Goal: Task Accomplishment & Management: Complete application form

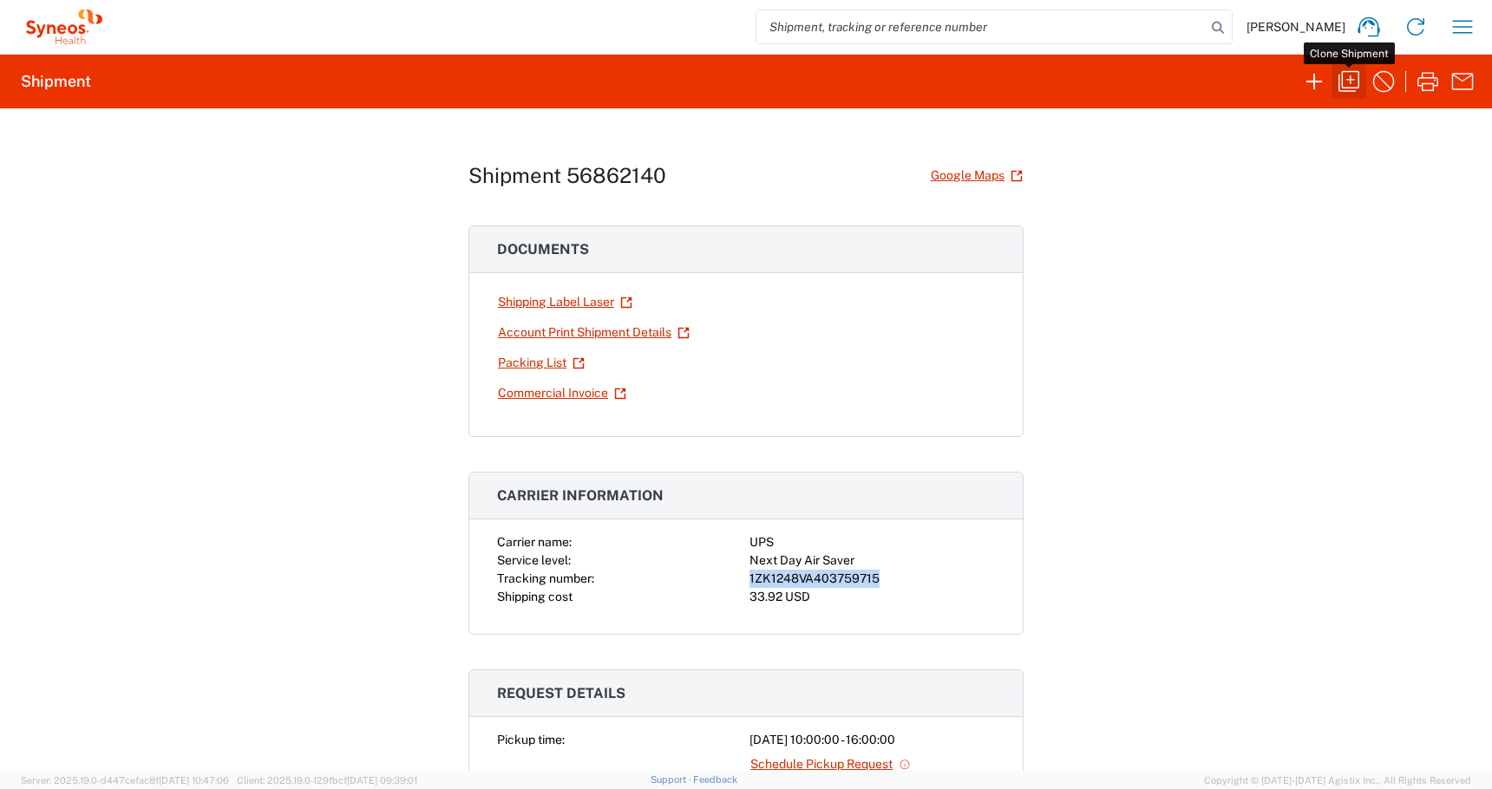
click at [1347, 78] on icon "button" at bounding box center [1349, 82] width 28 height 28
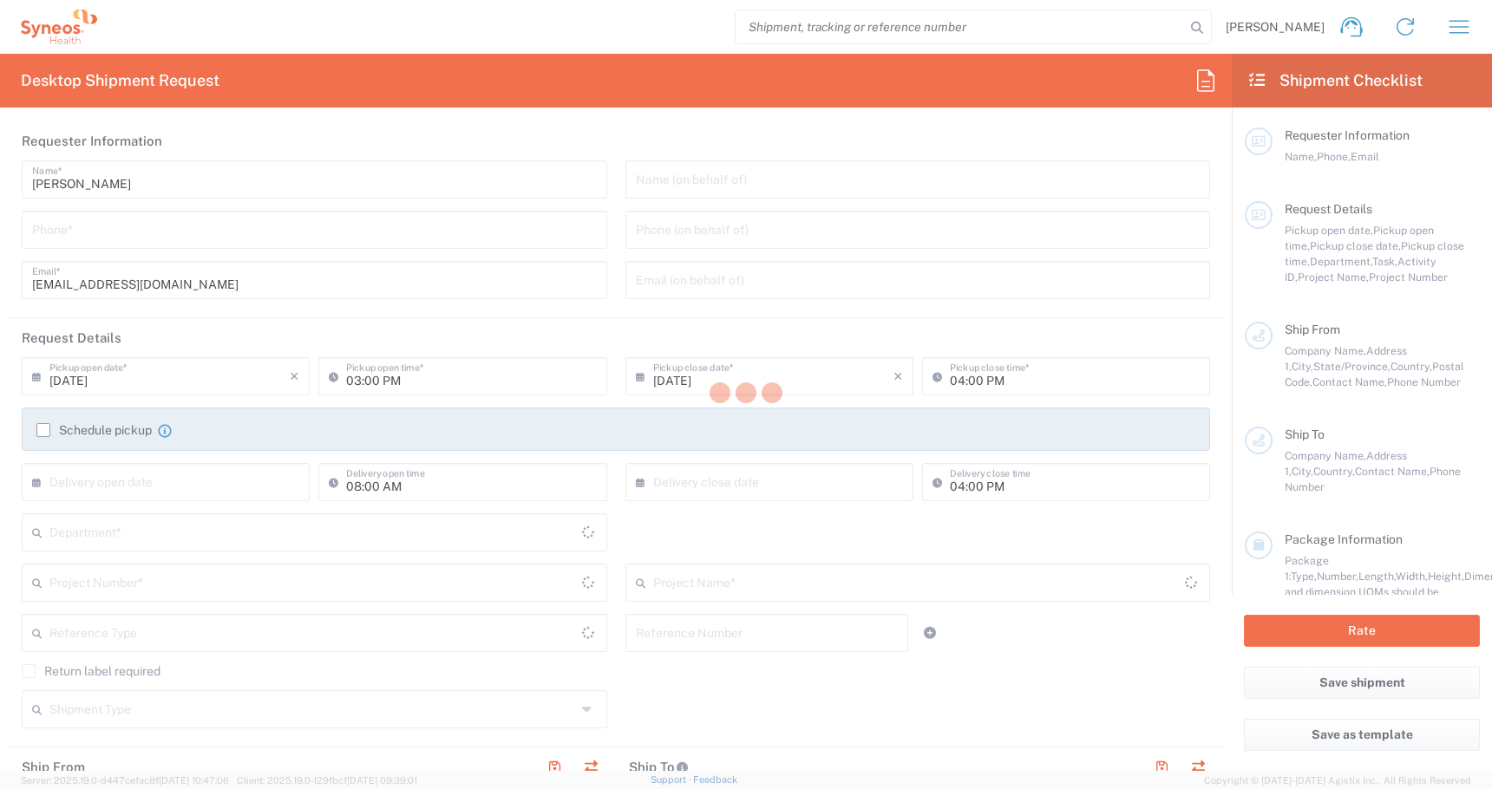
type input "[PHONE_NUMBER]"
type input "PALIO + IGNITE, LLC"
type input "[STREET_ADDRESS]"
type input "[GEOGRAPHIC_DATA]"
type input "43082"
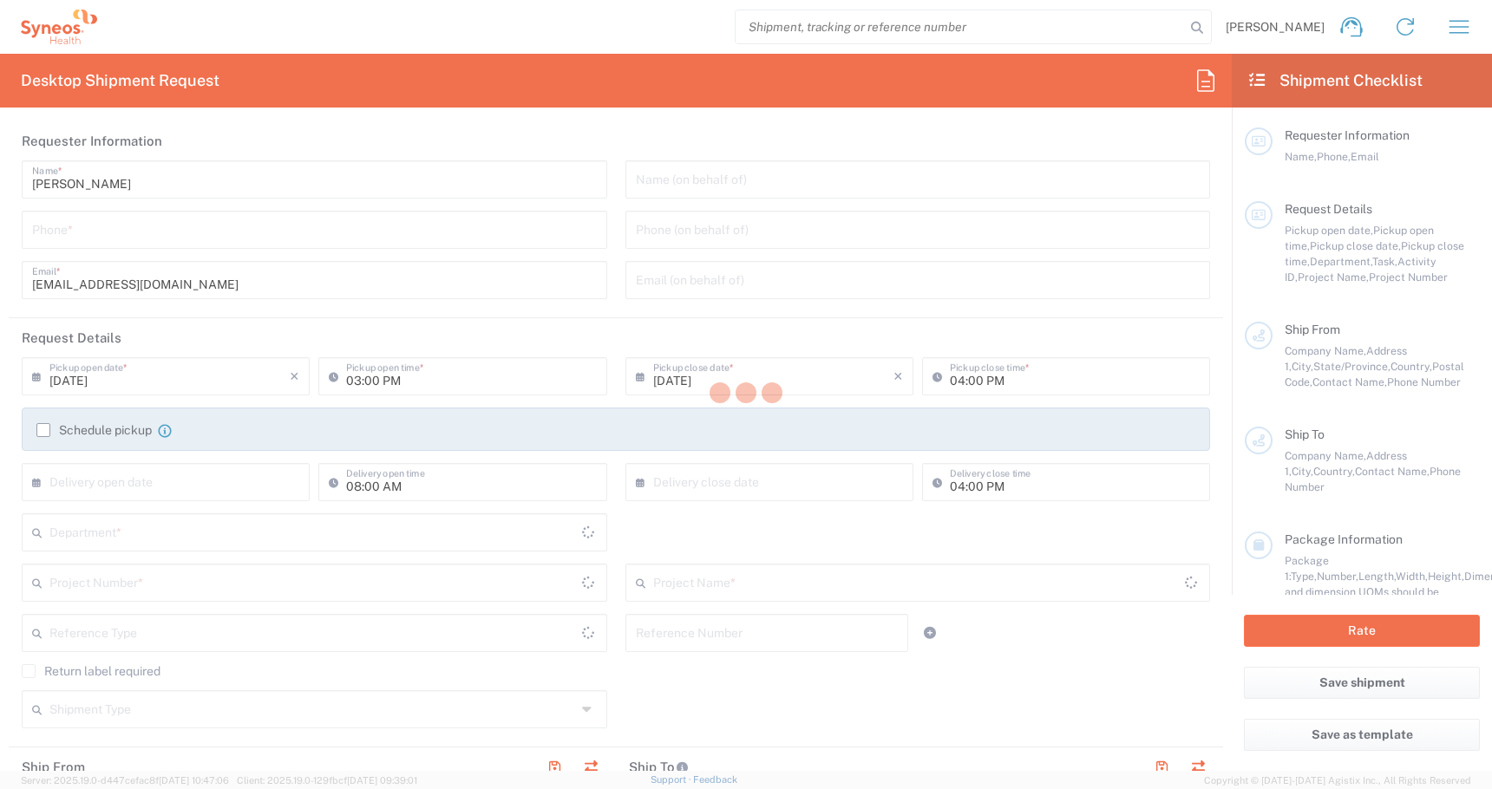
type input "[PERSON_NAME]"
type input "[PHONE_NUMBER]"
type input "[EMAIL_ADDRESS][DOMAIN_NAME]"
type input "Omololu, Shammah"
type input "[STREET_ADDRESS]"
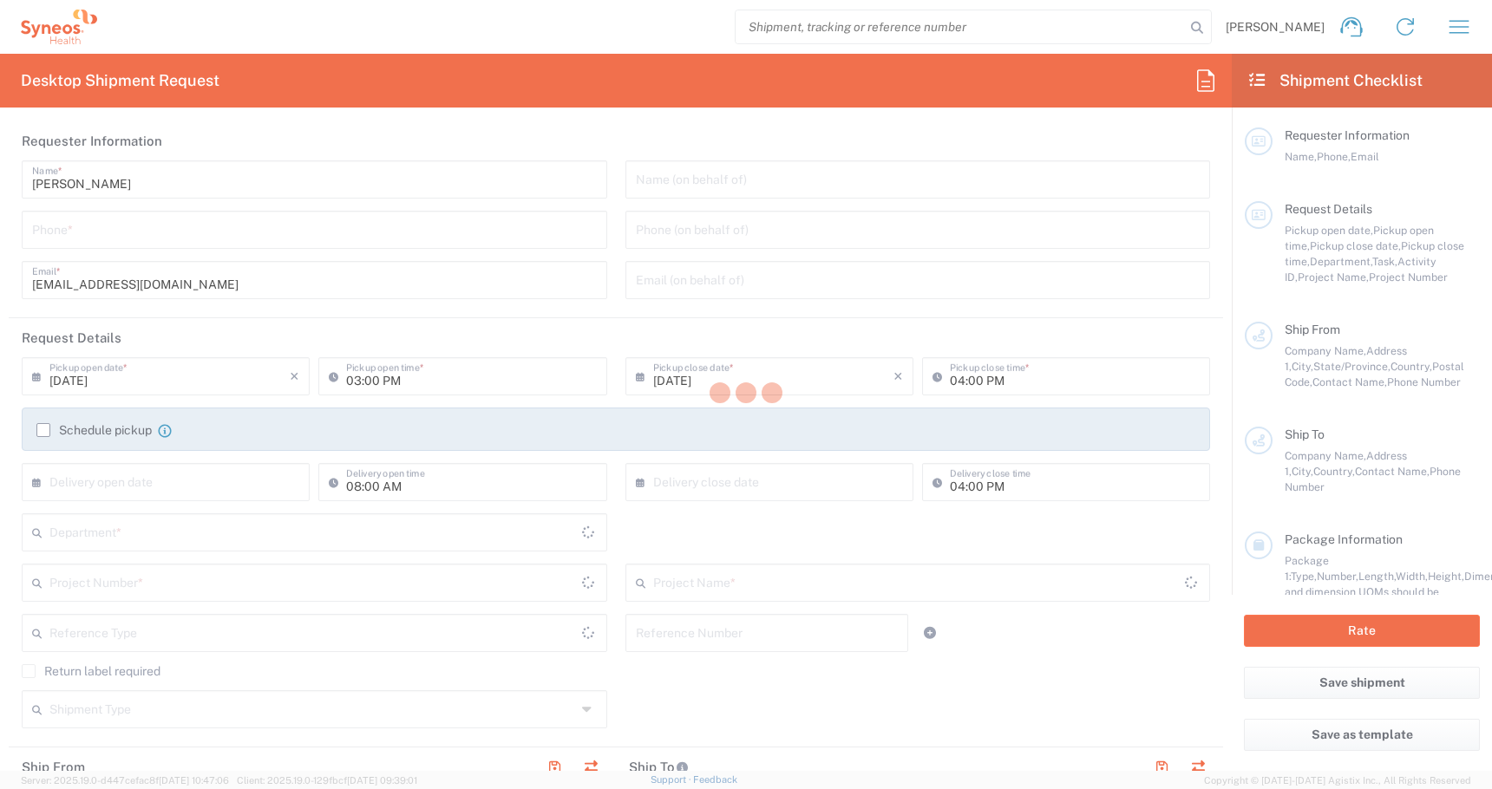
type input "Apt 3"
type input "[GEOGRAPHIC_DATA]"
type input "45219"
type input "Omololu, Shammah"
type input "[PHONE_NUMBER]"
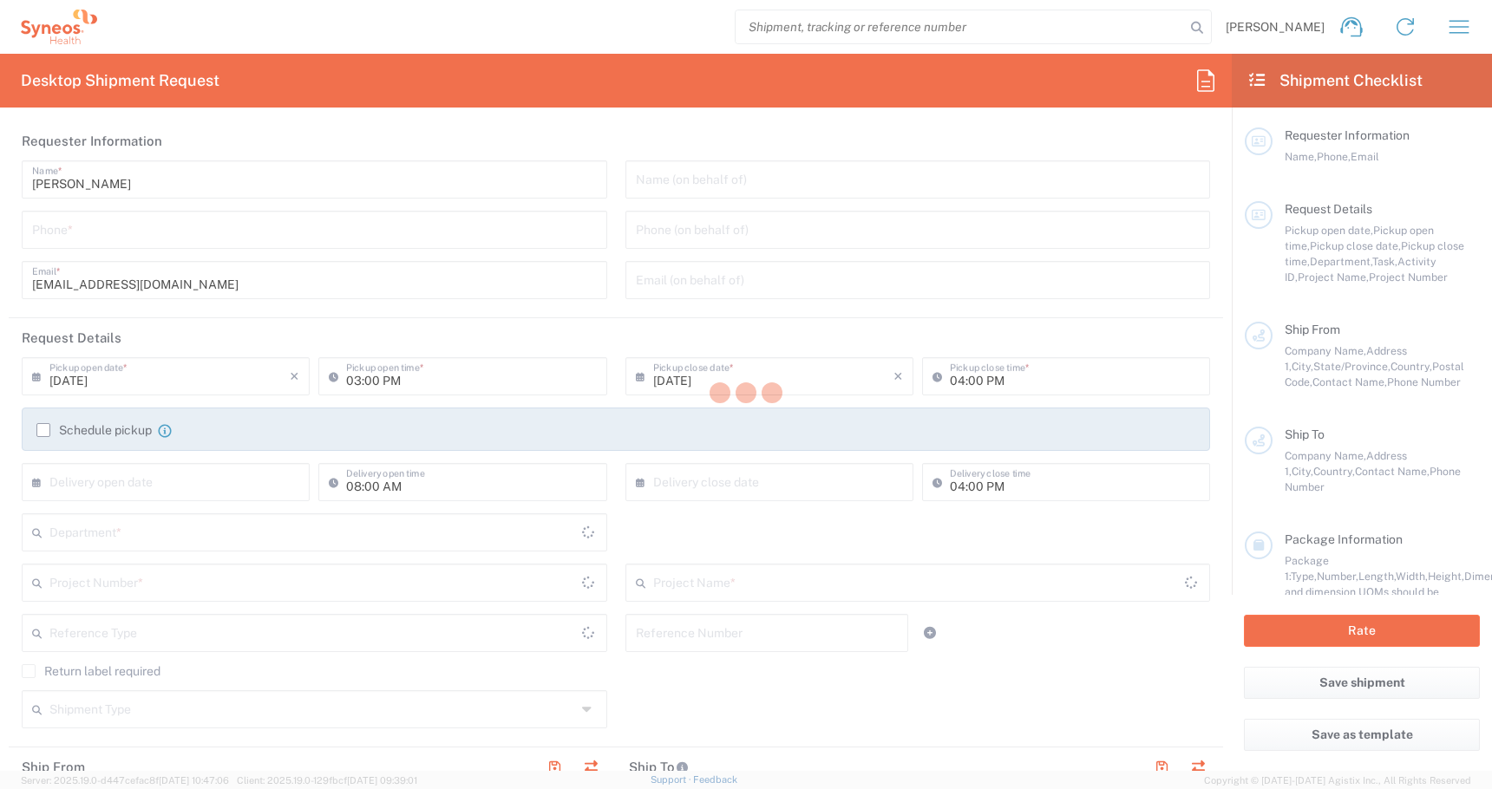
type input "[EMAIL_ADDRESS][DOMAIN_NAME]"
type input "Adult Signature Required"
type input "Sender/Shipper"
type input "Yes"
type input "10:00 AM"
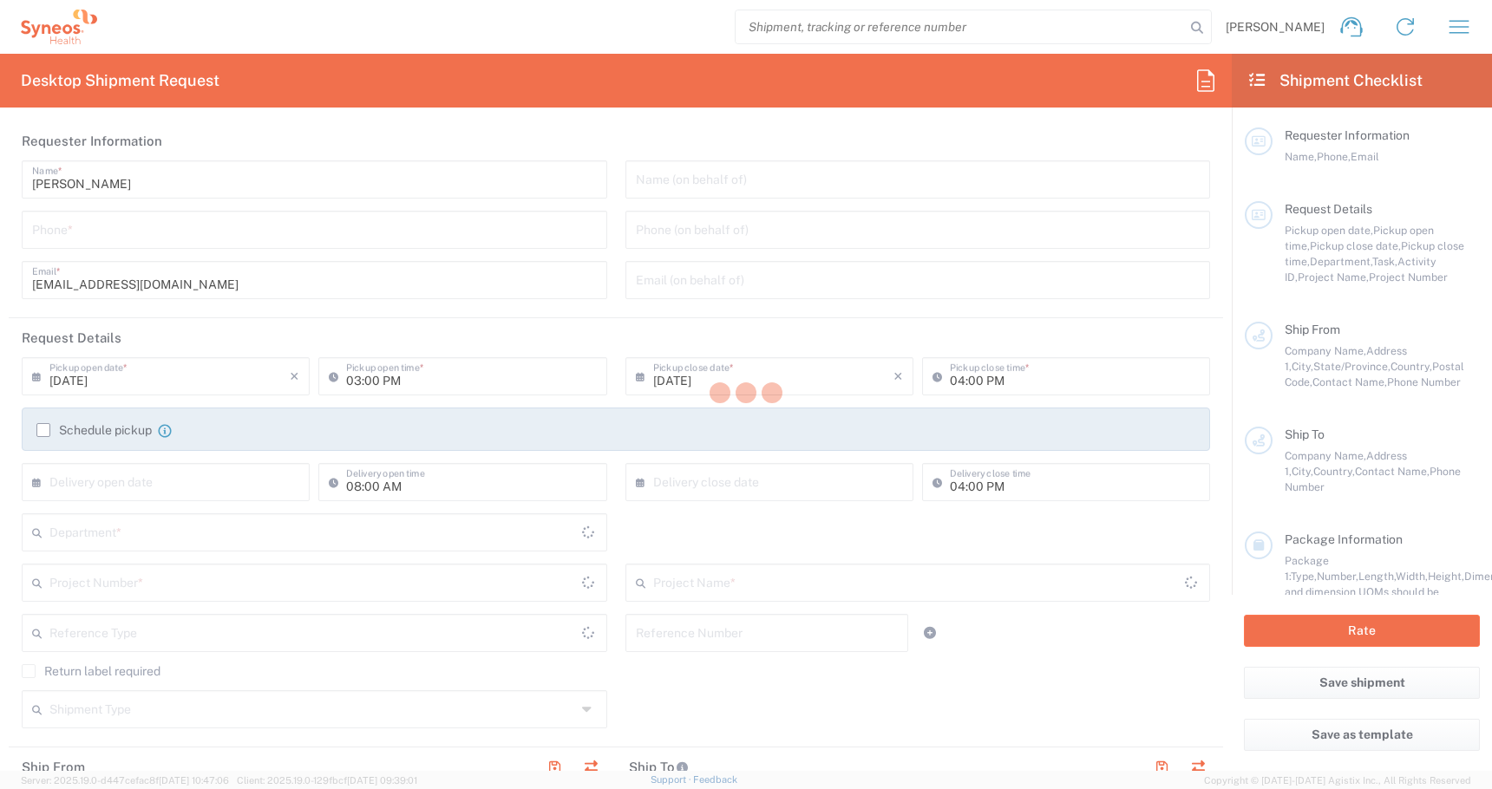
type input "[DATE]"
type input "[GEOGRAPHIC_DATA]"
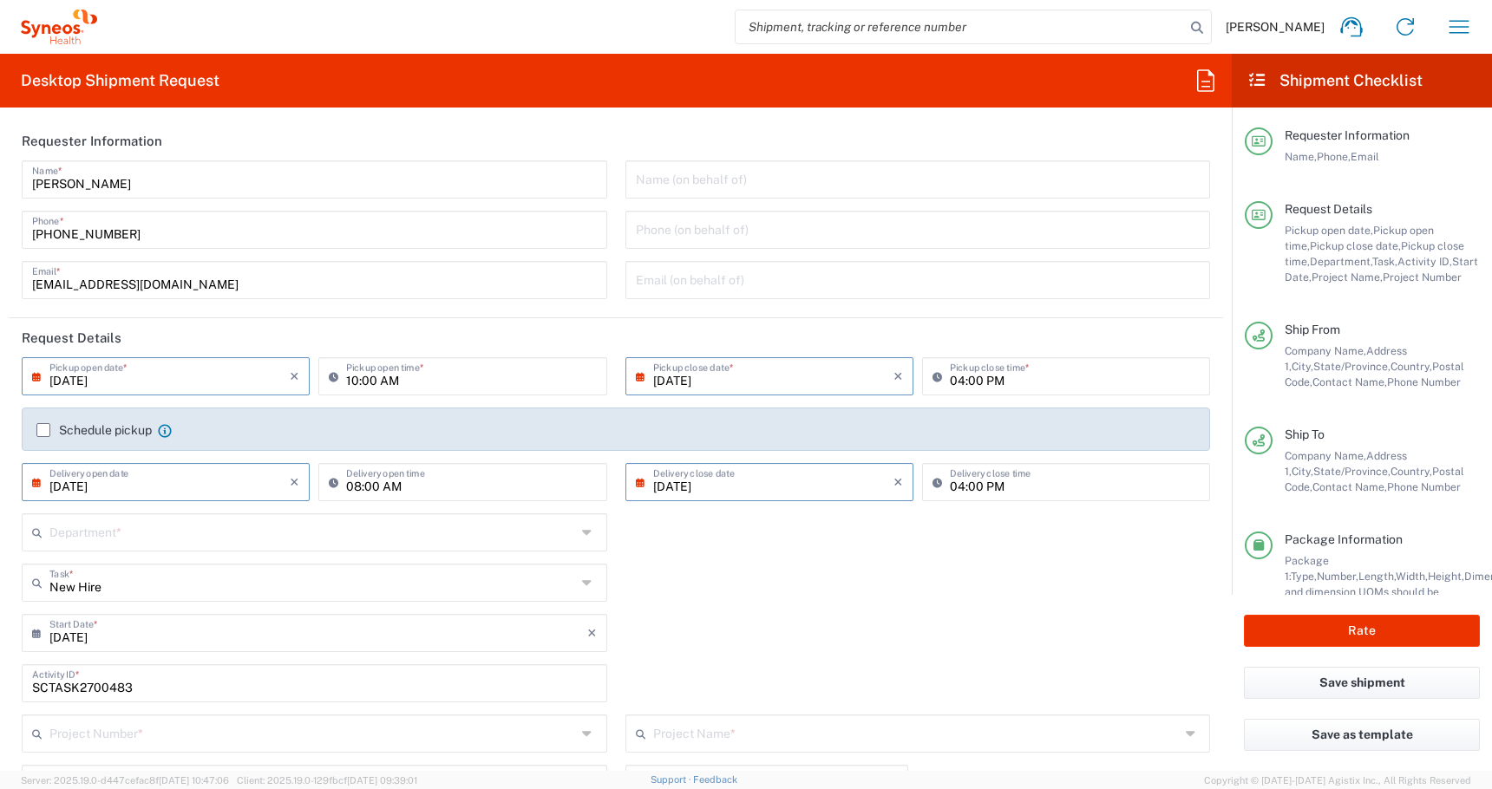
type input "[US_STATE]"
type input "Business (General)"
type input "[US_STATE]"
type input "4510"
type input "4510 DEPARTMENTAL EXPENSE"
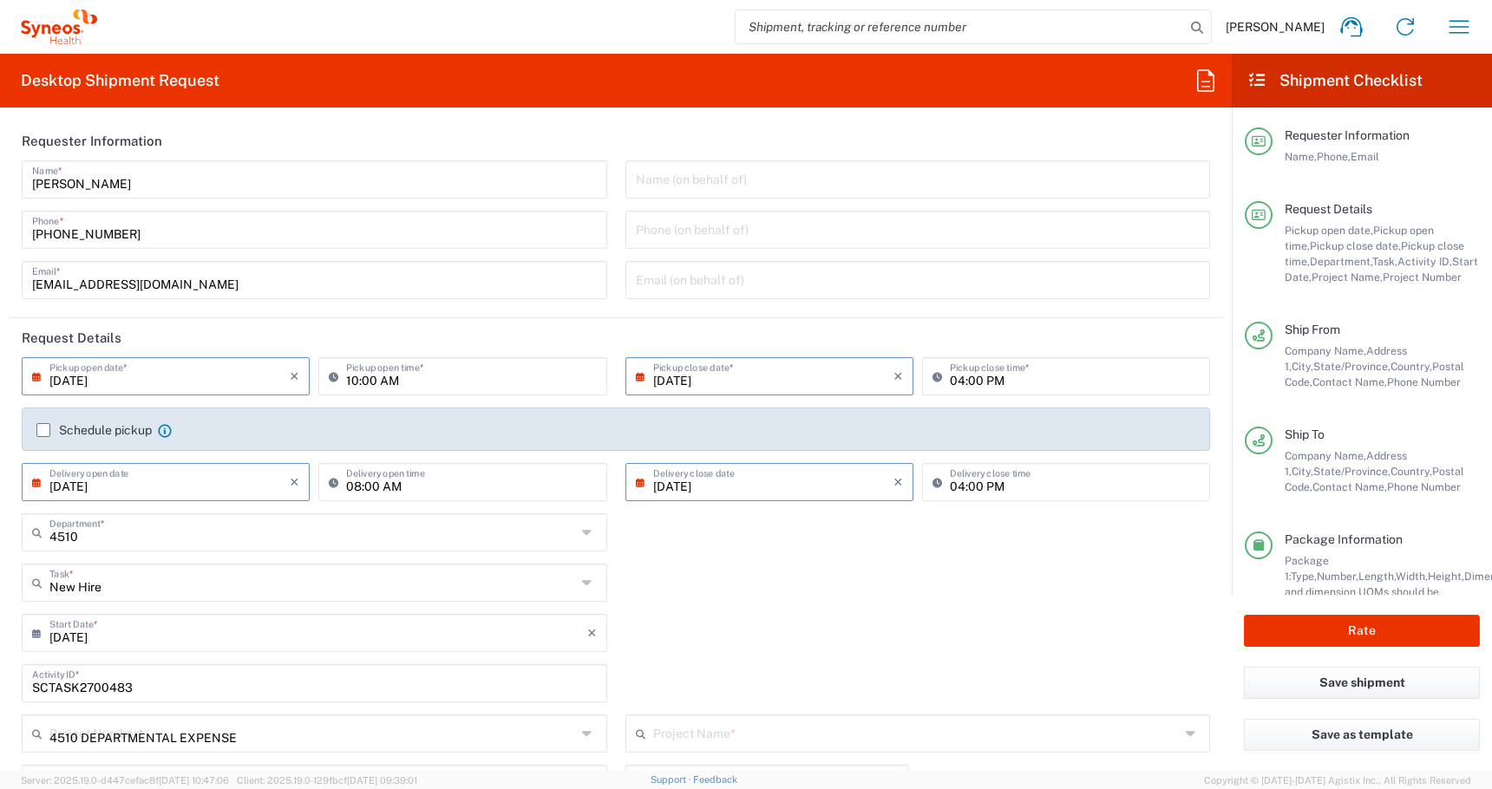
type input "[GEOGRAPHIC_DATA]"
type input "Medium Box"
type input "USD"
type input "4510 DEPARTMENTAL EXPENSE"
type input "PALIO + IGNITE, LLC- [GEOGRAPHIC_DATA] [GEOGRAPHIC_DATA] [GEOGRAPHIC_DATA]"
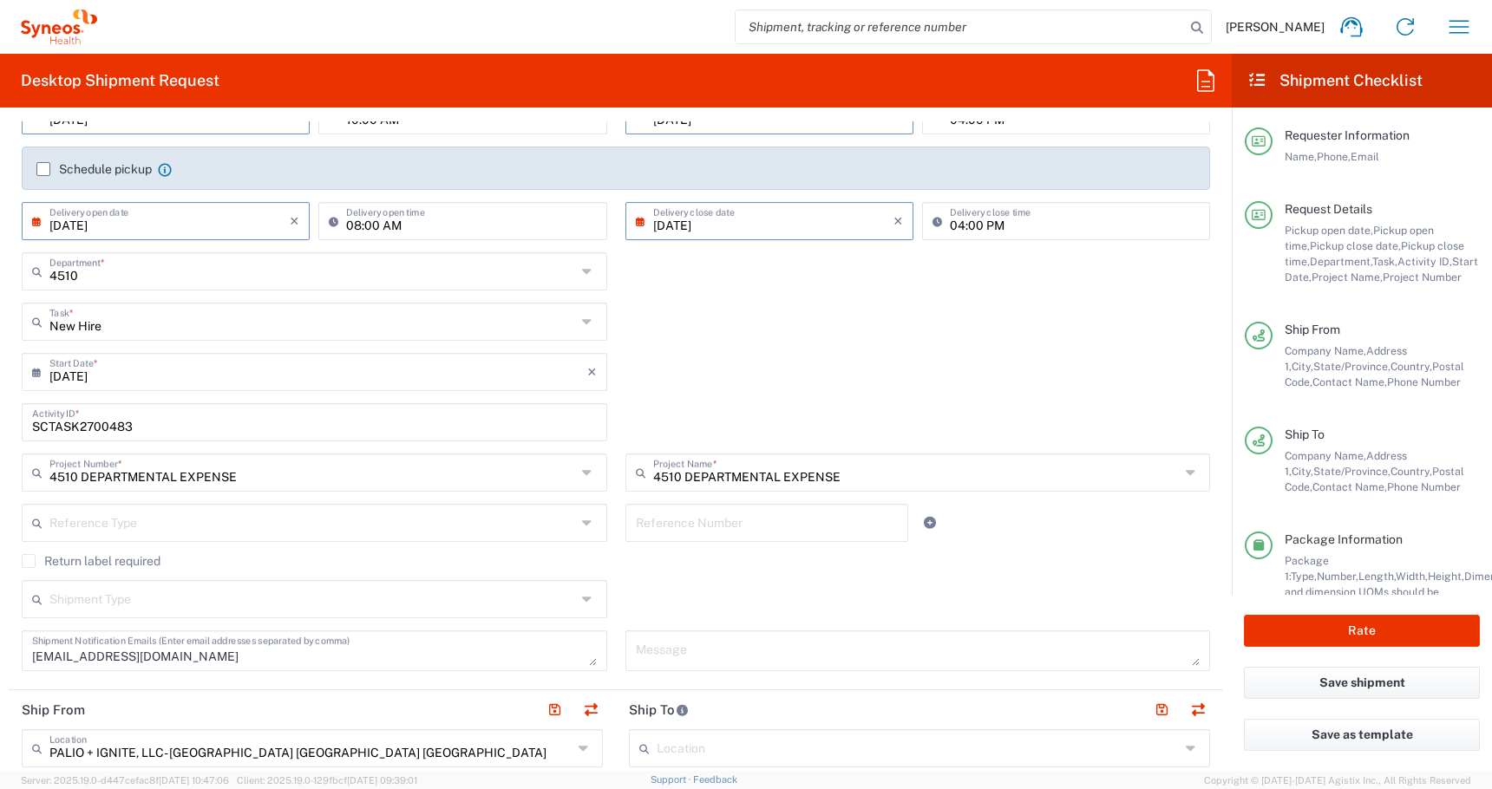
scroll to position [268, 0]
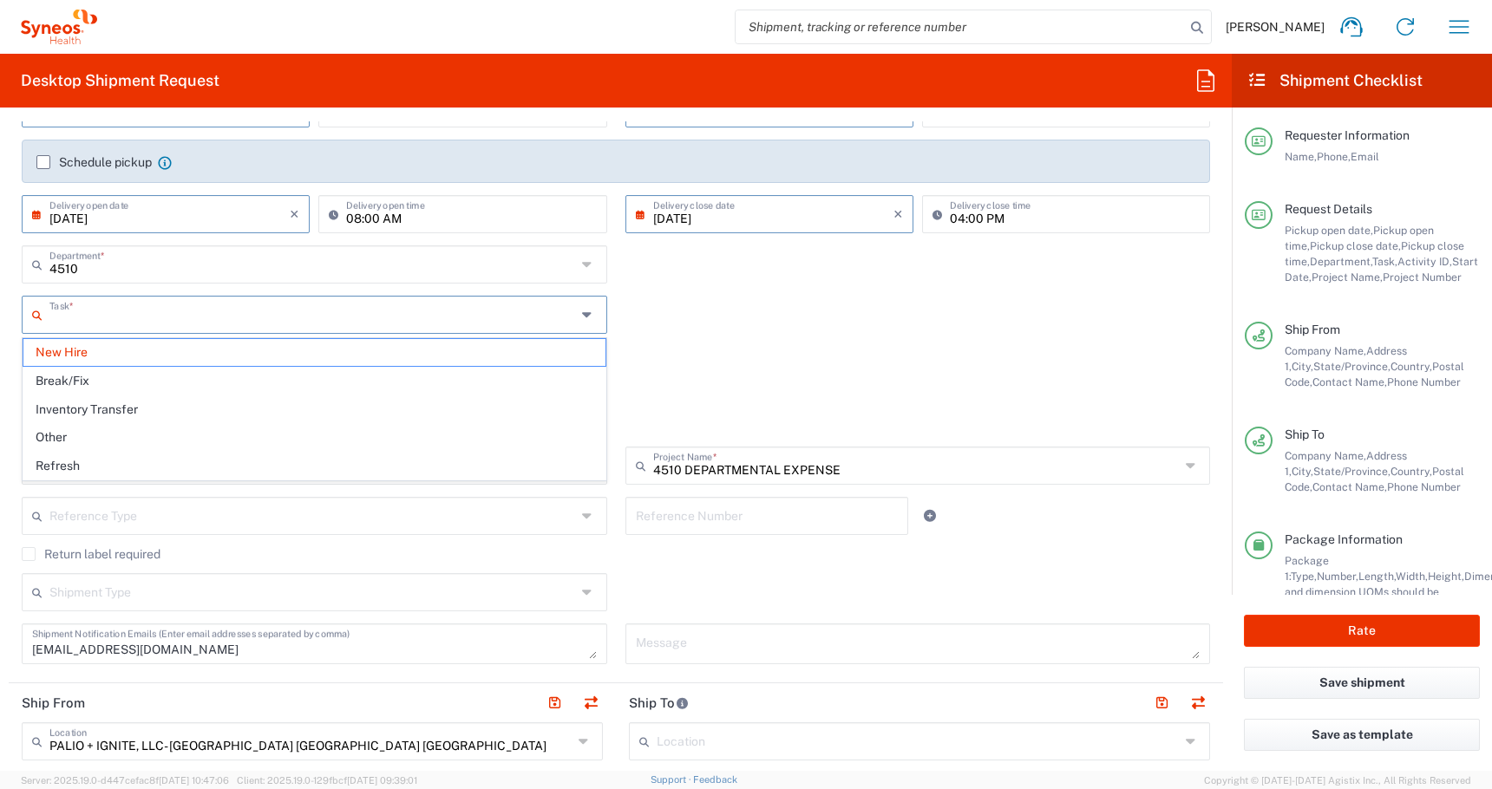
click at [166, 318] on input "text" at bounding box center [312, 313] width 526 height 30
click at [102, 404] on span "Inventory Transfer" at bounding box center [314, 409] width 582 height 27
type input "Inventory Transfer"
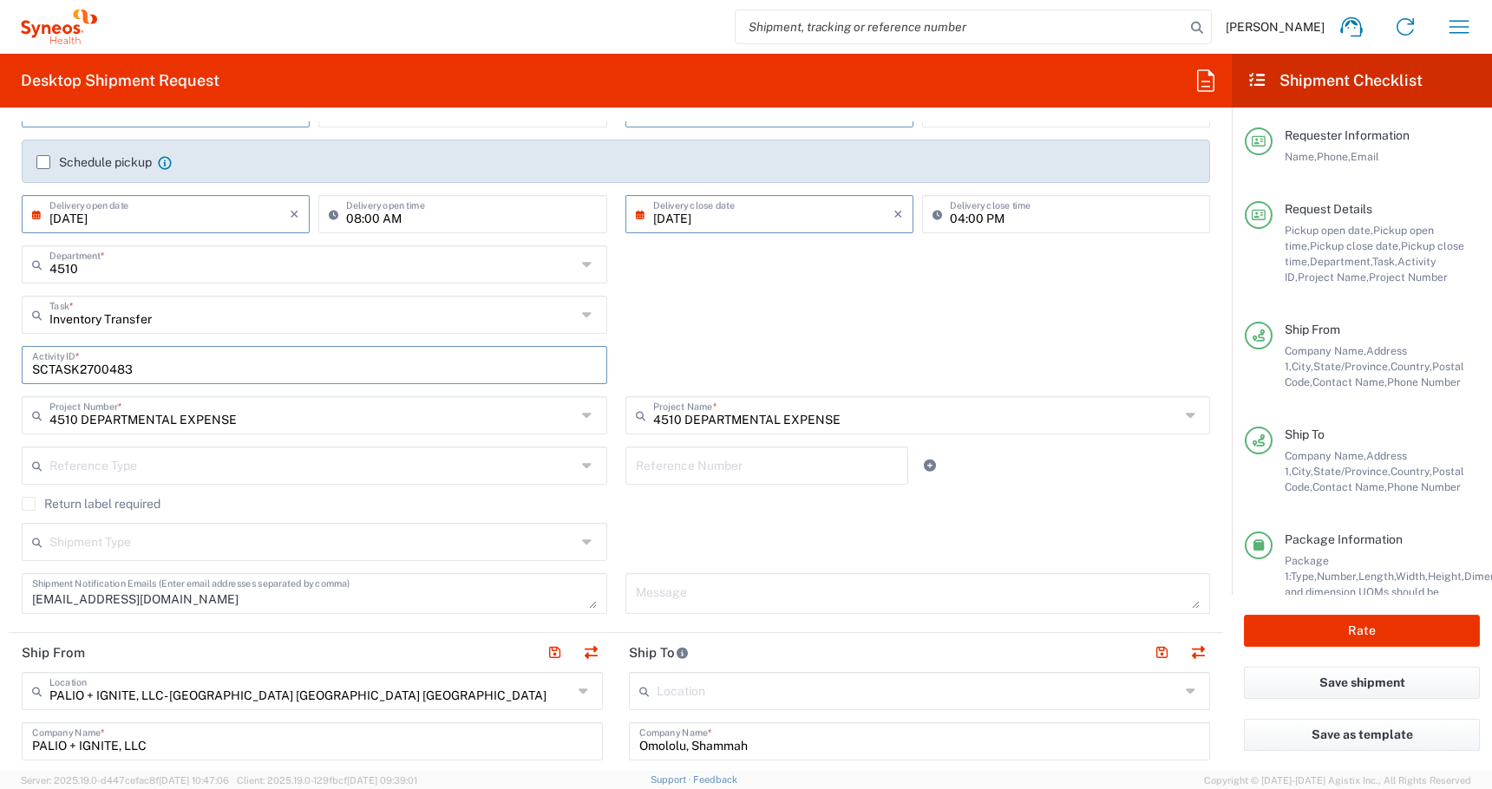
drag, startPoint x: 145, startPoint y: 360, endPoint x: -70, endPoint y: 360, distance: 215.1
click at [0, 360] on html "[PERSON_NAME] Home Shipment estimator Shipment tracking Desktop shipment reques…" at bounding box center [746, 394] width 1492 height 789
drag, startPoint x: 136, startPoint y: 372, endPoint x: -142, endPoint y: 372, distance: 278.4
click at [0, 372] on html "[PERSON_NAME] Home Shipment estimator Shipment tracking Desktop shipment reques…" at bounding box center [746, 394] width 1492 height 789
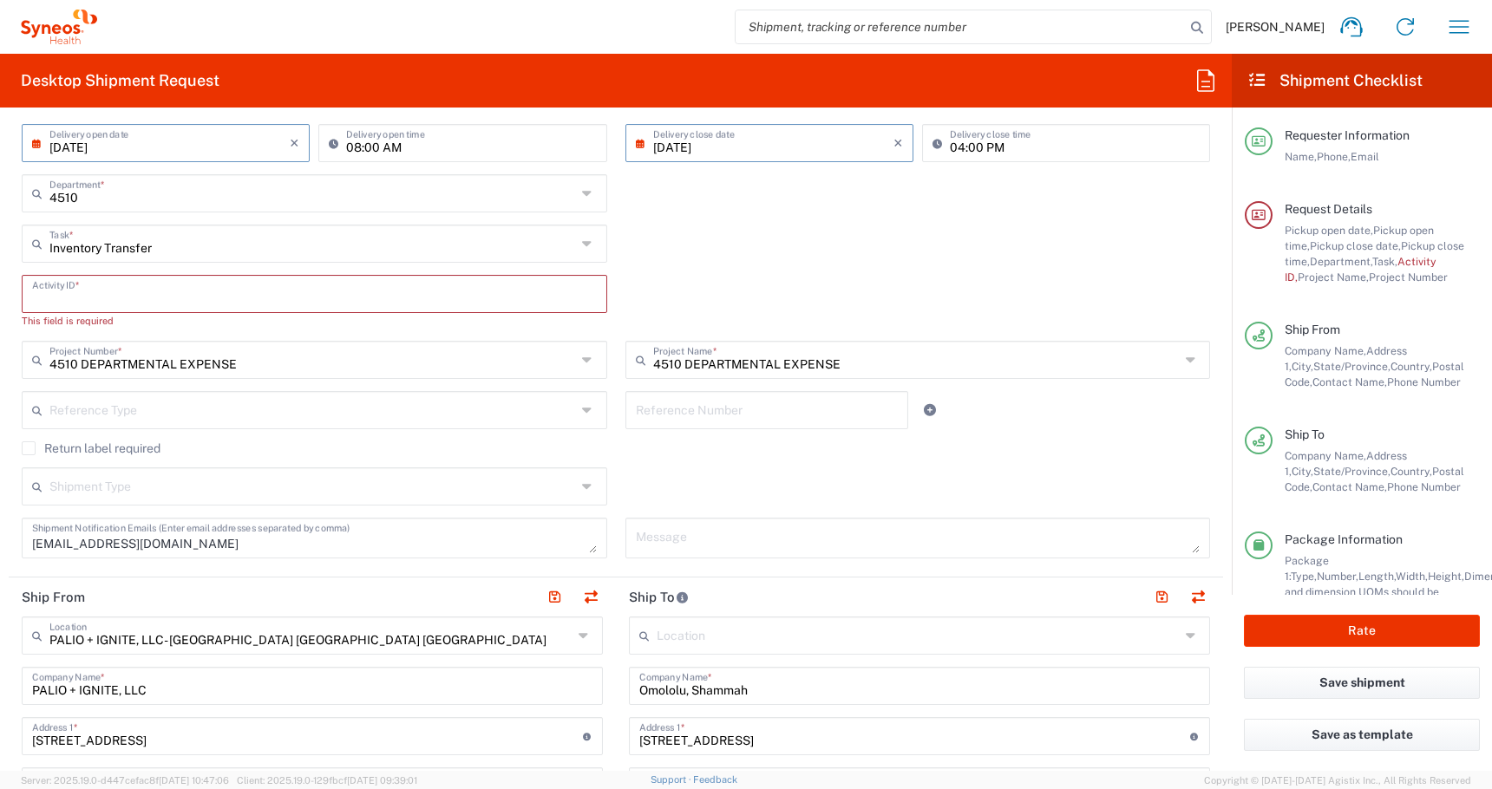
scroll to position [347, 0]
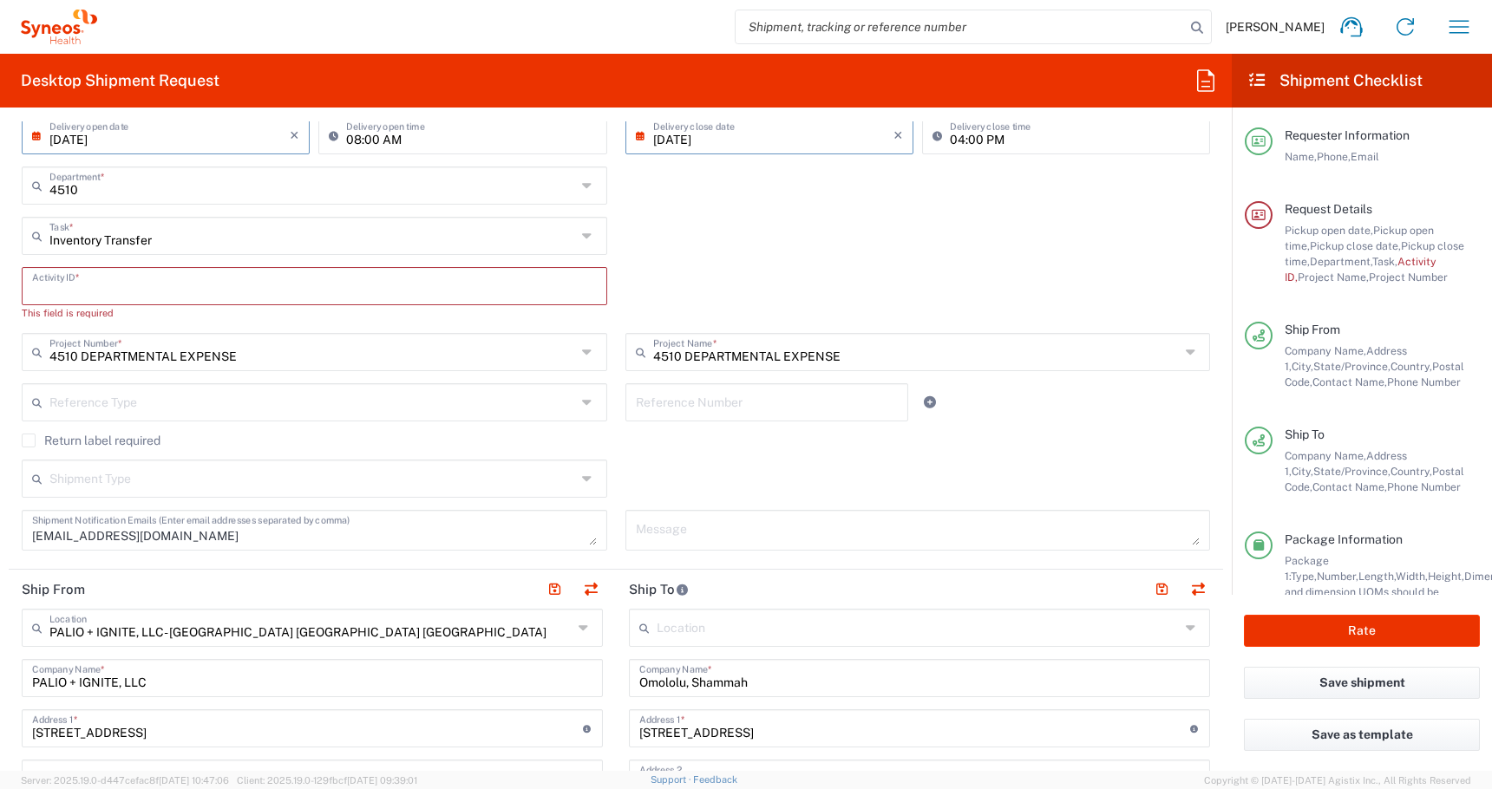
click at [31, 440] on label "Return label required" at bounding box center [91, 441] width 139 height 14
click at [29, 441] on input "Return label required" at bounding box center [29, 441] width 0 height 0
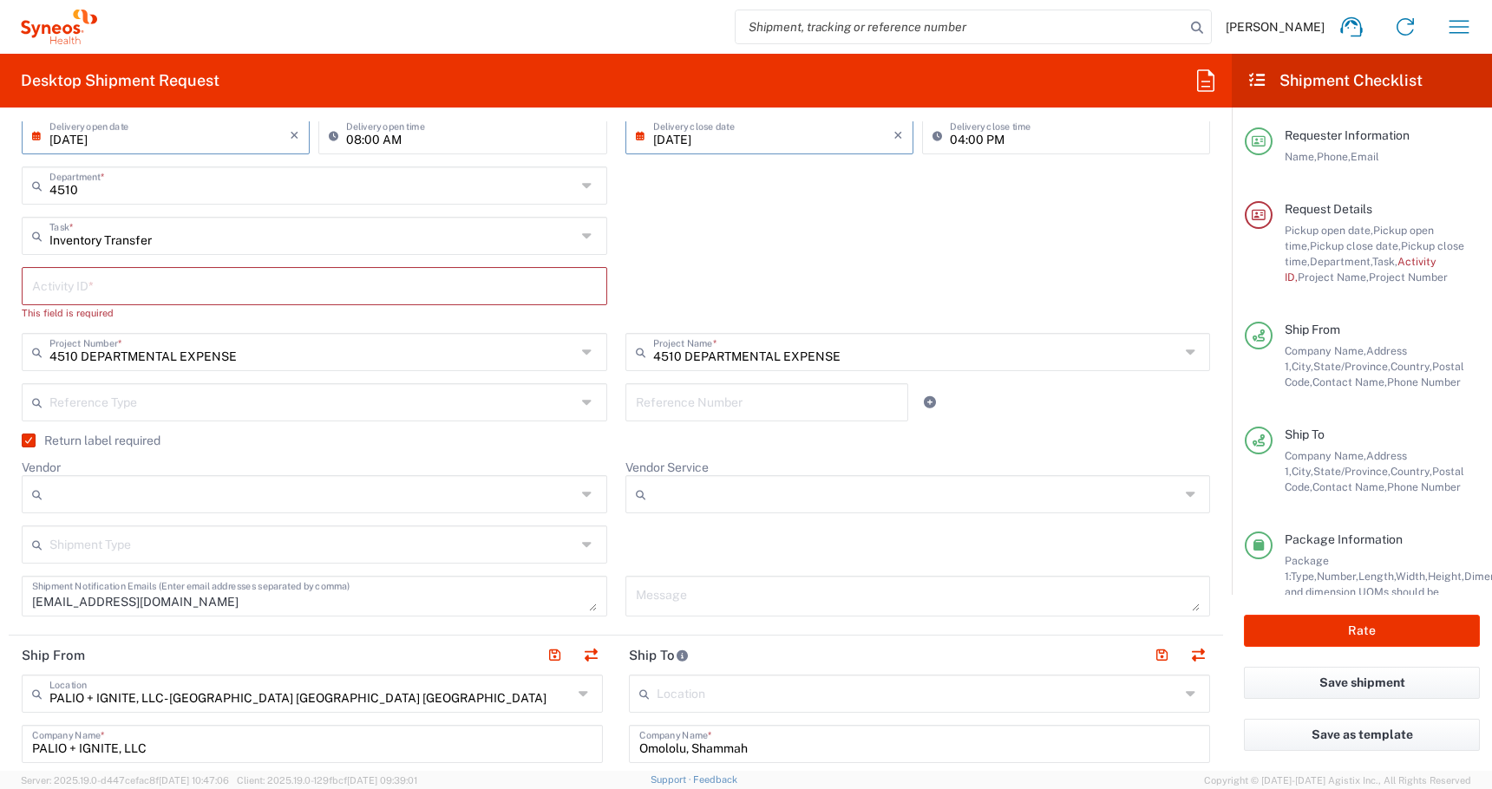
click at [135, 398] on input "text" at bounding box center [312, 401] width 526 height 30
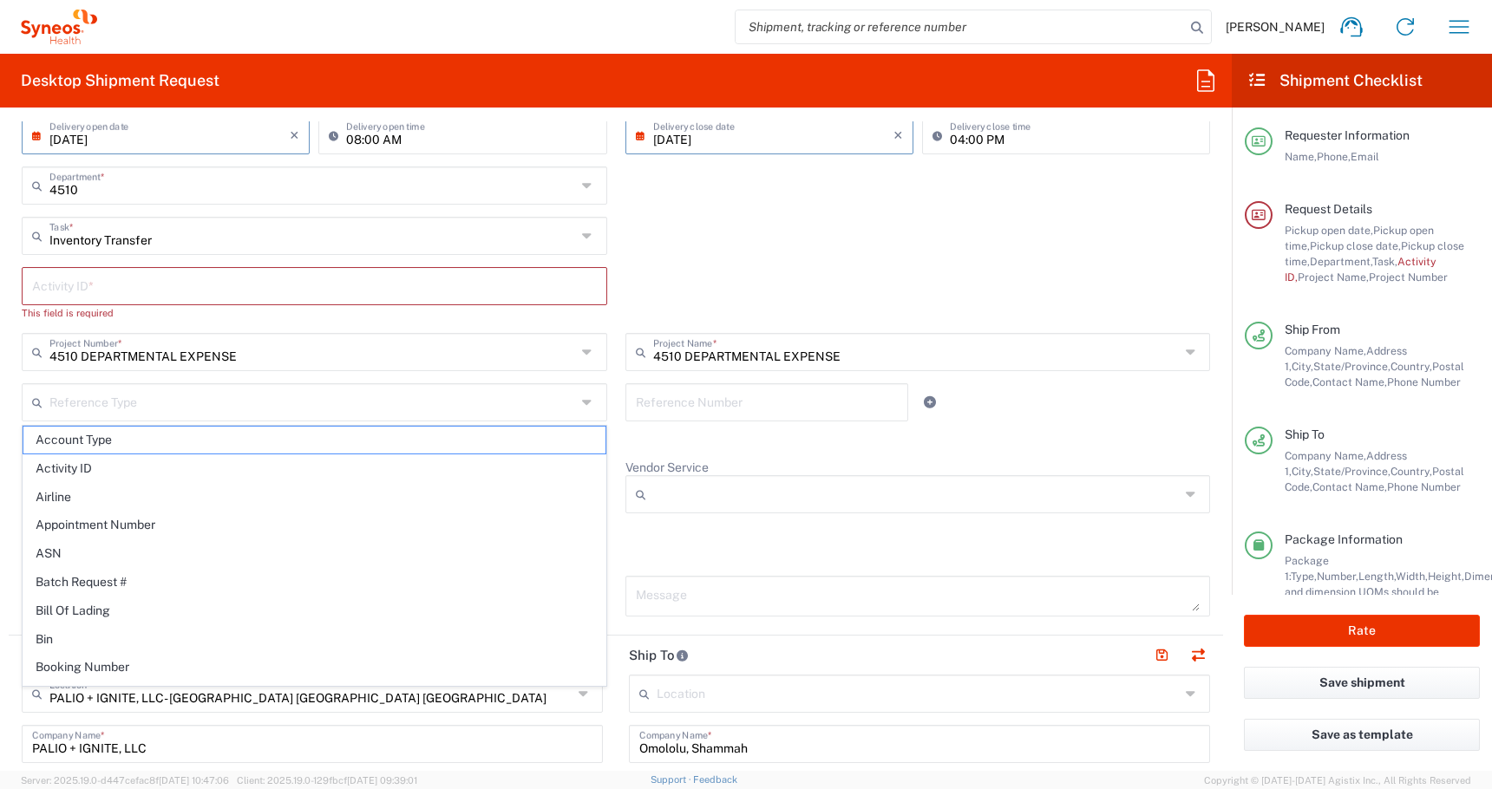
click at [710, 221] on div "Inventory Transfer Task * New Hire Break/Fix Inventory Transfer Other Refresh" at bounding box center [616, 242] width 1206 height 50
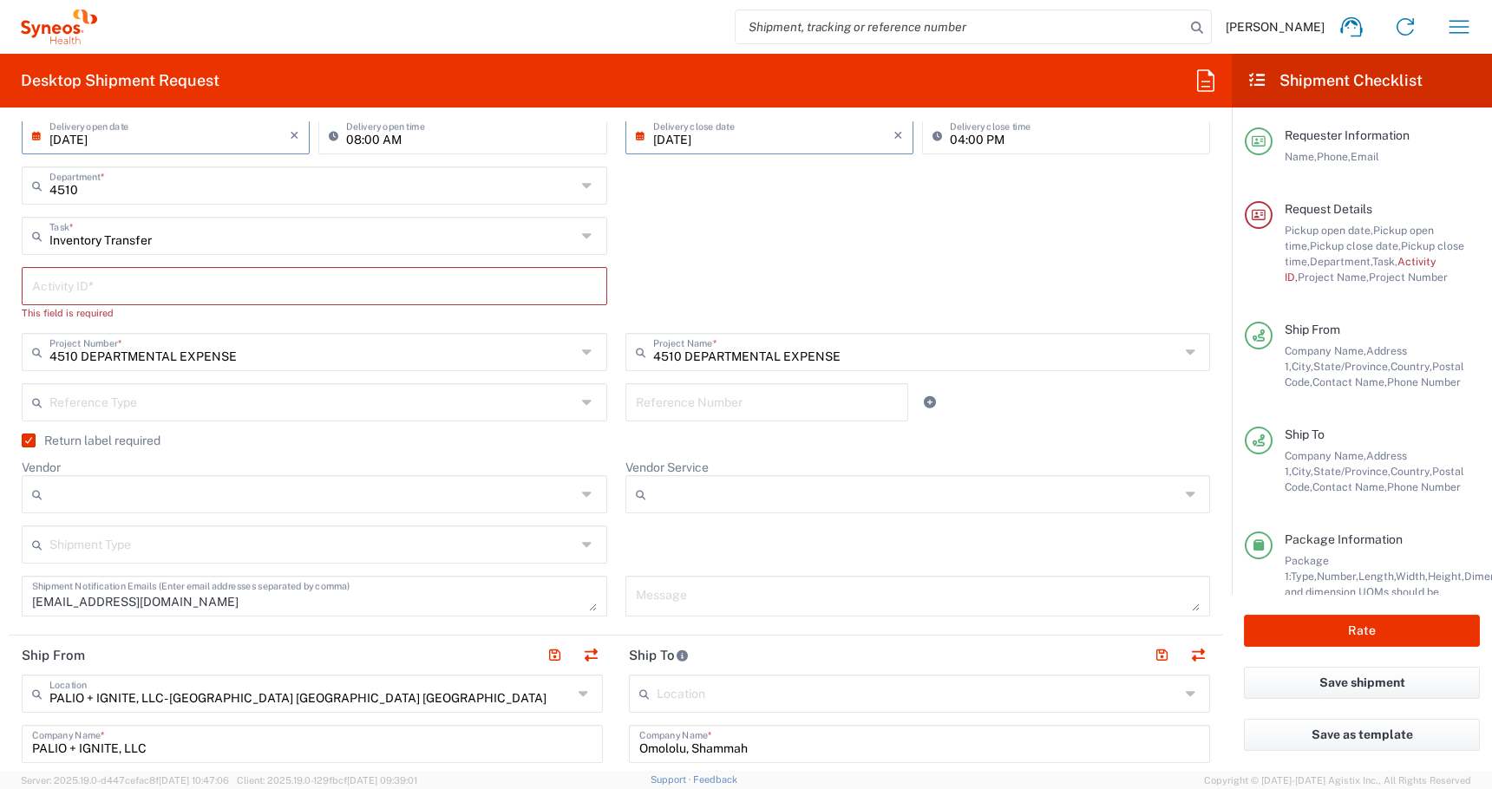
click at [704, 226] on div "Inventory Transfer Task * New Hire Break/Fix Inventory Transfer Other Refresh" at bounding box center [616, 242] width 1206 height 50
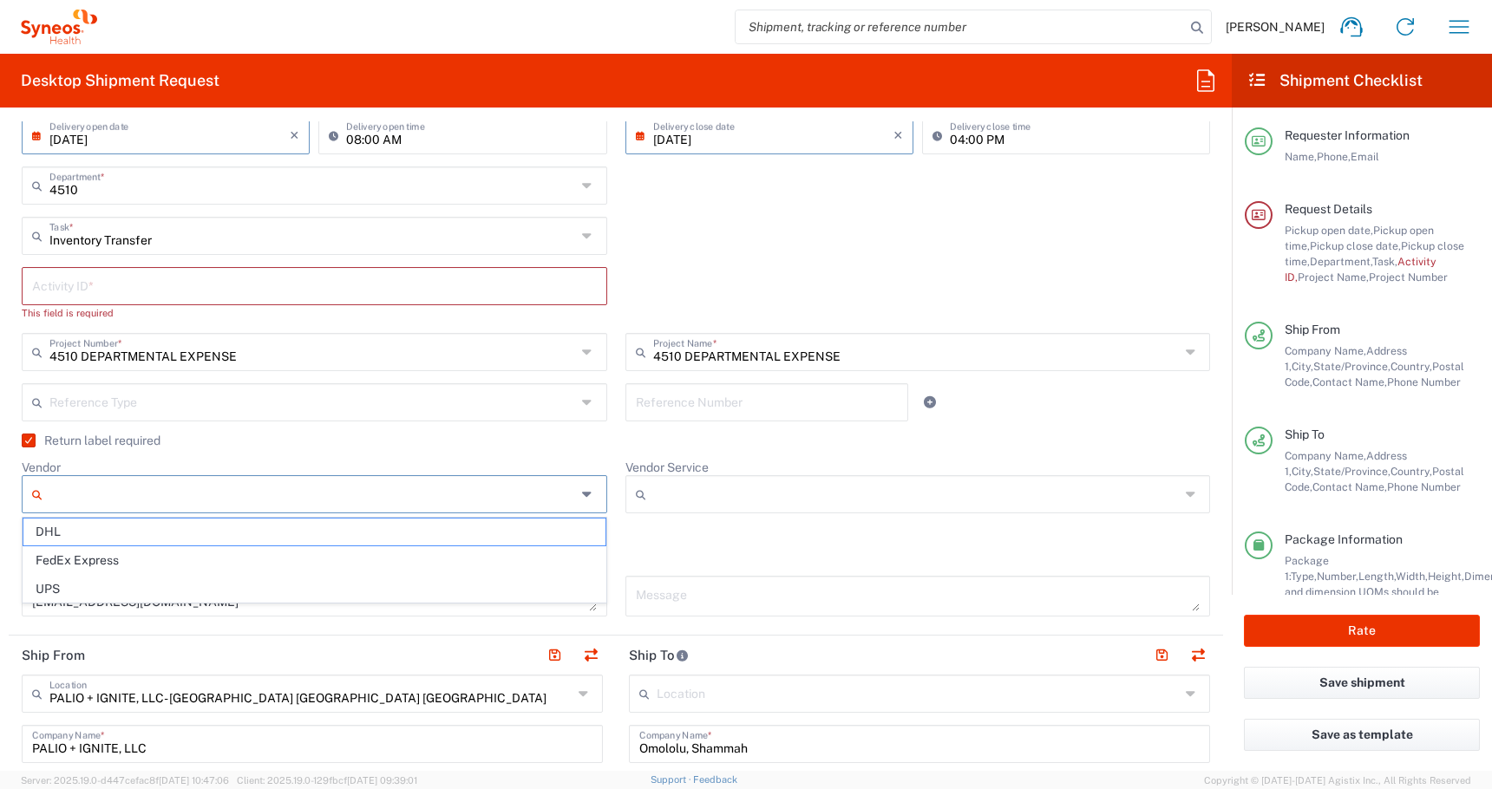
click at [75, 498] on input "Vendor" at bounding box center [312, 494] width 526 height 28
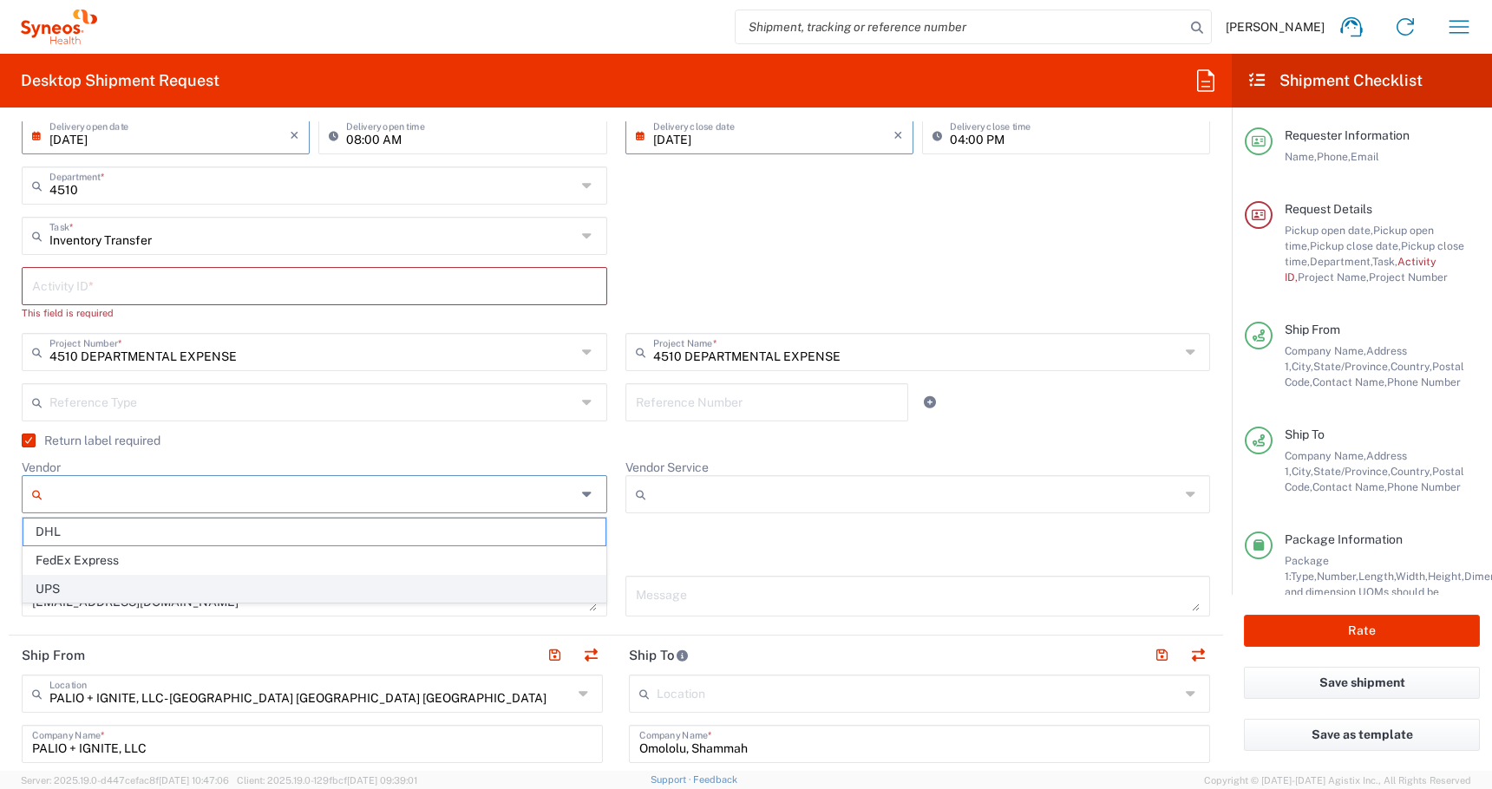
click at [59, 585] on span "UPS" at bounding box center [314, 589] width 582 height 27
type input "UPS"
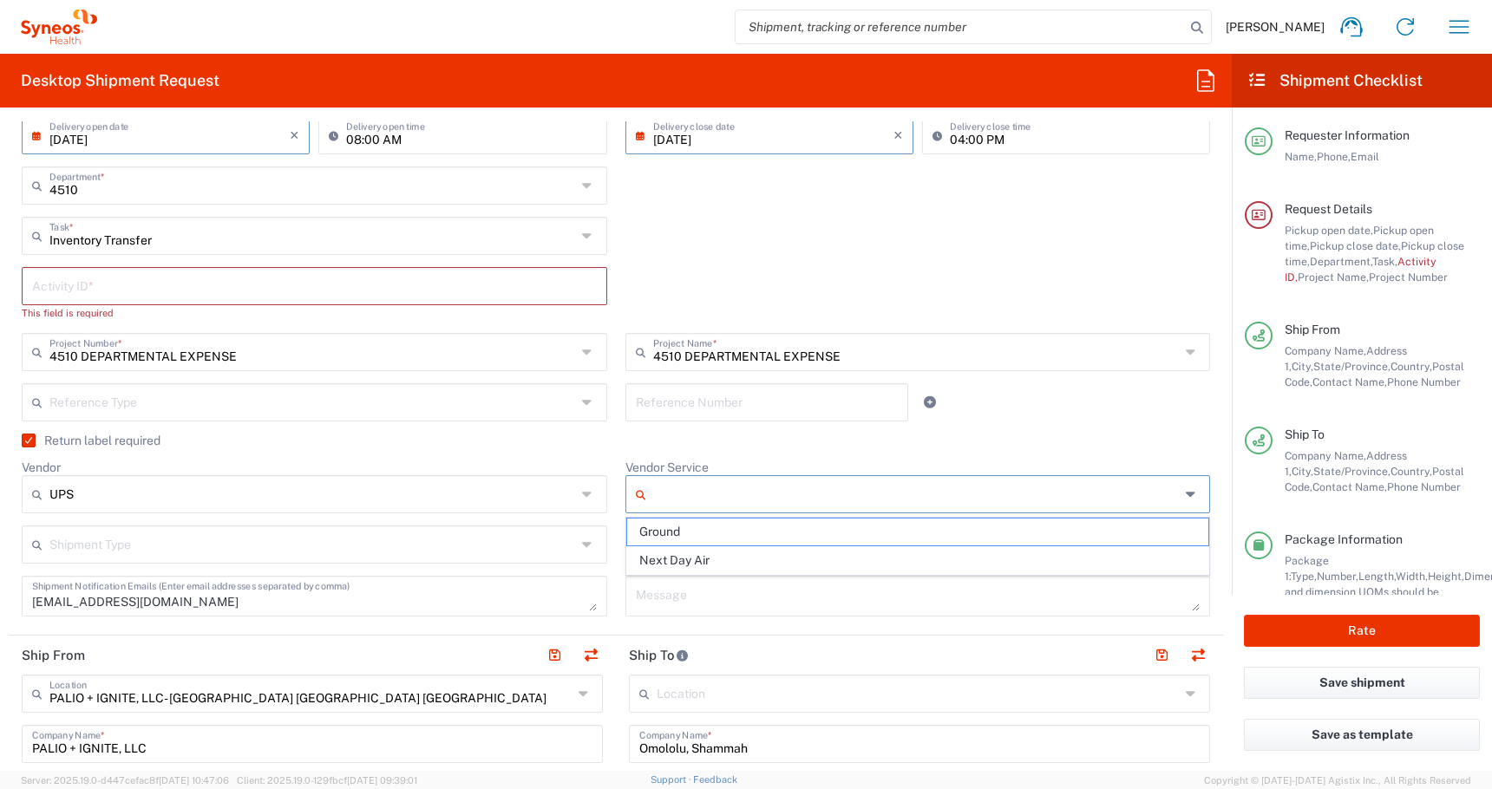
click at [701, 493] on input "Vendor Service" at bounding box center [916, 494] width 526 height 28
click at [654, 538] on span "Ground" at bounding box center [918, 532] width 582 height 27
type input "Ground"
click at [242, 552] on input "text" at bounding box center [312, 543] width 526 height 30
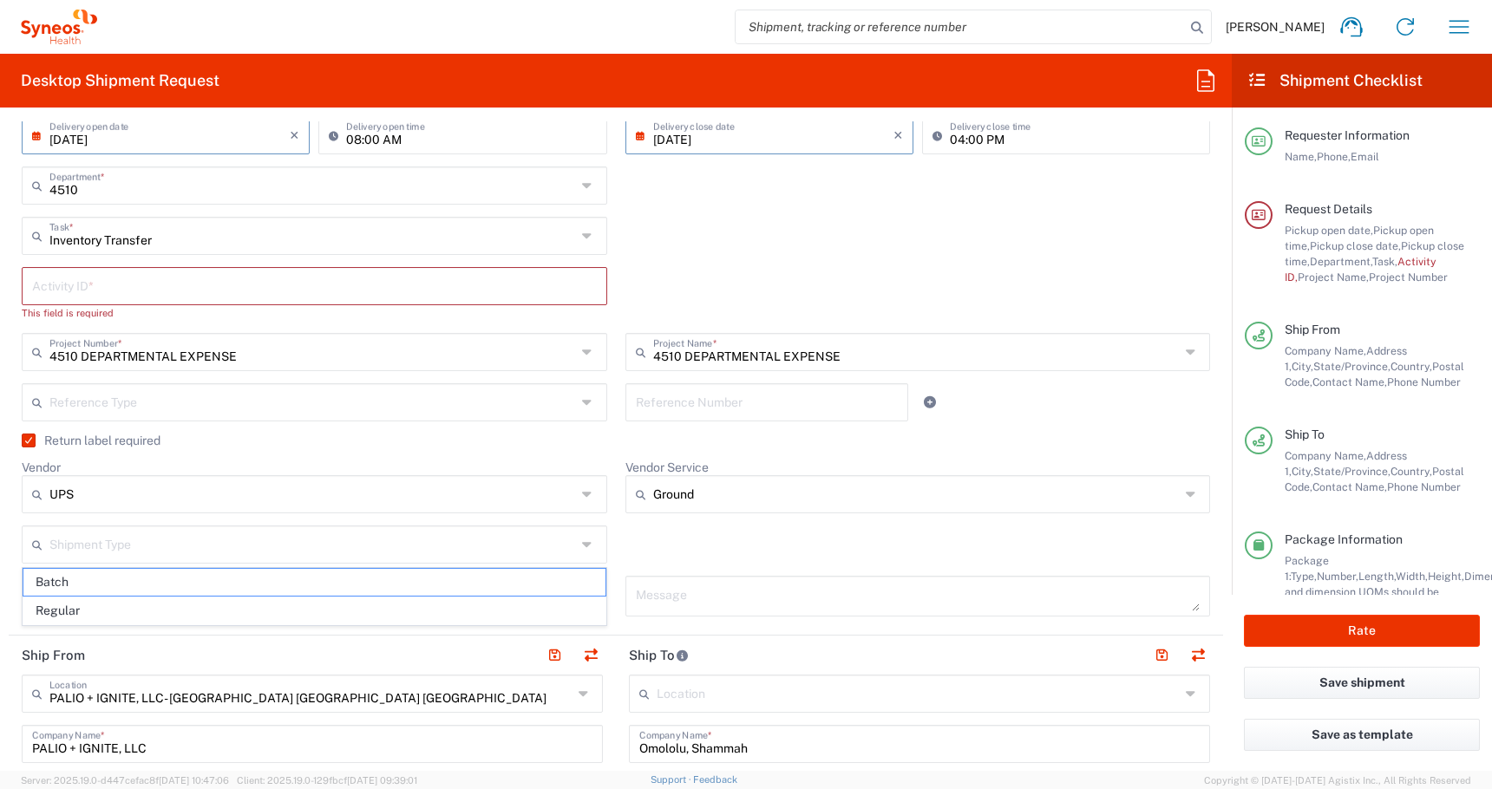
click at [824, 448] on div "Return label required" at bounding box center [616, 447] width 1188 height 26
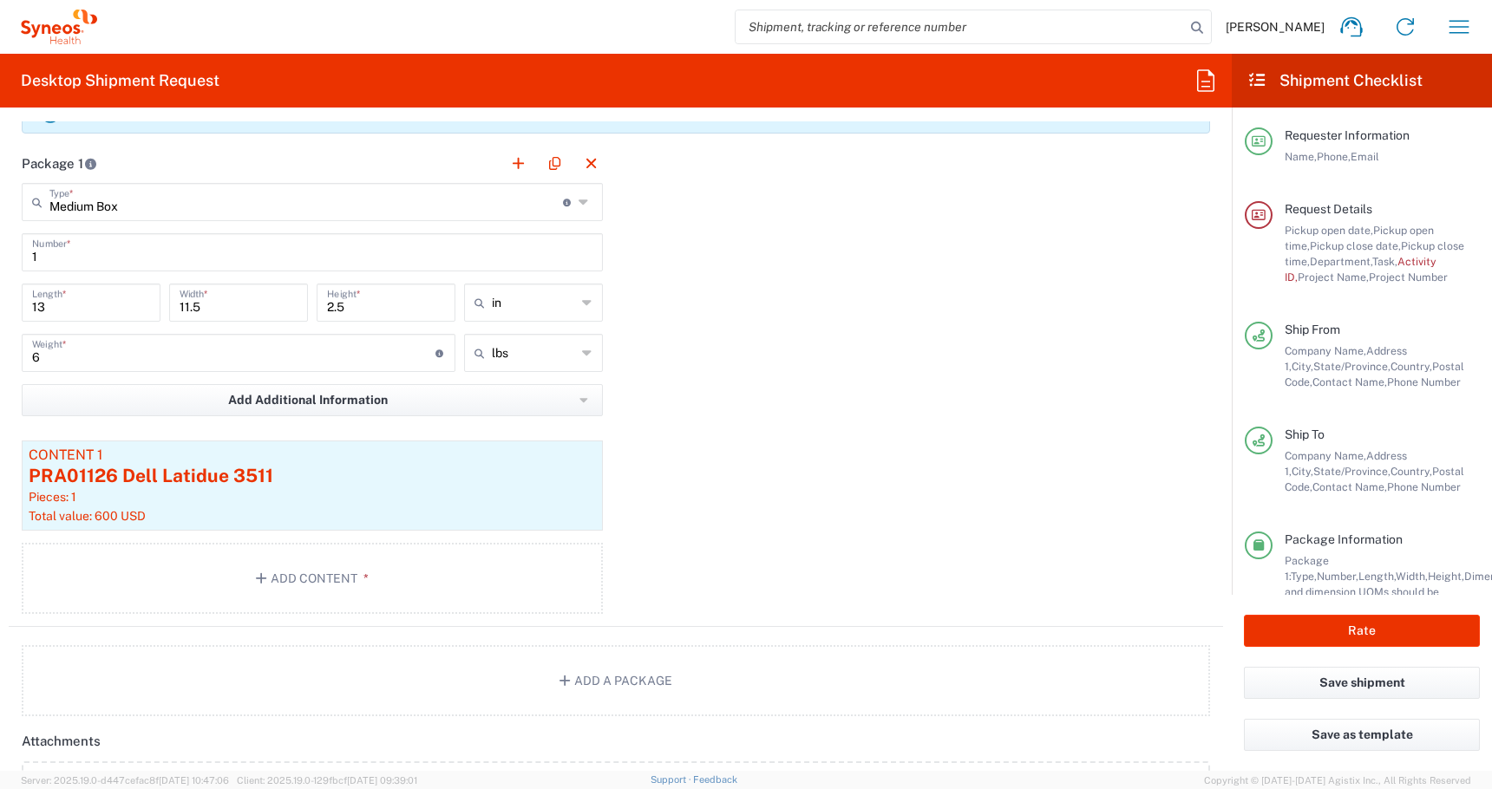
scroll to position [1752, 0]
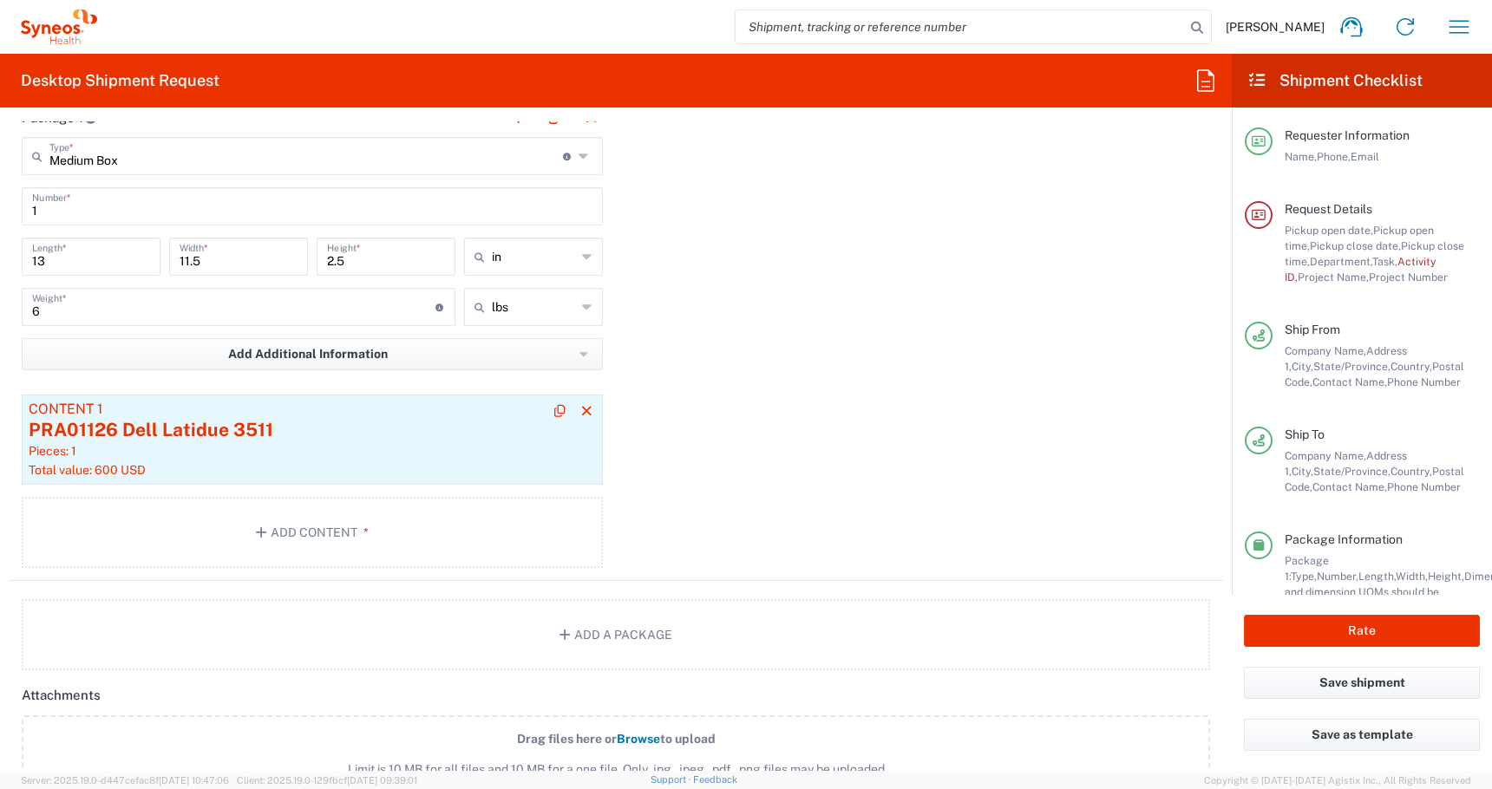
click at [430, 455] on div "Pieces: 1" at bounding box center [312, 451] width 567 height 16
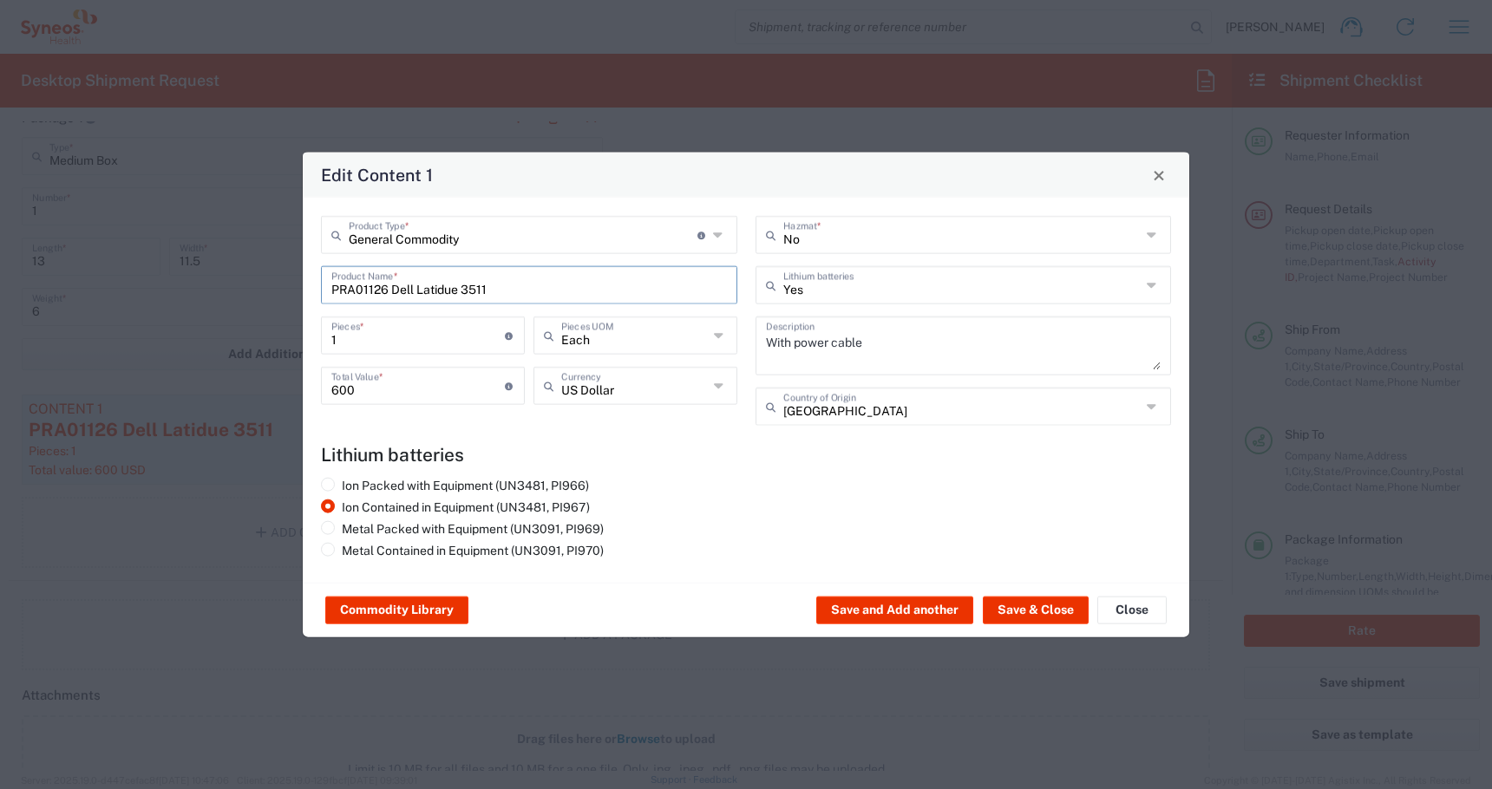
drag, startPoint x: 500, startPoint y: 287, endPoint x: 69, endPoint y: 286, distance: 430.2
click at [69, 286] on div "Edit Content 1 General Commodity Product Type * Document: Paper document genera…" at bounding box center [746, 394] width 1492 height 789
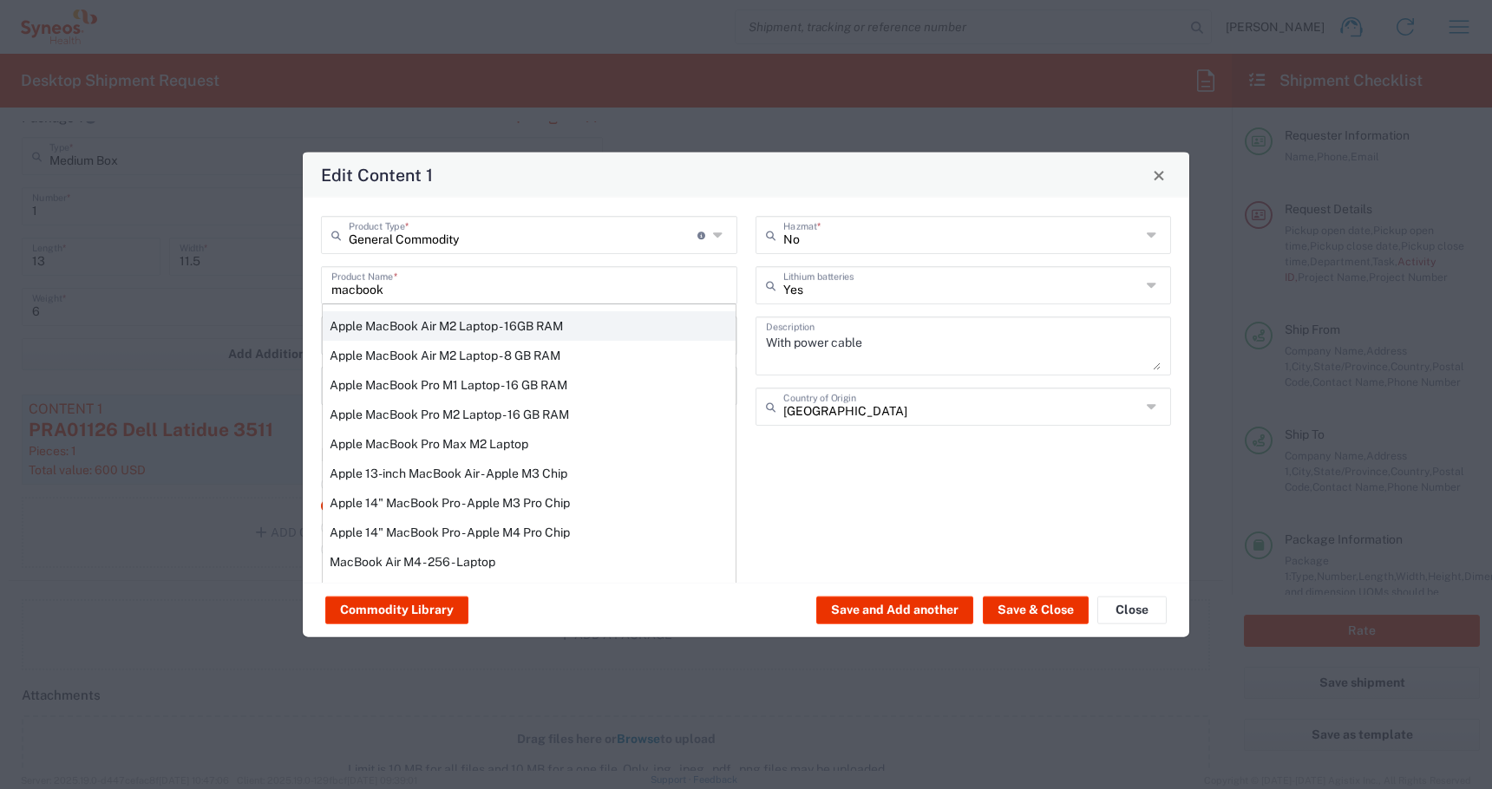
click at [376, 317] on div "Apple MacBook Air M2 Laptop - 16GB RAM" at bounding box center [529, 325] width 413 height 29
type input "Apple MacBook Air M2 Laptop - 16GB RAM"
type textarea "M2 - 8-core CPU - 8-core GPU - 16 GB RAM - 512 GB SSD"
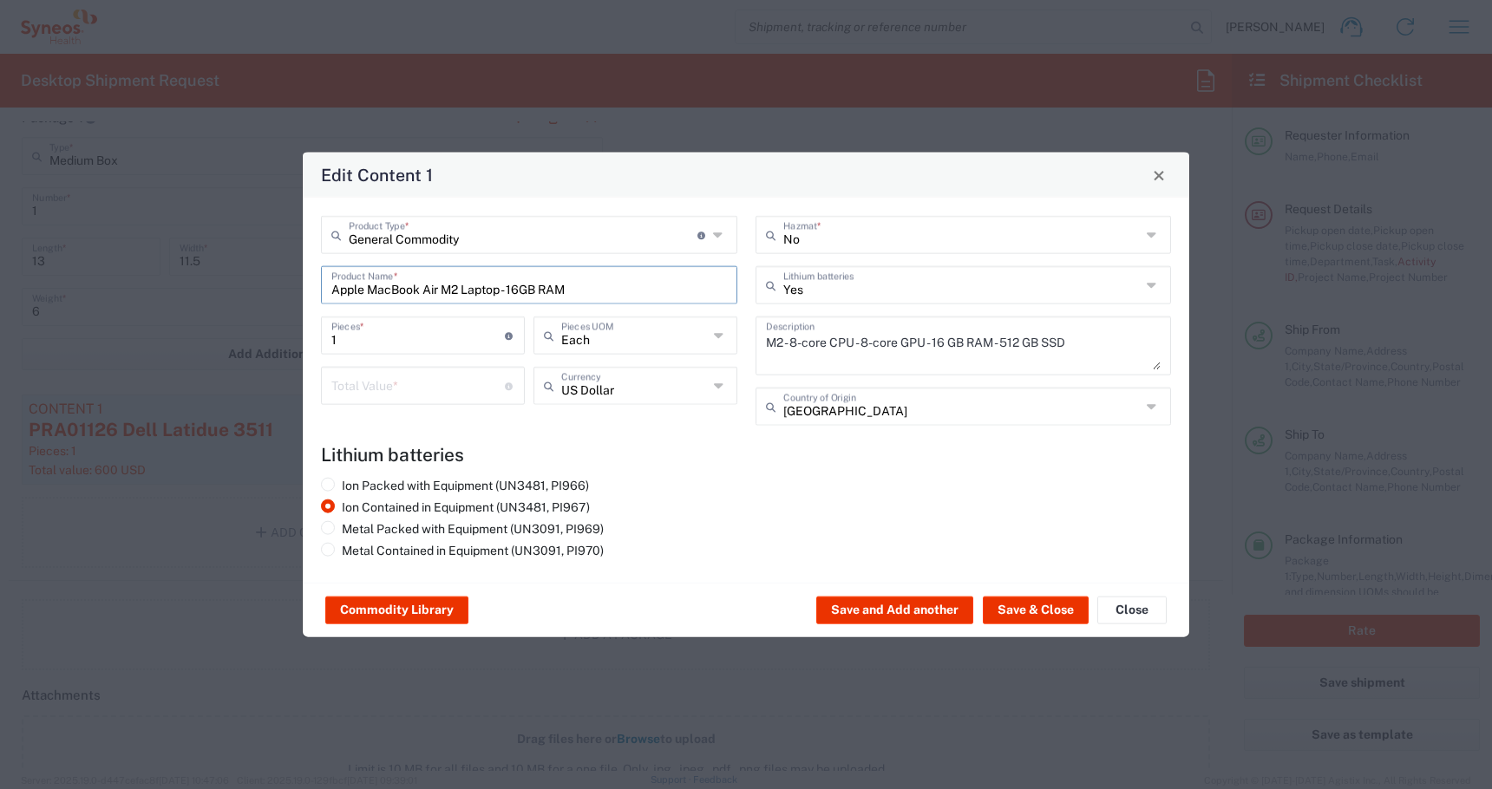
click at [376, 398] on input "number" at bounding box center [417, 384] width 173 height 30
type input "900"
click at [995, 595] on div "Commodity Library Save and Add another Save & Close Close" at bounding box center [746, 610] width 886 height 55
click at [1004, 611] on button "Save & Close" at bounding box center [1036, 611] width 106 height 28
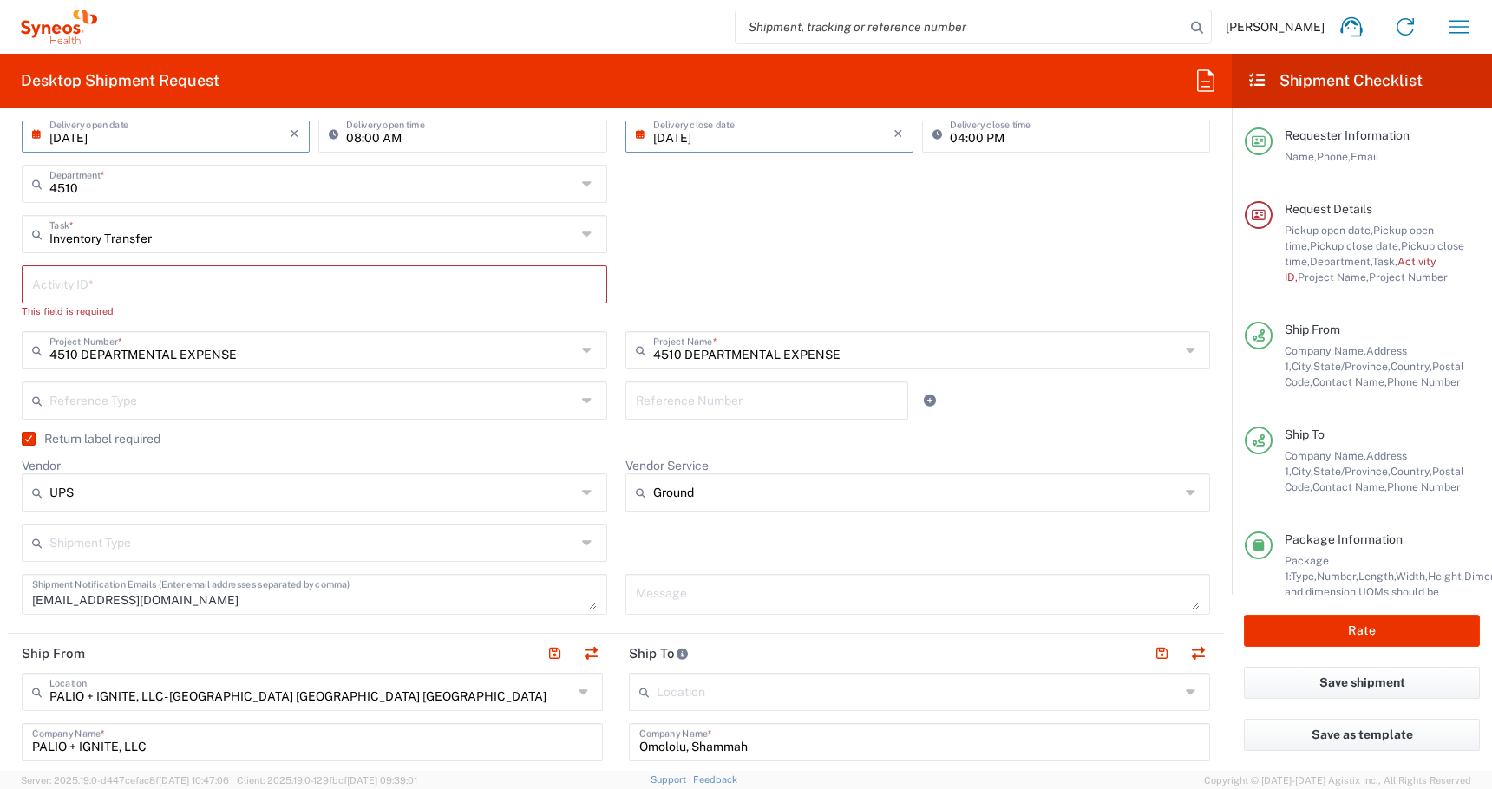
scroll to position [321, 0]
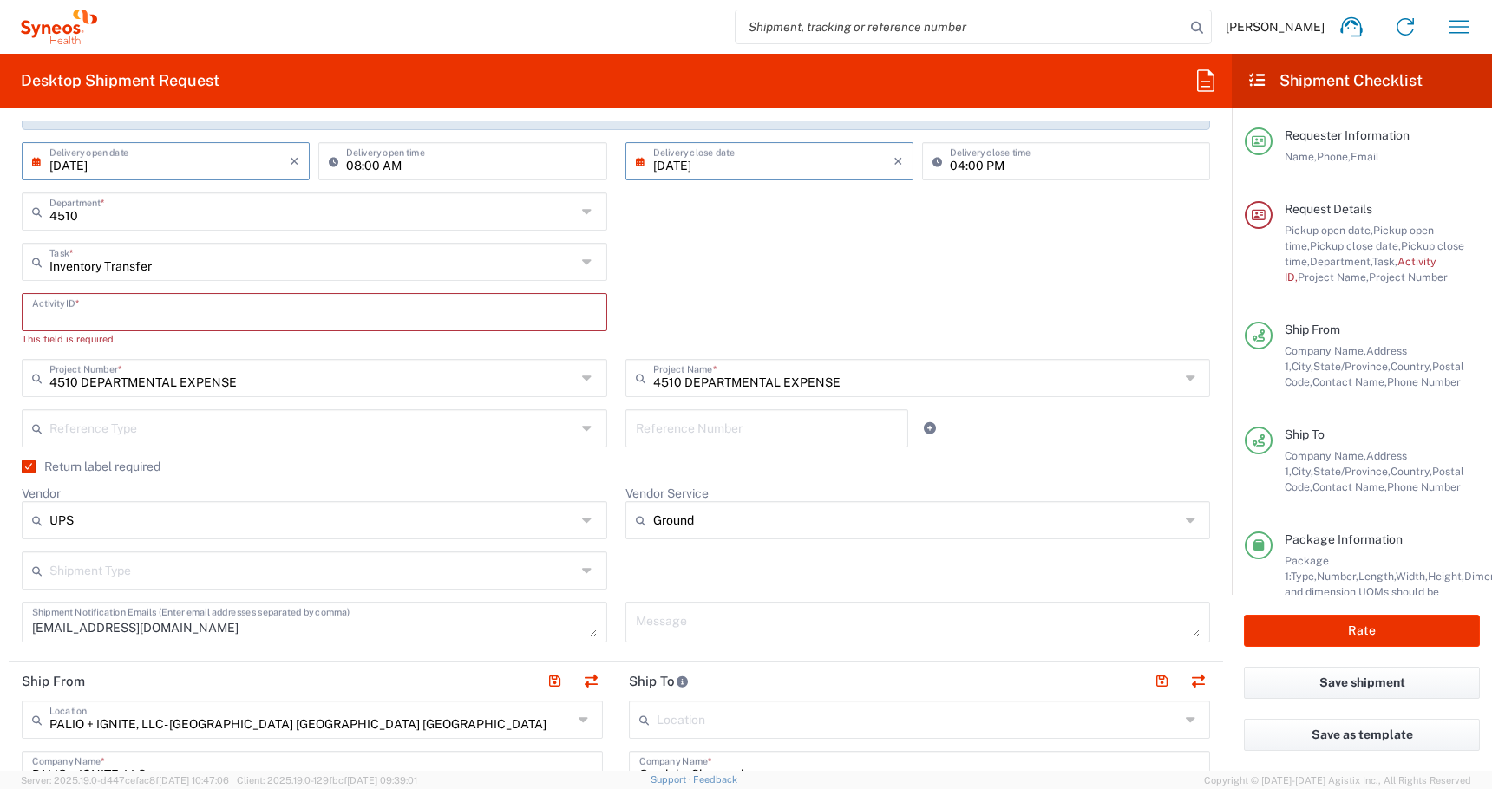
click at [144, 320] on input "text" at bounding box center [314, 311] width 565 height 30
paste input "SCTASK2703976"
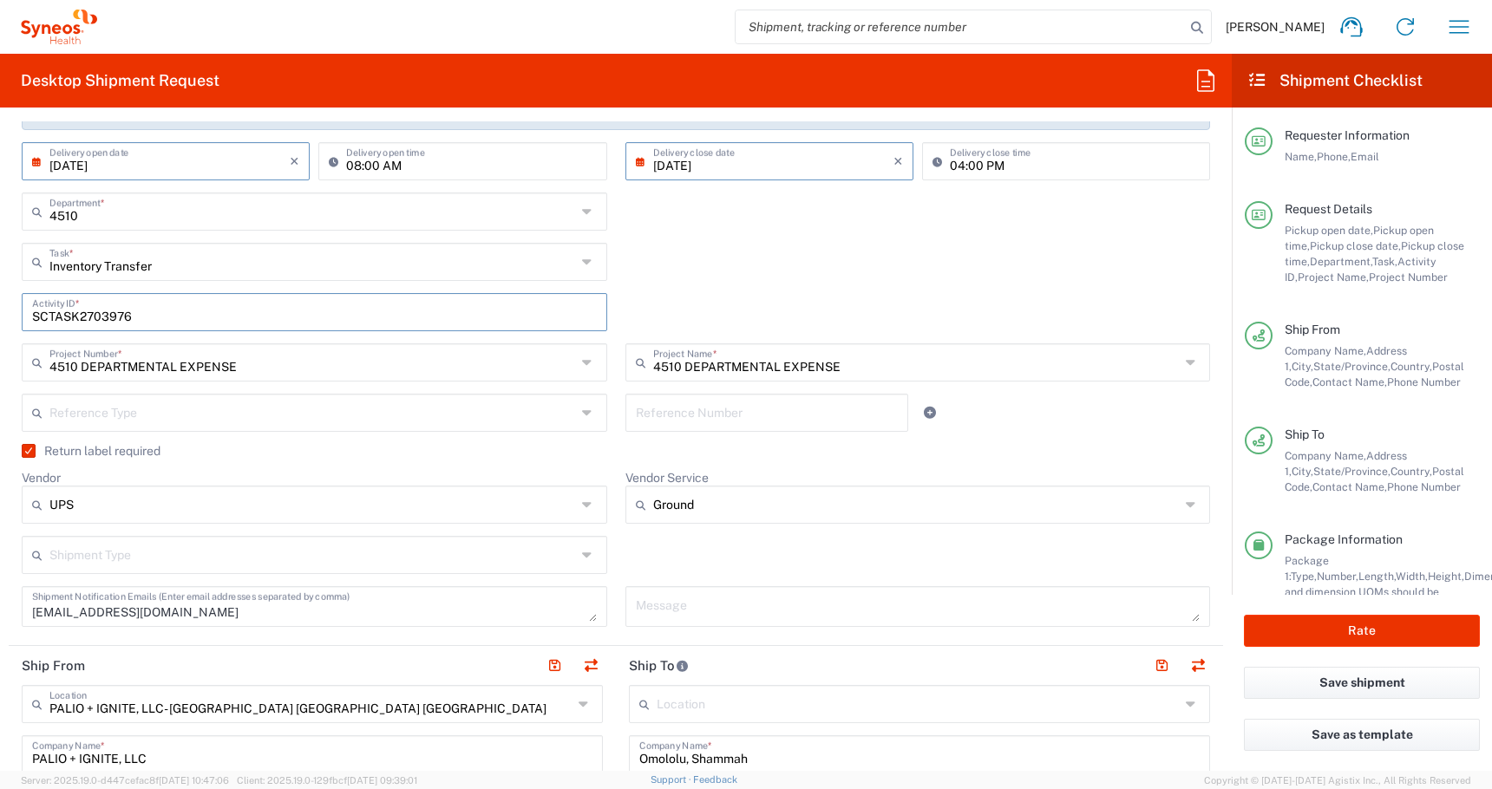
type input "SCTASK2703976"
click at [525, 419] on input "text" at bounding box center [312, 411] width 526 height 30
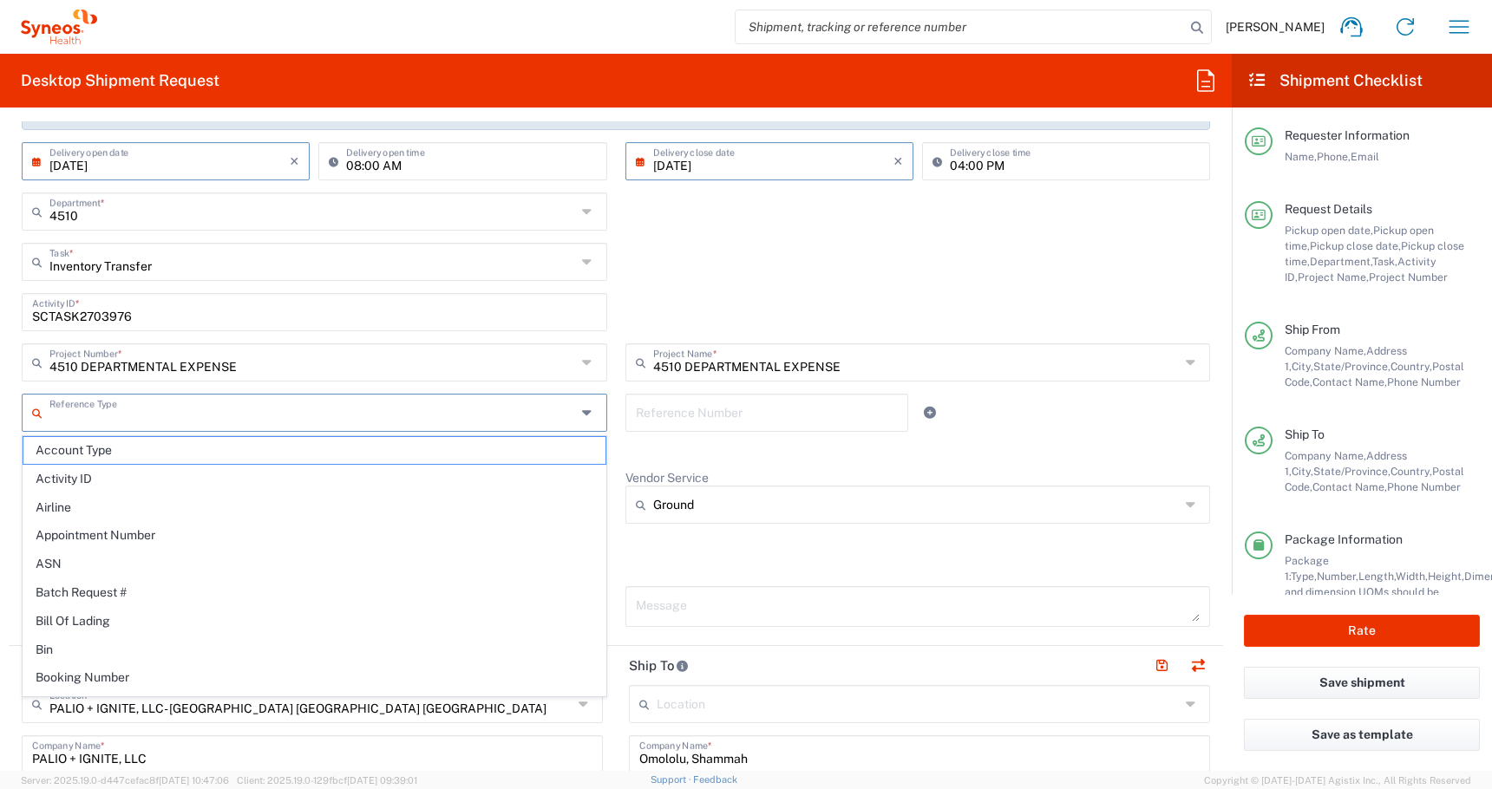
click at [862, 264] on div "Inventory Transfer Task * New Hire Break/Fix Inventory Transfer Other Refresh" at bounding box center [616, 268] width 1206 height 50
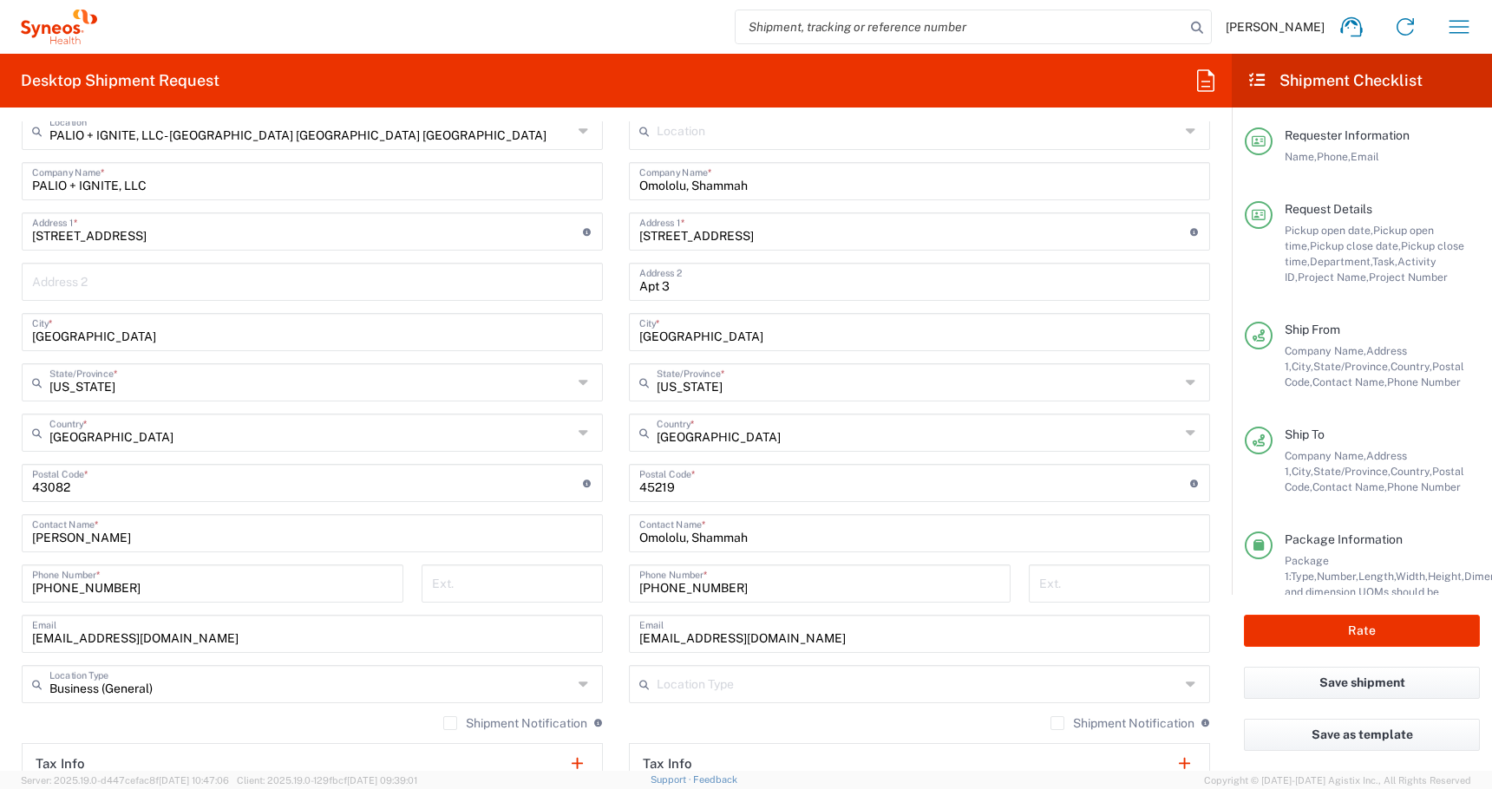
scroll to position [840, 0]
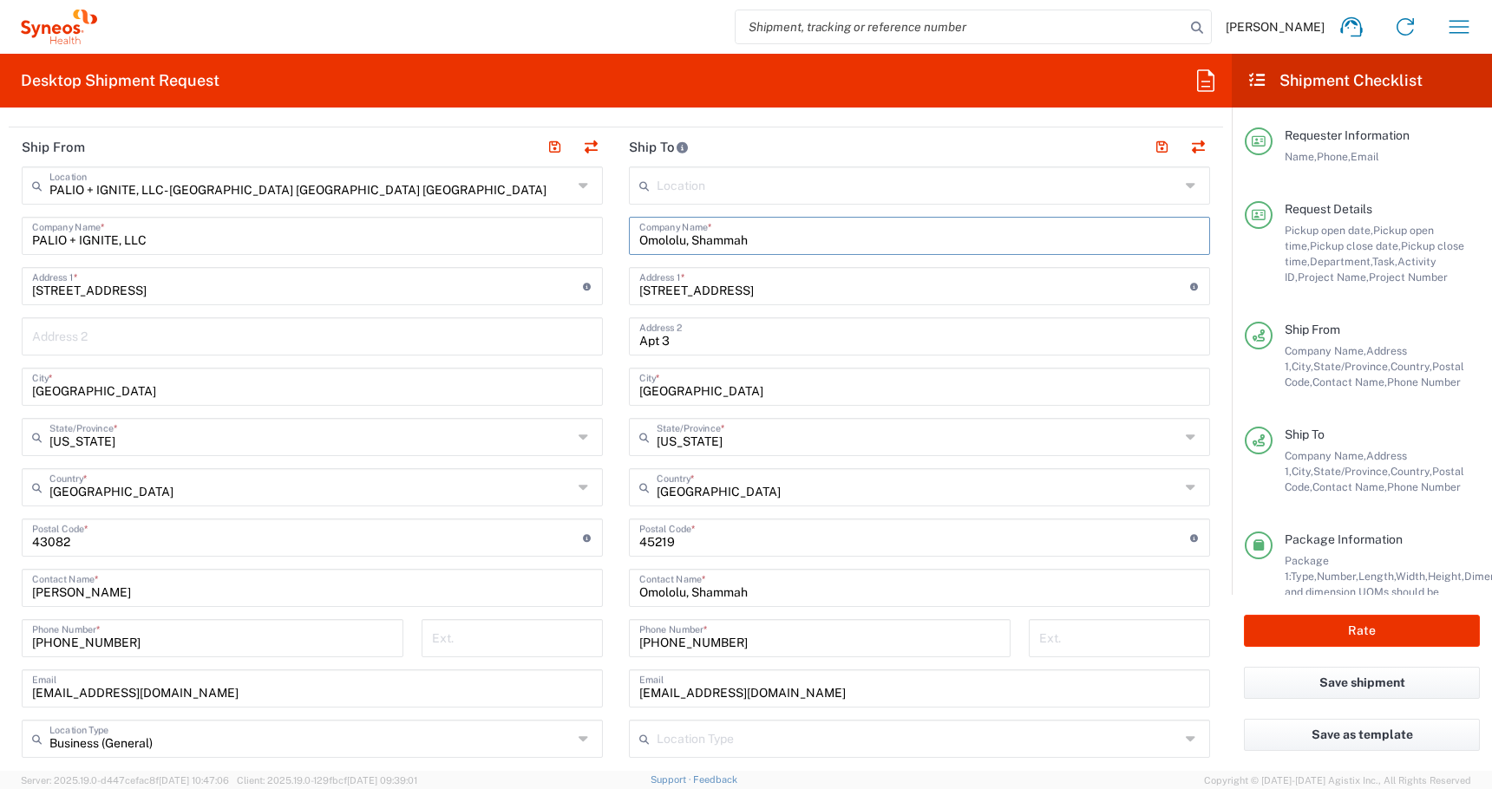
drag, startPoint x: 765, startPoint y: 245, endPoint x: 460, endPoint y: 160, distance: 317.1
click at [460, 160] on div "Ship From PALIO + IGNITE, LLC- [GEOGRAPHIC_DATA] [GEOGRAPHIC_DATA] [GEOGRAPHIC_…" at bounding box center [616, 514] width 1214 height 775
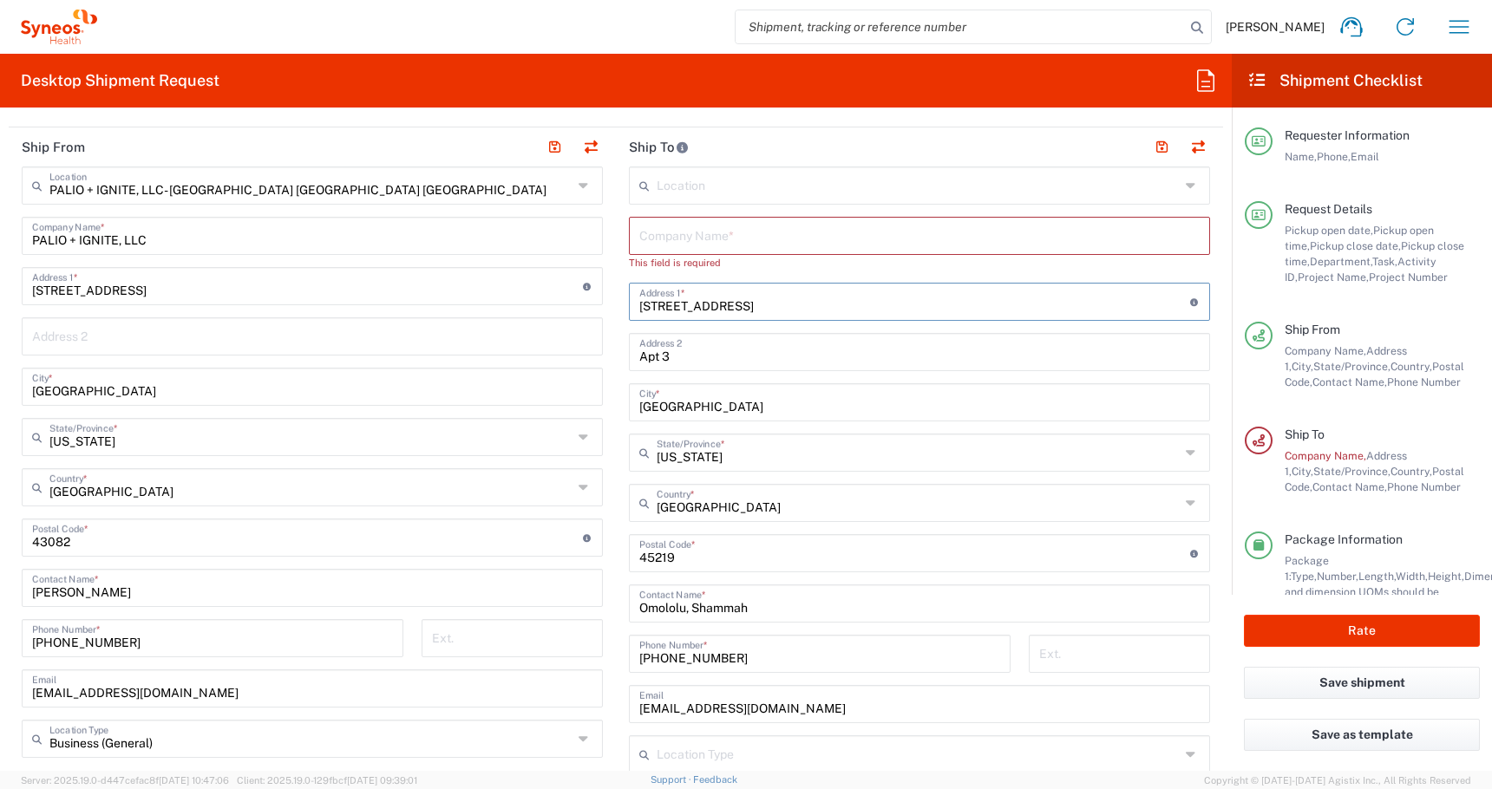
drag, startPoint x: 765, startPoint y: 308, endPoint x: 626, endPoint y: 299, distance: 139.0
click at [626, 299] on main "Location [PERSON_NAME] LLC-[GEOGRAPHIC_DATA] [GEOGRAPHIC_DATA] [GEOGRAPHIC_DATA…" at bounding box center [919, 539] width 607 height 744
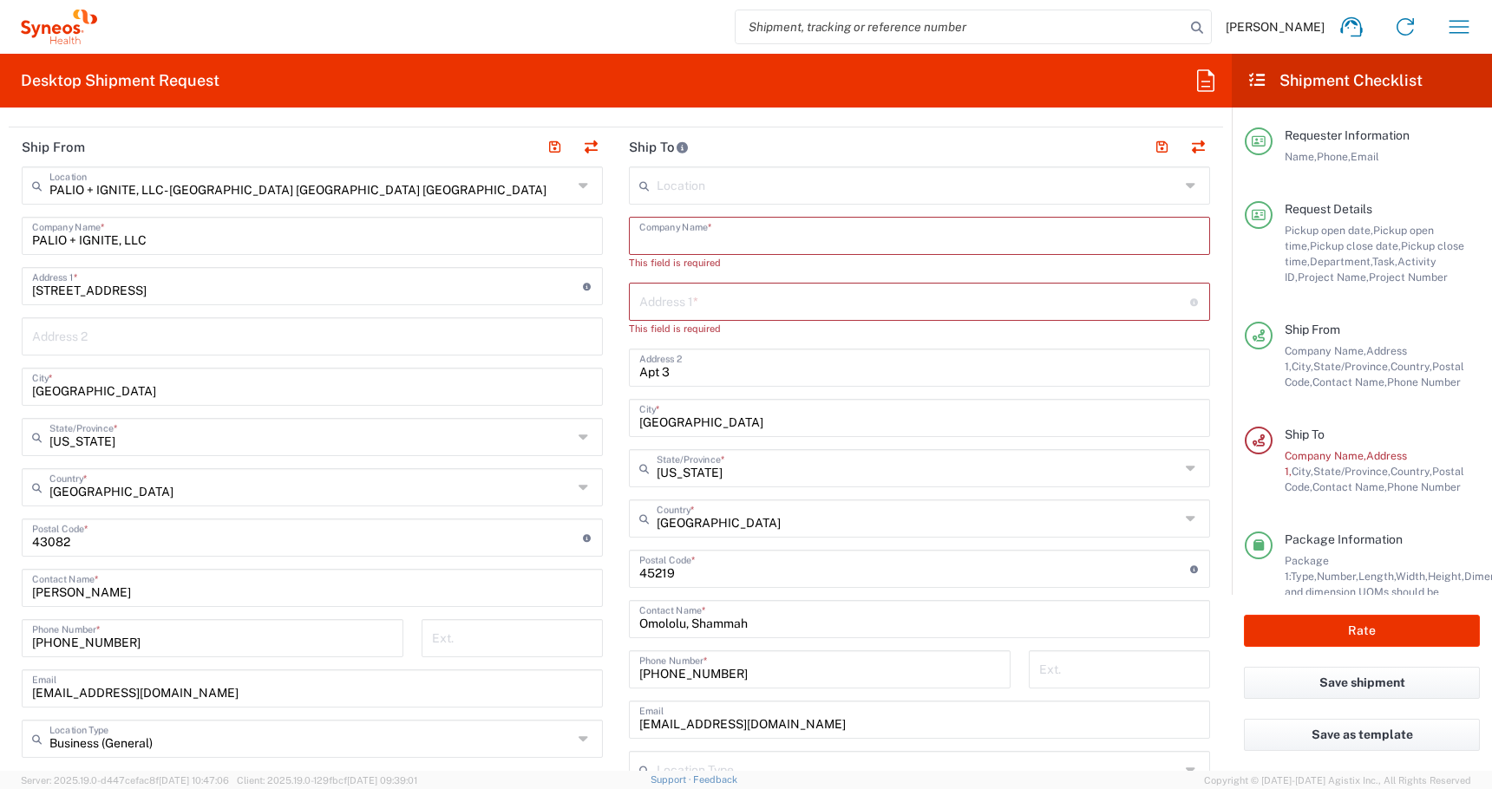
click at [656, 244] on input "text" at bounding box center [919, 234] width 560 height 30
paste input "[PERSON_NAME]"
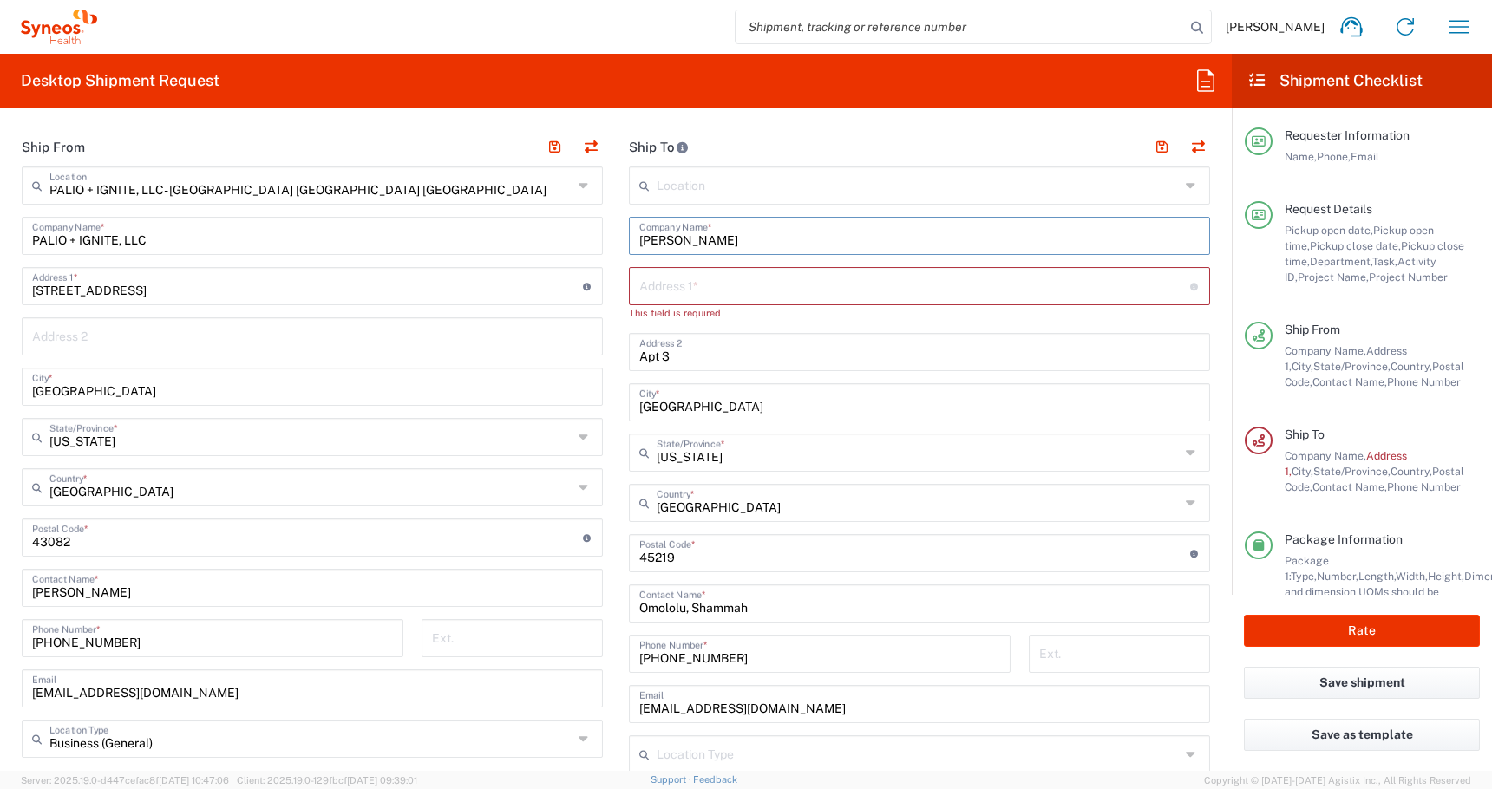
type input "[PERSON_NAME]"
drag, startPoint x: 749, startPoint y: 608, endPoint x: 550, endPoint y: 583, distance: 201.1
click at [550, 583] on div "Ship From PALIO + IGNITE, LLC- [GEOGRAPHIC_DATA] [GEOGRAPHIC_DATA] [GEOGRAPHIC_…" at bounding box center [616, 522] width 1214 height 790
paste input "[PERSON_NAME]"
type input "[PERSON_NAME]"
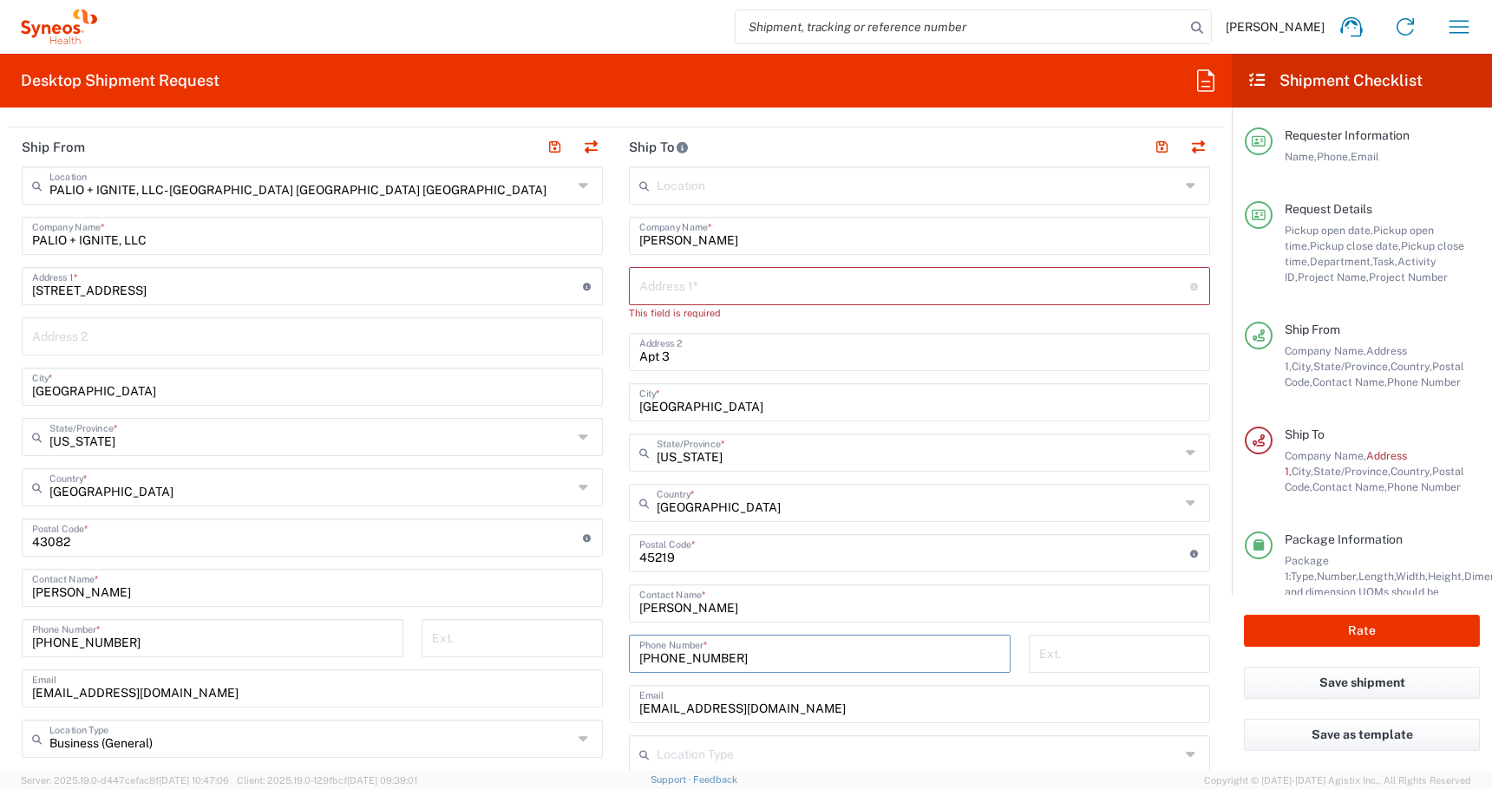
drag, startPoint x: 748, startPoint y: 662, endPoint x: 616, endPoint y: 650, distance: 132.4
click at [585, 649] on div "Ship From PALIO + IGNITE, LLC- [GEOGRAPHIC_DATA] [GEOGRAPHIC_DATA] [GEOGRAPHIC_…" at bounding box center [616, 522] width 1214 height 790
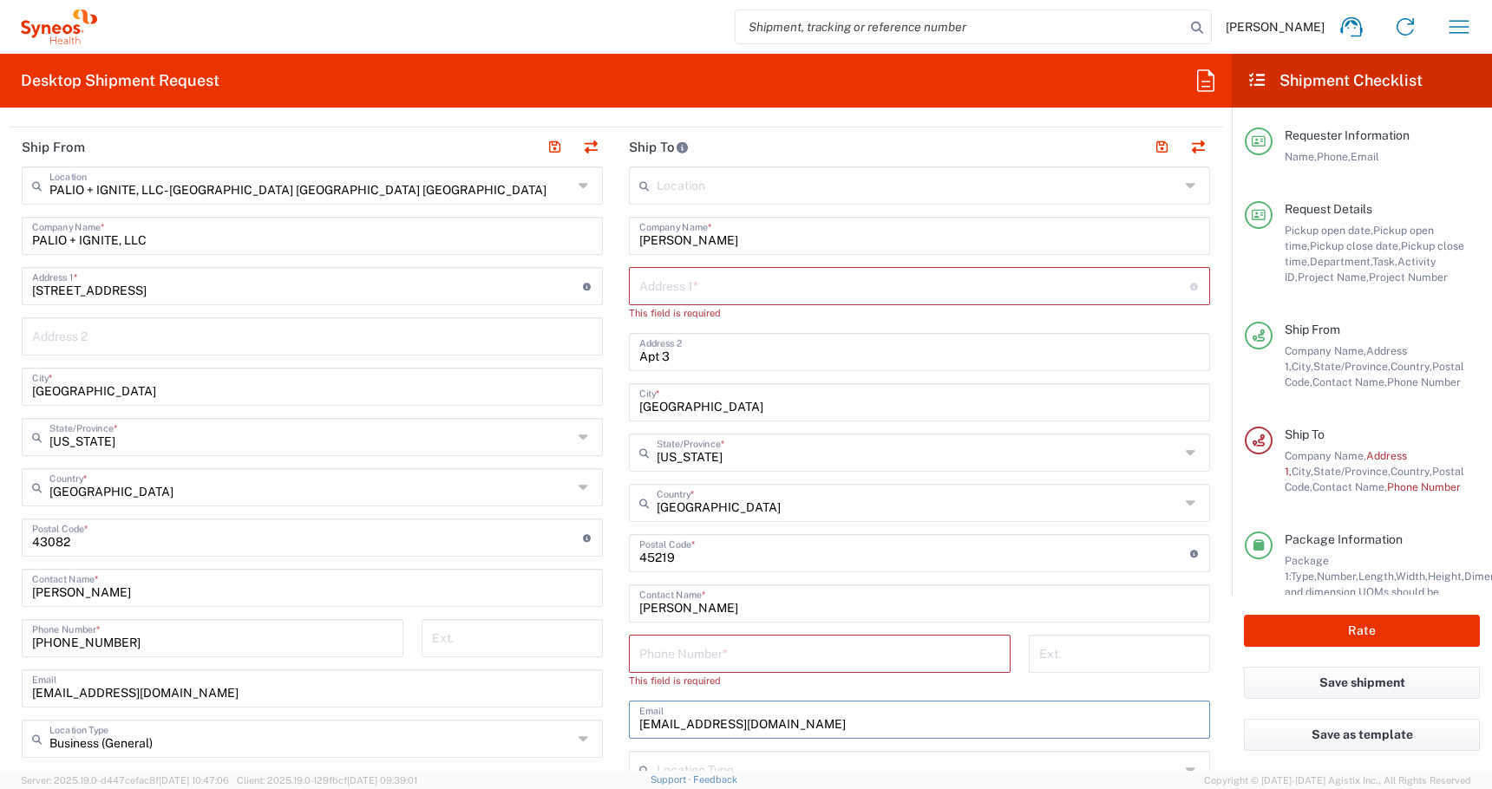
drag, startPoint x: 776, startPoint y: 709, endPoint x: 533, endPoint y: 709, distance: 243.7
click at [533, 709] on div "Ship From PALIO + IGNITE, LLC- [GEOGRAPHIC_DATA] [GEOGRAPHIC_DATA] [GEOGRAPHIC_…" at bounding box center [616, 530] width 1214 height 806
drag, startPoint x: 784, startPoint y: 730, endPoint x: 552, endPoint y: 541, distance: 299.0
click at [477, 703] on div "Ship From PALIO + IGNITE, LLC- [GEOGRAPHIC_DATA] [GEOGRAPHIC_DATA] [GEOGRAPHIC_…" at bounding box center [616, 530] width 1214 height 806
click at [663, 666] on input "tel" at bounding box center [819, 652] width 361 height 30
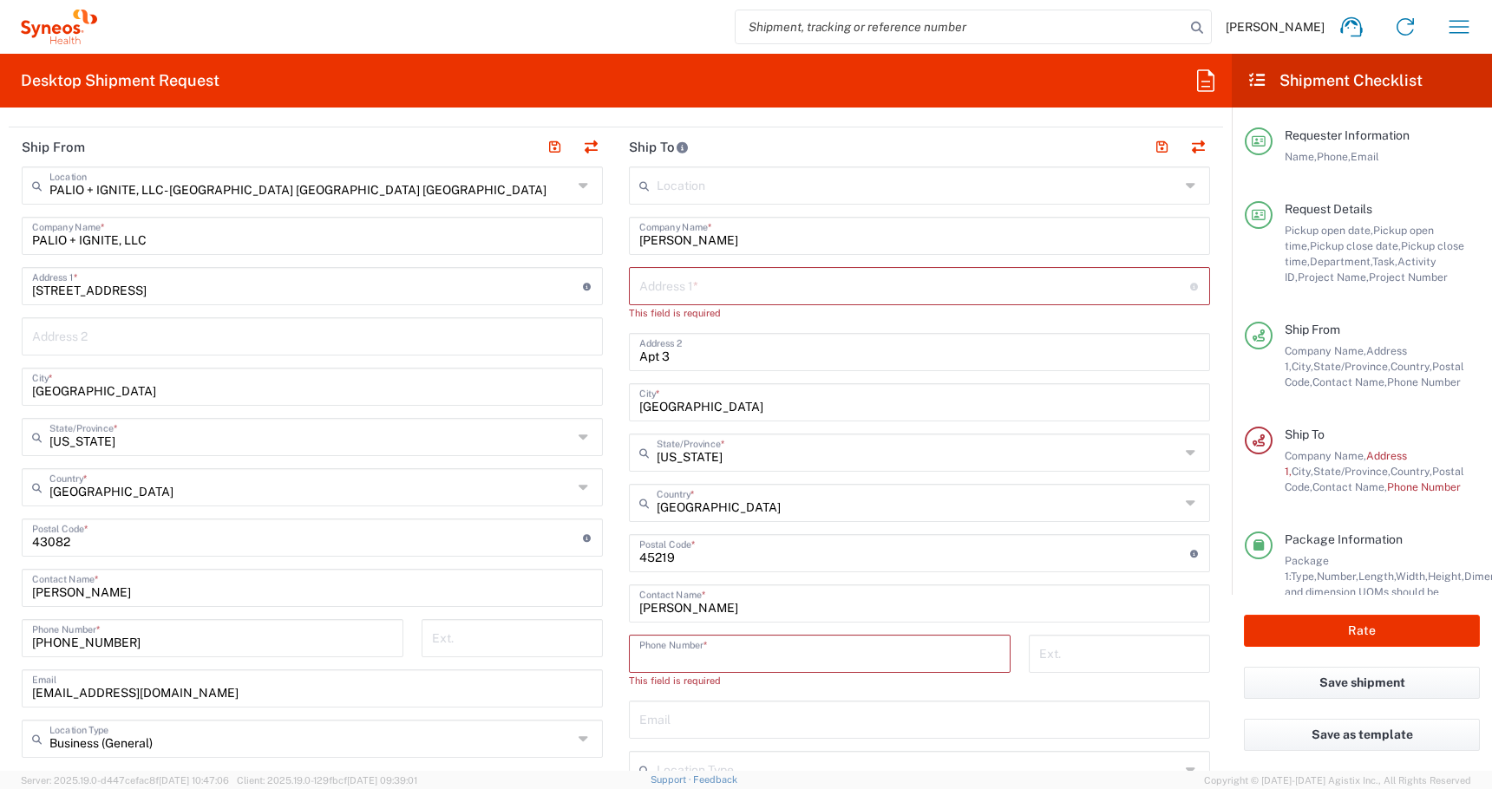
paste input "[STREET_ADDRESS]"
type input "[STREET_ADDRESS]"
click at [669, 301] on div "Address 1 * For cross streets use street names with '&' or 'and' in between. Fo…" at bounding box center [919, 286] width 581 height 38
paste input "[STREET_ADDRESS]"
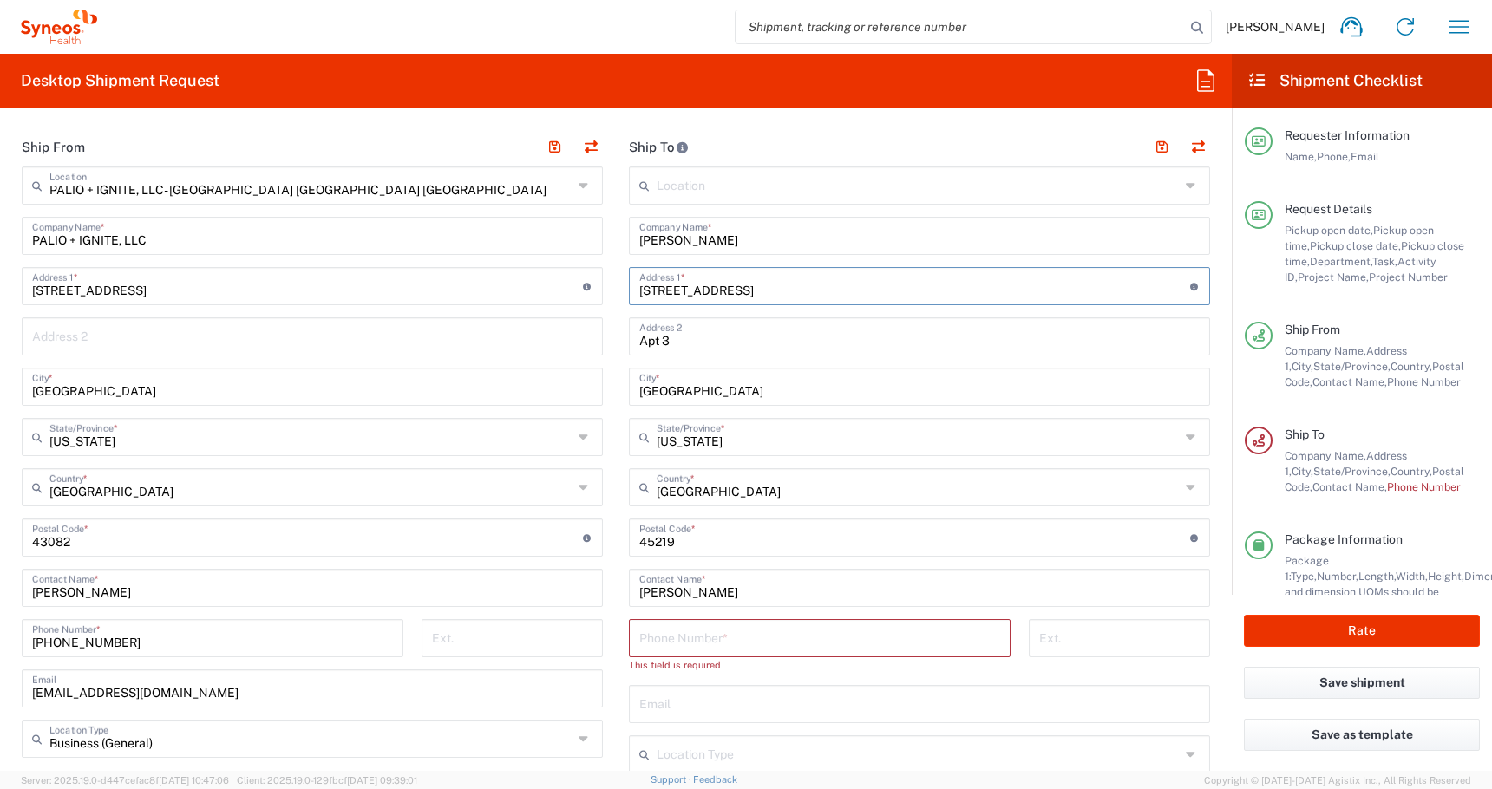
type input "[STREET_ADDRESS]"
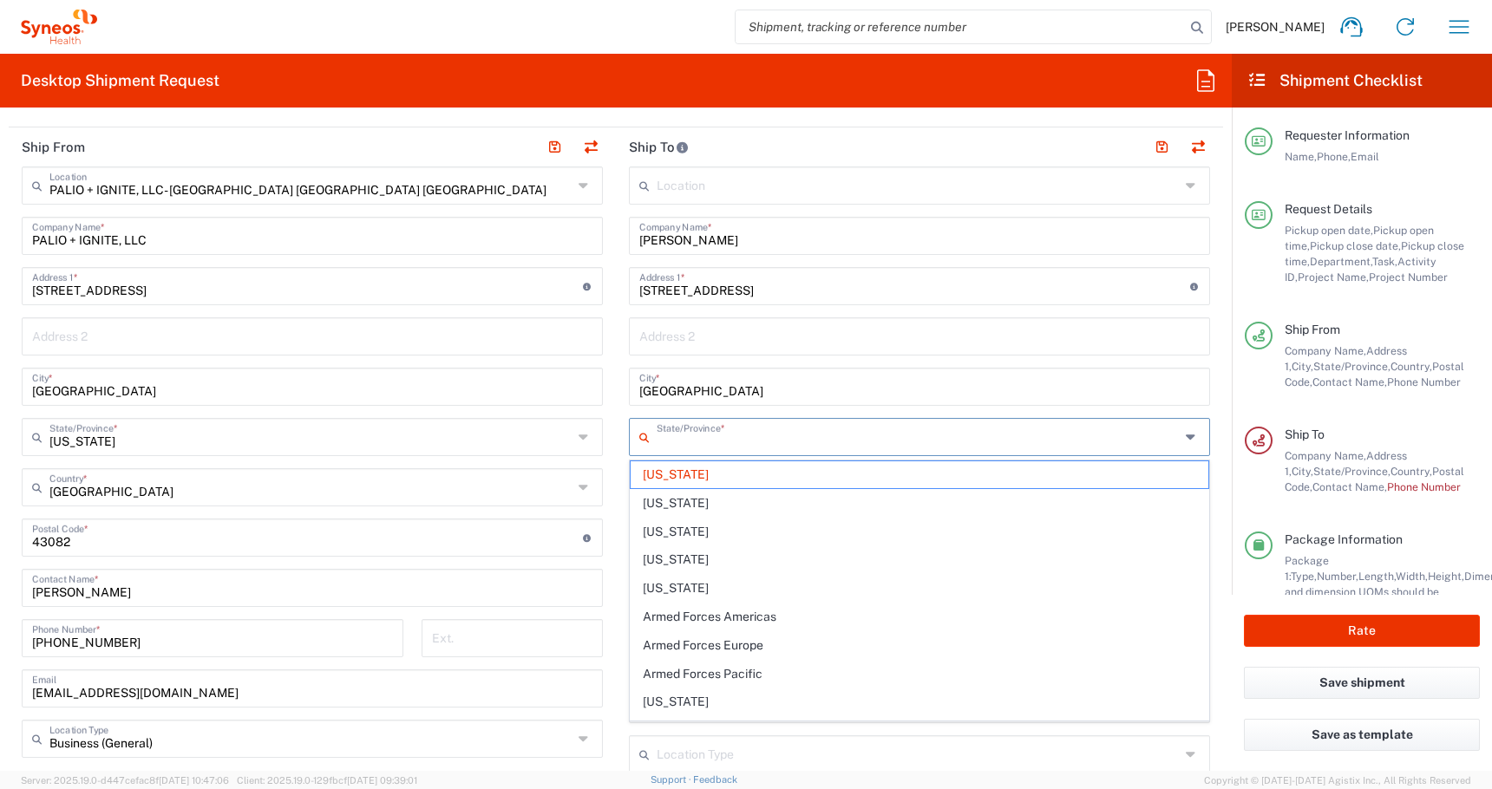
click at [690, 441] on input "text" at bounding box center [918, 436] width 523 height 30
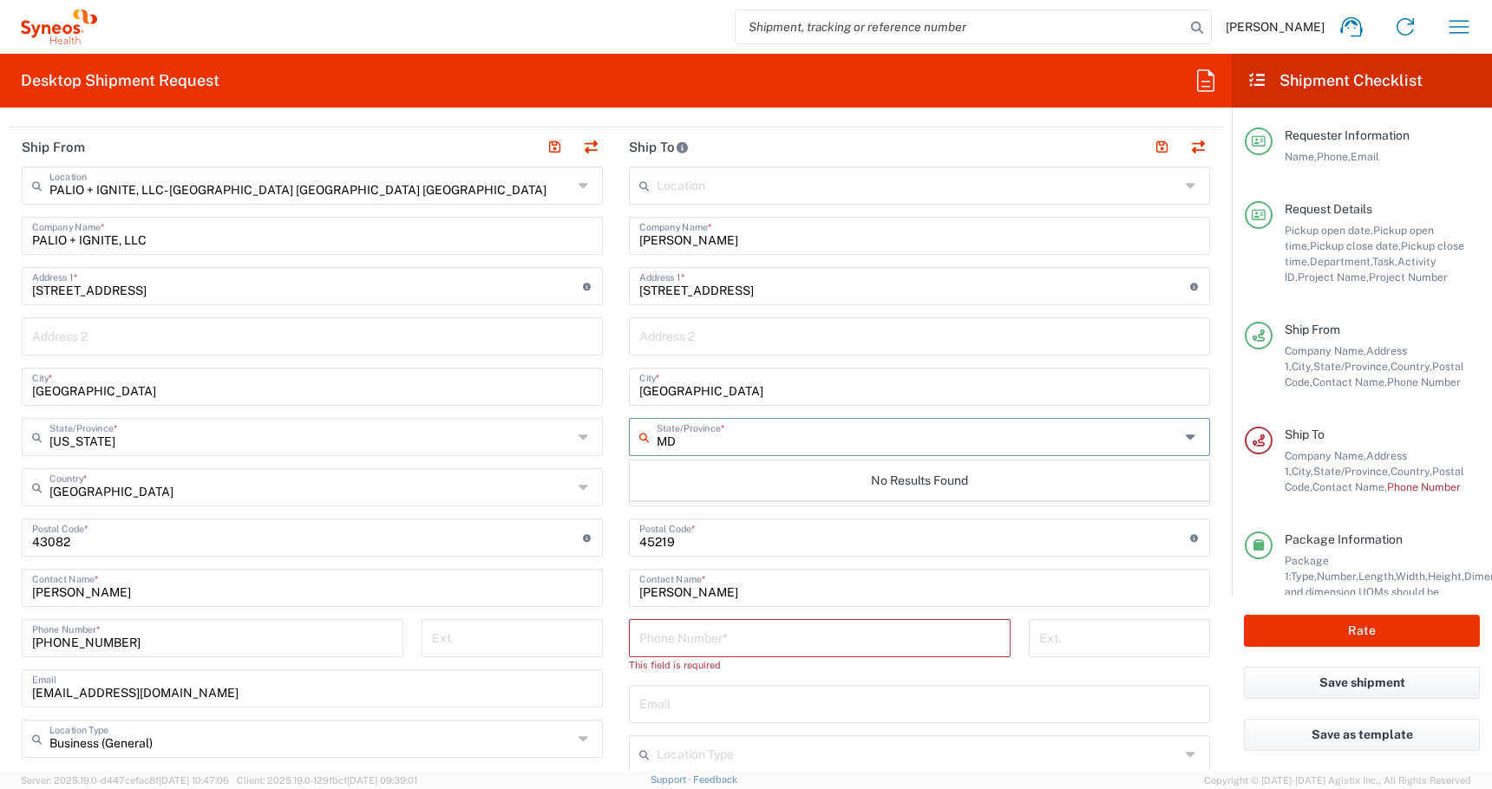
type input "M"
click at [654, 477] on span "[US_STATE]" at bounding box center [920, 474] width 578 height 27
type input "[US_STATE]"
click at [640, 637] on input "tel" at bounding box center [819, 637] width 361 height 30
paste input "21550"
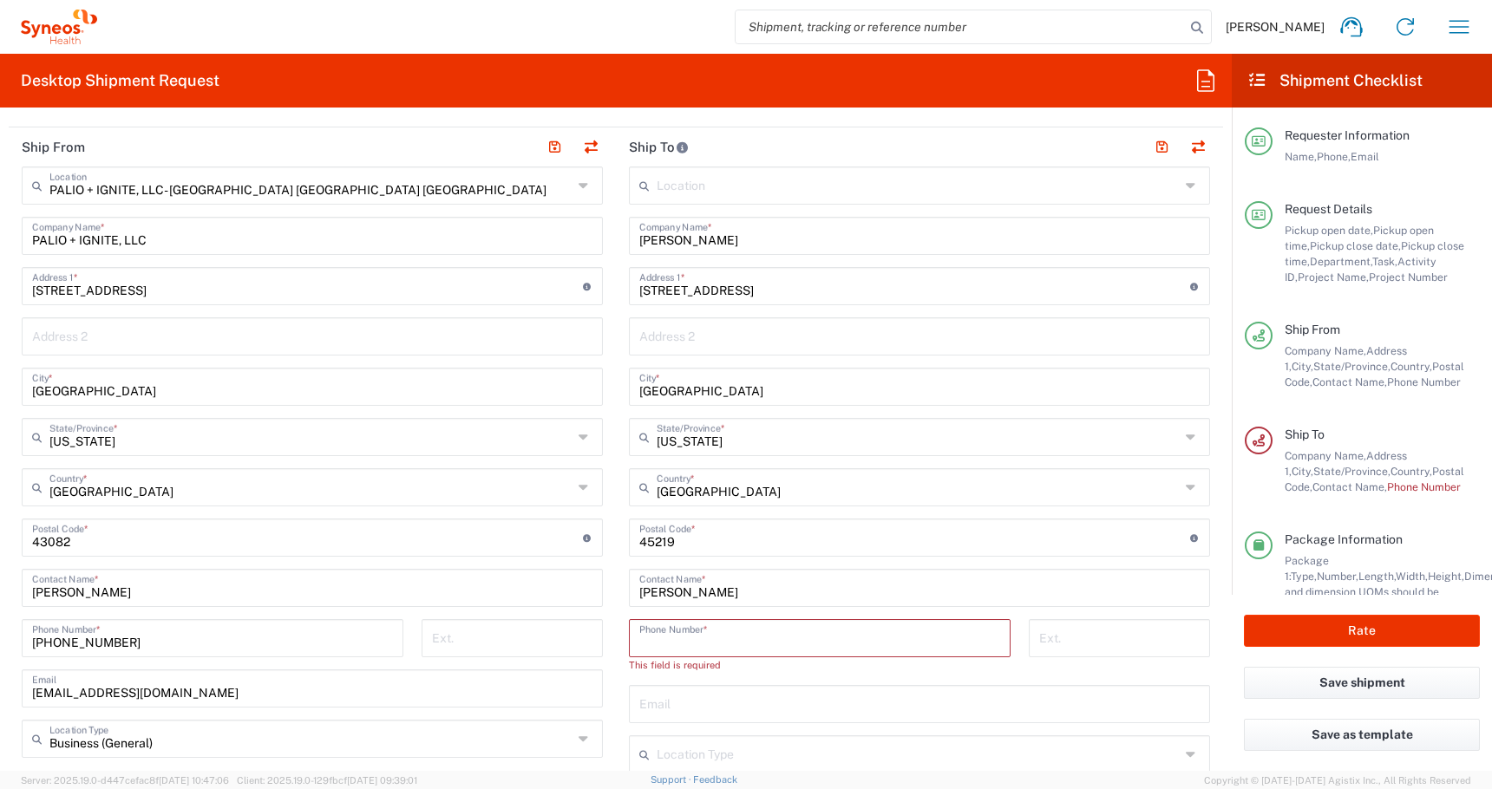
type input "21550"
drag, startPoint x: 683, startPoint y: 544, endPoint x: 433, endPoint y: 515, distance: 252.3
click at [433, 515] on div "Ship From PALIO + IGNITE, LLC- [GEOGRAPHIC_DATA] [GEOGRAPHIC_DATA] [GEOGRAPHIC_…" at bounding box center [616, 522] width 1214 height 790
paste input "21550"
type input "21550"
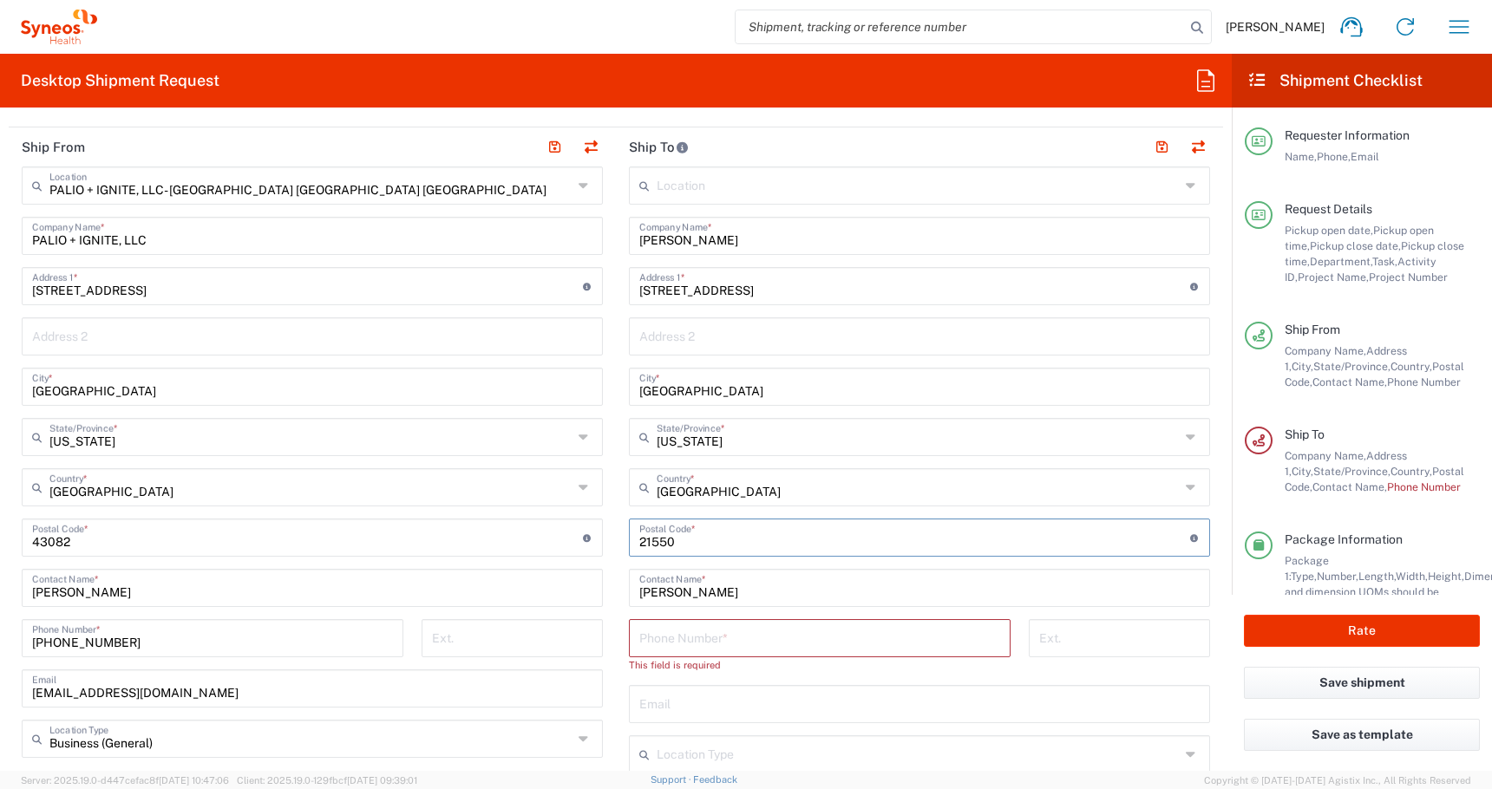
drag, startPoint x: 693, startPoint y: 394, endPoint x: 553, endPoint y: 371, distance: 141.4
click at [621, 382] on main "Location [PERSON_NAME] LLC-[GEOGRAPHIC_DATA] [GEOGRAPHIC_DATA] [GEOGRAPHIC_DATA…" at bounding box center [919, 539] width 607 height 744
type input "i"
type input "[GEOGRAPHIC_DATA]"
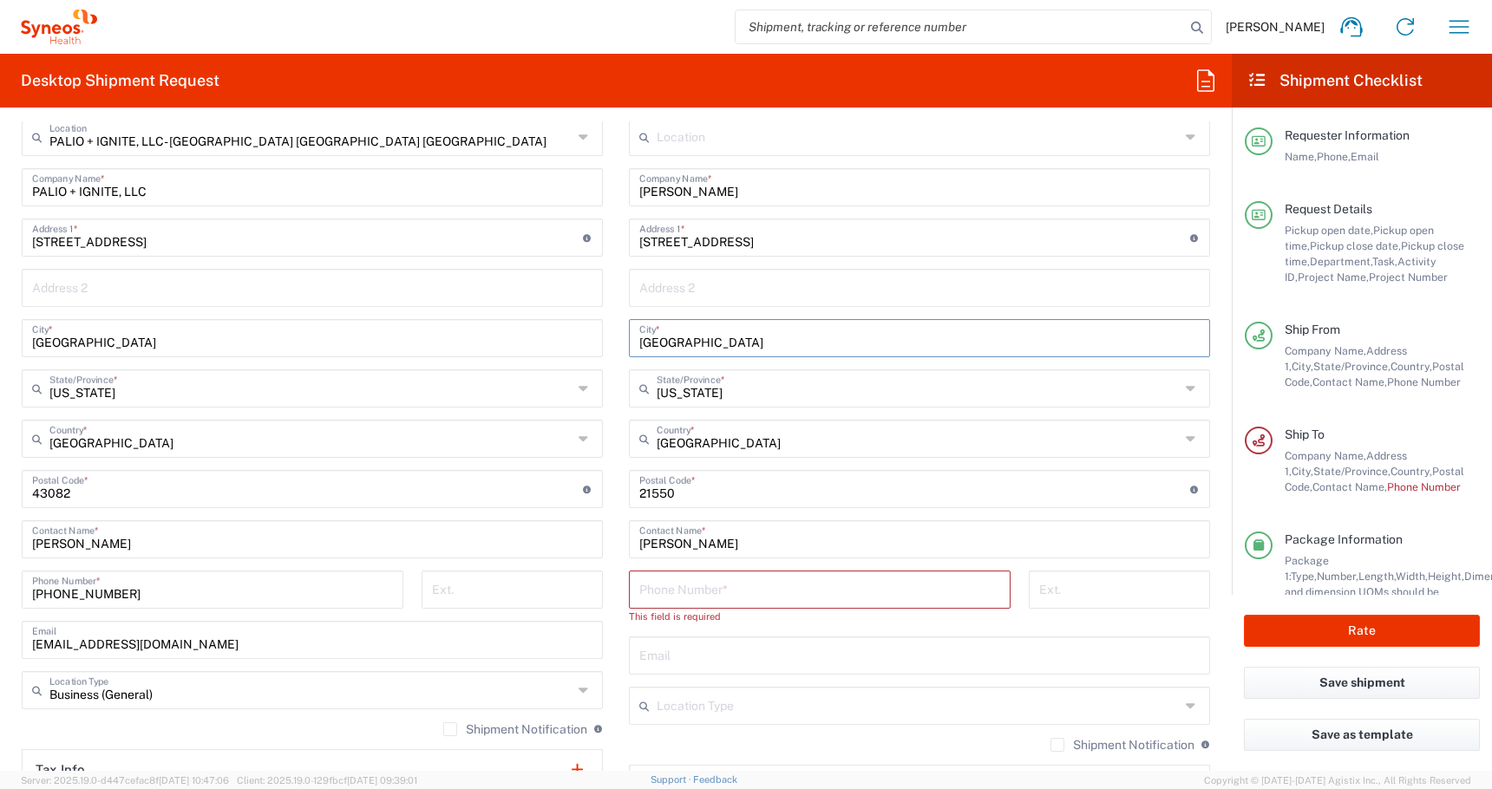
scroll to position [912, 0]
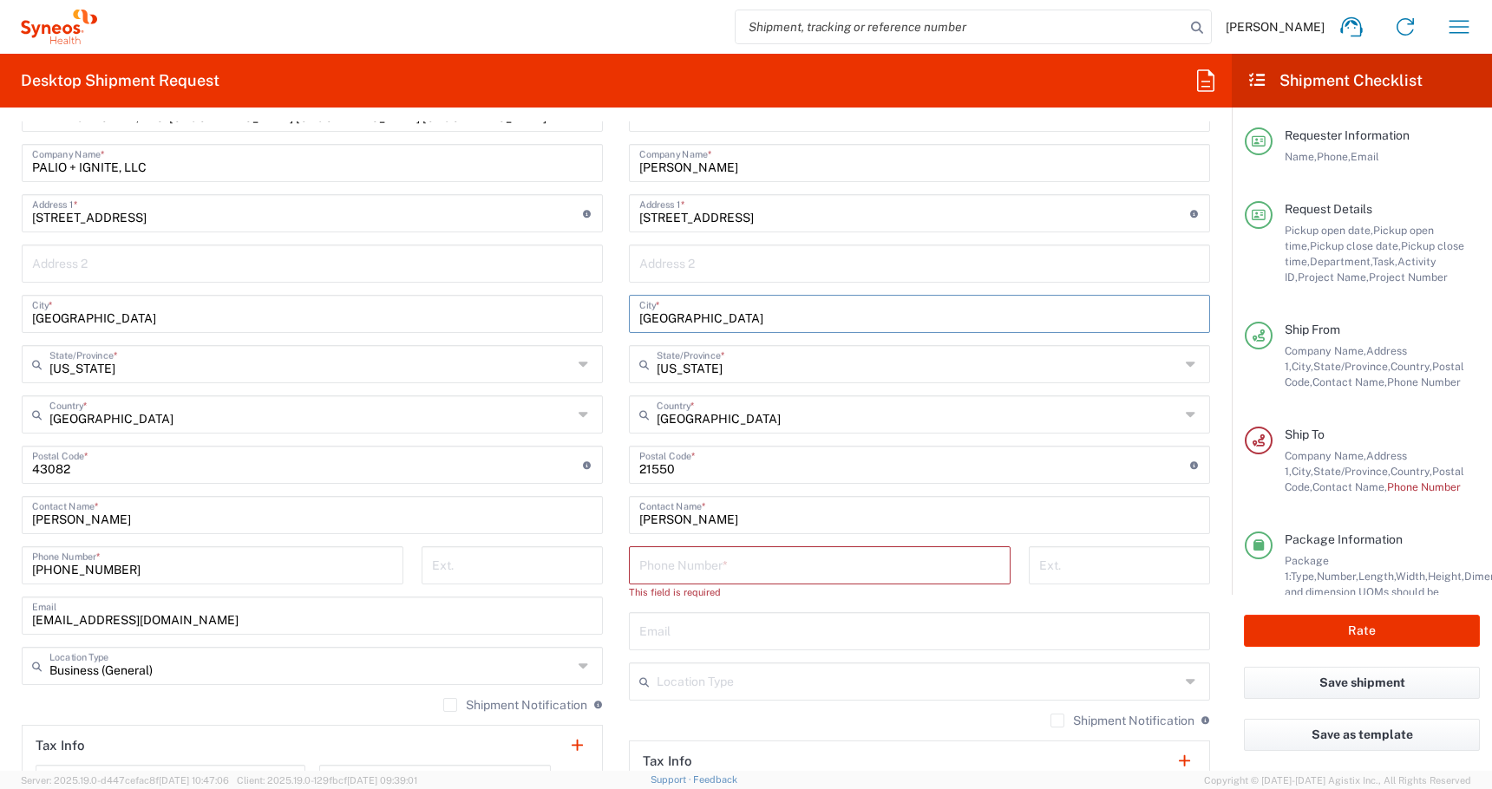
click at [671, 631] on input "text" at bounding box center [919, 630] width 560 height 30
paste input "[EMAIL_ADDRESS][DOMAIN_NAME]"
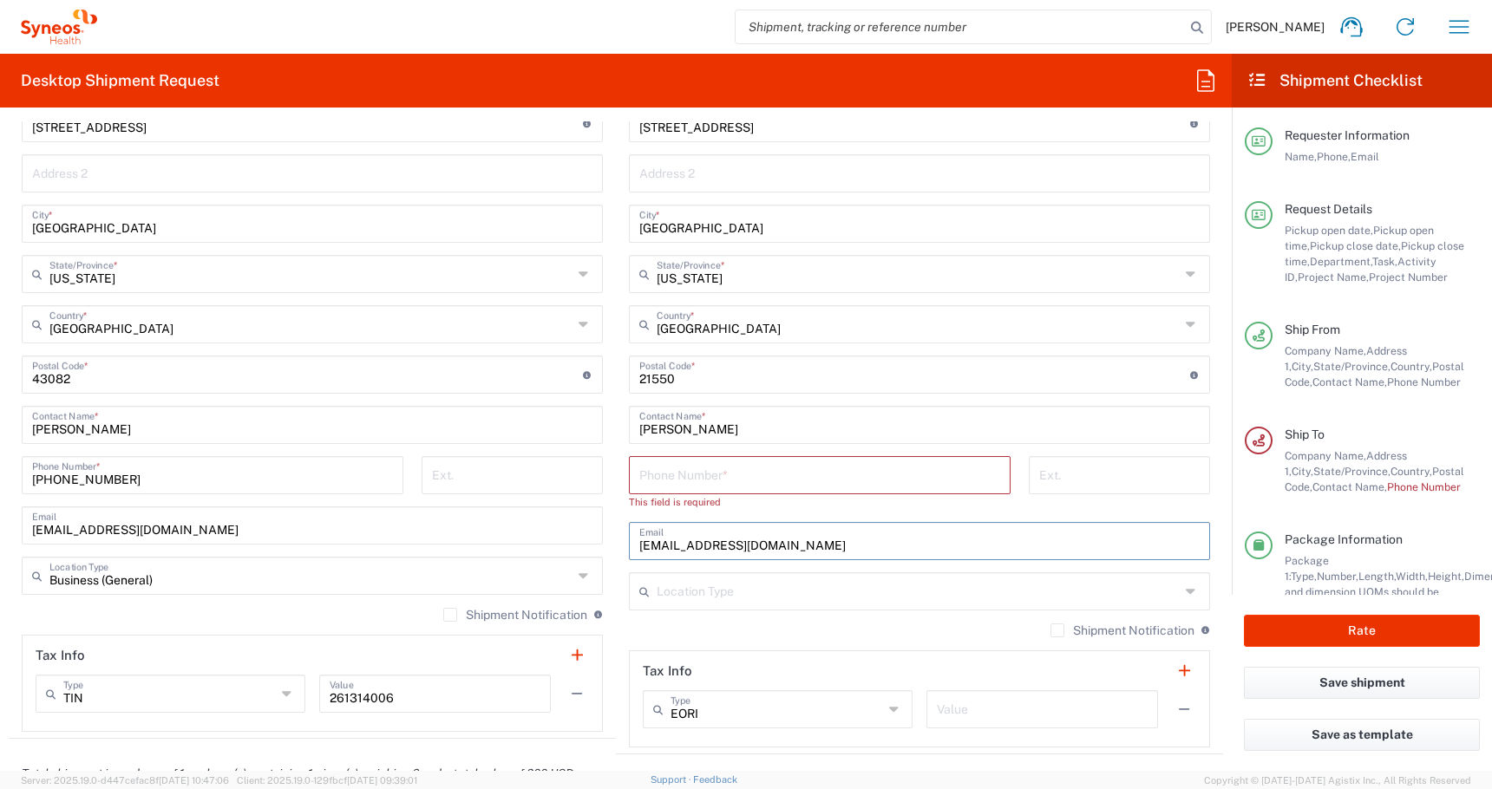
scroll to position [1160, 0]
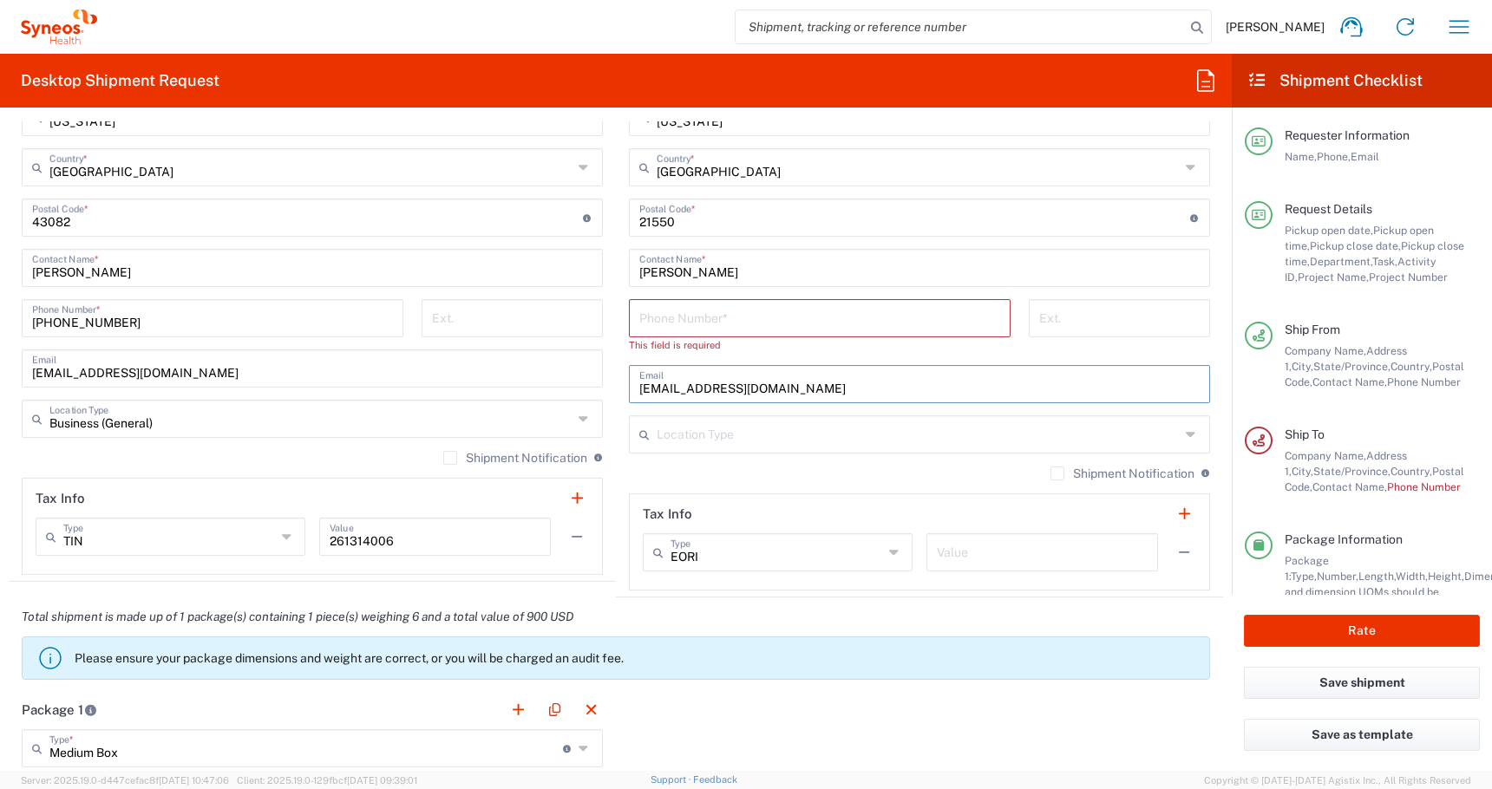
type input "[EMAIL_ADDRESS][DOMAIN_NAME]"
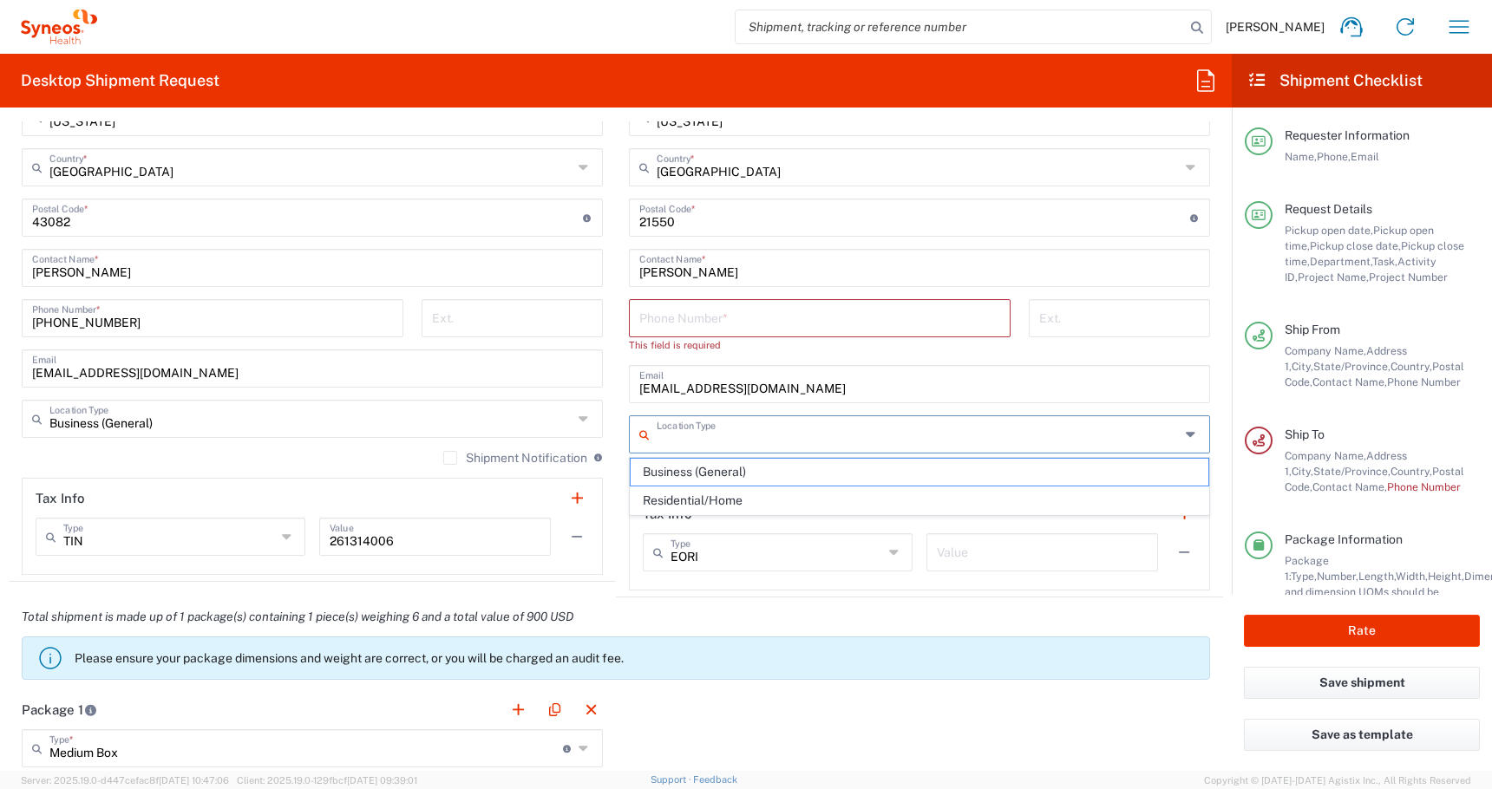
click at [663, 425] on input "text" at bounding box center [918, 433] width 523 height 30
click at [649, 504] on span "Residential/Home" at bounding box center [920, 500] width 578 height 27
type input "Residential/Home"
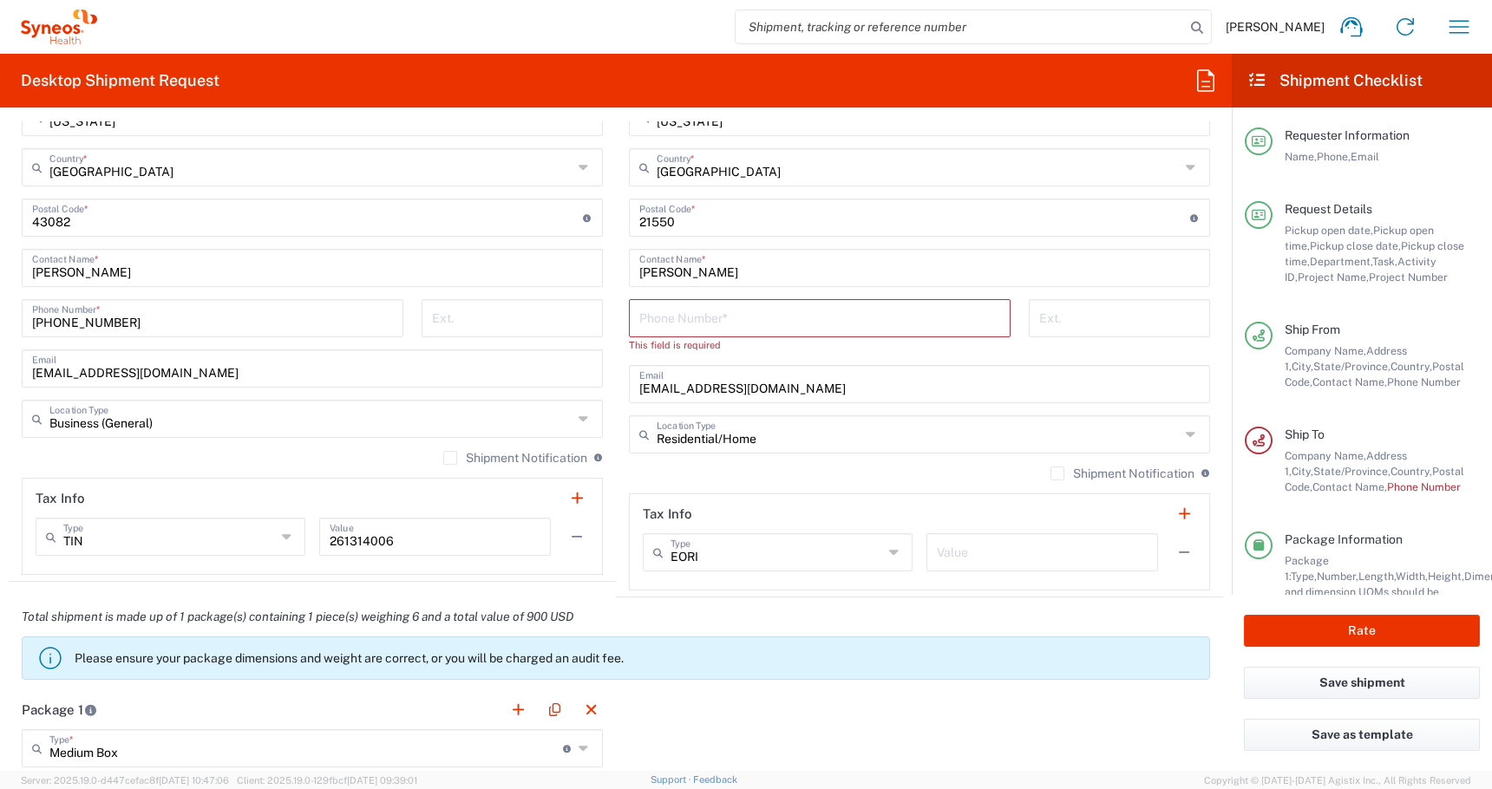
click at [665, 324] on input "tel" at bounding box center [819, 317] width 361 height 30
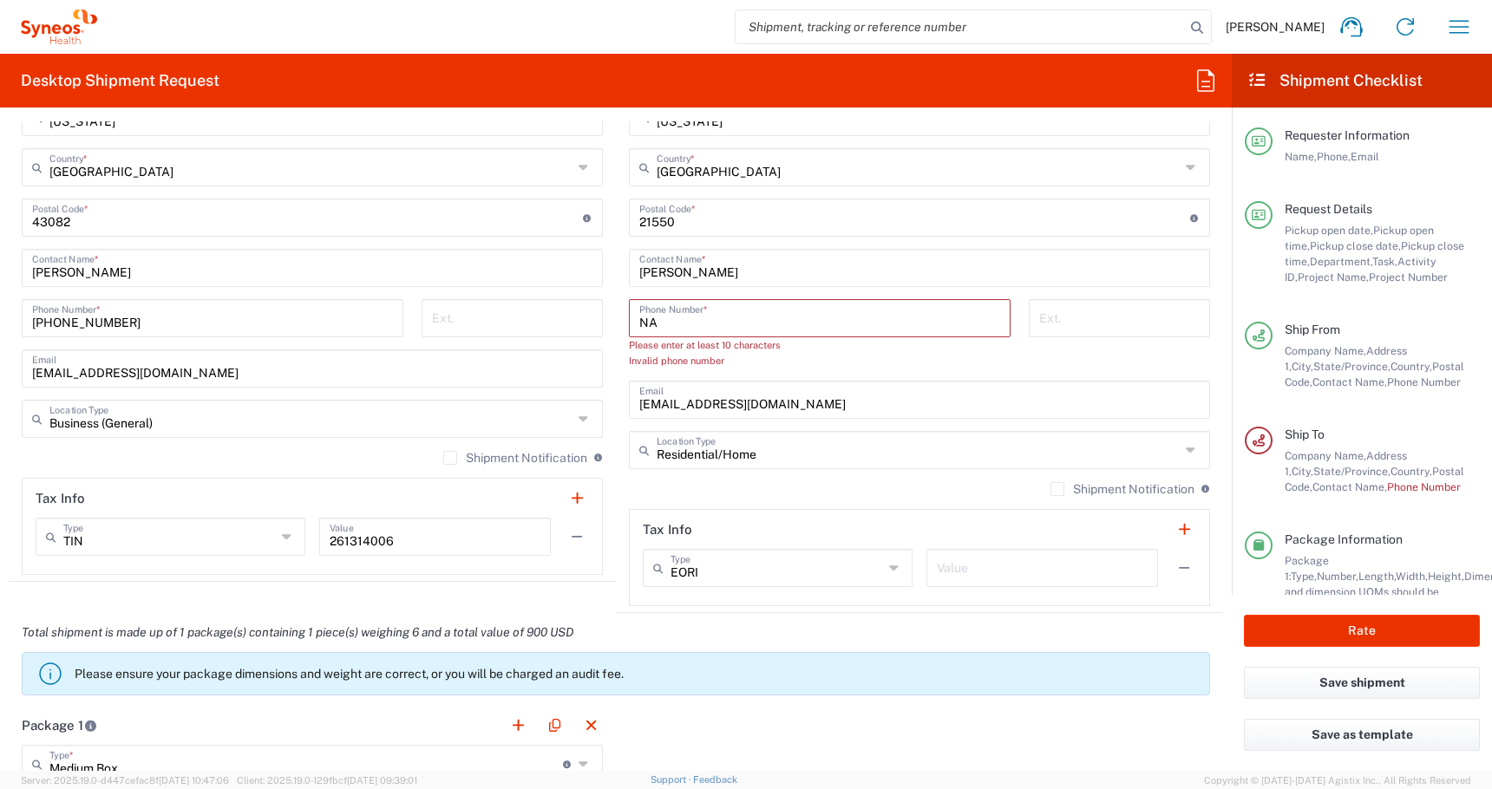
type input "N"
type input "n"
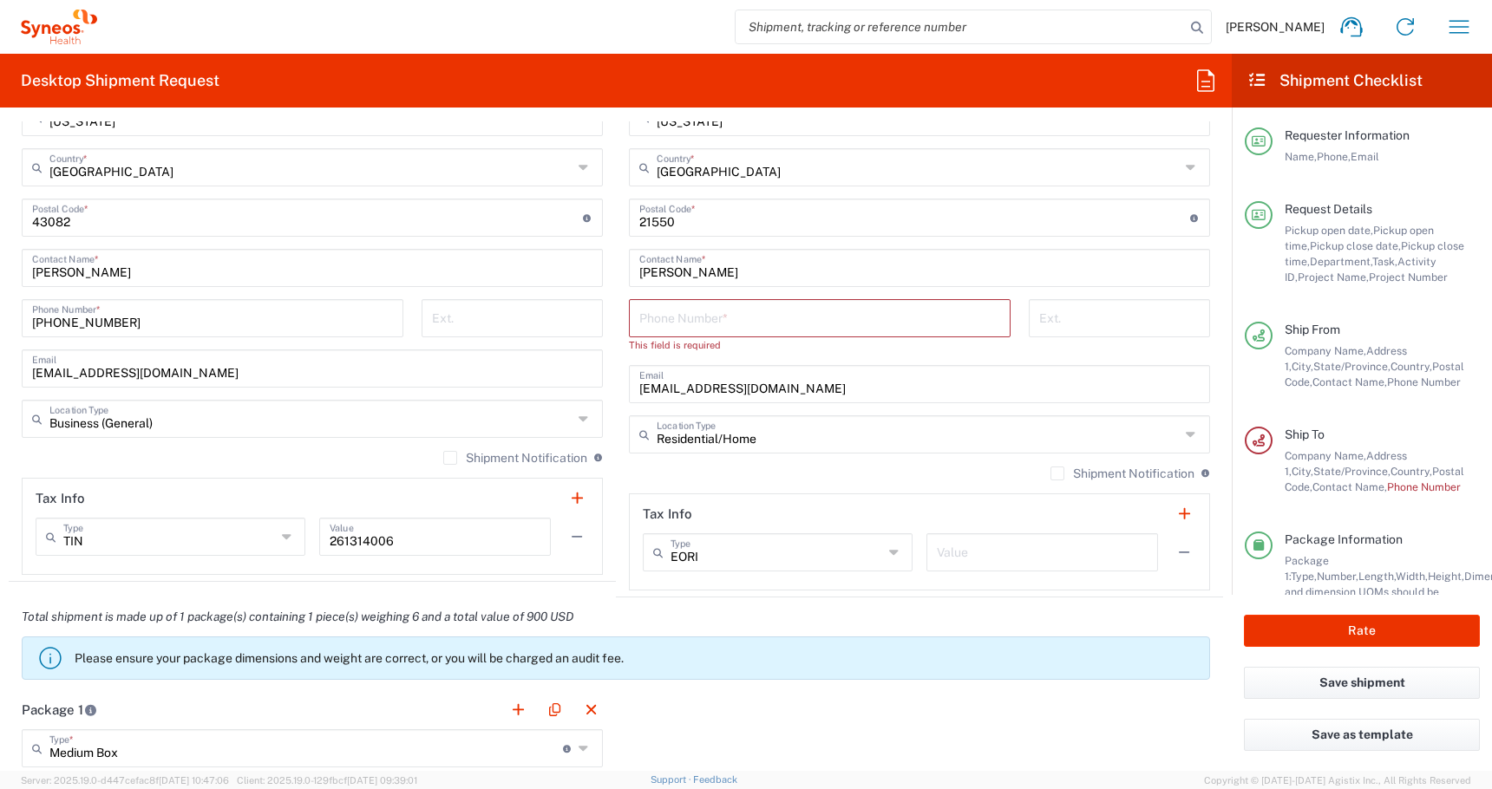
drag, startPoint x: 775, startPoint y: 402, endPoint x: 602, endPoint y: 400, distance: 172.6
click at [602, 400] on div "Ship From PALIO + IGNITE, LLC- [GEOGRAPHIC_DATA] [GEOGRAPHIC_DATA] [GEOGRAPHIC_…" at bounding box center [616, 202] width 1214 height 790
click at [799, 390] on input "[EMAIL_ADDRESS][DOMAIN_NAME]" at bounding box center [919, 383] width 560 height 30
drag, startPoint x: 797, startPoint y: 390, endPoint x: 578, endPoint y: 389, distance: 218.6
click at [584, 390] on div "Ship From PALIO + IGNITE, LLC- [GEOGRAPHIC_DATA] [GEOGRAPHIC_DATA] [GEOGRAPHIC_…" at bounding box center [616, 202] width 1214 height 790
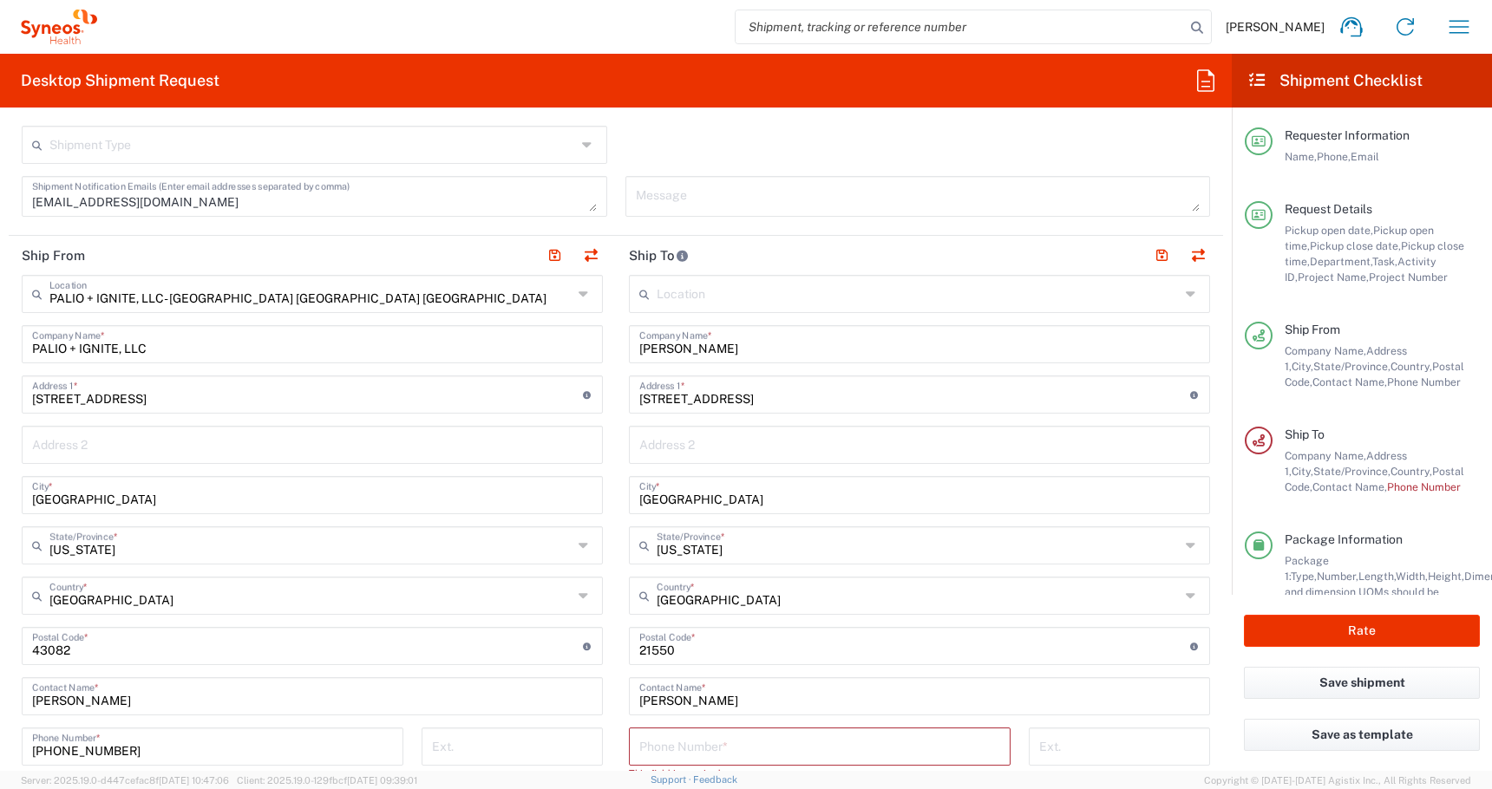
scroll to position [0, 0]
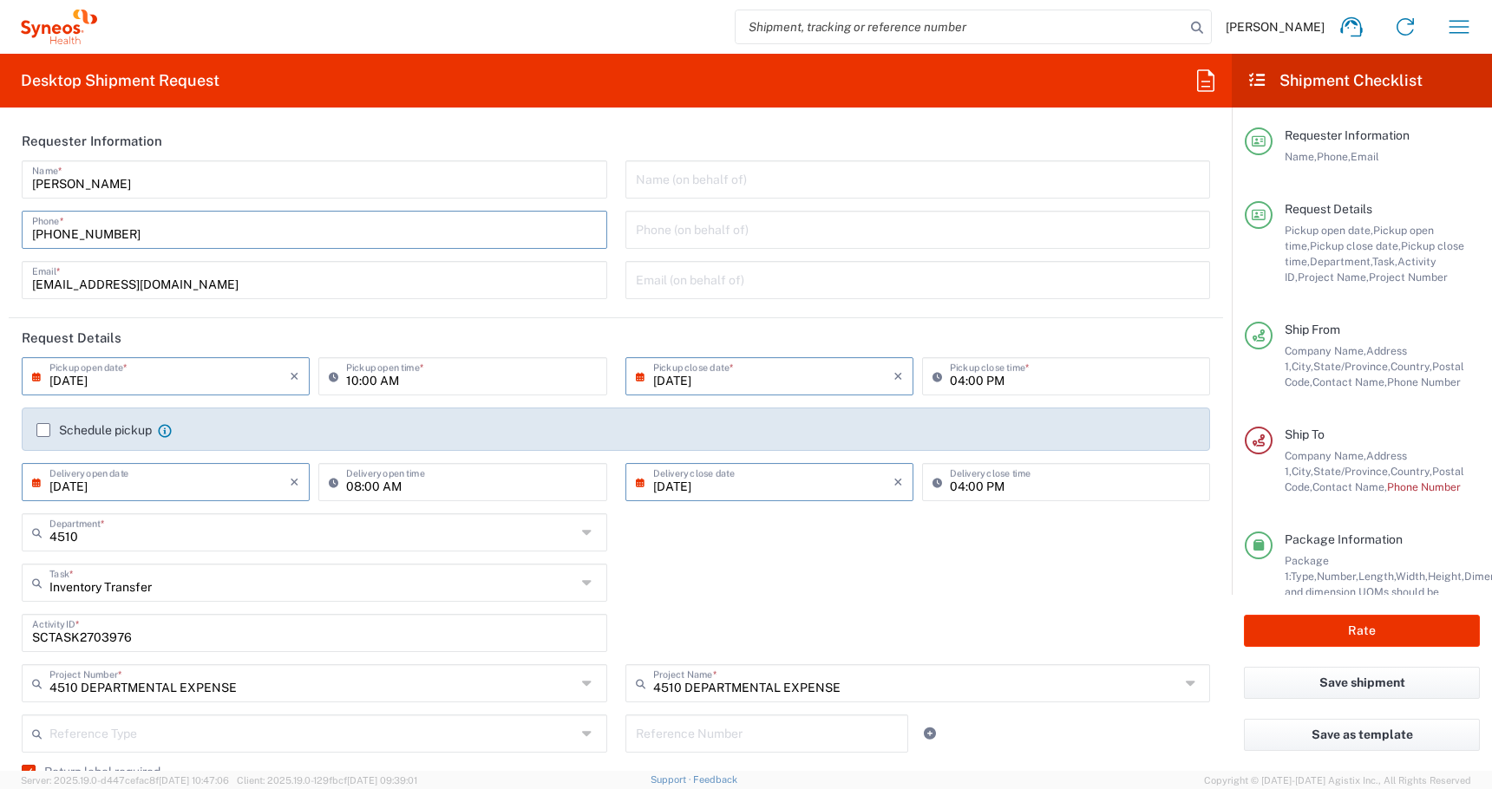
drag, startPoint x: 156, startPoint y: 236, endPoint x: -213, endPoint y: 228, distance: 369.6
click at [0, 228] on html "[PERSON_NAME] Home Shipment estimator Shipment tracking Desktop shipment reques…" at bounding box center [746, 394] width 1492 height 789
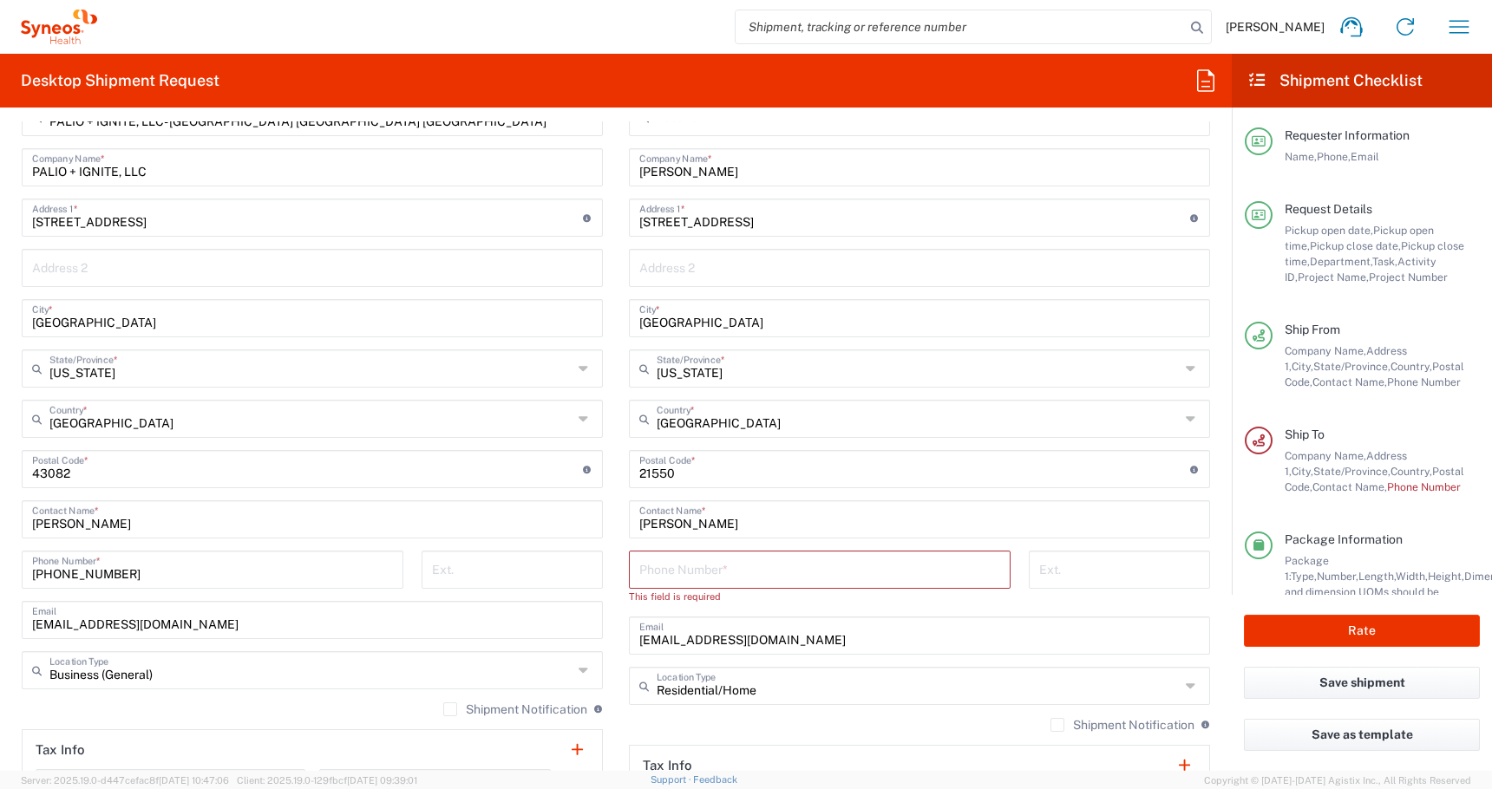
scroll to position [1024, 0]
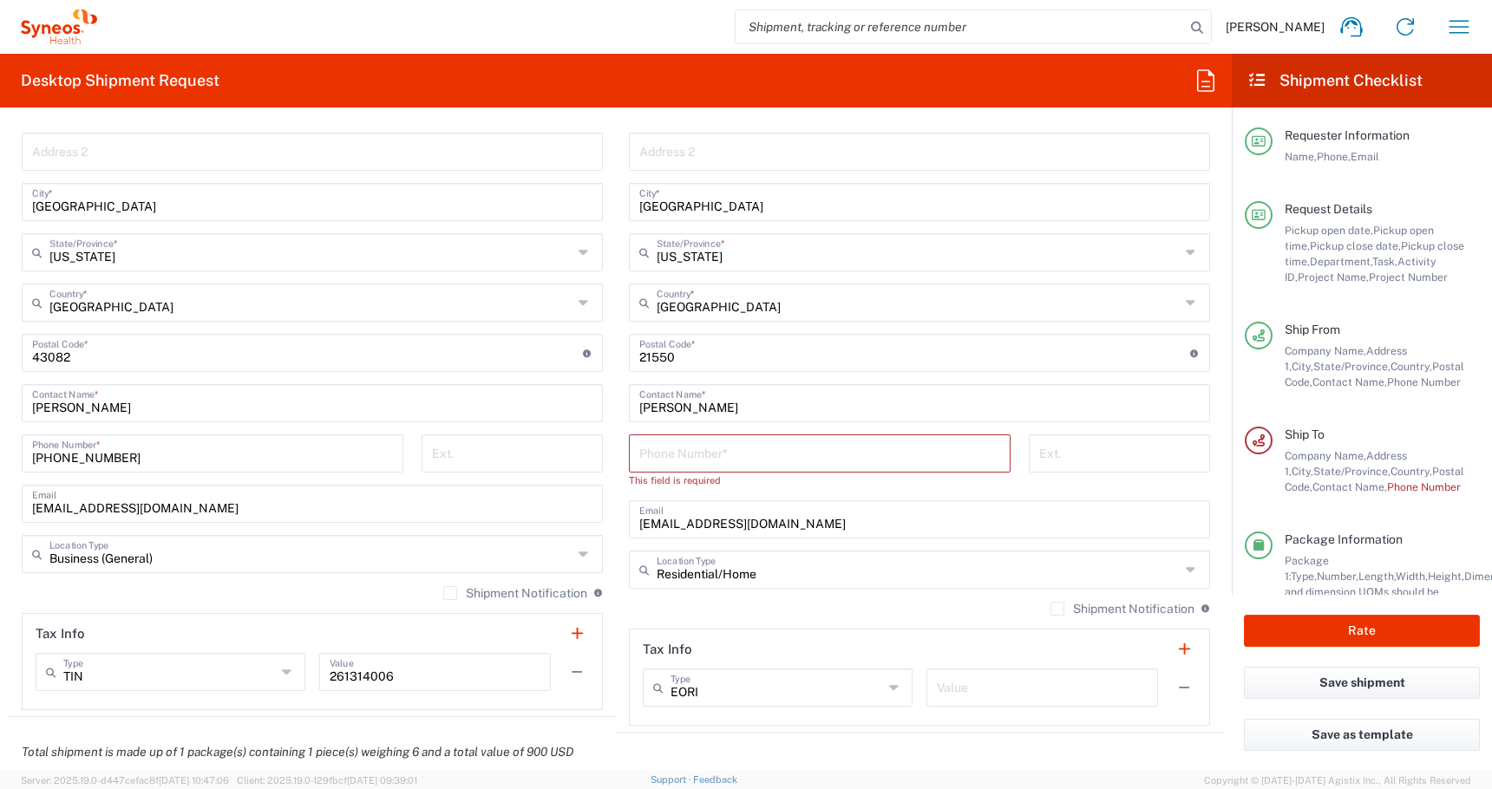
click at [641, 449] on input "tel" at bounding box center [819, 452] width 361 height 30
paste input "[PHONE_NUMBER]"
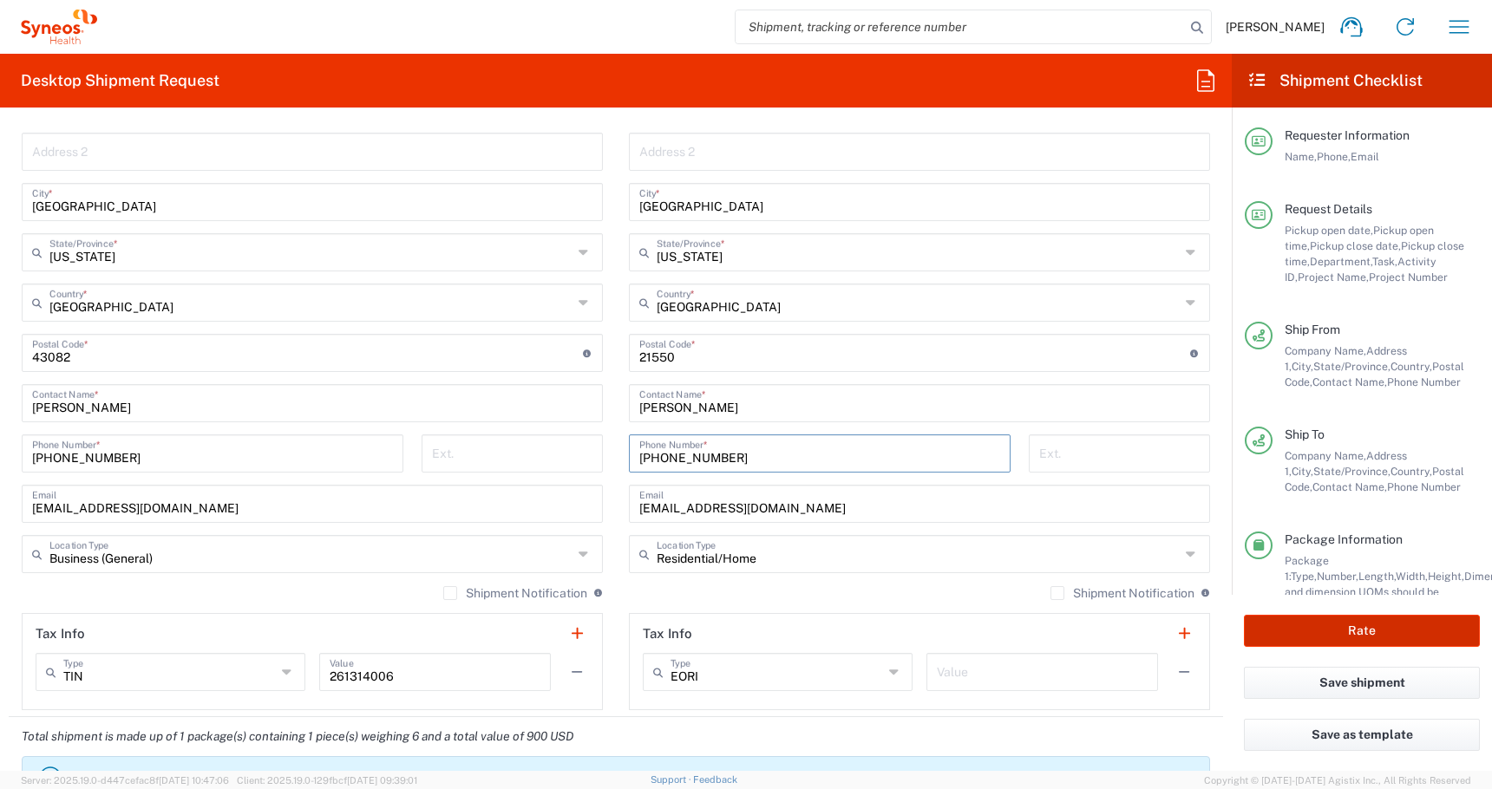
type input "[PHONE_NUMBER]"
click at [1365, 618] on button "Rate" at bounding box center [1362, 631] width 236 height 32
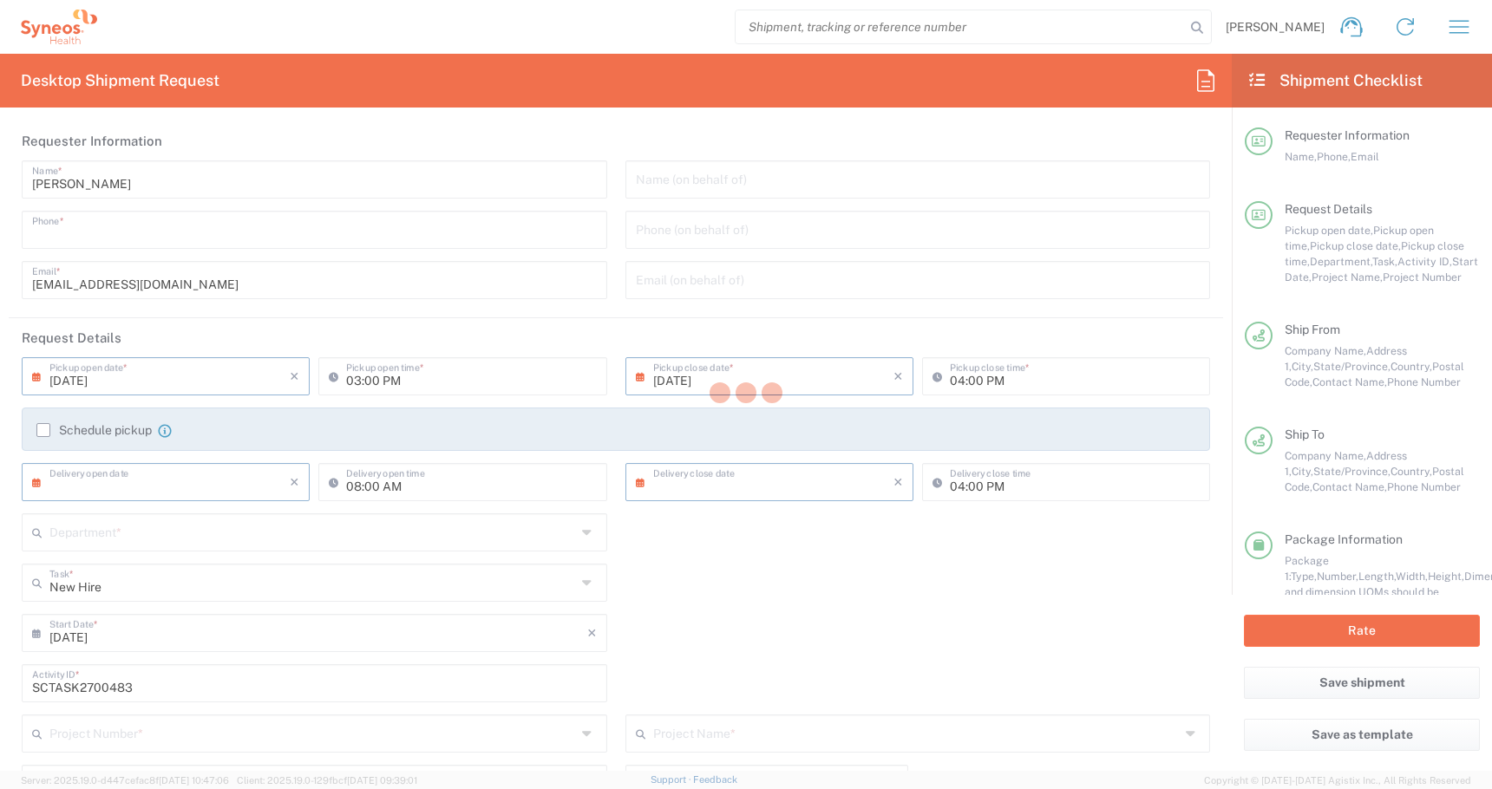
type input "[PHONE_NUMBER]"
type input "10:00 AM"
type input "[DATE]"
type textarea "[EMAIL_ADDRESS][DOMAIN_NAME]"
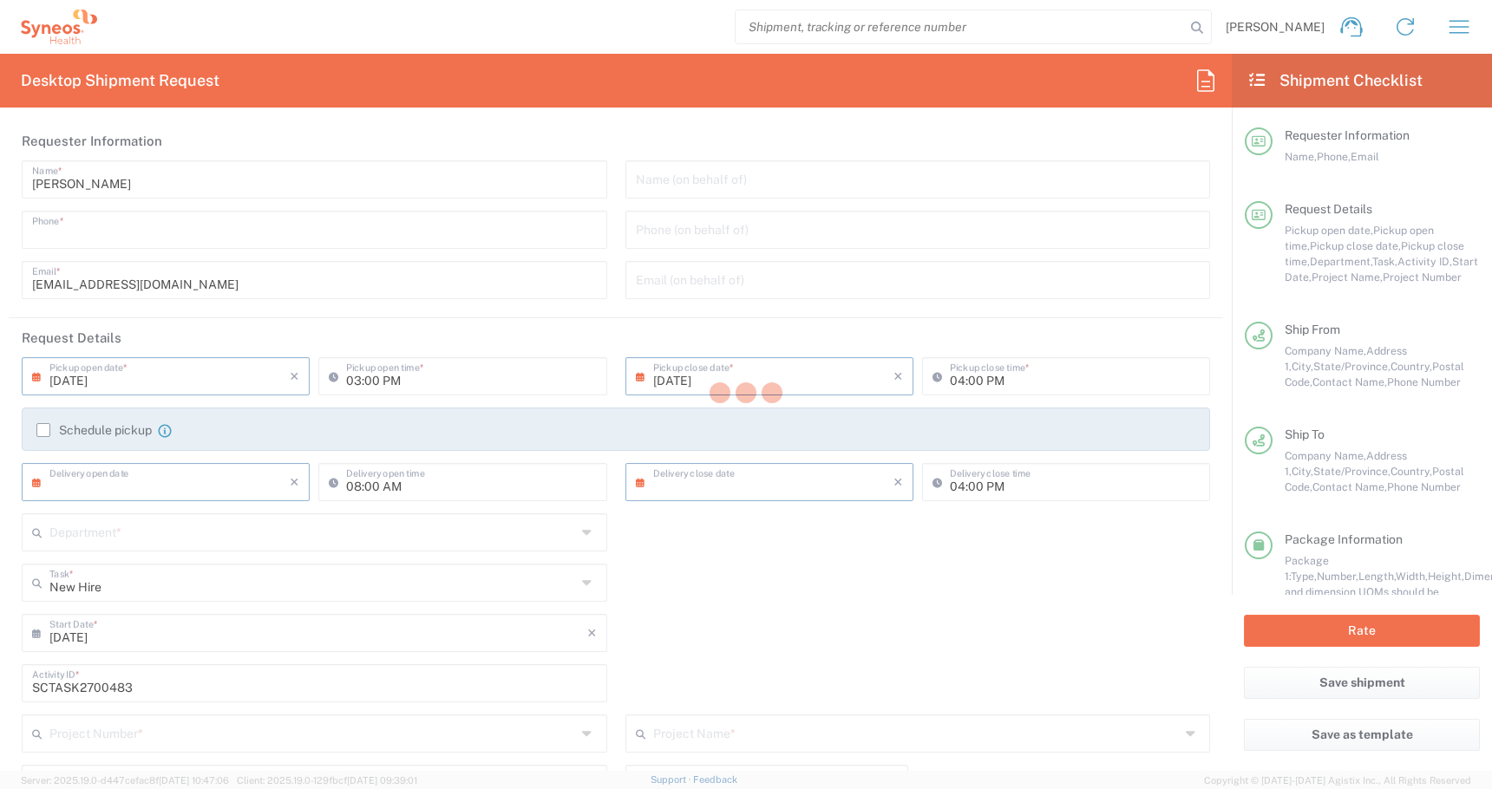
type input "PALIO + IGNITE, LLC- [GEOGRAPHIC_DATA] [GEOGRAPHIC_DATA] [GEOGRAPHIC_DATA]"
type input "PALIO + IGNITE, LLC"
type input "[STREET_ADDRESS]"
type input "[GEOGRAPHIC_DATA]"
type input "[US_STATE]"
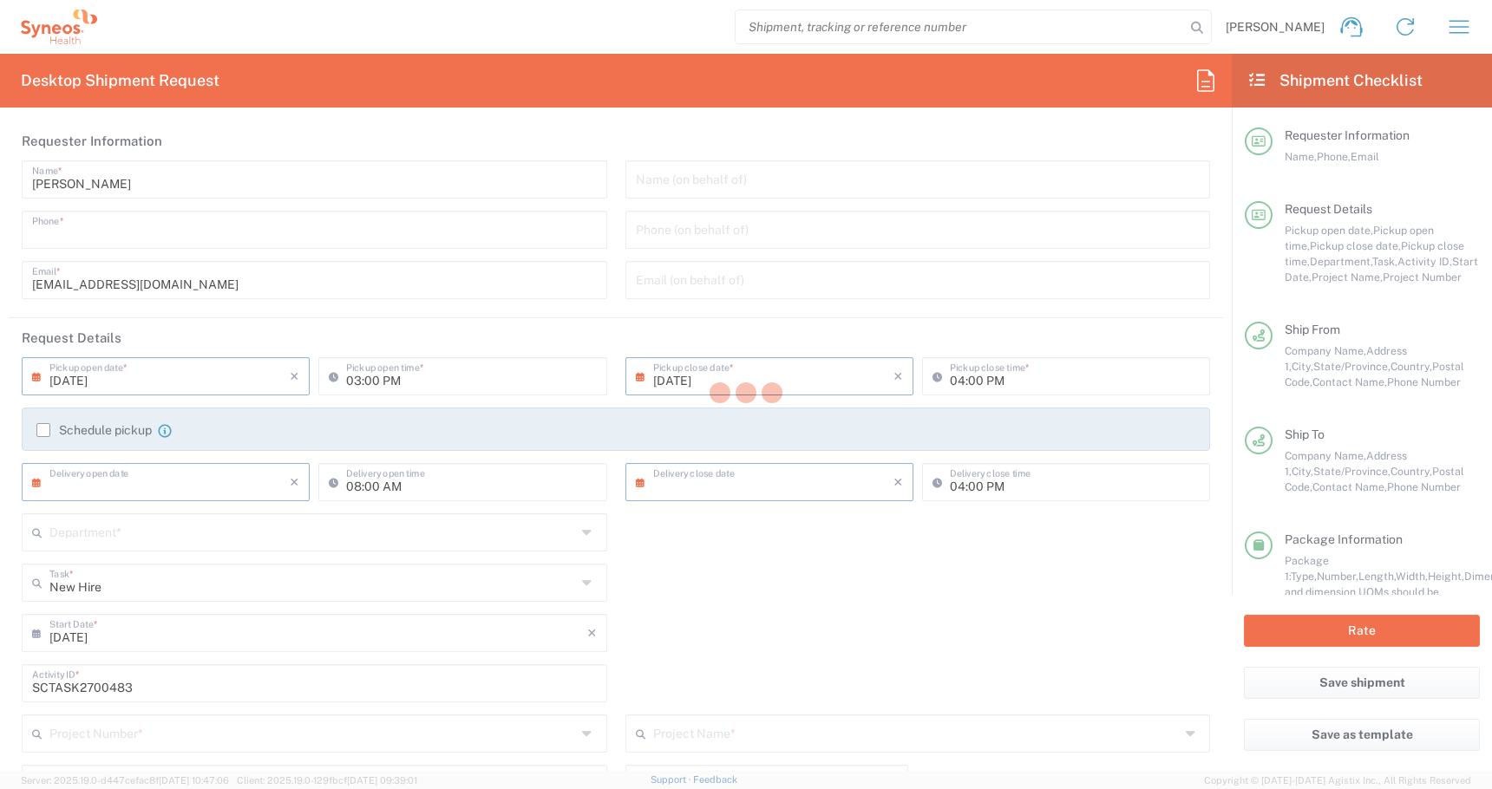
type input "43082"
type input "[PERSON_NAME]"
type input "[PHONE_NUMBER]"
type input "[EMAIL_ADDRESS][DOMAIN_NAME]"
type input "Business (General)"
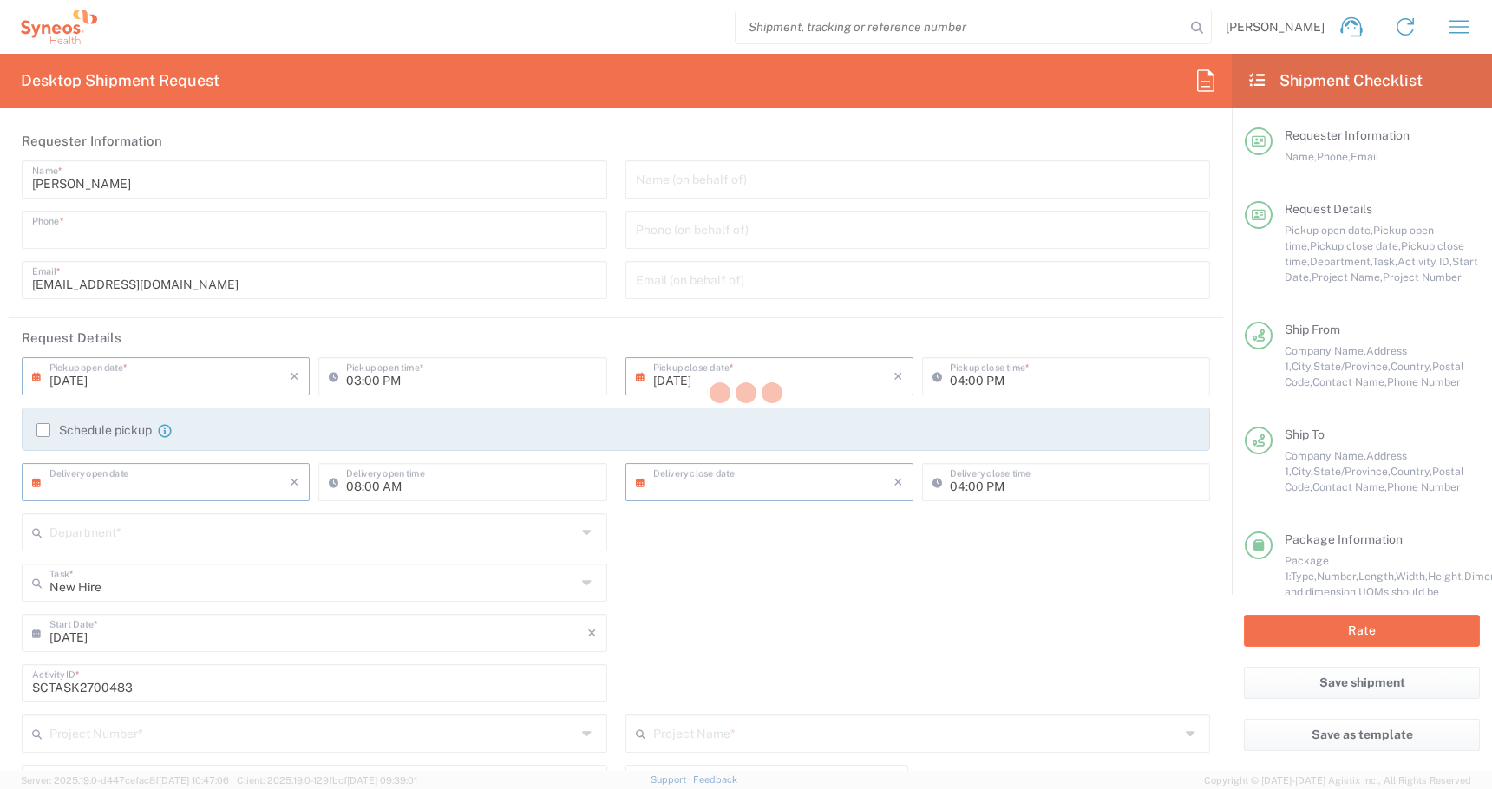
type input "Omololu, Shammah"
type input "[STREET_ADDRESS]"
type input "Apt 3"
type input "[GEOGRAPHIC_DATA]"
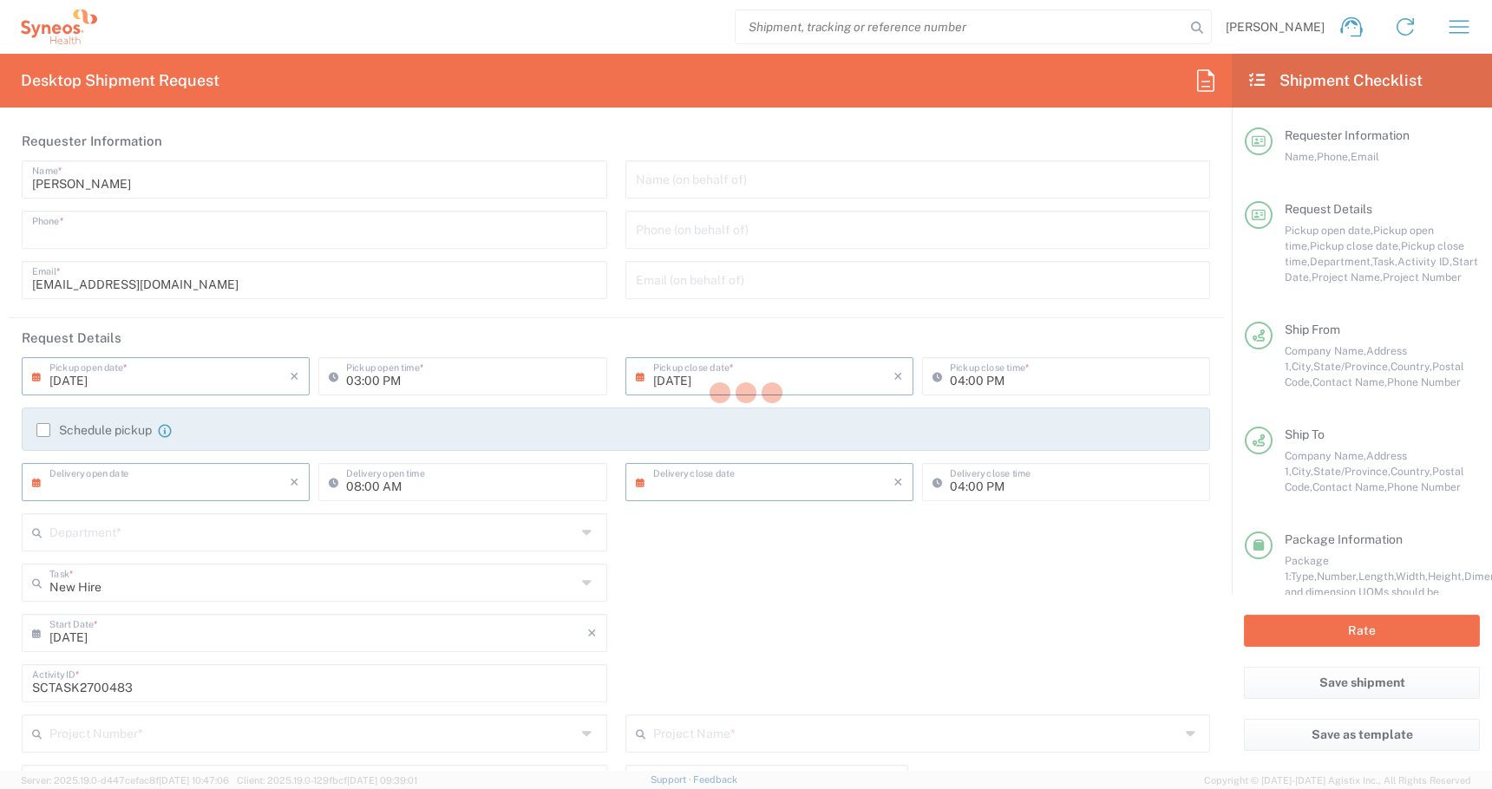
type input "45219"
type input "Omololu, Shammah"
type input "[PHONE_NUMBER]"
type input "[EMAIL_ADDRESS][DOMAIN_NAME]"
type input "Adult Signature Required"
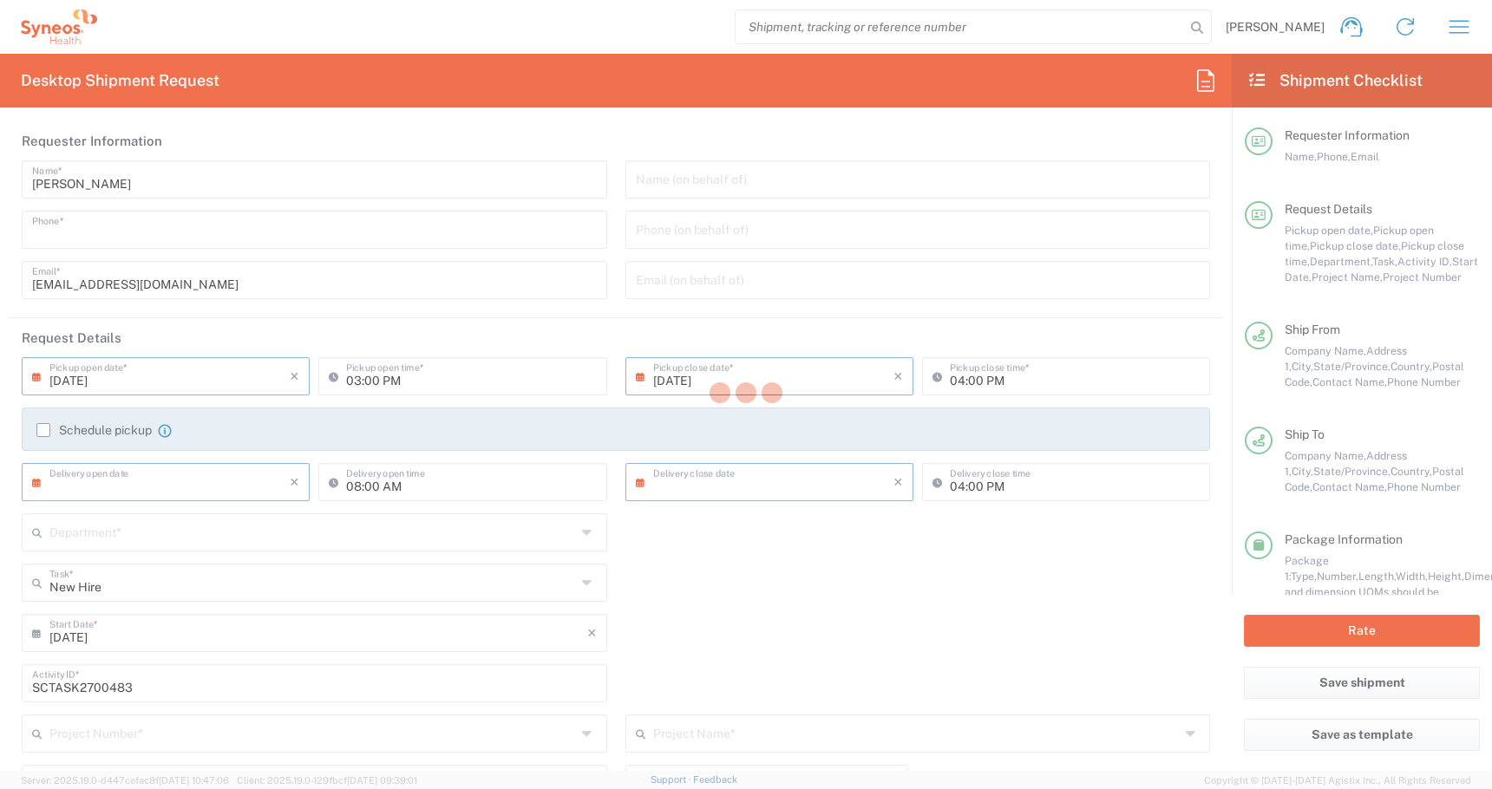
type input "Sender/Shipper"
type input "Yes"
type input "[US_STATE]"
type input "4510 DEPARTMENTAL EXPENSE"
type input "Medium Box"
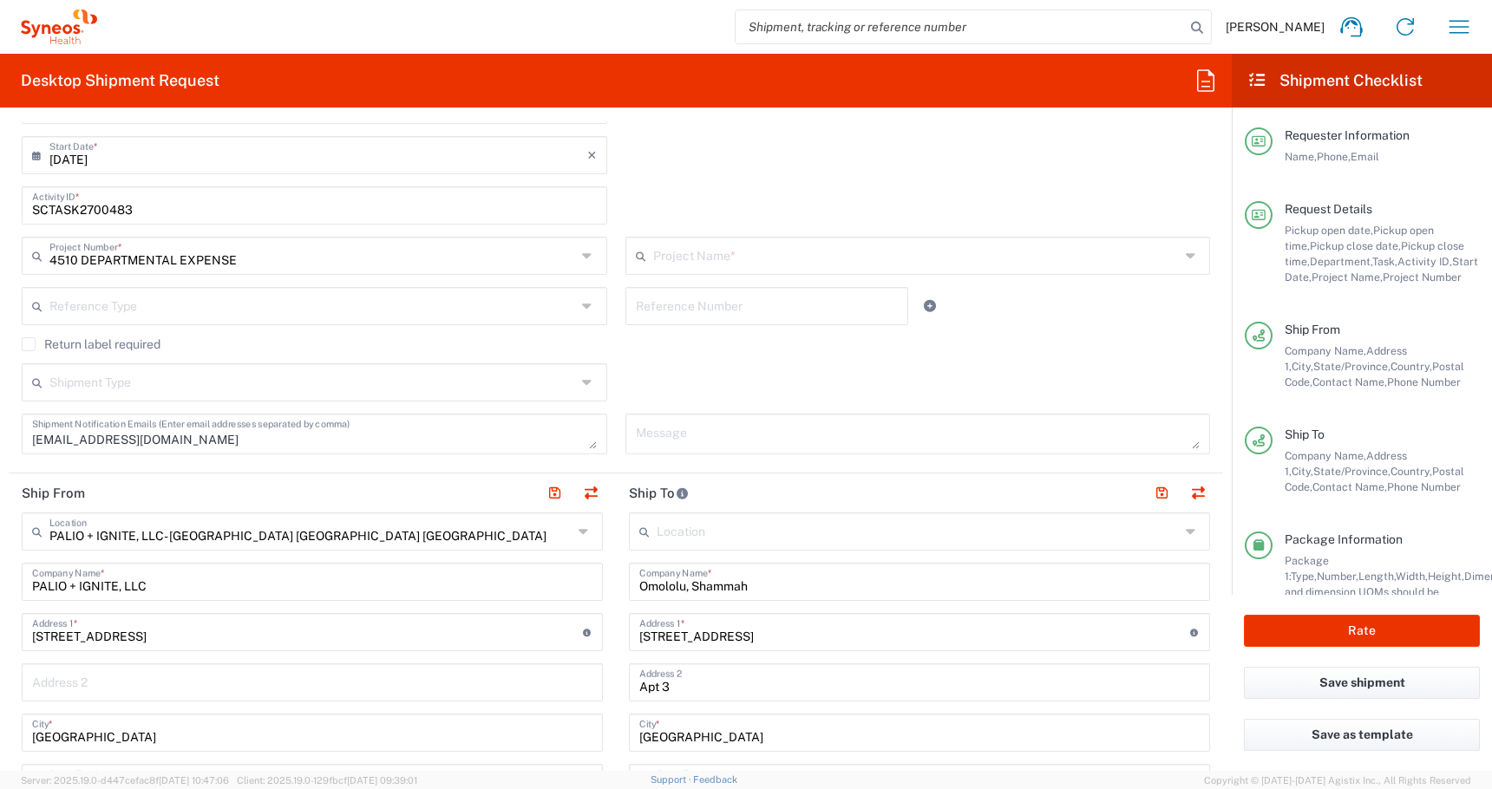
type input "4510 DEPARTMENTAL EXPENSE"
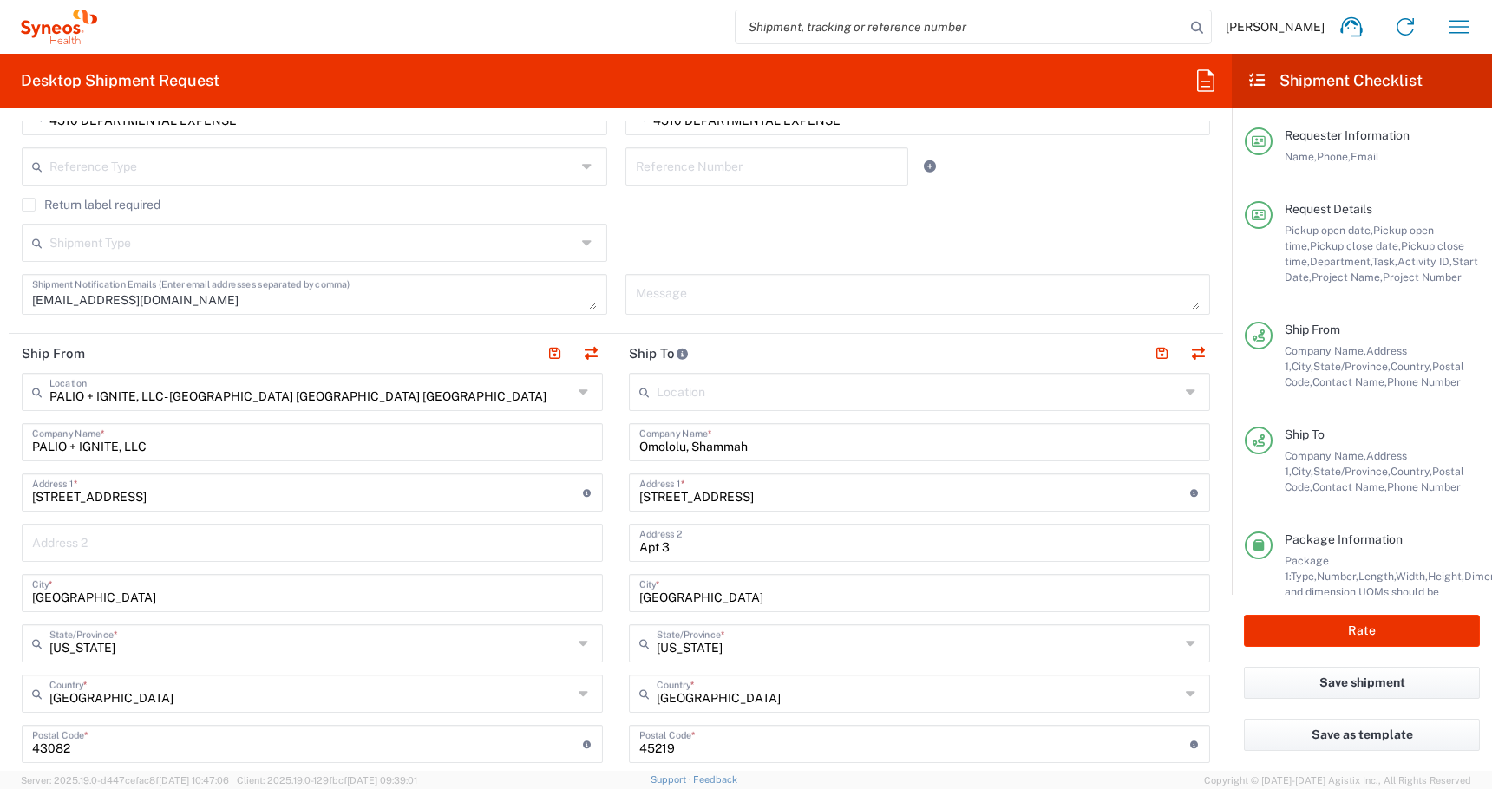
scroll to position [622, 0]
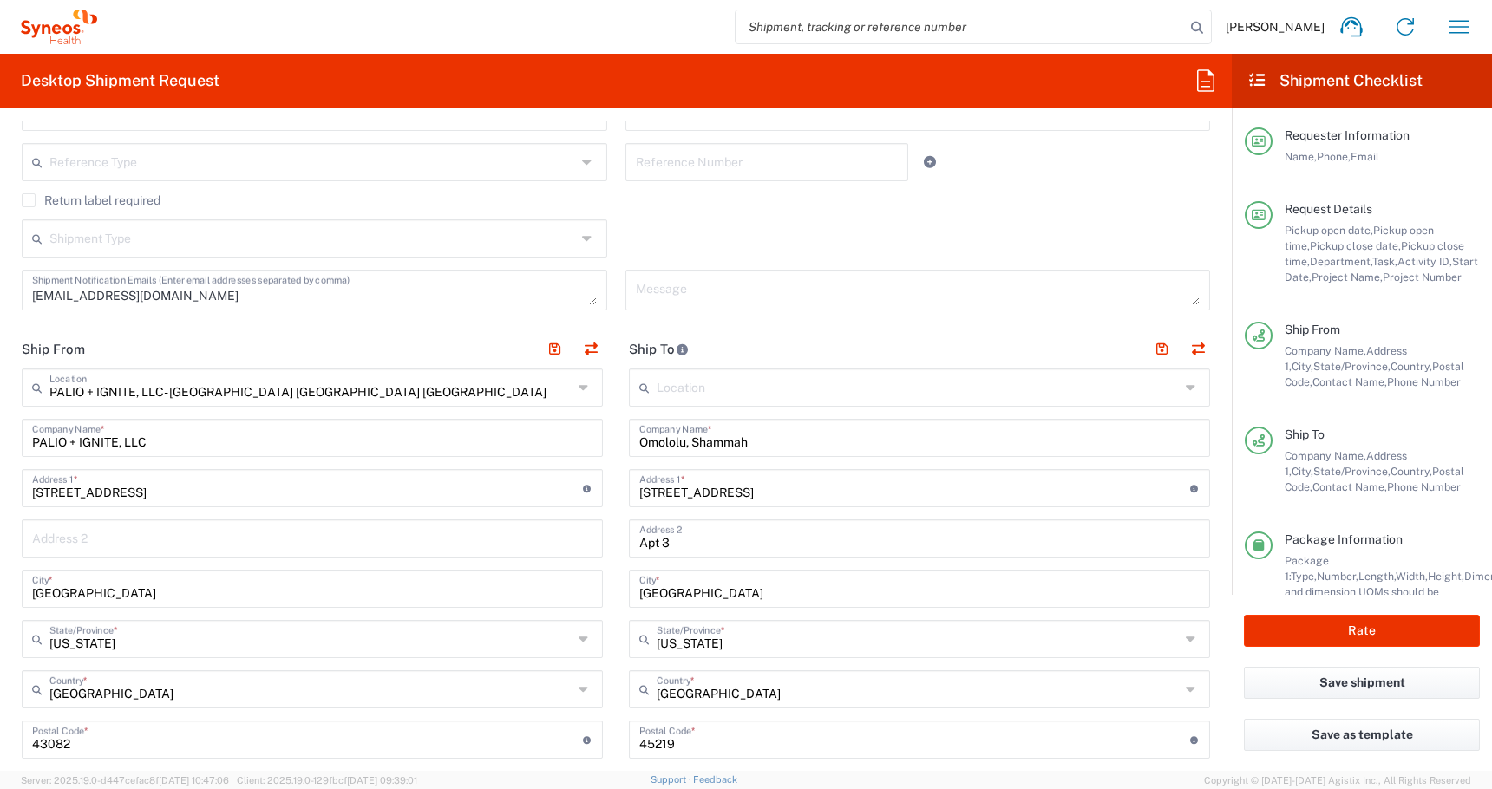
type input "4510"
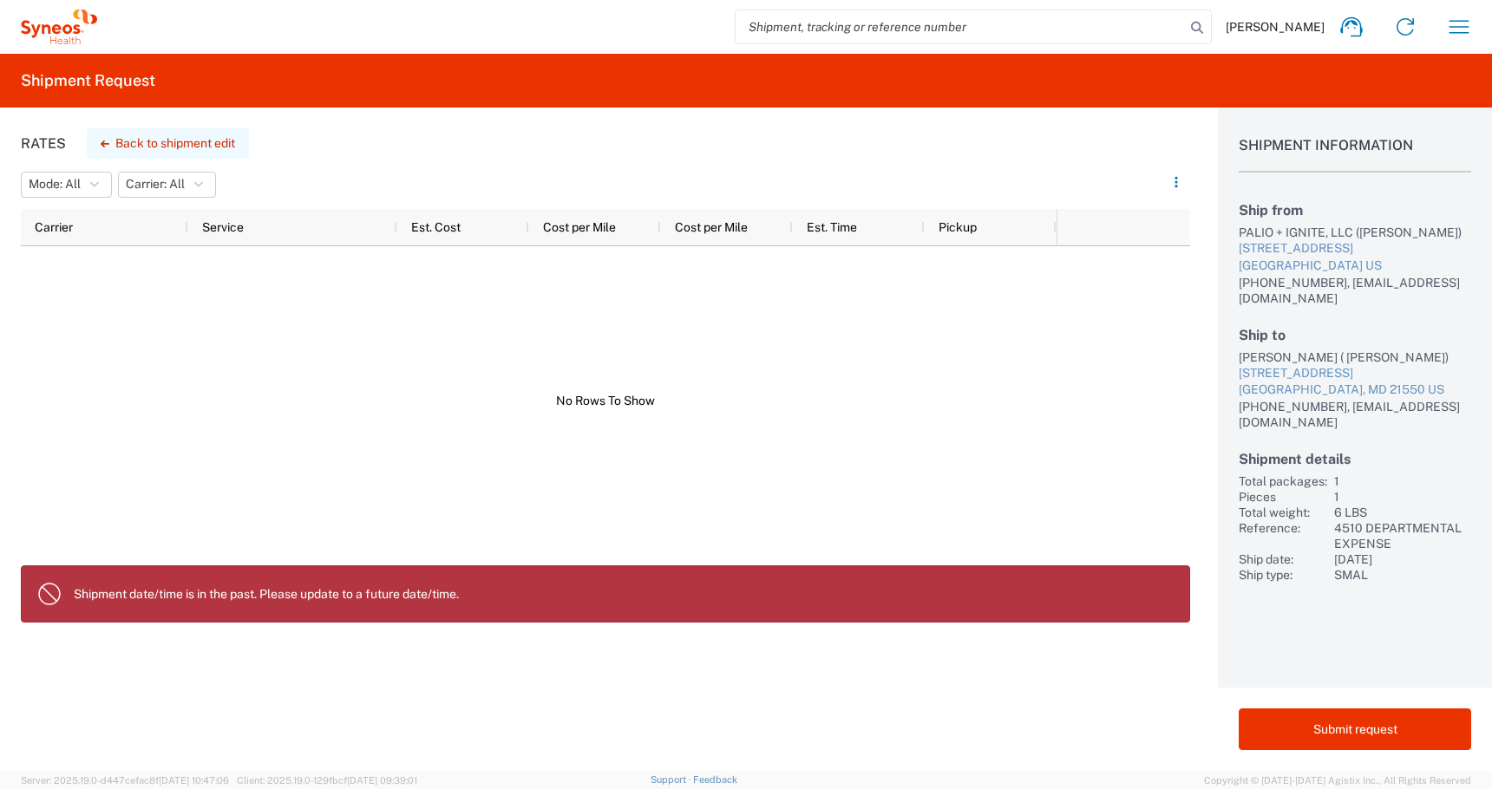
click at [141, 143] on button "Back to shipment edit" at bounding box center [168, 143] width 162 height 30
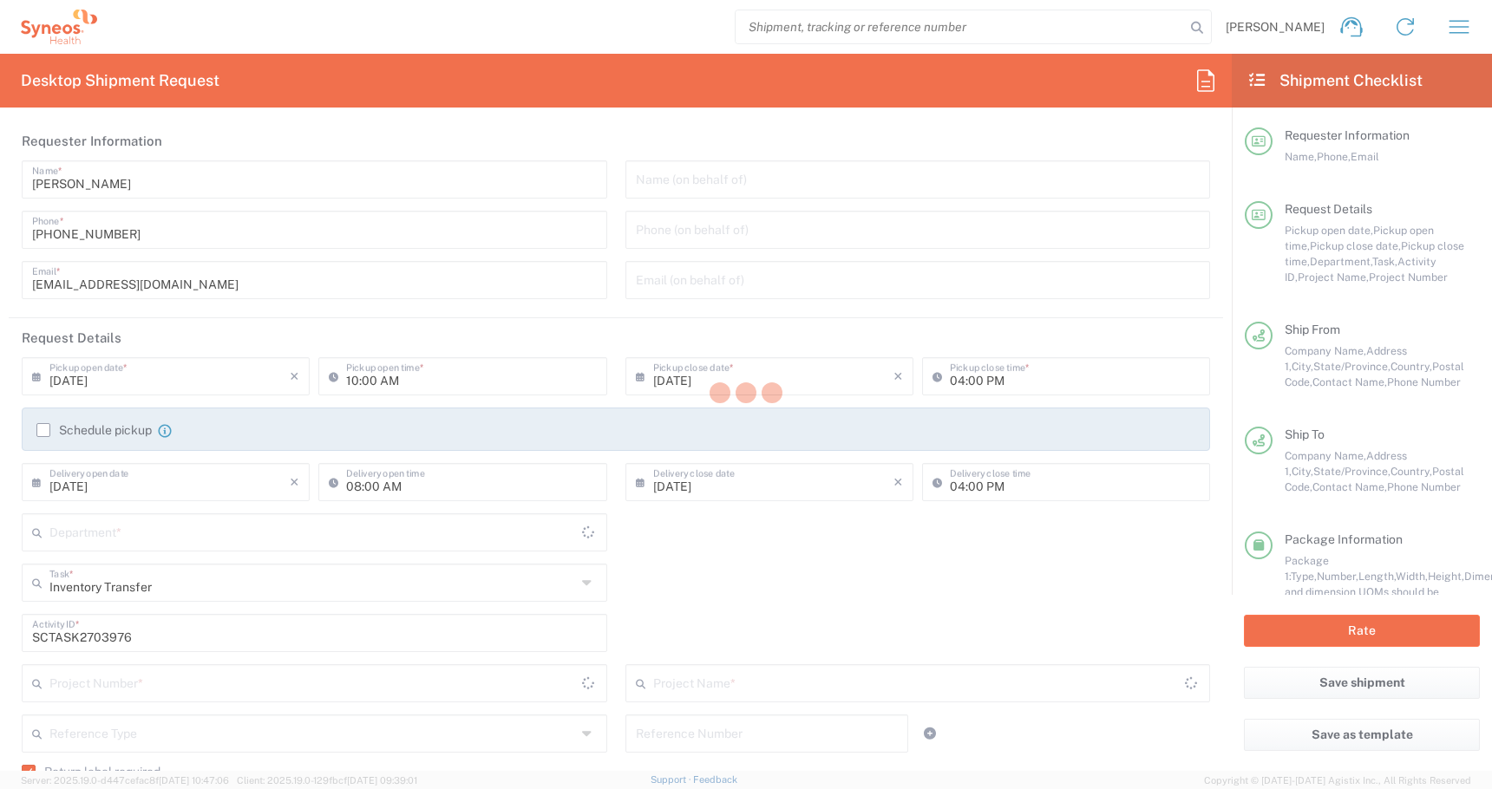
type input "4510 DEPARTMENTAL EXPENSE"
type input "Ground"
type input "[US_STATE]"
type input "Medium Box"
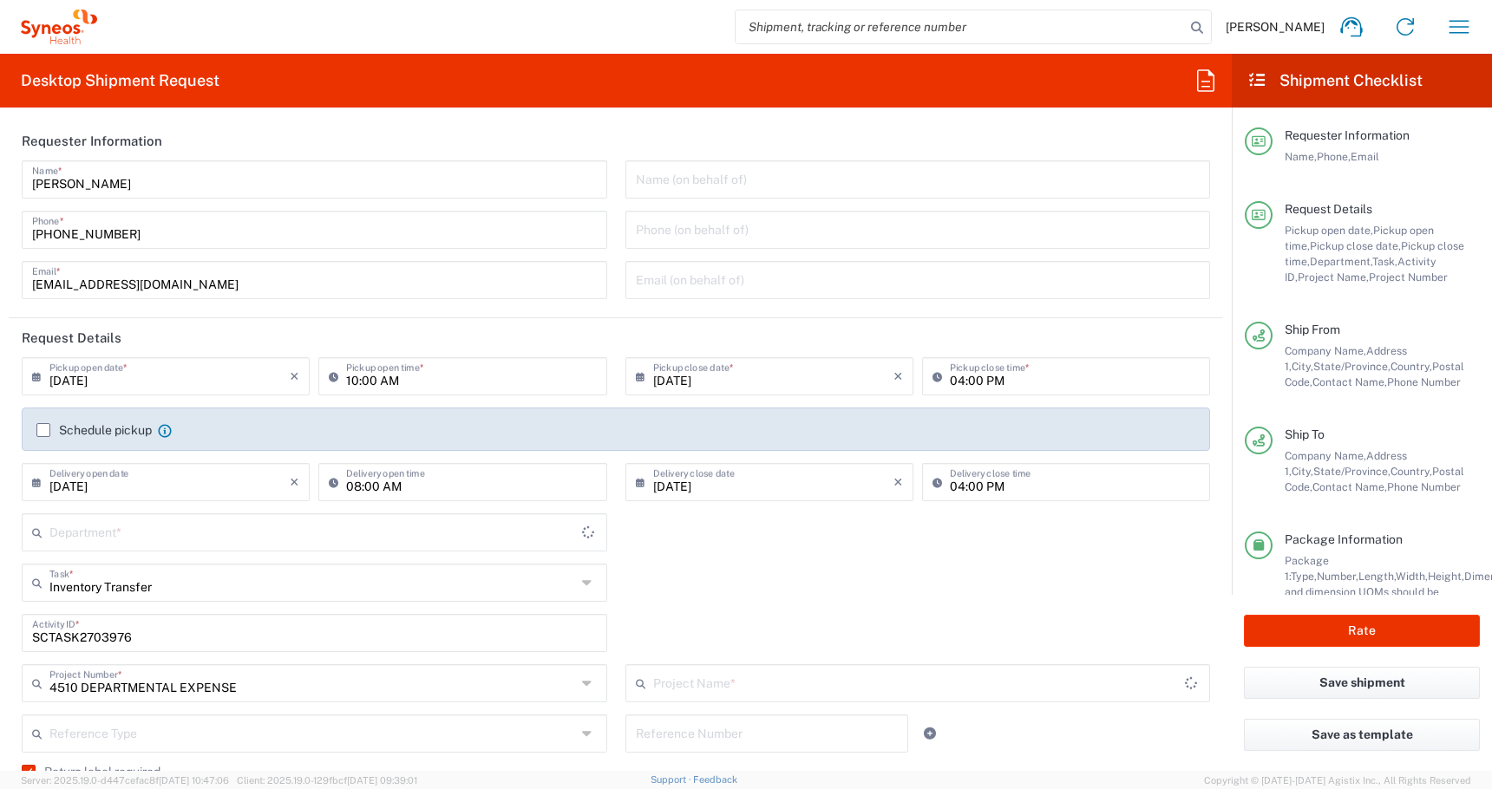
type input "4510 DEPARTMENTAL EXPENSE"
type input "4510"
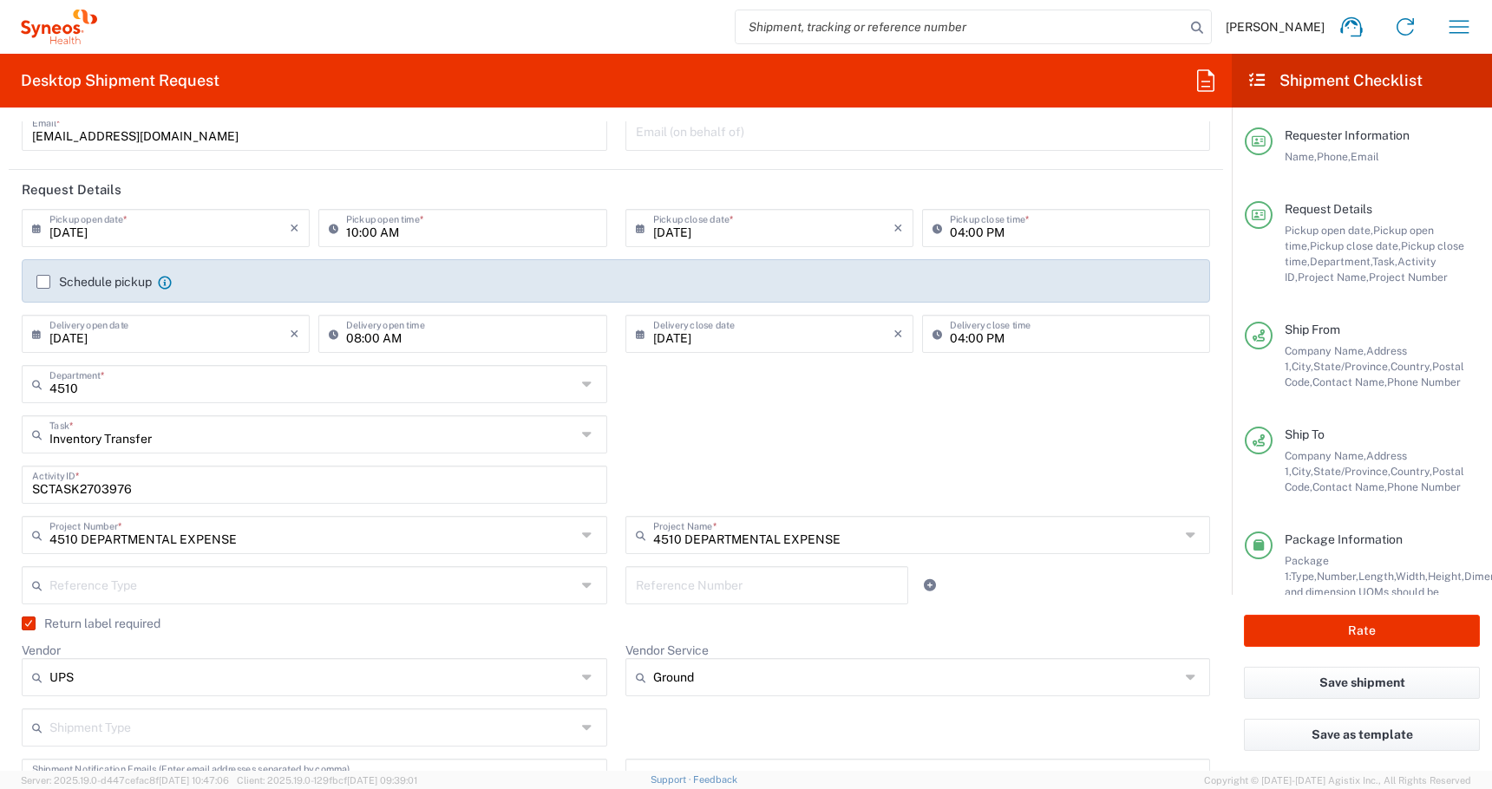
scroll to position [145, 0]
click at [141, 237] on input "[DATE]" at bounding box center [169, 230] width 240 height 30
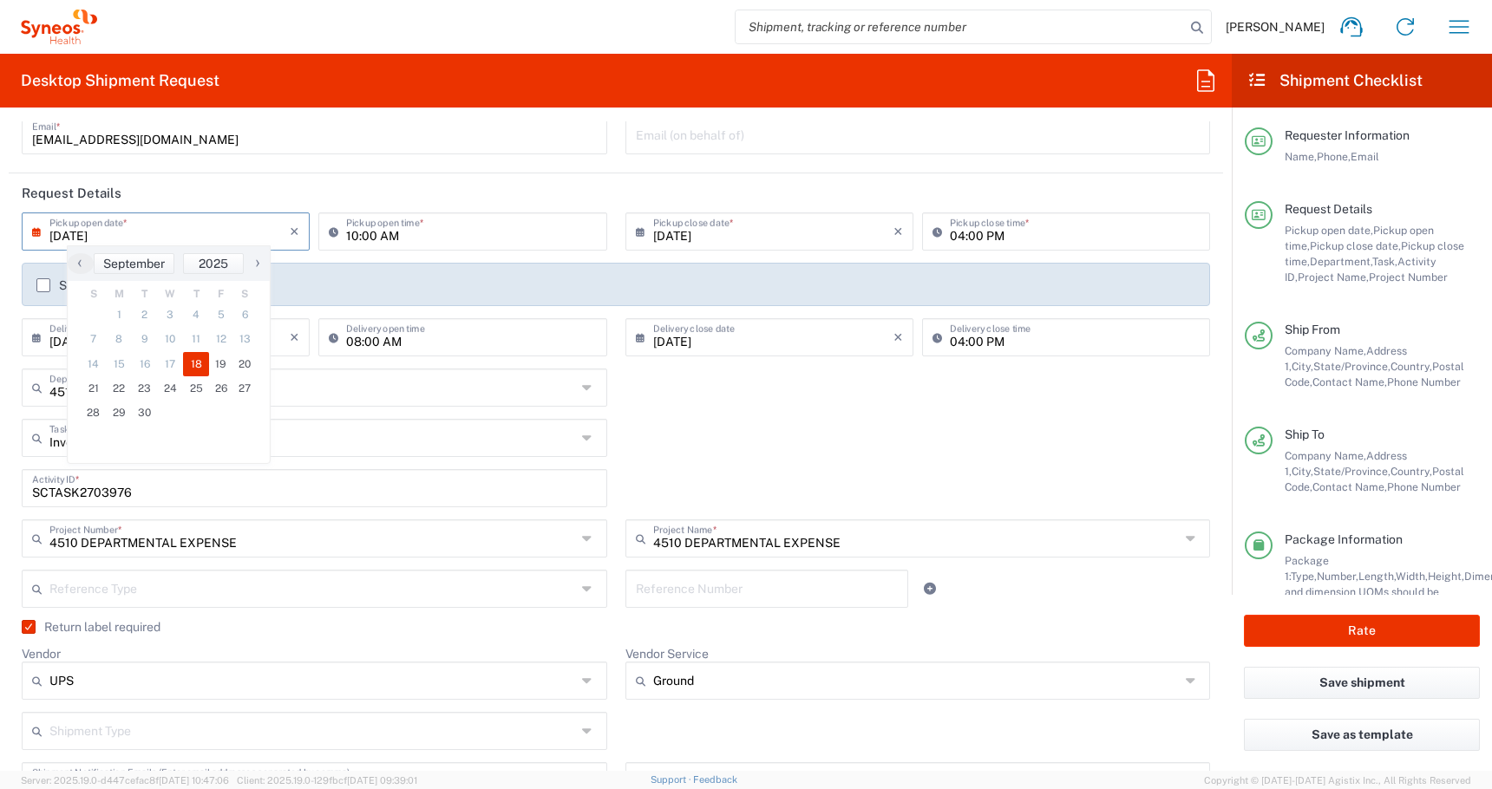
drag, startPoint x: 141, startPoint y: 237, endPoint x: -34, endPoint y: 232, distance: 174.4
click at [0, 232] on html "[PERSON_NAME] Home Shipment estimator Shipment tracking Desktop shipment reques…" at bounding box center [746, 394] width 1492 height 789
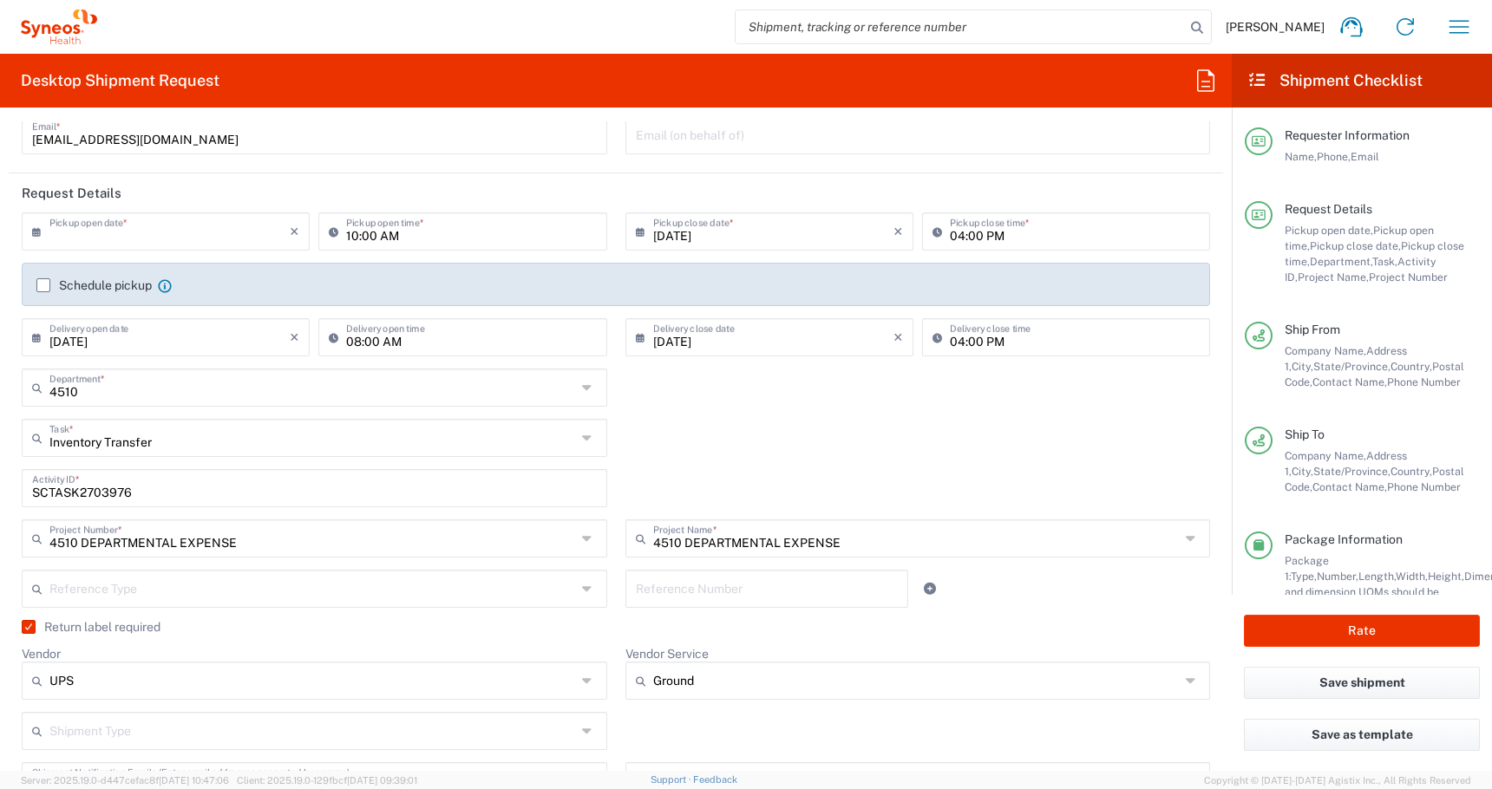
click at [80, 234] on input "text" at bounding box center [169, 230] width 240 height 30
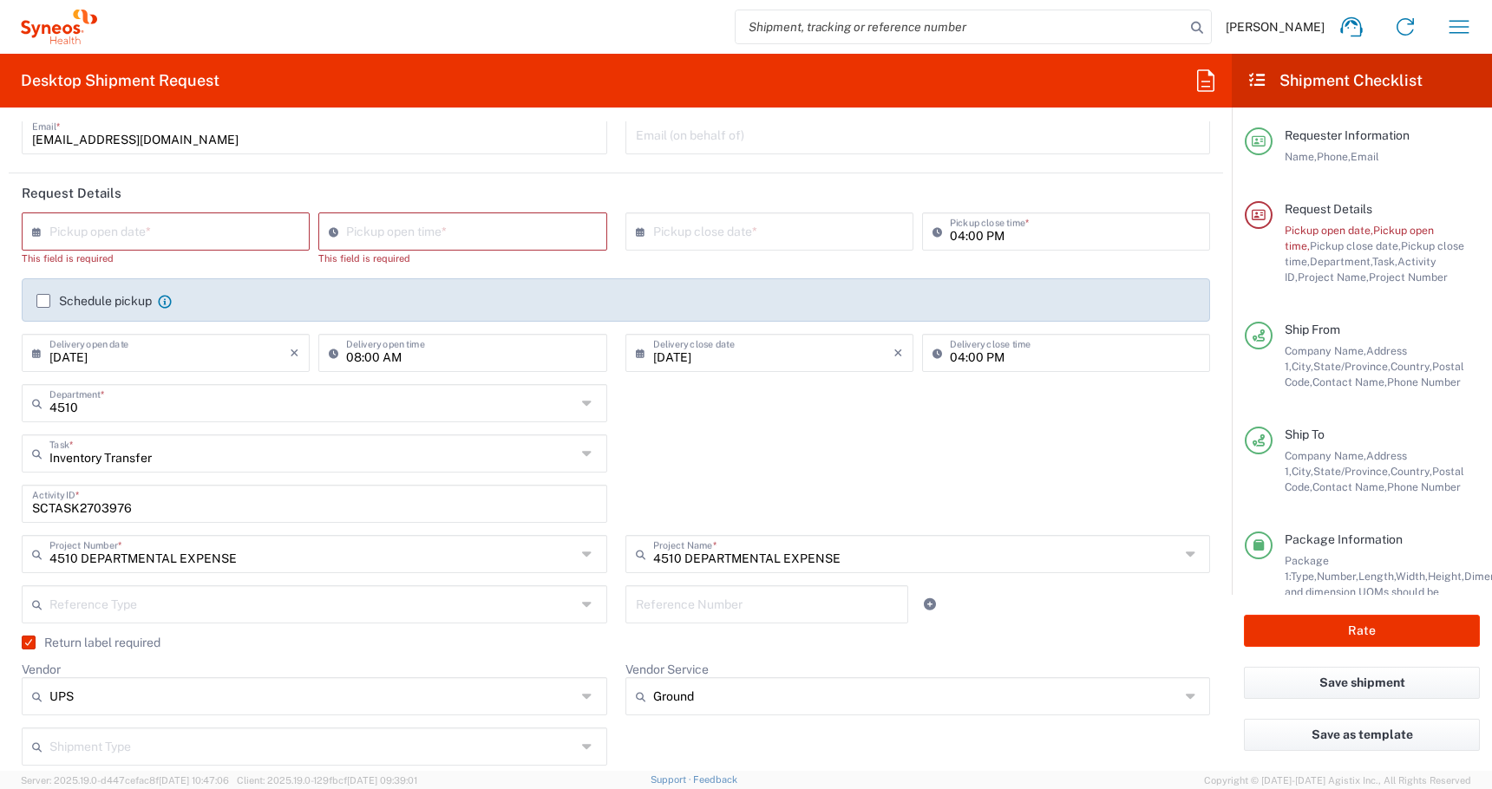
click at [387, 182] on header "Request Details" at bounding box center [616, 192] width 1214 height 39
type input "02:40 PM"
click at [375, 238] on input "02:40 PM" at bounding box center [471, 230] width 250 height 30
click at [447, 239] on input "02:40 PM" at bounding box center [471, 230] width 250 height 30
click at [435, 155] on div "[PERSON_NAME] Name * [PHONE_NUMBER] Phone * [EMAIL_ADDRESS][DOMAIN_NAME] Email *" at bounding box center [315, 91] width 604 height 151
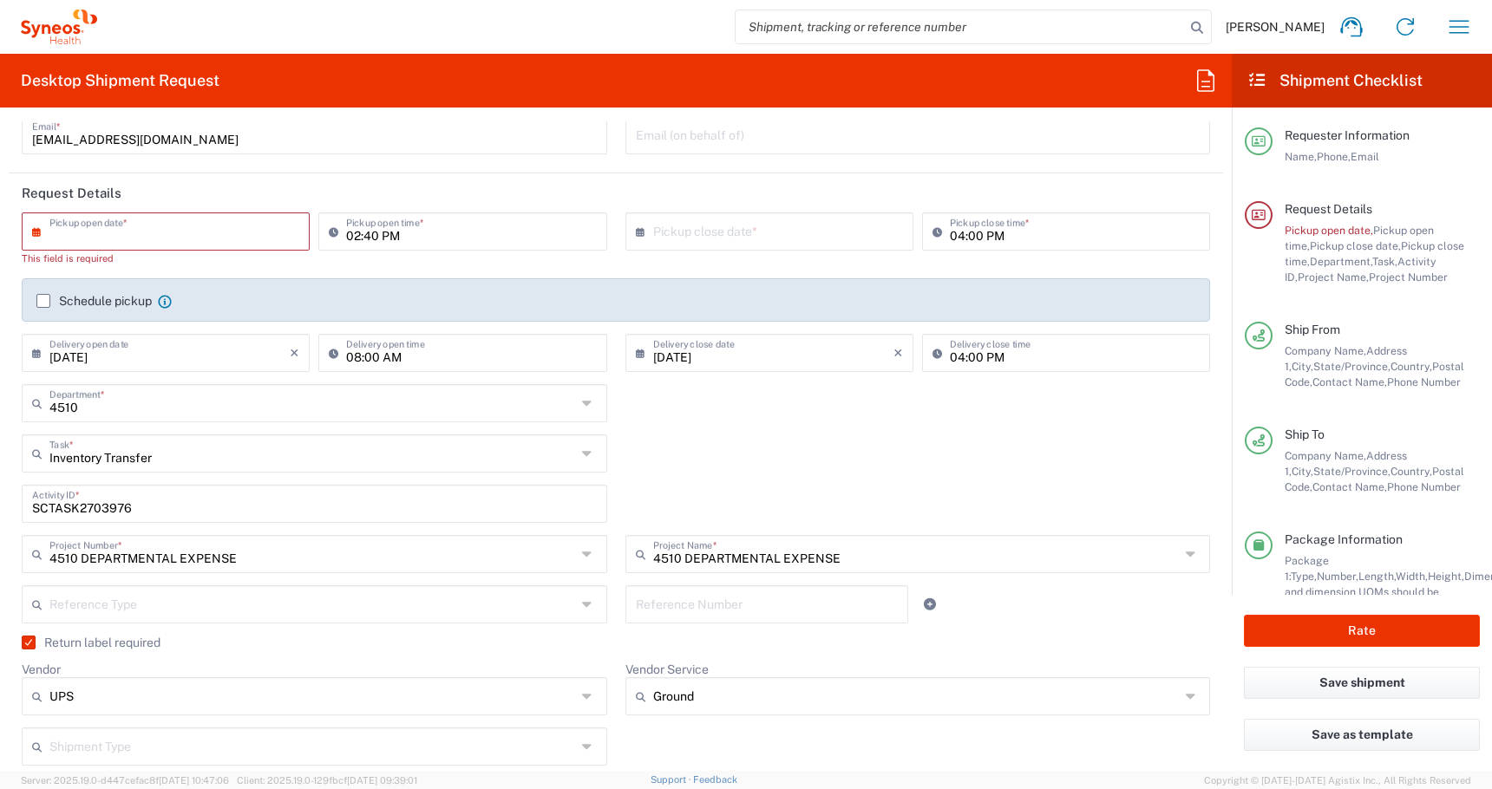
click at [120, 215] on input "text" at bounding box center [169, 230] width 240 height 30
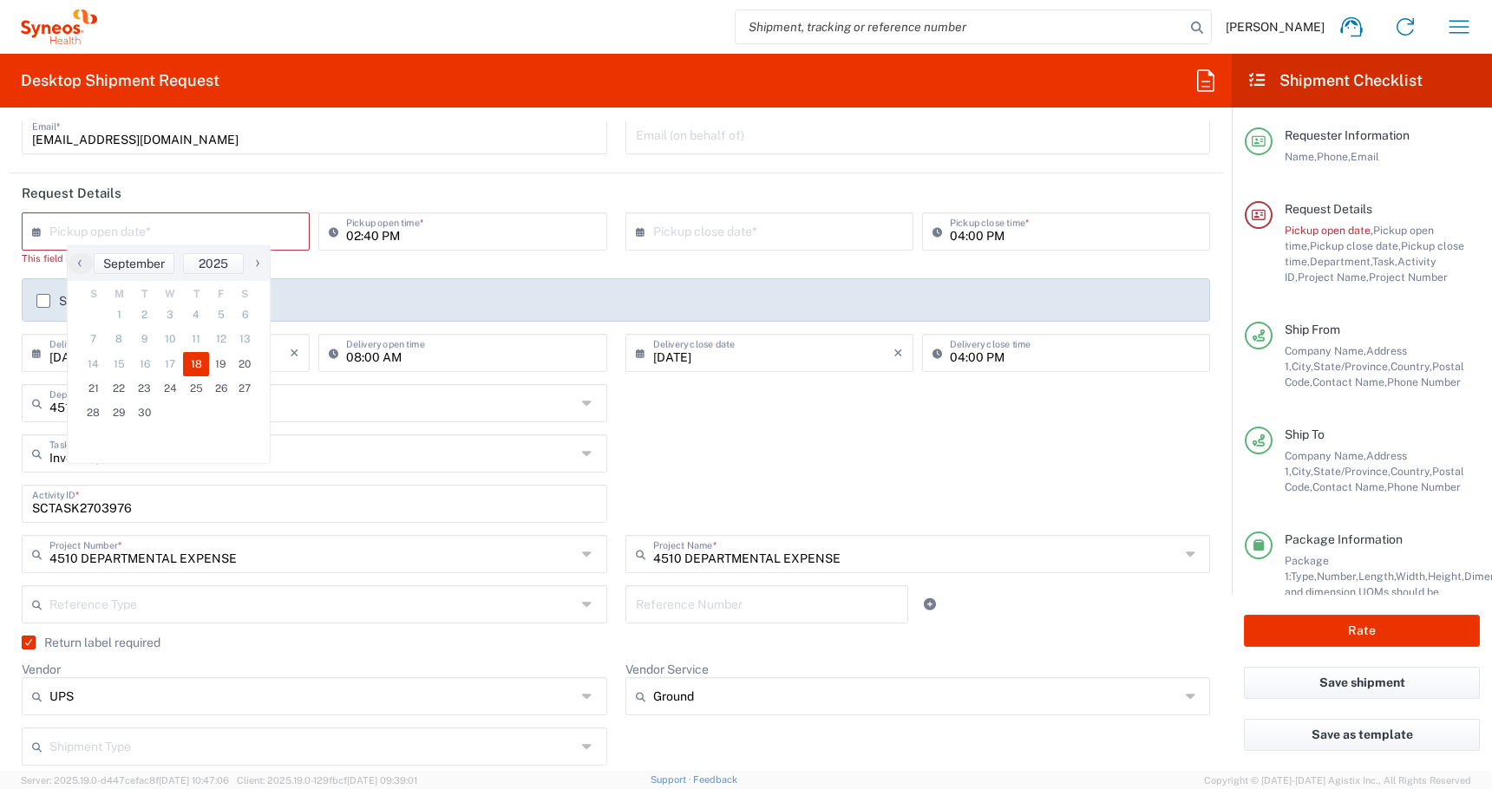
click at [194, 370] on span "18" at bounding box center [196, 364] width 26 height 24
type input "[DATE]"
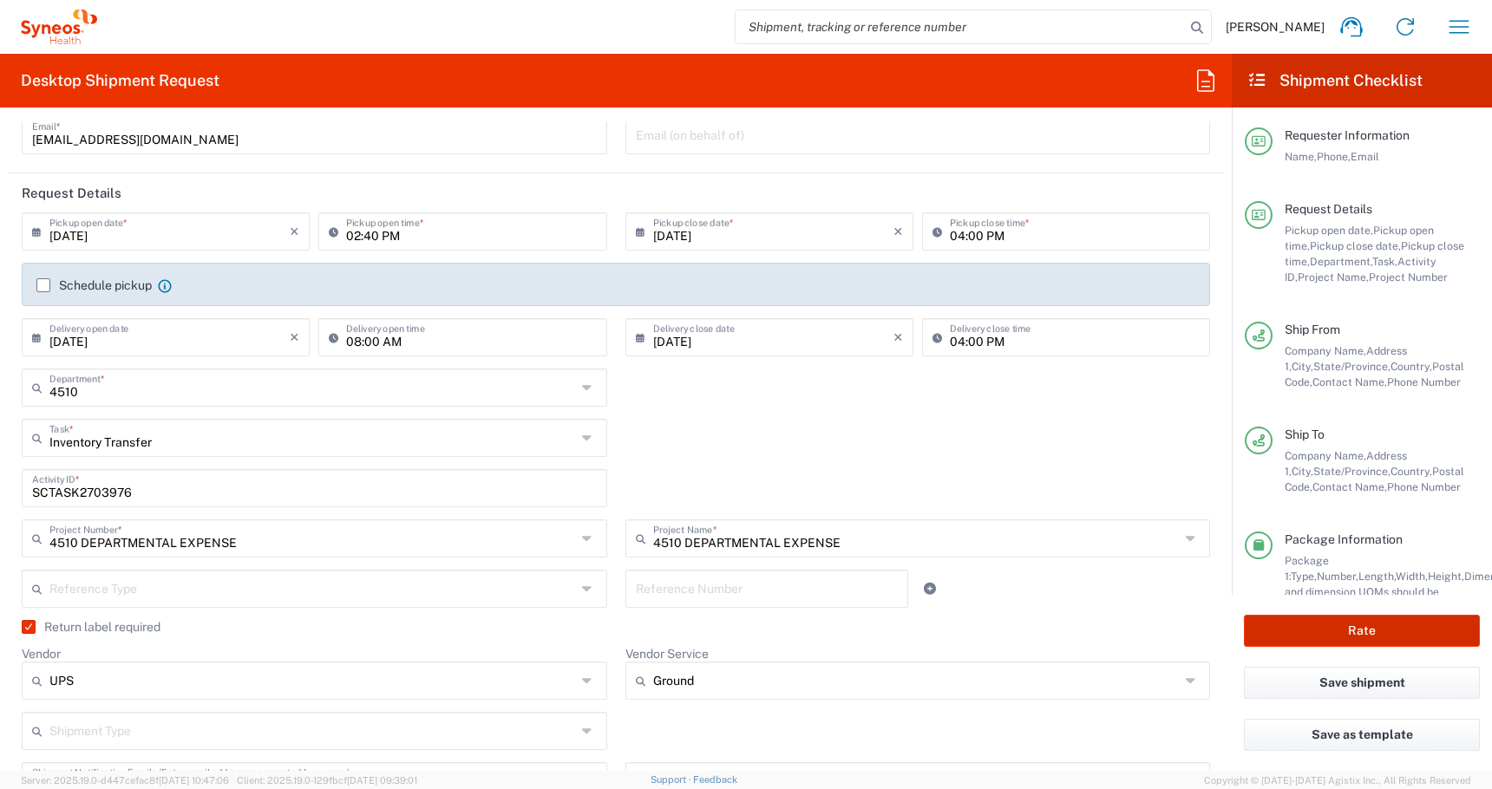
click at [1342, 621] on button "Rate" at bounding box center [1362, 631] width 236 height 32
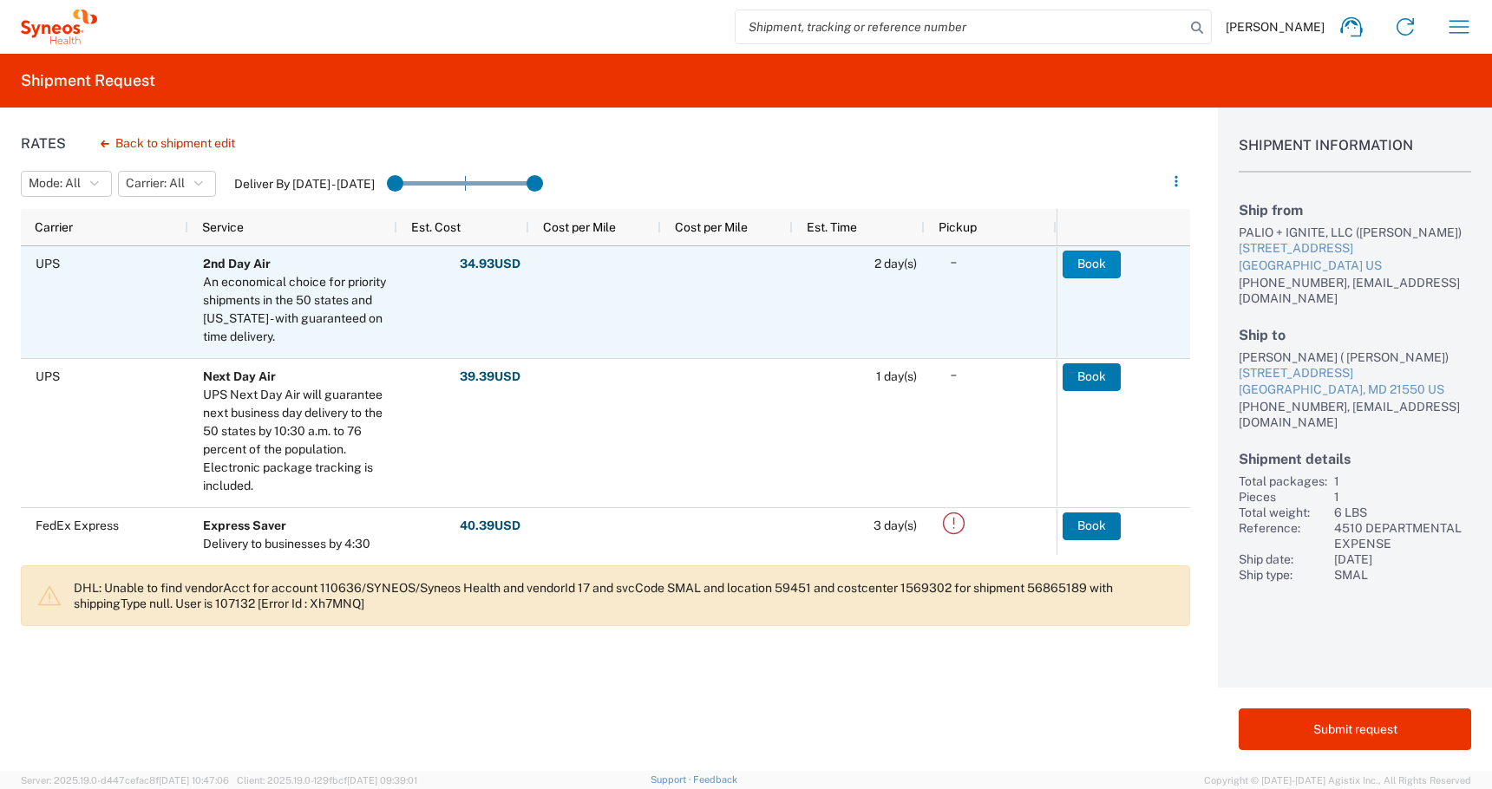
click at [1093, 261] on button "Book" at bounding box center [1091, 265] width 58 height 28
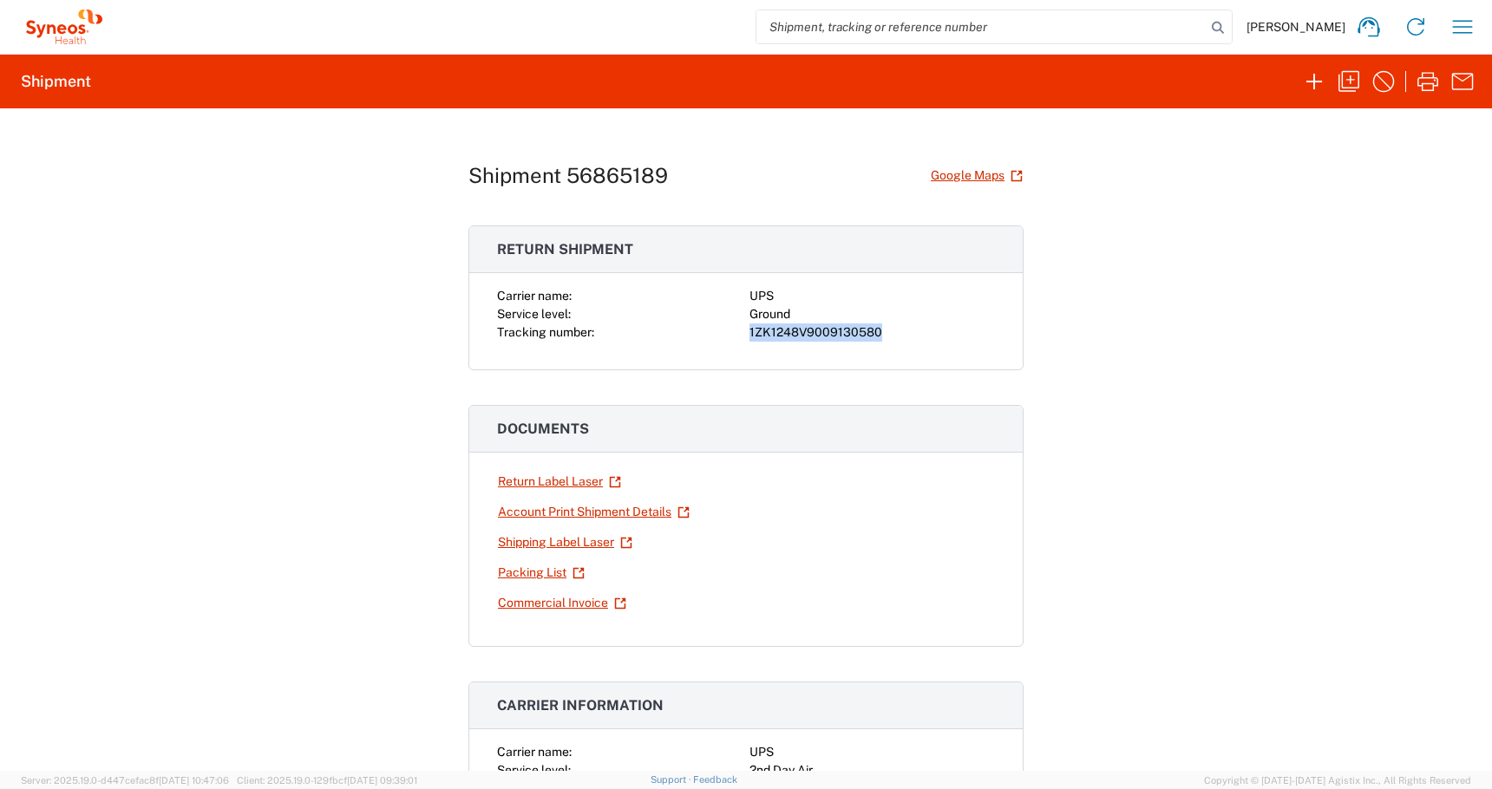
drag, startPoint x: 889, startPoint y: 333, endPoint x: 724, endPoint y: 331, distance: 164.8
click at [724, 331] on div "Carrier name: UPS Service level: Ground Tracking number: 1ZK1248V9009130580" at bounding box center [746, 314] width 498 height 55
copy div "1ZK1248V9009130580"
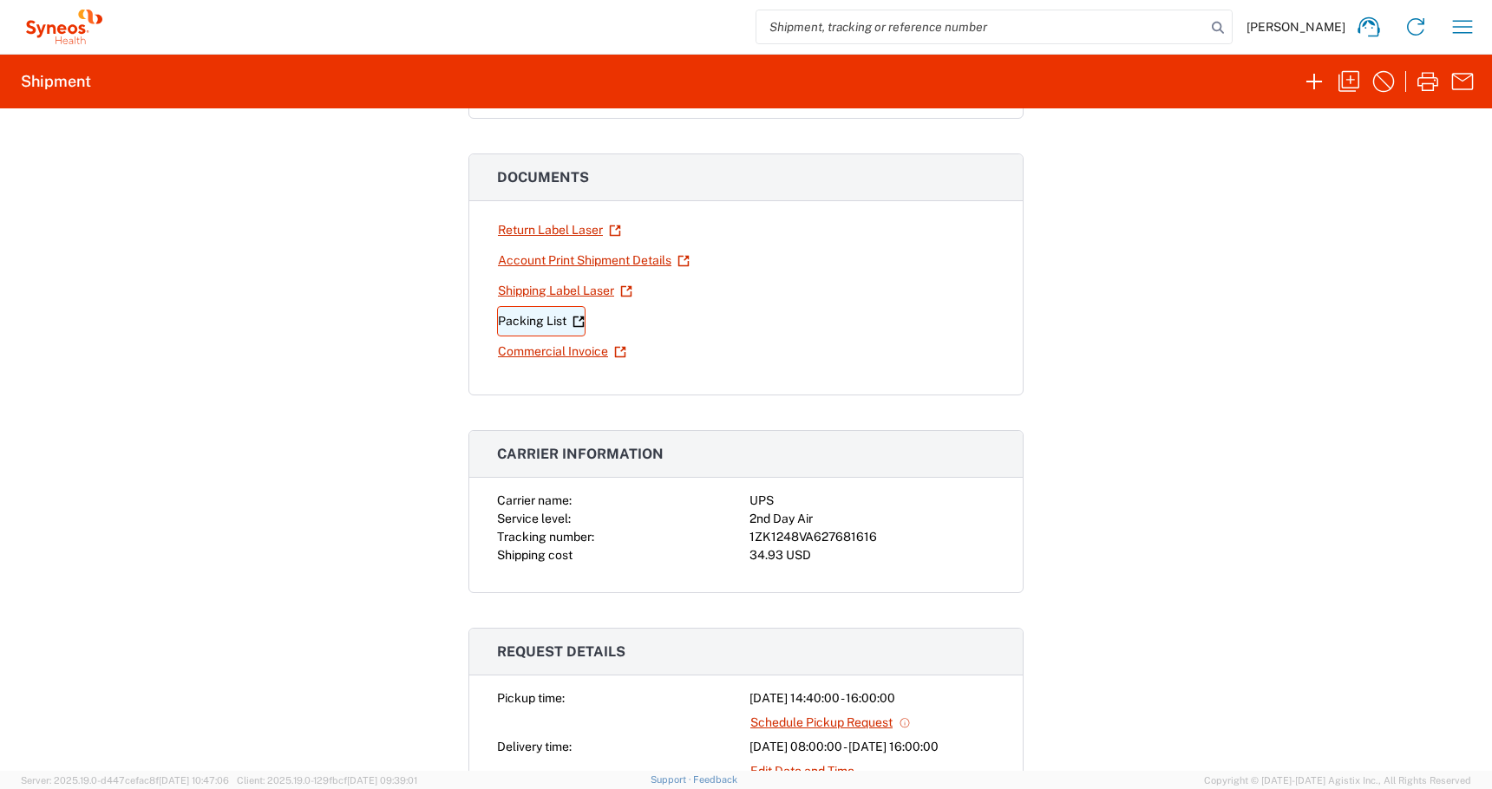
scroll to position [333, 0]
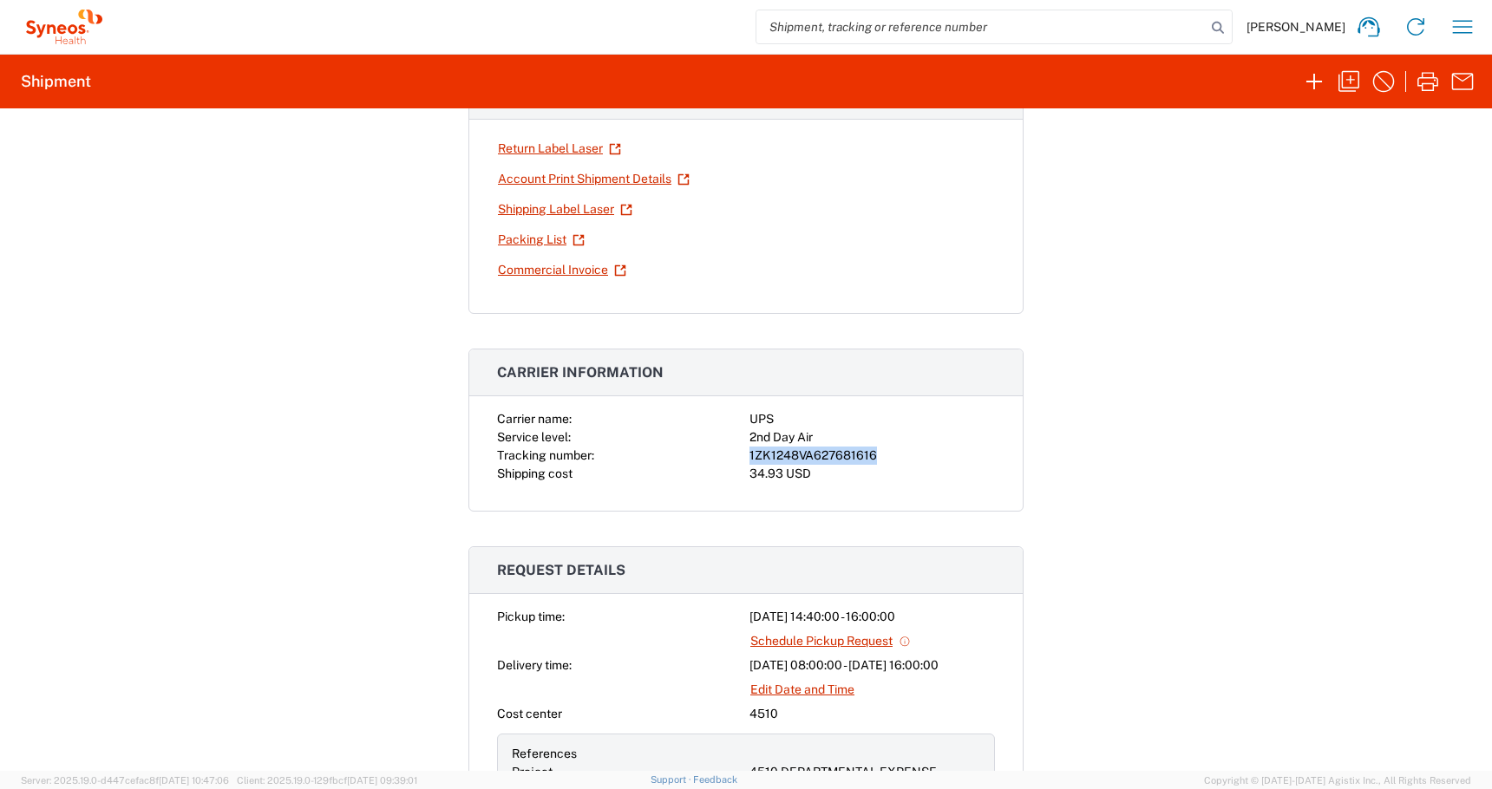
drag, startPoint x: 882, startPoint y: 454, endPoint x: 729, endPoint y: 453, distance: 152.6
click at [729, 453] on div "Carrier name: UPS Service level: 2nd Day Air Tracking number: 1ZK1248VA62768161…" at bounding box center [746, 446] width 498 height 73
copy div "1ZK1248VA627681616"
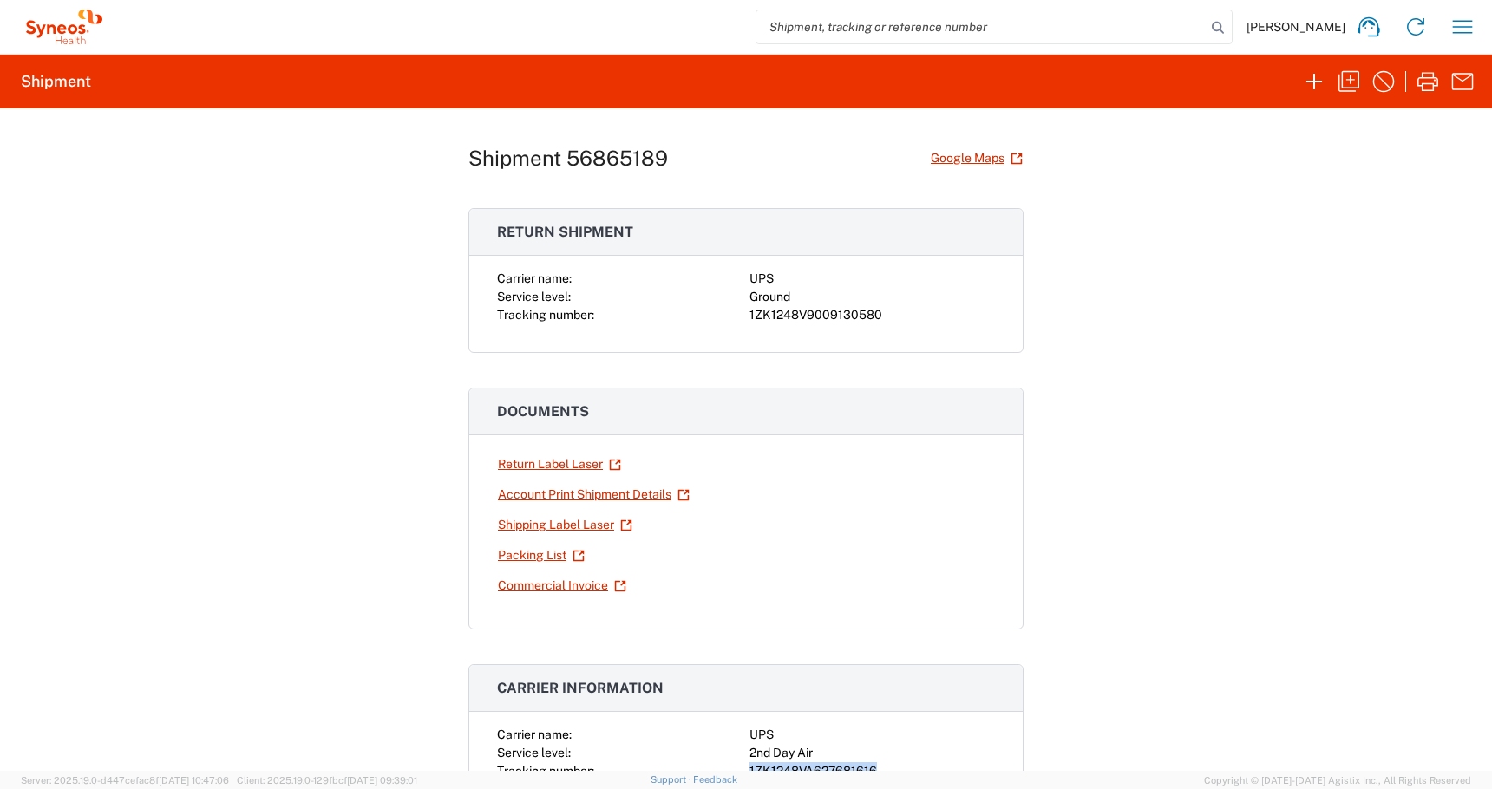
scroll to position [0, 0]
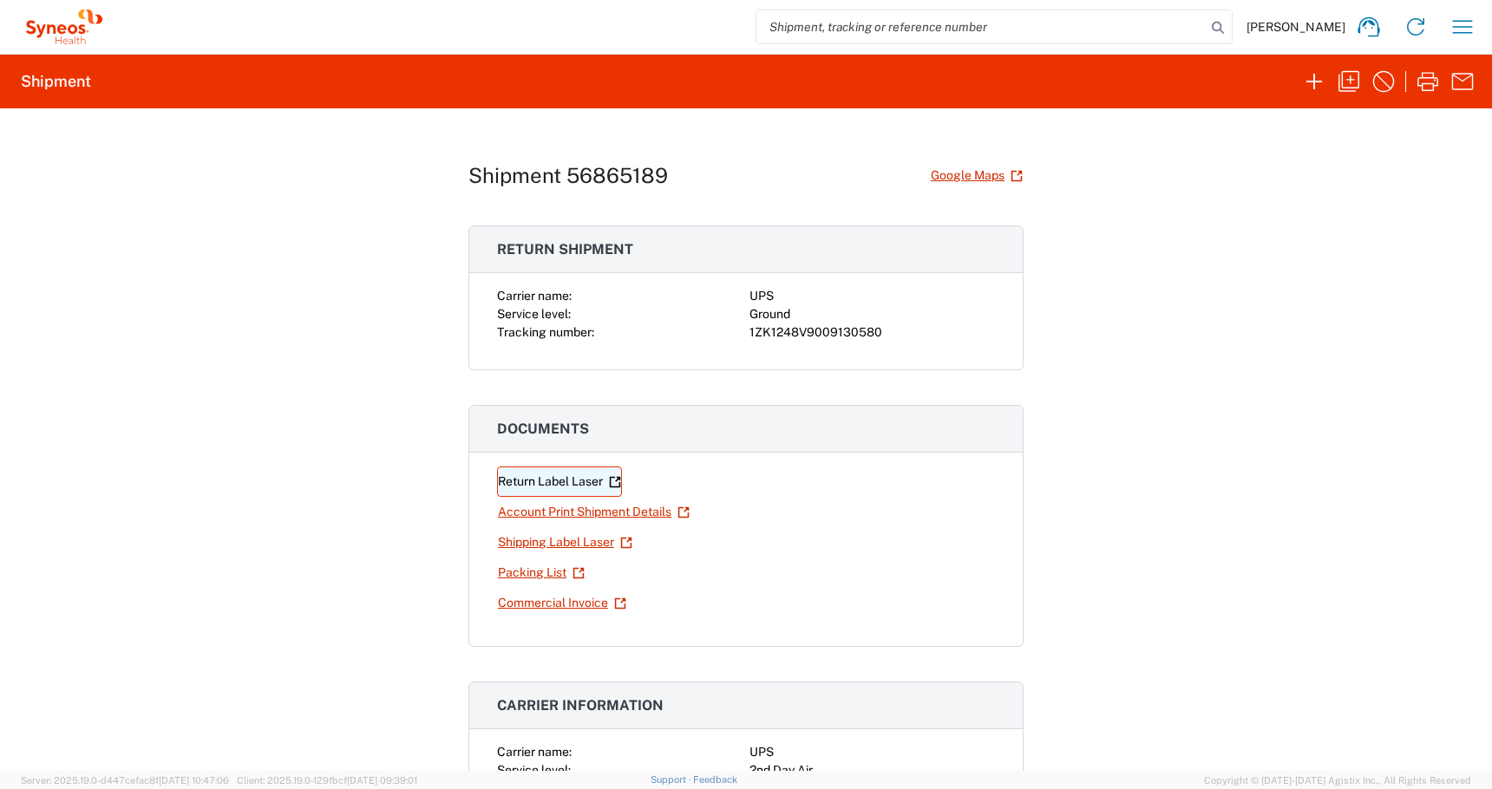
click at [538, 481] on link "Return Label Laser" at bounding box center [559, 482] width 125 height 30
click at [546, 543] on link "Shipping Label Laser" at bounding box center [565, 542] width 136 height 30
click at [1344, 92] on icon "button" at bounding box center [1349, 82] width 28 height 28
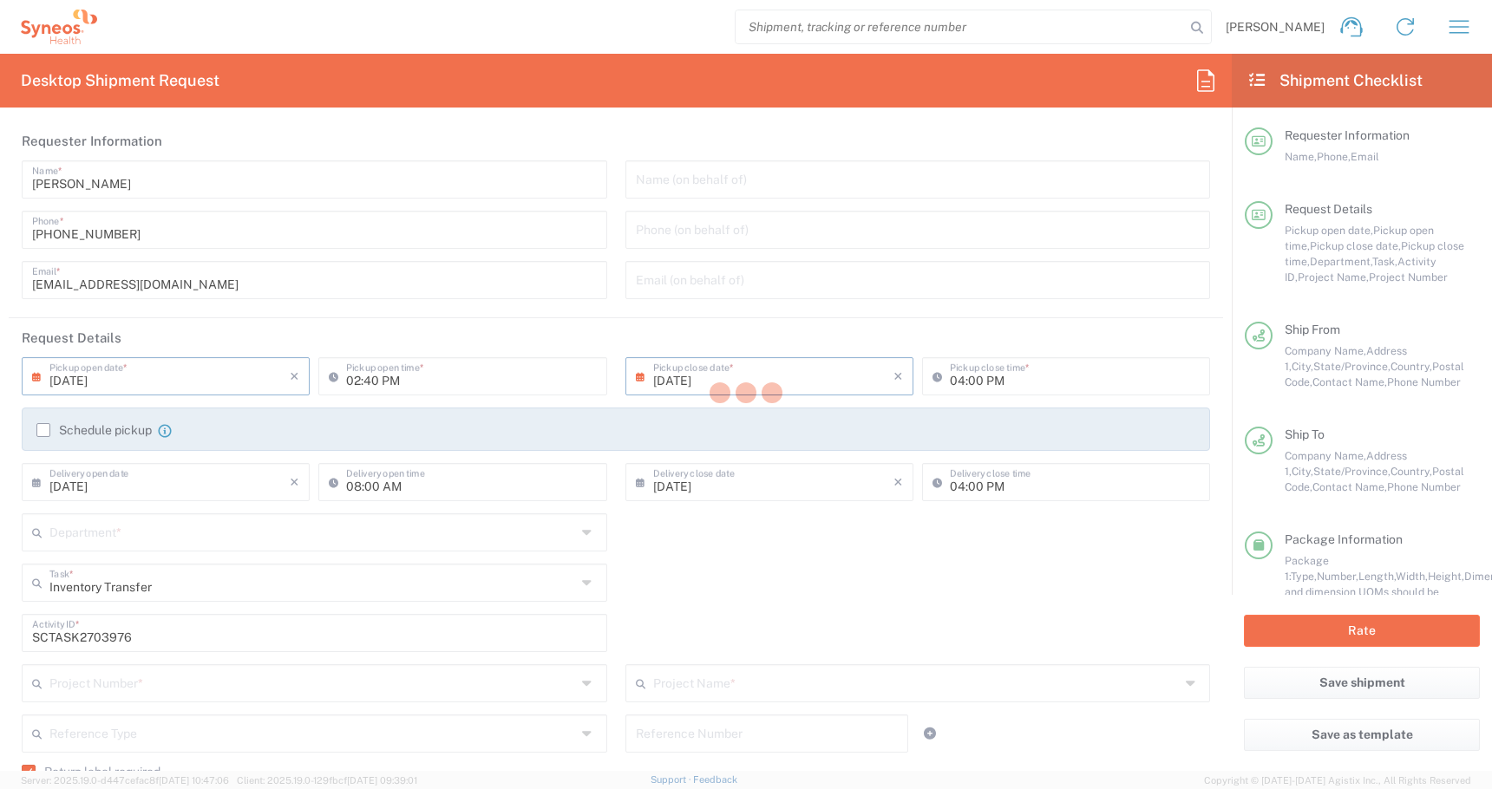
type input "[US_STATE]"
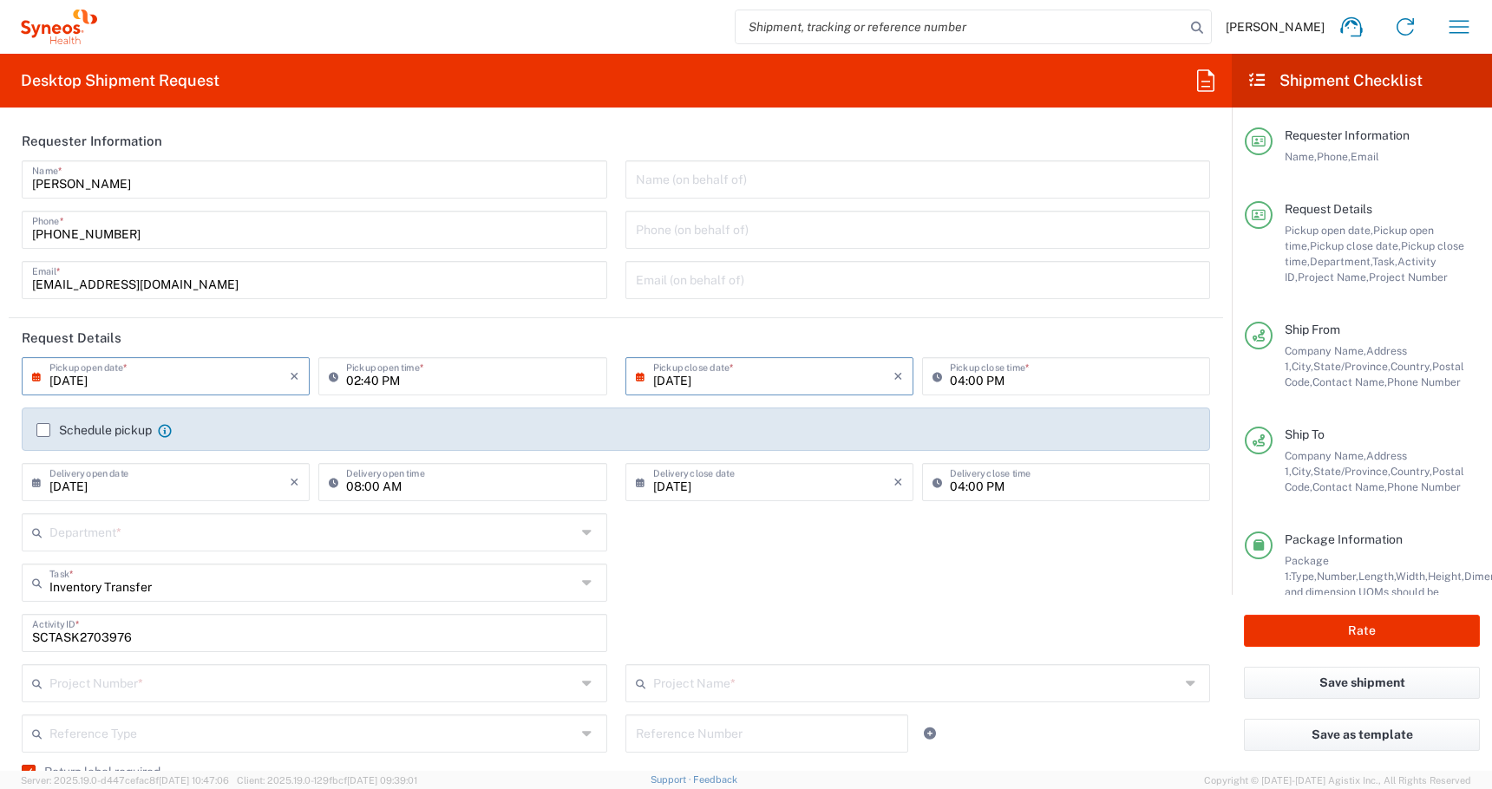
type input "Medium Box"
type input "Ground"
type input "4510"
type input "4510 DEPARTMENTAL EXPENSE"
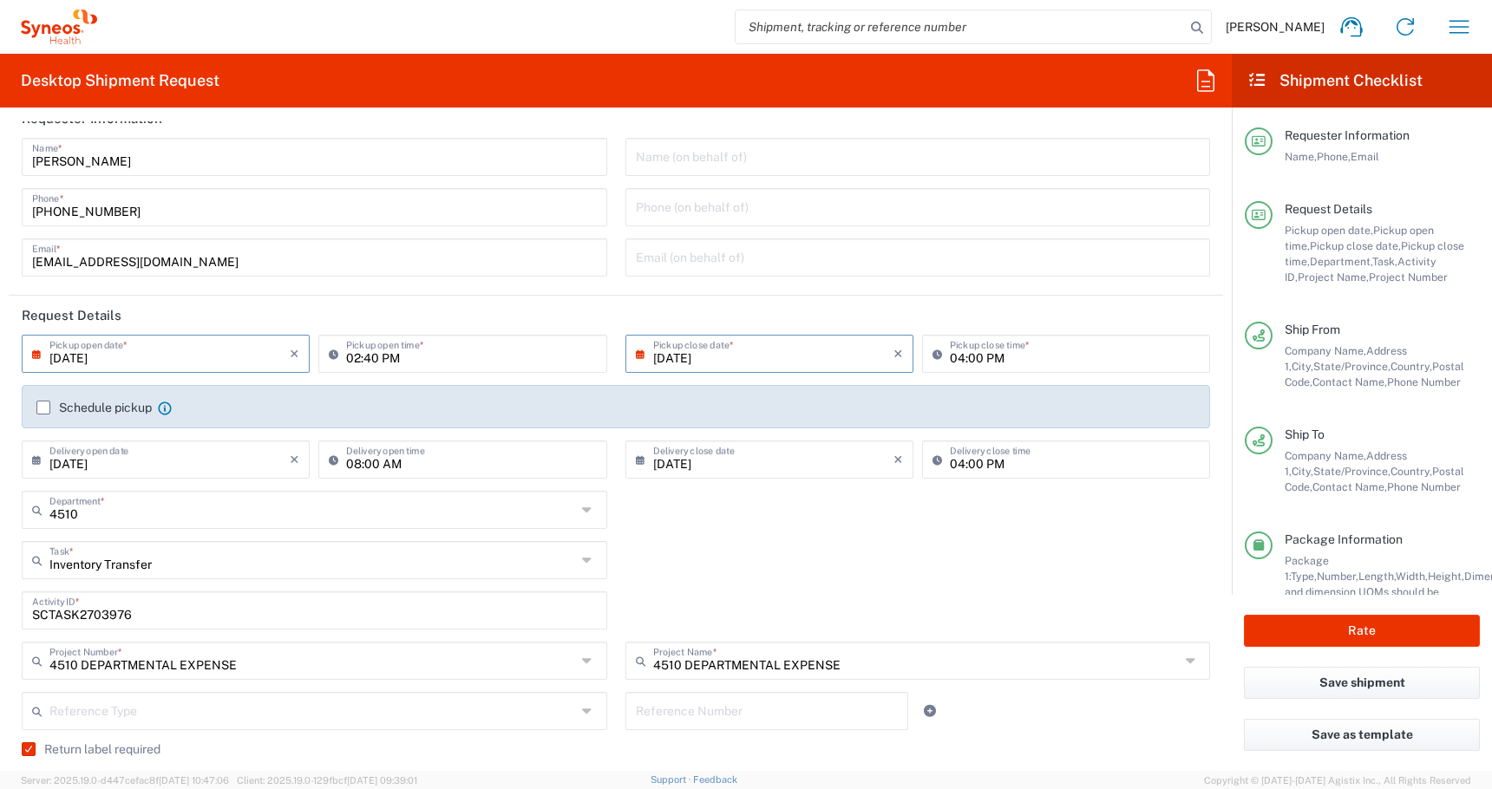
scroll to position [23, 0]
click at [240, 295] on header "Request Details" at bounding box center [616, 314] width 1214 height 39
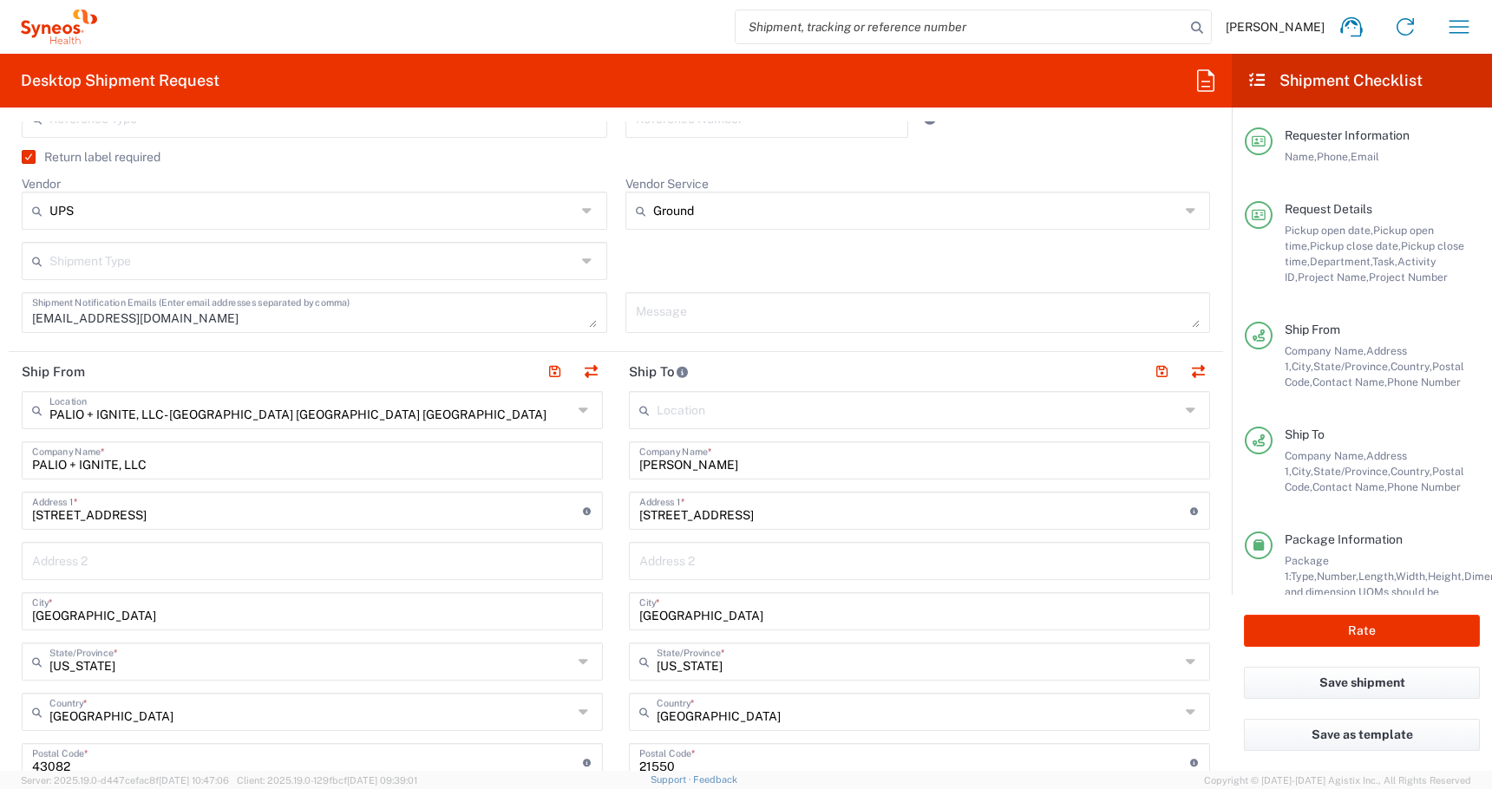
scroll to position [652, 0]
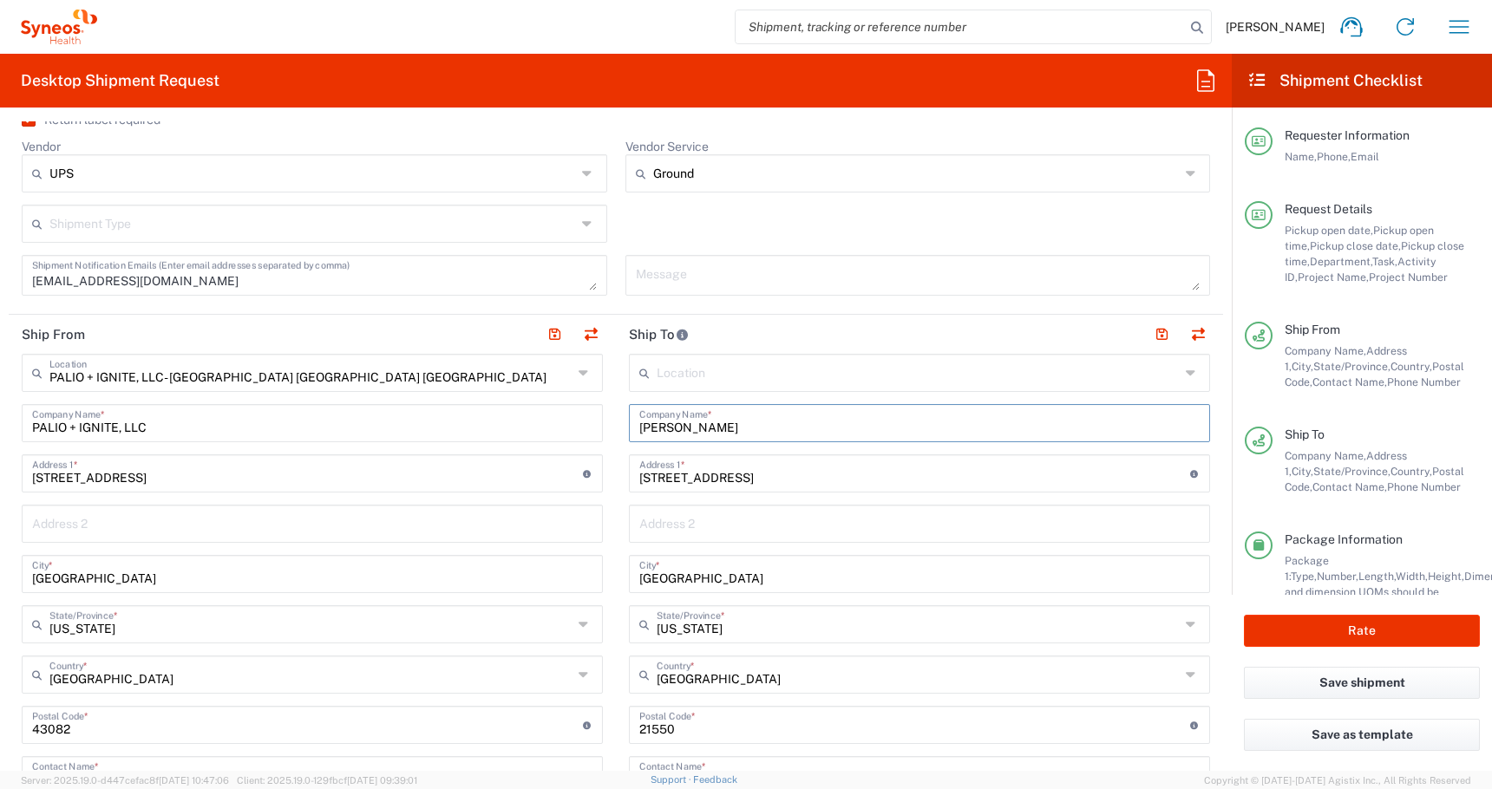
drag, startPoint x: 764, startPoint y: 434, endPoint x: 487, endPoint y: 415, distance: 278.2
click at [504, 415] on div "Ship From PALIO + IGNITE, LLC- [GEOGRAPHIC_DATA] [GEOGRAPHIC_DATA] [GEOGRAPHIC_…" at bounding box center [616, 702] width 1214 height 775
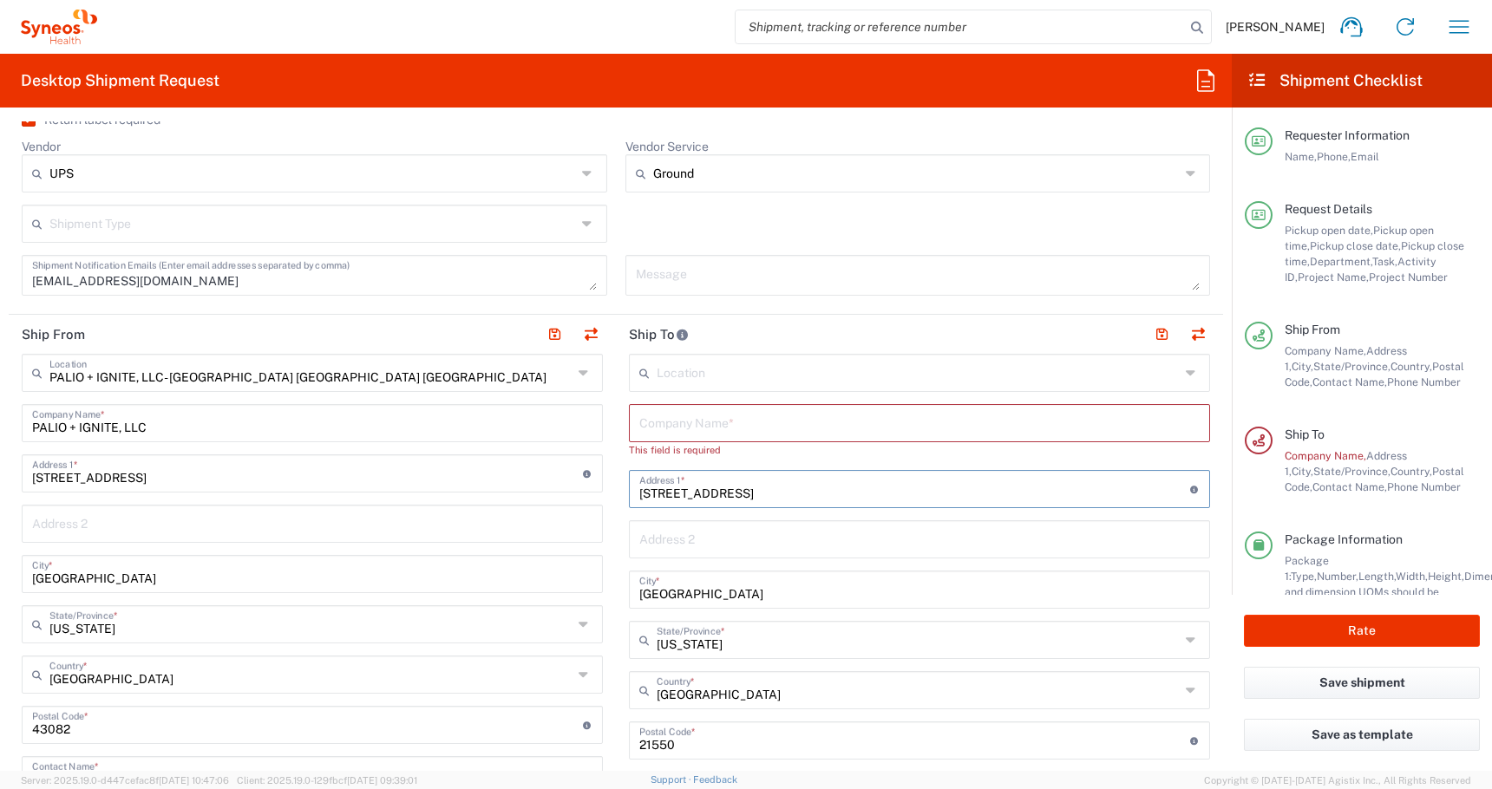
drag, startPoint x: 748, startPoint y: 481, endPoint x: 489, endPoint y: 481, distance: 258.5
click at [505, 481] on div "Ship From PALIO + IGNITE, LLC- [GEOGRAPHIC_DATA] [GEOGRAPHIC_DATA] [GEOGRAPHIC_…" at bounding box center [616, 710] width 1214 height 790
drag, startPoint x: 728, startPoint y: 488, endPoint x: 546, endPoint y: 480, distance: 182.3
click at [554, 480] on div "Ship From PALIO + IGNITE, LLC- [GEOGRAPHIC_DATA] [GEOGRAPHIC_DATA] [GEOGRAPHIC_…" at bounding box center [616, 710] width 1214 height 790
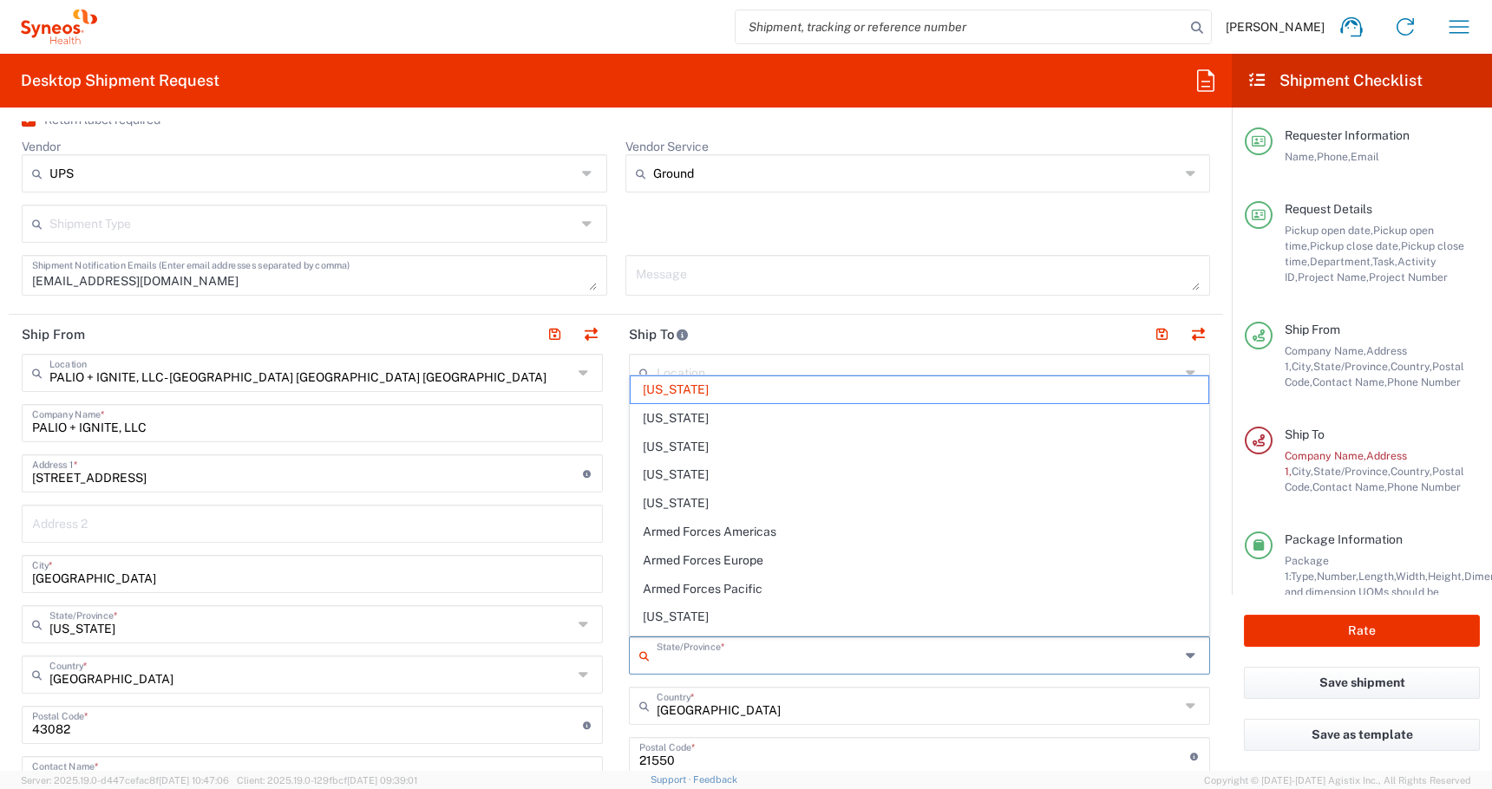
drag, startPoint x: 722, startPoint y: 644, endPoint x: 531, endPoint y: 627, distance: 192.5
click at [539, 631] on div "Ship From PALIO + IGNITE, LLC- [GEOGRAPHIC_DATA] [GEOGRAPHIC_DATA] [GEOGRAPHIC_…" at bounding box center [616, 718] width 1214 height 806
type input "M"
click at [712, 619] on span "[US_STATE]" at bounding box center [920, 617] width 578 height 27
type input "[US_STATE]"
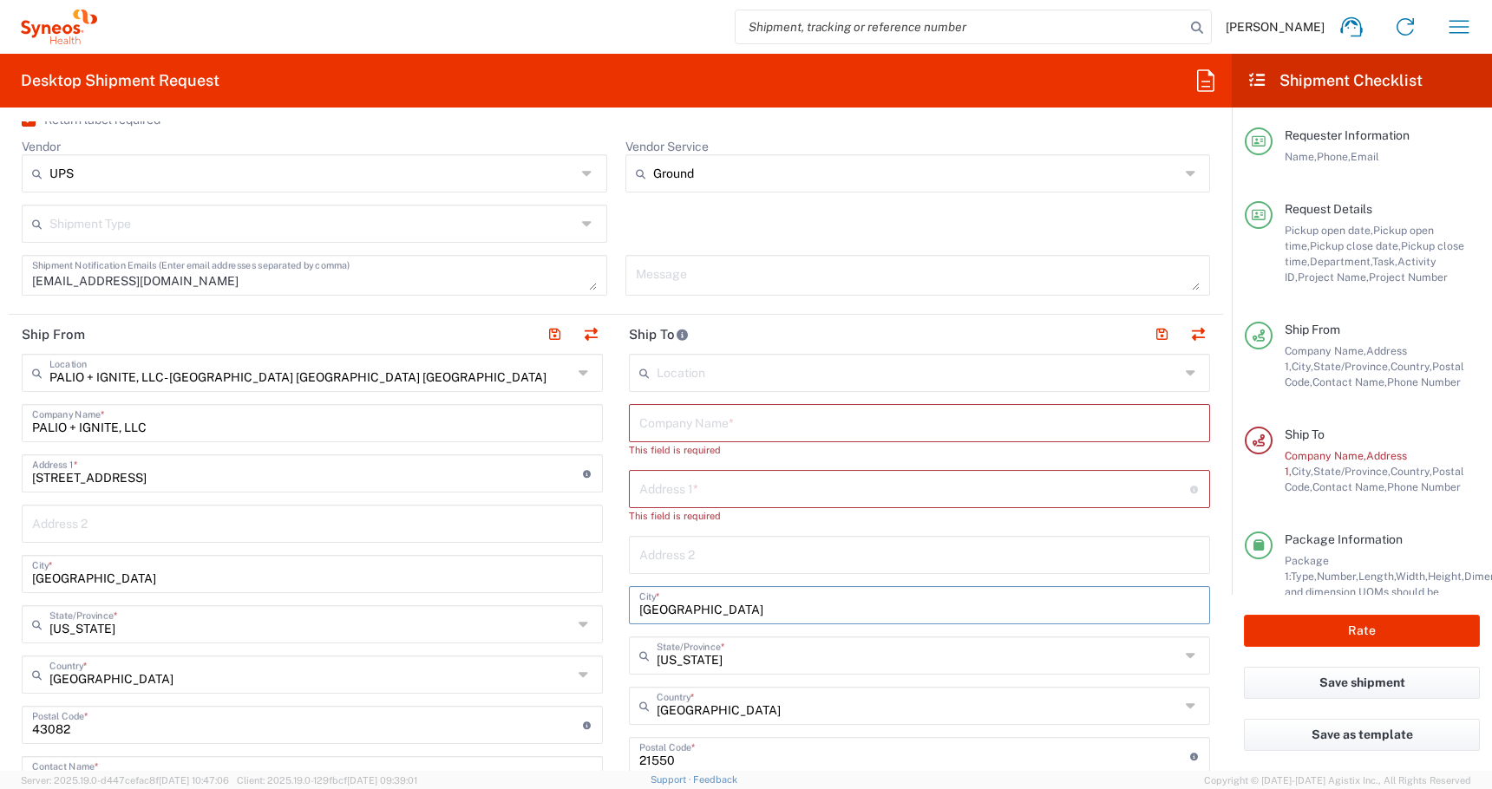
drag, startPoint x: 701, startPoint y: 607, endPoint x: 512, endPoint y: 596, distance: 189.4
click at [512, 596] on div "Ship From PALIO + IGNITE, LLC- [GEOGRAPHIC_DATA] [GEOGRAPHIC_DATA] [GEOGRAPHIC_…" at bounding box center [616, 718] width 1214 height 806
paste input "North Hollywoo"
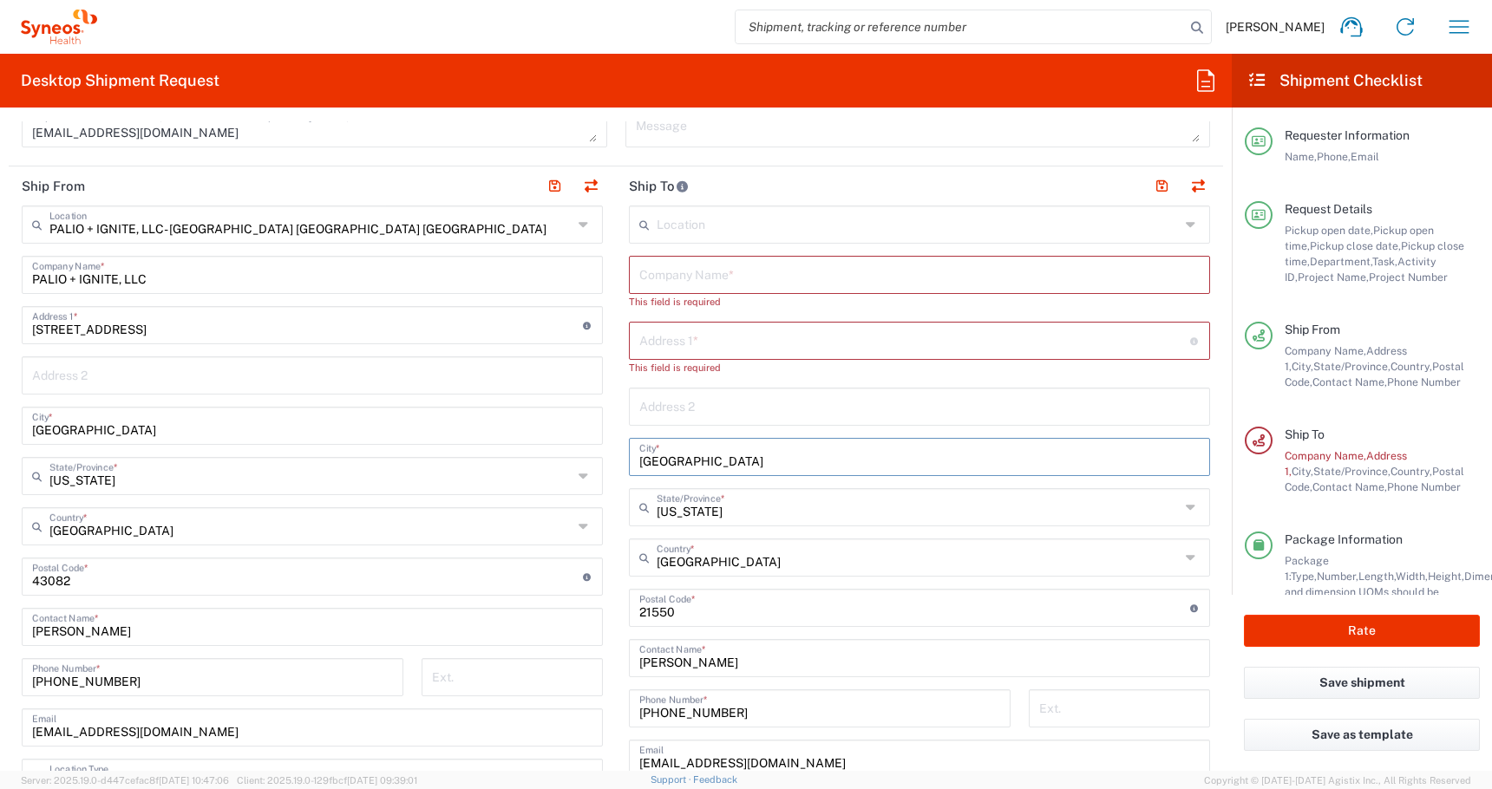
scroll to position [886, 0]
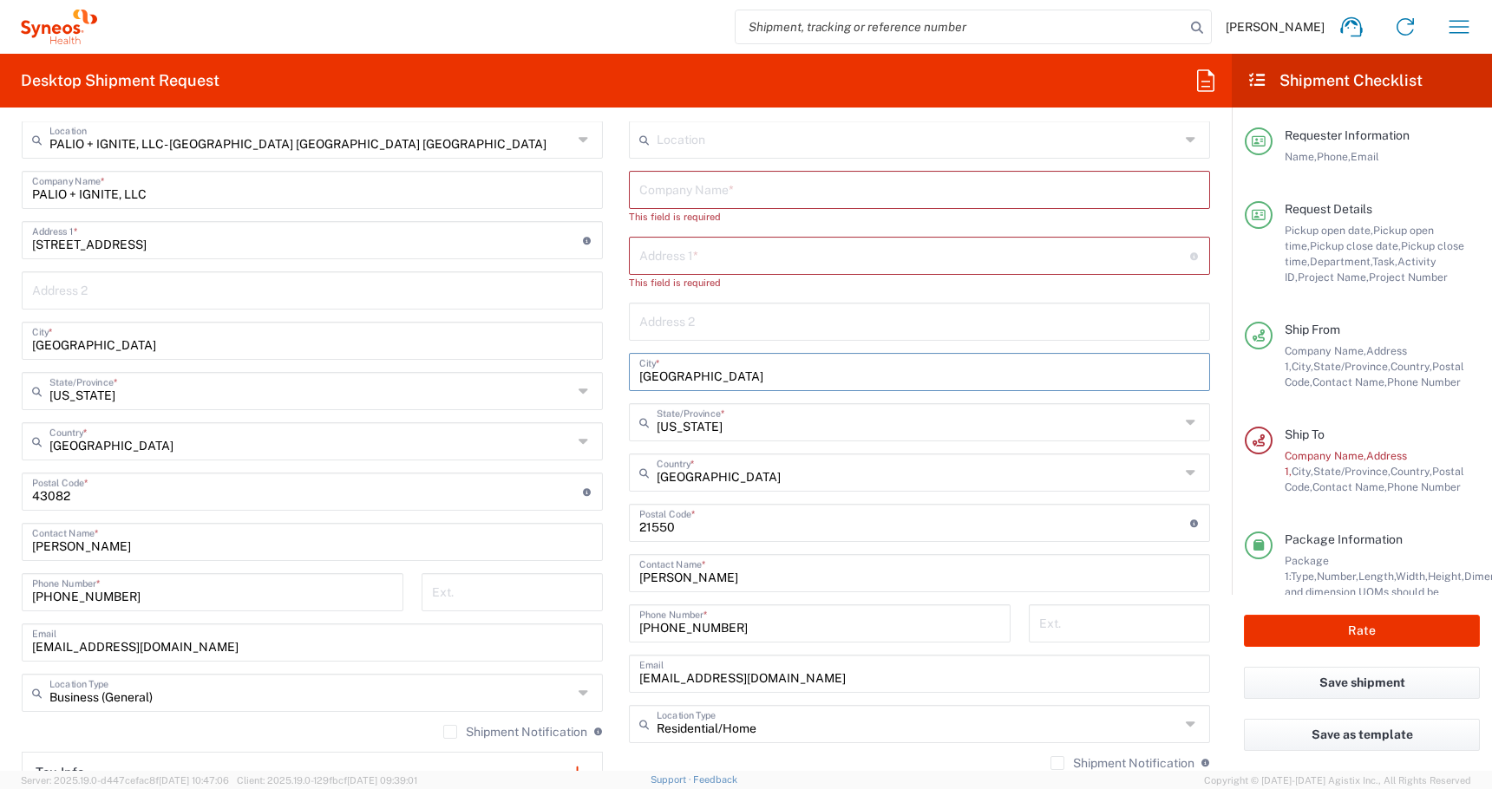
type input "[GEOGRAPHIC_DATA]"
drag, startPoint x: 677, startPoint y: 533, endPoint x: 533, endPoint y: 516, distance: 144.2
click at [542, 519] on div "Ship From PALIO + IGNITE, LLC- [GEOGRAPHIC_DATA] [GEOGRAPHIC_DATA] [GEOGRAPHIC_…" at bounding box center [616, 485] width 1214 height 806
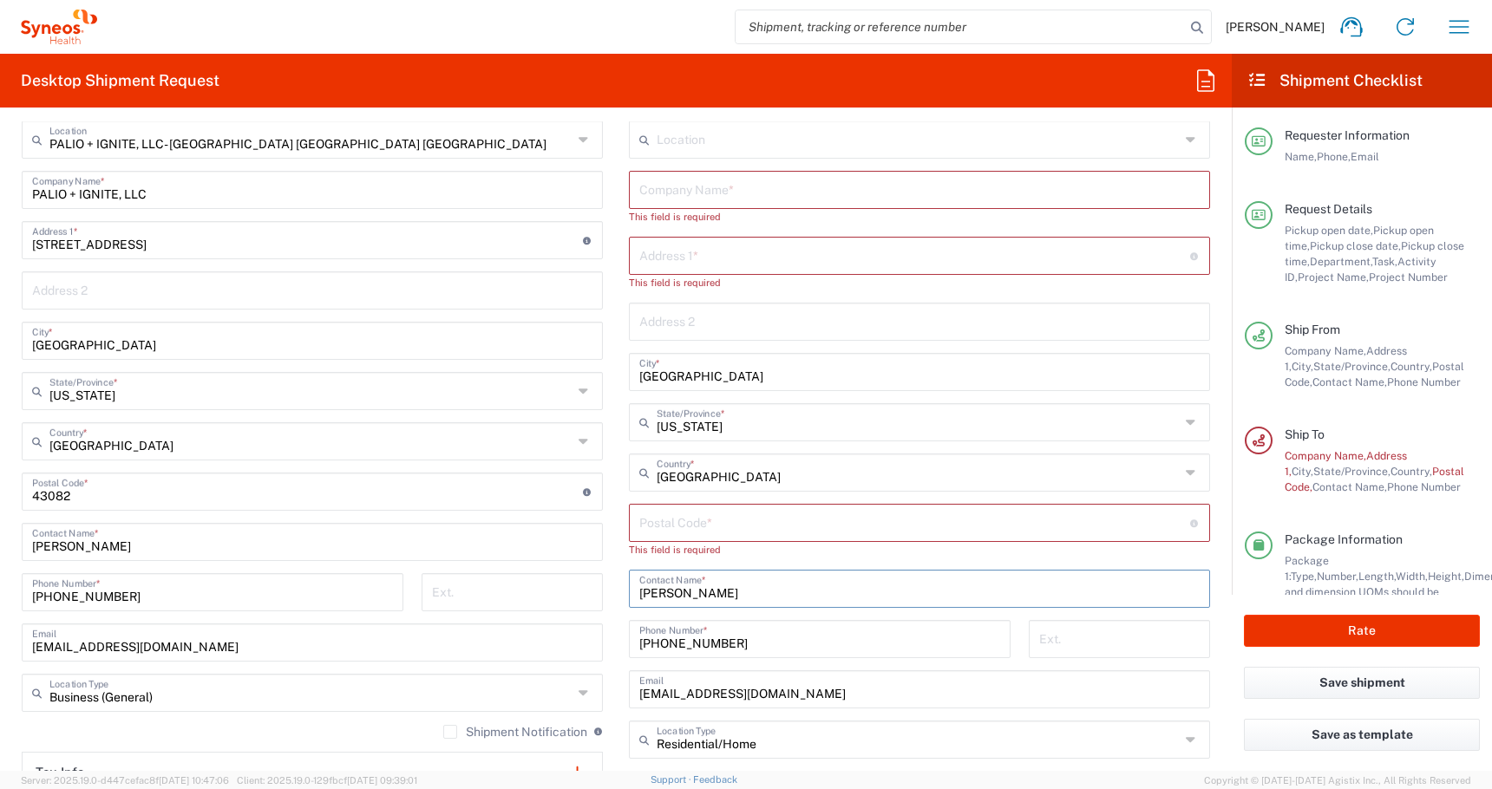
drag, startPoint x: 762, startPoint y: 601, endPoint x: 529, endPoint y: 609, distance: 232.6
click at [479, 598] on div "Ship From PALIO + IGNITE, LLC- [GEOGRAPHIC_DATA] [GEOGRAPHIC_DATA] [GEOGRAPHIC_…" at bounding box center [616, 492] width 1214 height 821
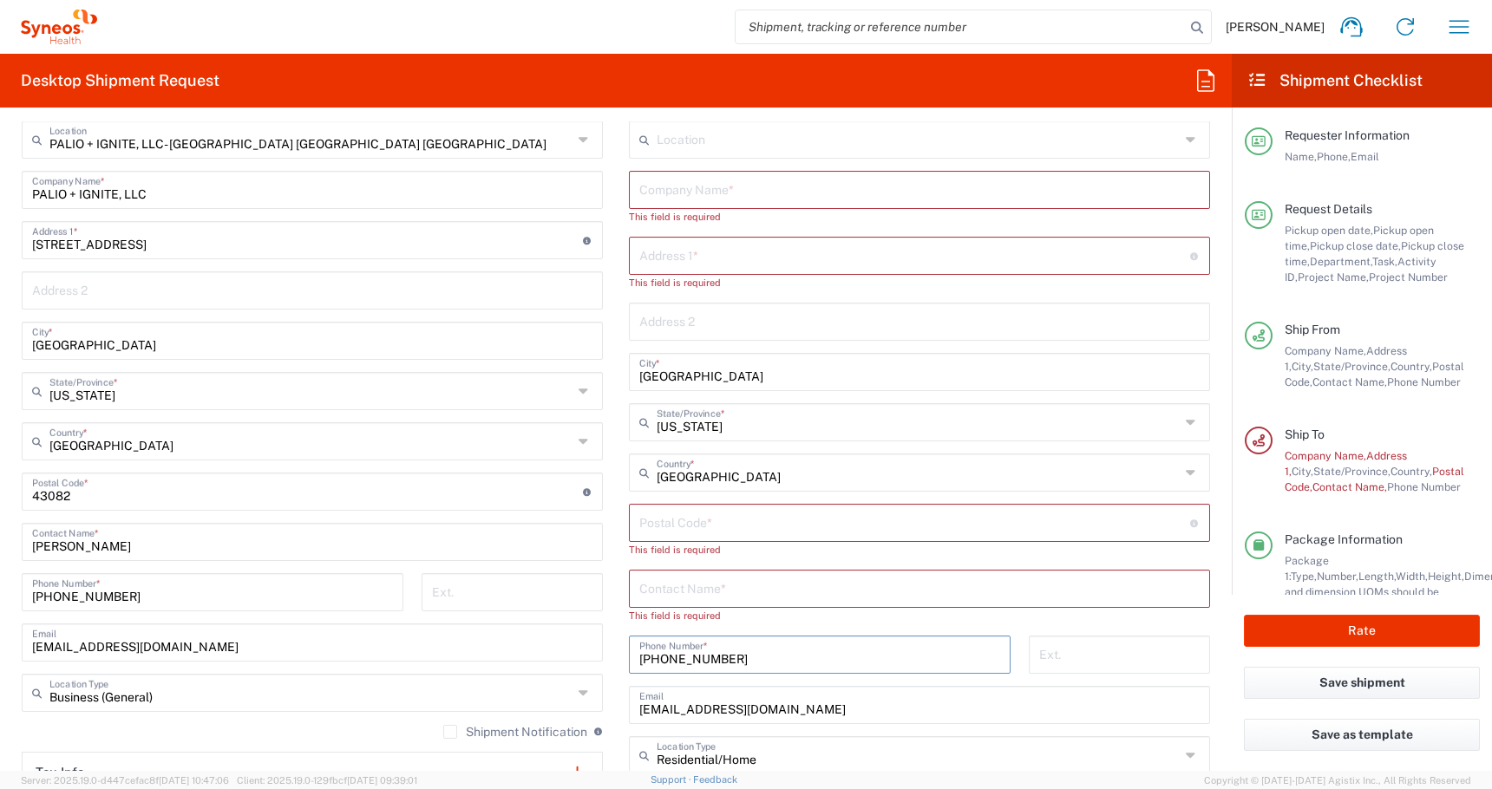
click at [733, 650] on input "[PHONE_NUMBER]" at bounding box center [819, 653] width 361 height 30
drag, startPoint x: 793, startPoint y: 714, endPoint x: 462, endPoint y: 650, distance: 336.5
click at [470, 660] on div "Ship From PALIO + IGNITE, LLC- [GEOGRAPHIC_DATA] [GEOGRAPHIC_DATA] [GEOGRAPHIC_…" at bounding box center [616, 500] width 1214 height 837
click at [661, 526] on input "undefined" at bounding box center [914, 522] width 551 height 30
paste input "91601"
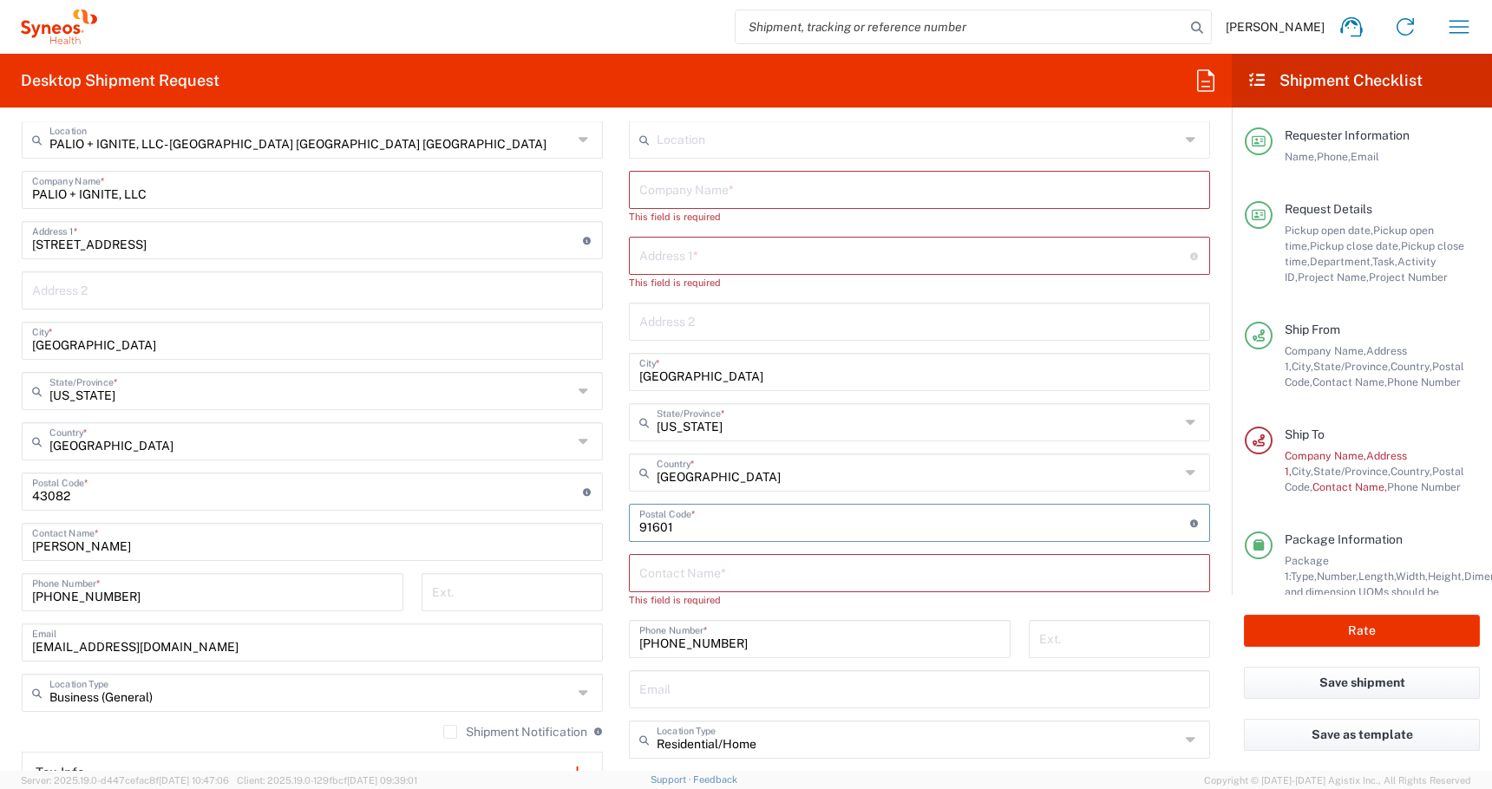
type input "91601"
click at [658, 578] on input "text" at bounding box center [919, 572] width 560 height 30
paste input "[PERSON_NAME][EMAIL_ADDRESS][PERSON_NAME][DOMAIN_NAME]"
type input "[PERSON_NAME][EMAIL_ADDRESS][PERSON_NAME][DOMAIN_NAME]"
click at [718, 689] on input "text" at bounding box center [919, 688] width 560 height 30
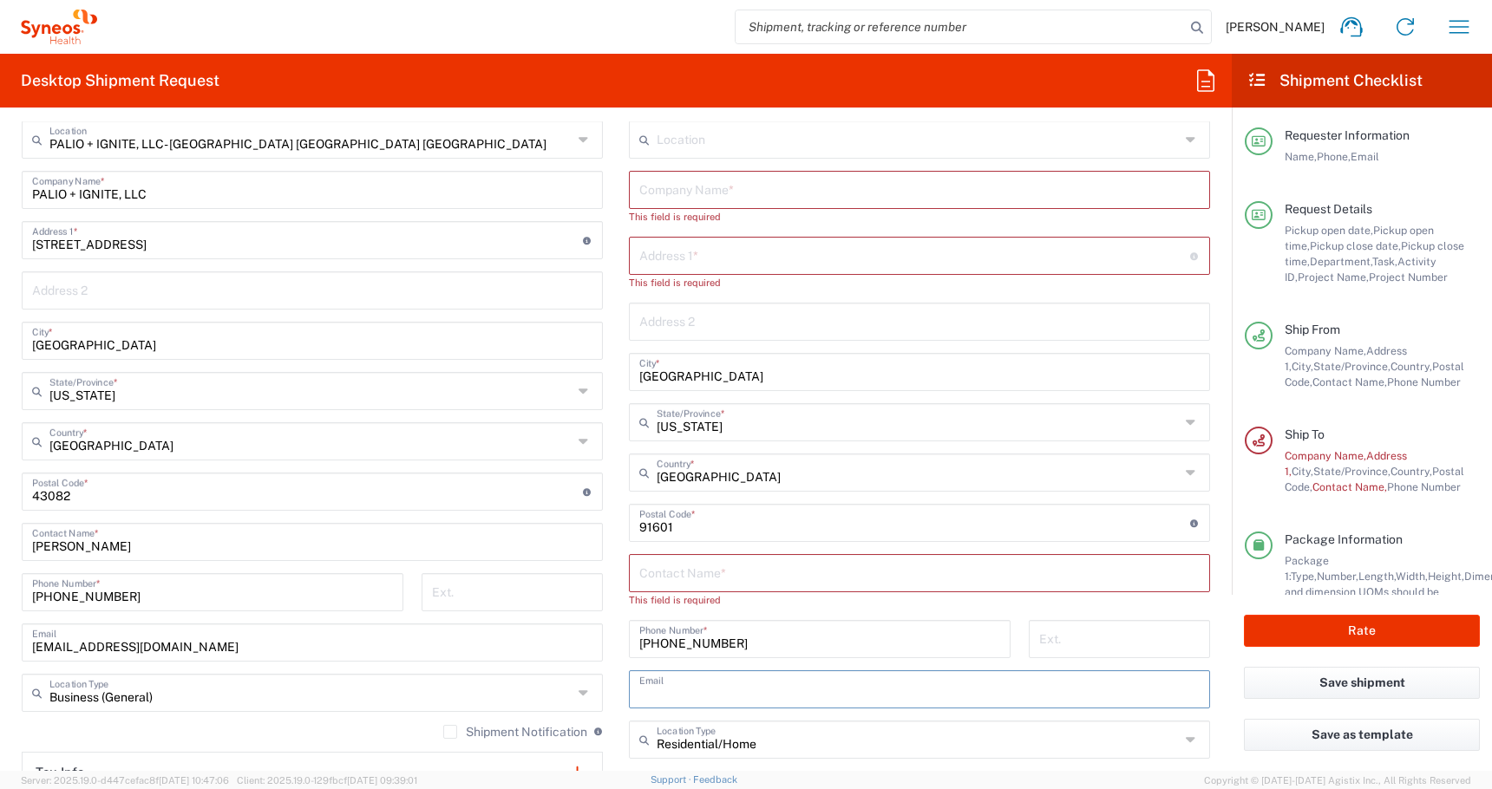
paste input "[PERSON_NAME][EMAIL_ADDRESS][PERSON_NAME][DOMAIN_NAME]"
type input "[PERSON_NAME][EMAIL_ADDRESS][PERSON_NAME][DOMAIN_NAME]"
click at [652, 255] on input "text" at bounding box center [914, 254] width 551 height 30
paste input "[STREET_ADDRESS]"
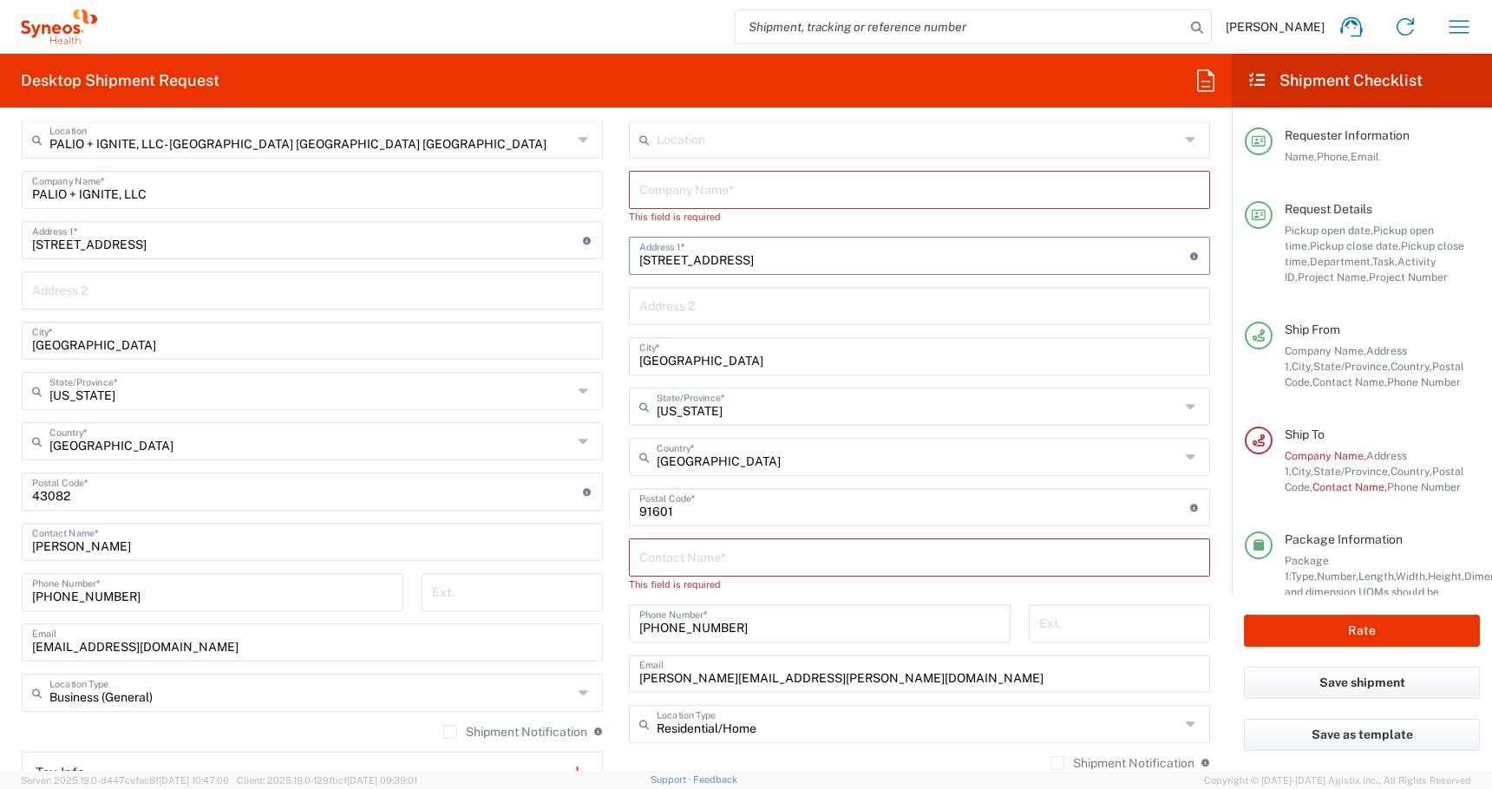
type input "[STREET_ADDRESS]"
click at [687, 550] on input "text" at bounding box center [919, 556] width 560 height 30
paste input "[PHONE_NUMBER]"
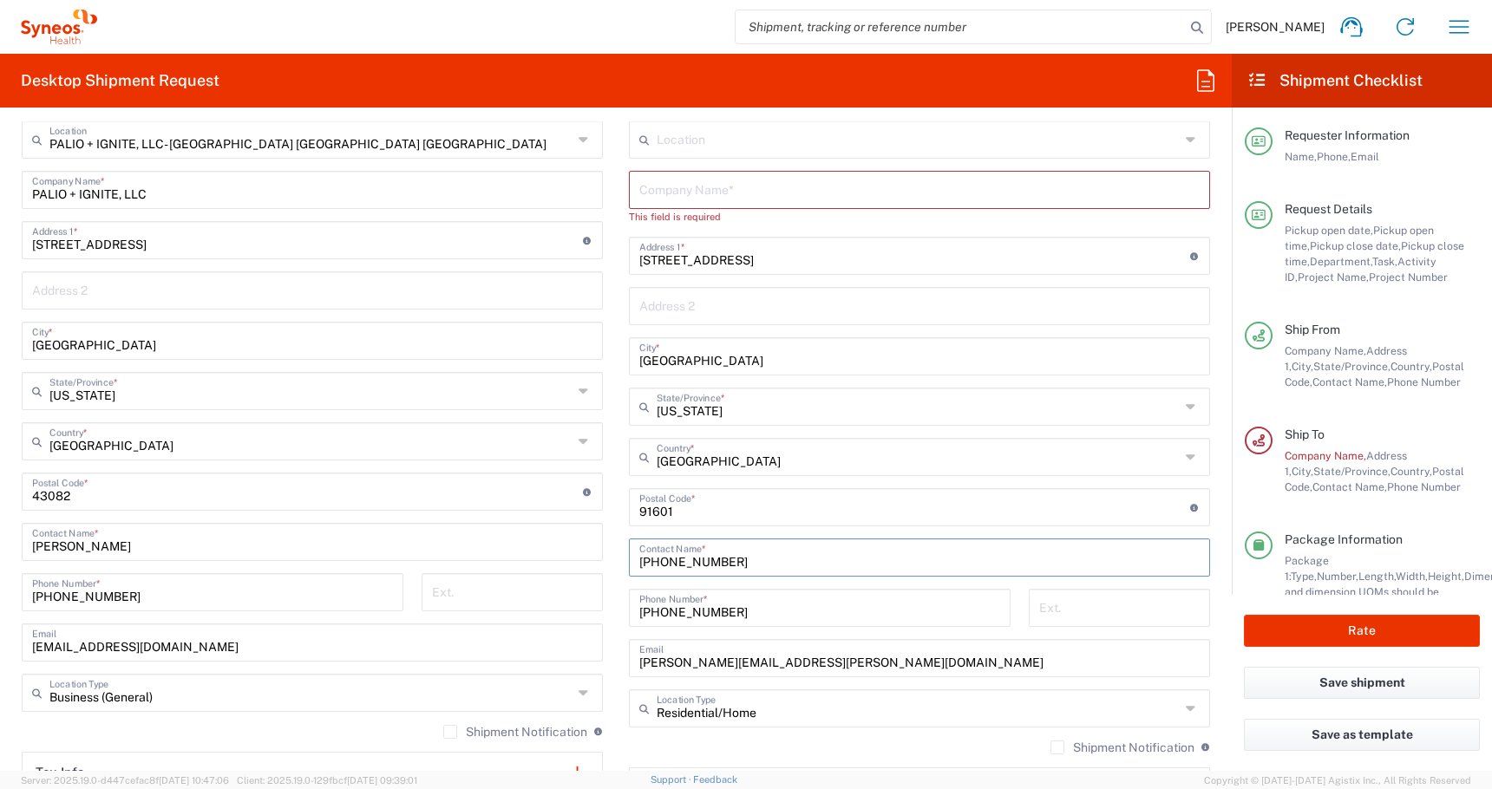
type input "[PHONE_NUMBER]"
click at [668, 199] on input "text" at bounding box center [919, 188] width 560 height 30
paste input "[PERSON_NAME]"
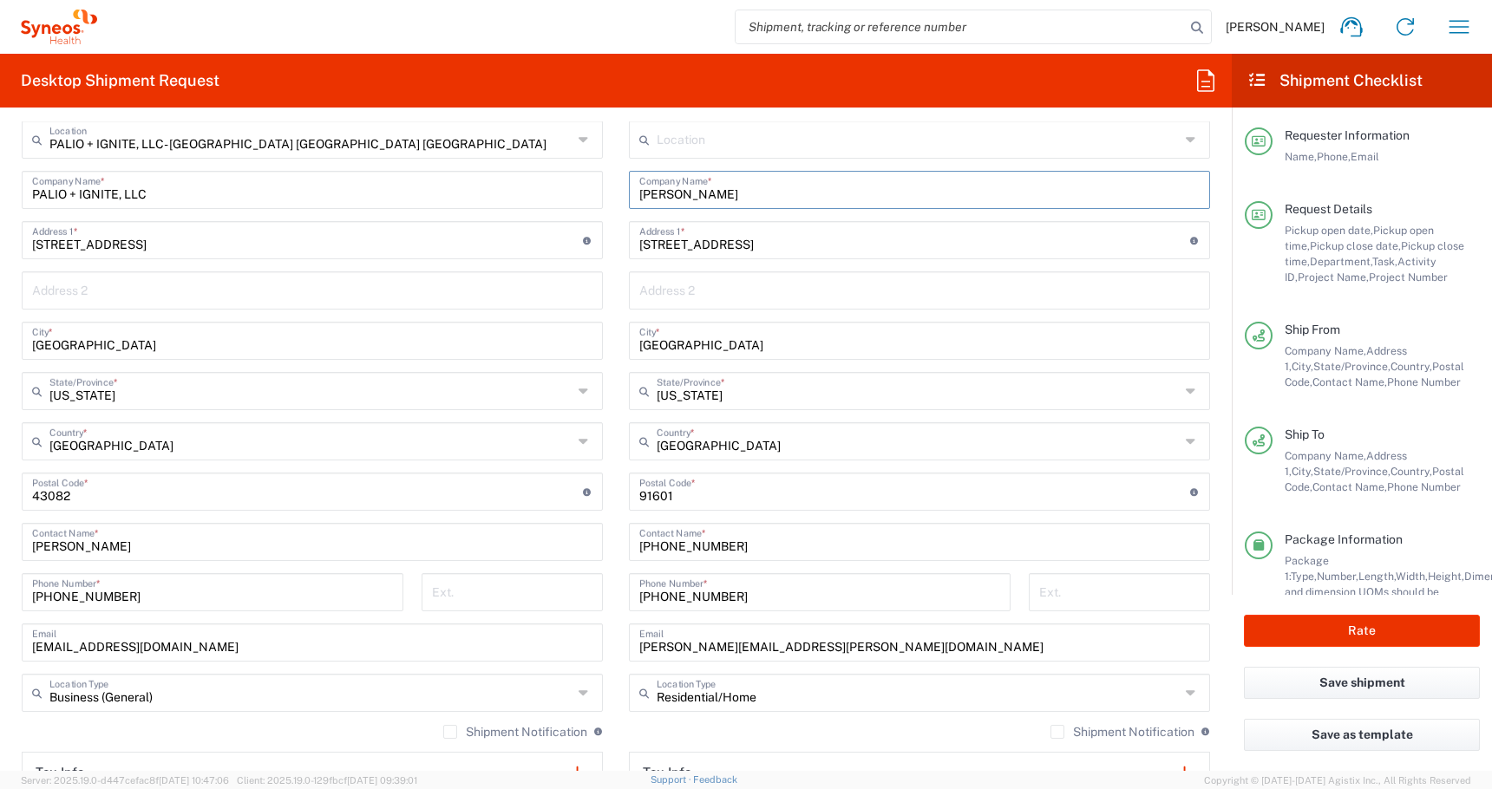
type input "[PERSON_NAME]"
drag, startPoint x: 725, startPoint y: 541, endPoint x: 461, endPoint y: 528, distance: 264.0
click at [461, 528] on div "Ship From PALIO + IGNITE, LLC- [GEOGRAPHIC_DATA] [GEOGRAPHIC_DATA] [GEOGRAPHIC_…" at bounding box center [616, 469] width 1214 height 775
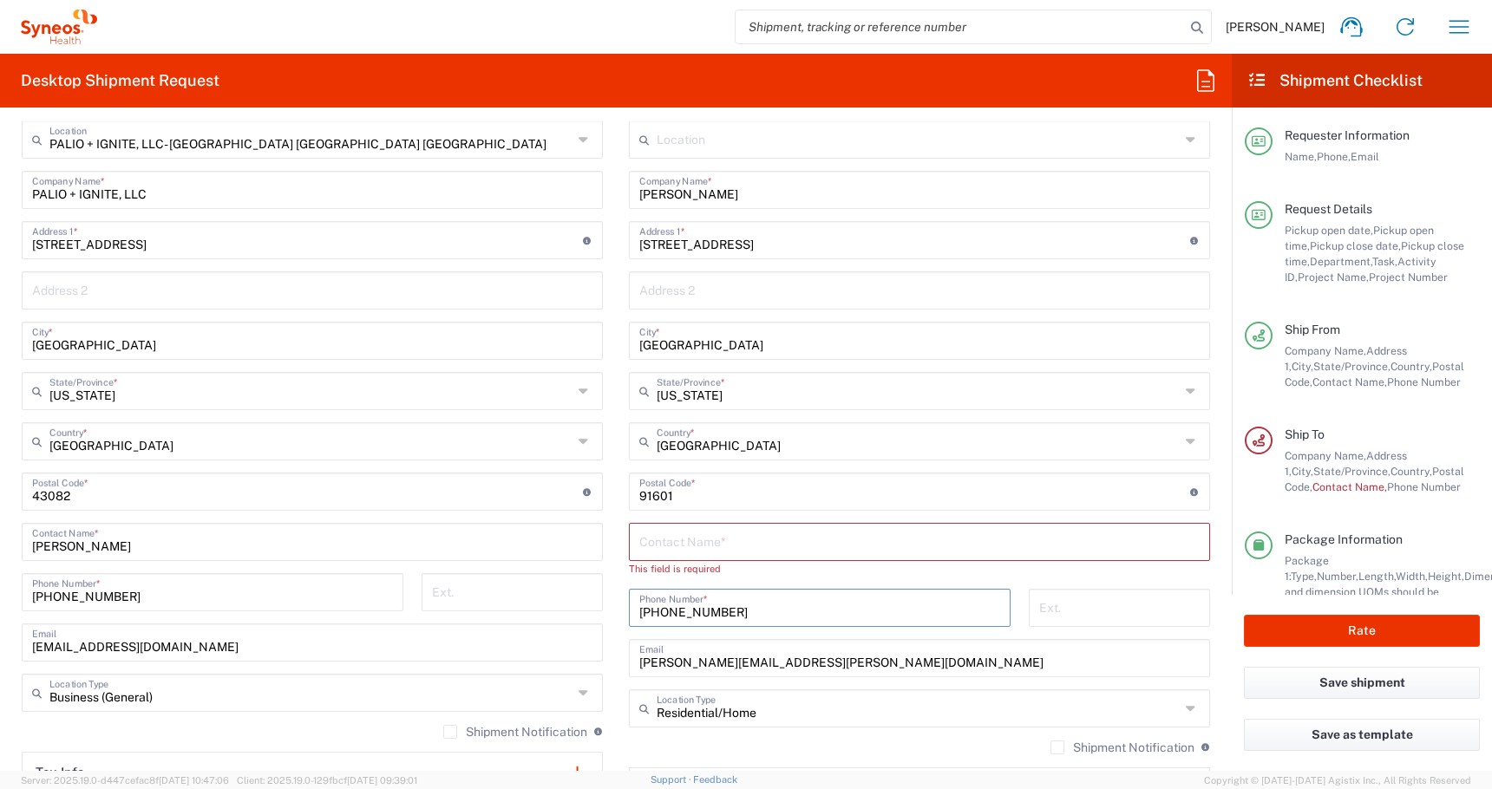
drag, startPoint x: 735, startPoint y: 607, endPoint x: 410, endPoint y: 591, distance: 325.7
click at [410, 591] on div "Ship From PALIO + IGNITE, LLC- [GEOGRAPHIC_DATA] [GEOGRAPHIC_DATA] [GEOGRAPHIC_…" at bounding box center [616, 477] width 1214 height 790
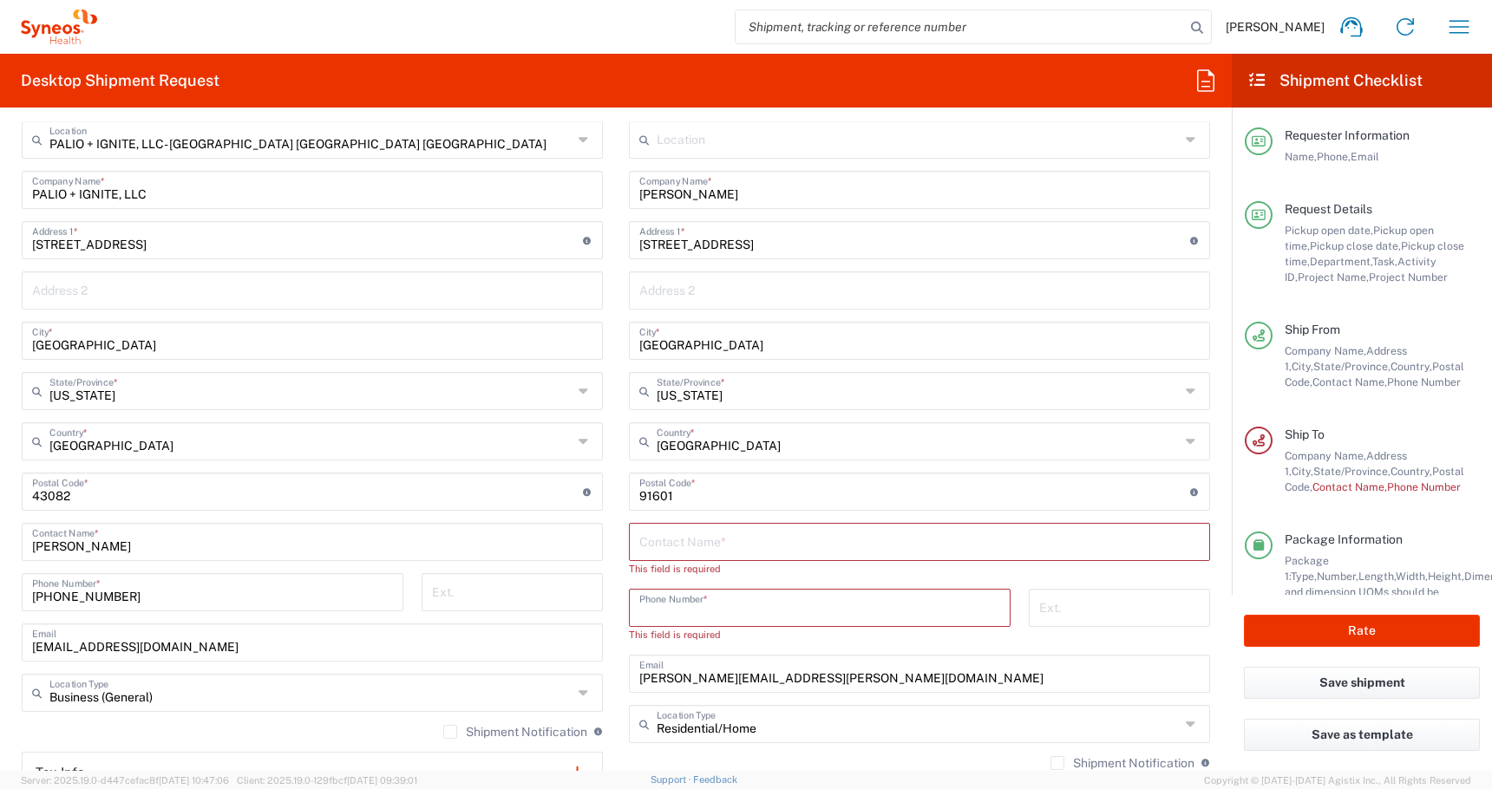
paste input "[PHONE_NUMBER]"
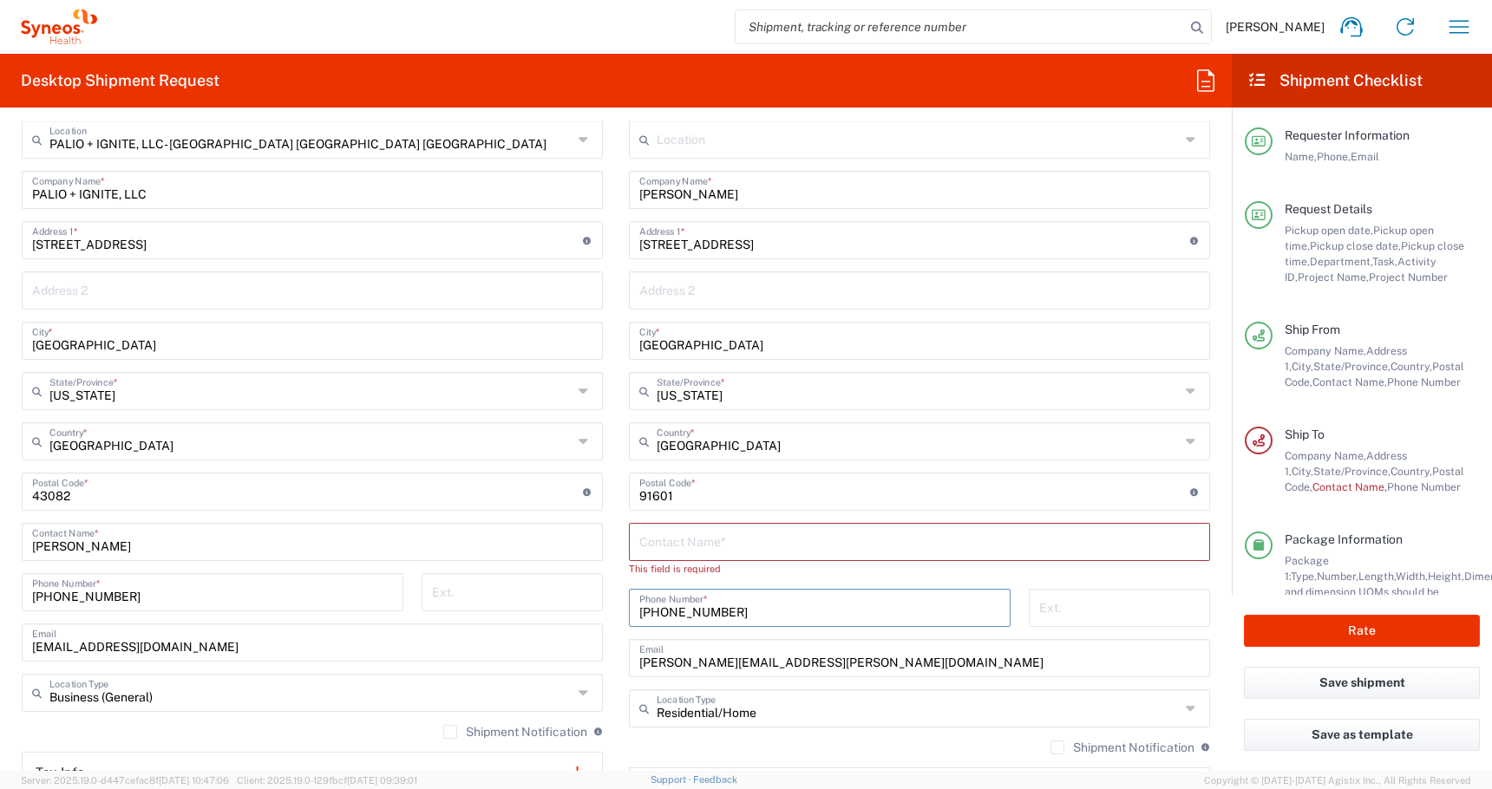
type input "[PHONE_NUMBER]"
drag, startPoint x: 745, startPoint y: 198, endPoint x: 619, endPoint y: 198, distance: 125.8
click at [619, 198] on main "Location [PERSON_NAME] LLC-[GEOGRAPHIC_DATA] [GEOGRAPHIC_DATA] [GEOGRAPHIC_DATA…" at bounding box center [919, 493] width 607 height 744
click at [747, 543] on input "text" at bounding box center [919, 541] width 560 height 30
paste input "[PERSON_NAME]"
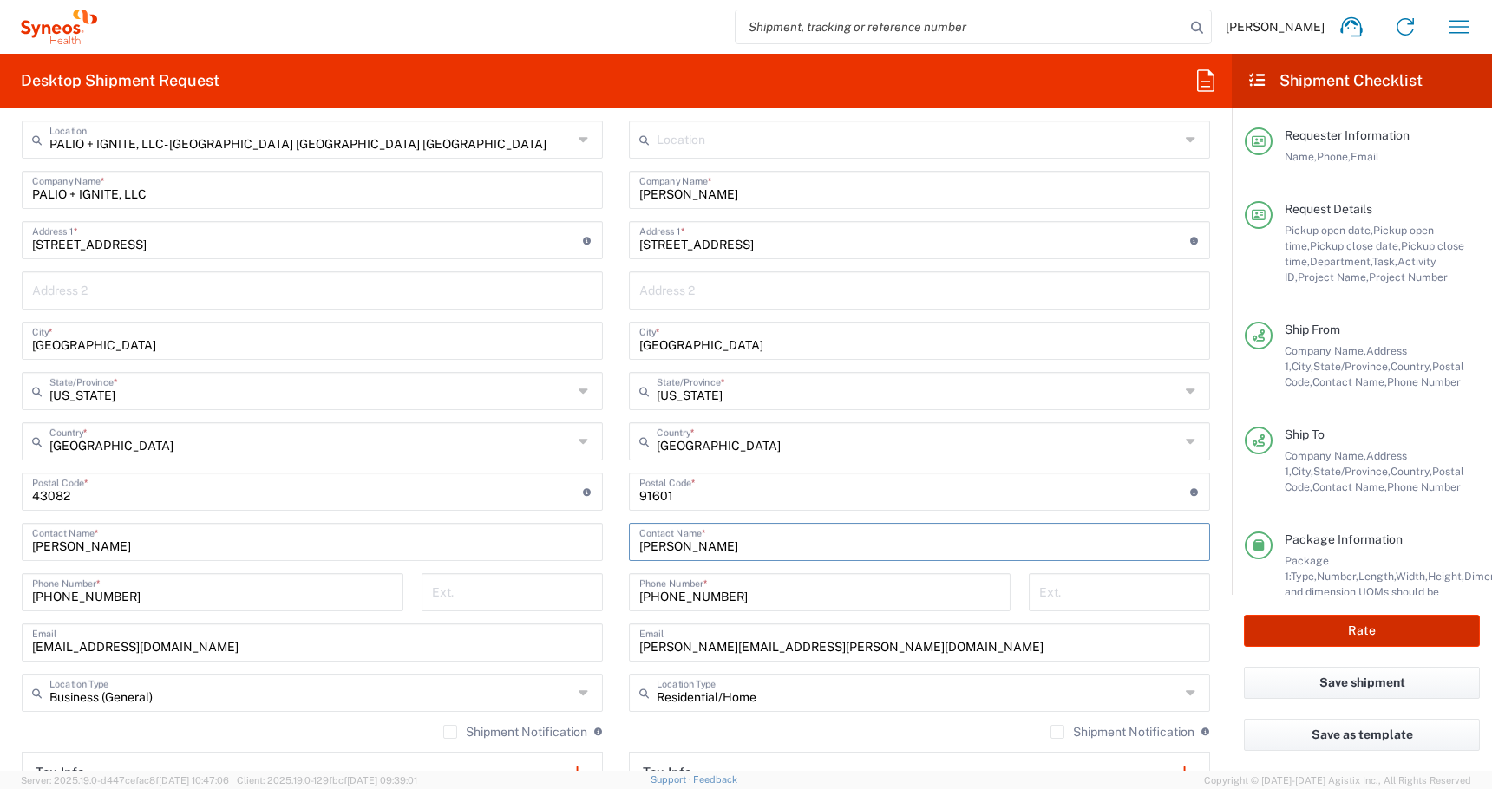
type input "[PERSON_NAME]"
click at [1346, 646] on button "Rate" at bounding box center [1362, 631] width 236 height 32
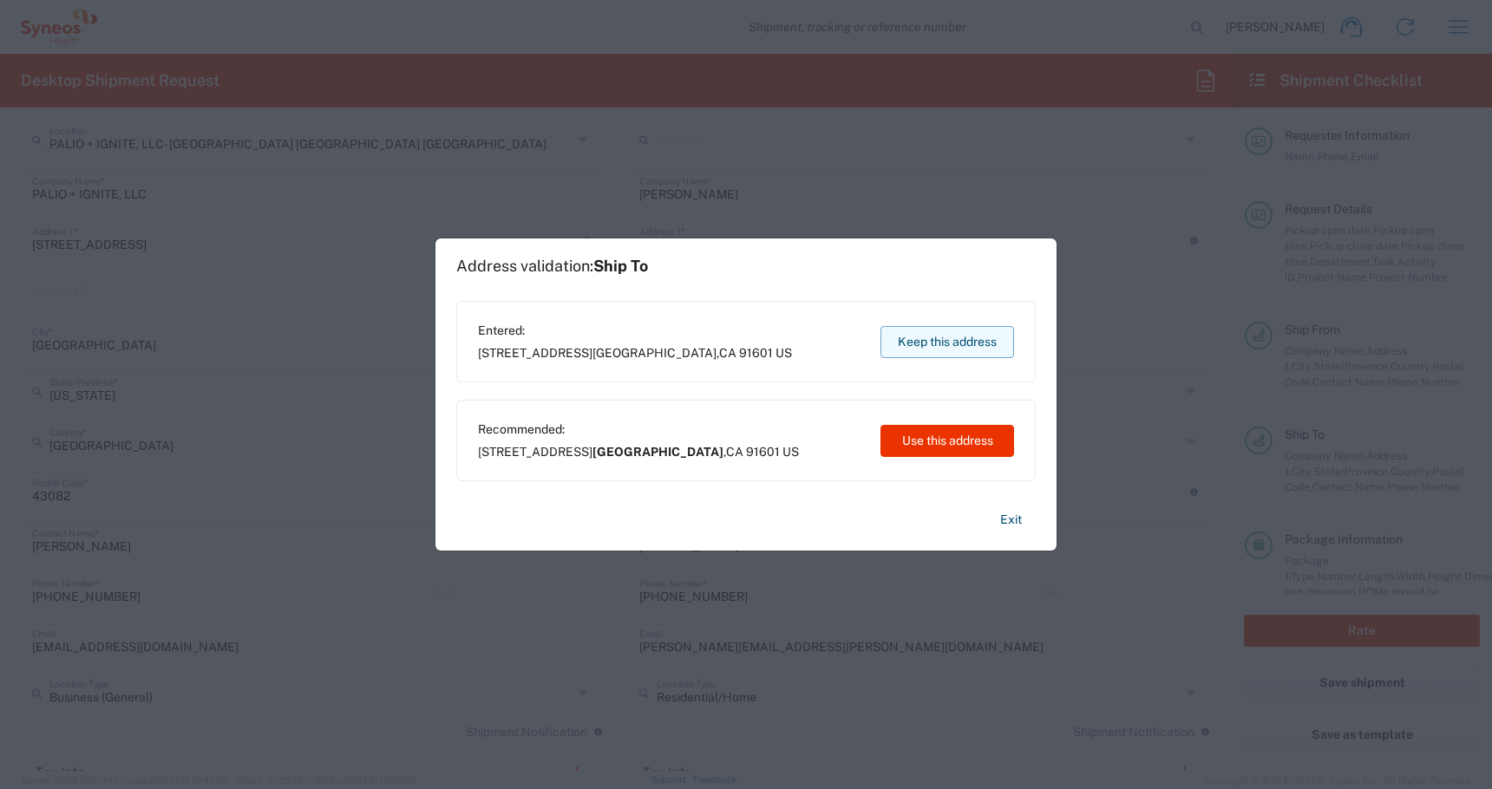
click at [938, 347] on button "Keep this address" at bounding box center [947, 342] width 134 height 32
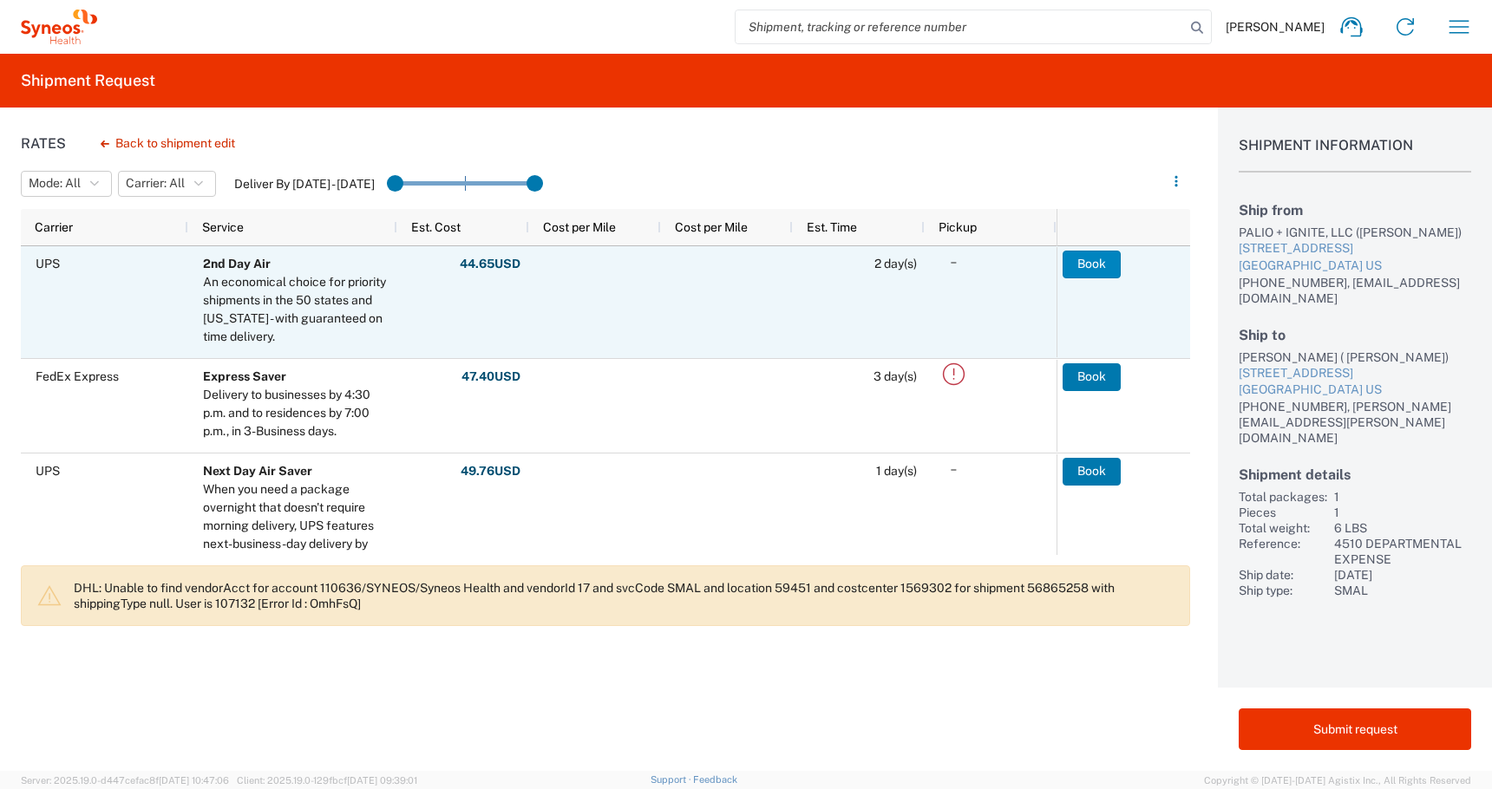
click at [1094, 270] on button "Book" at bounding box center [1091, 265] width 58 height 28
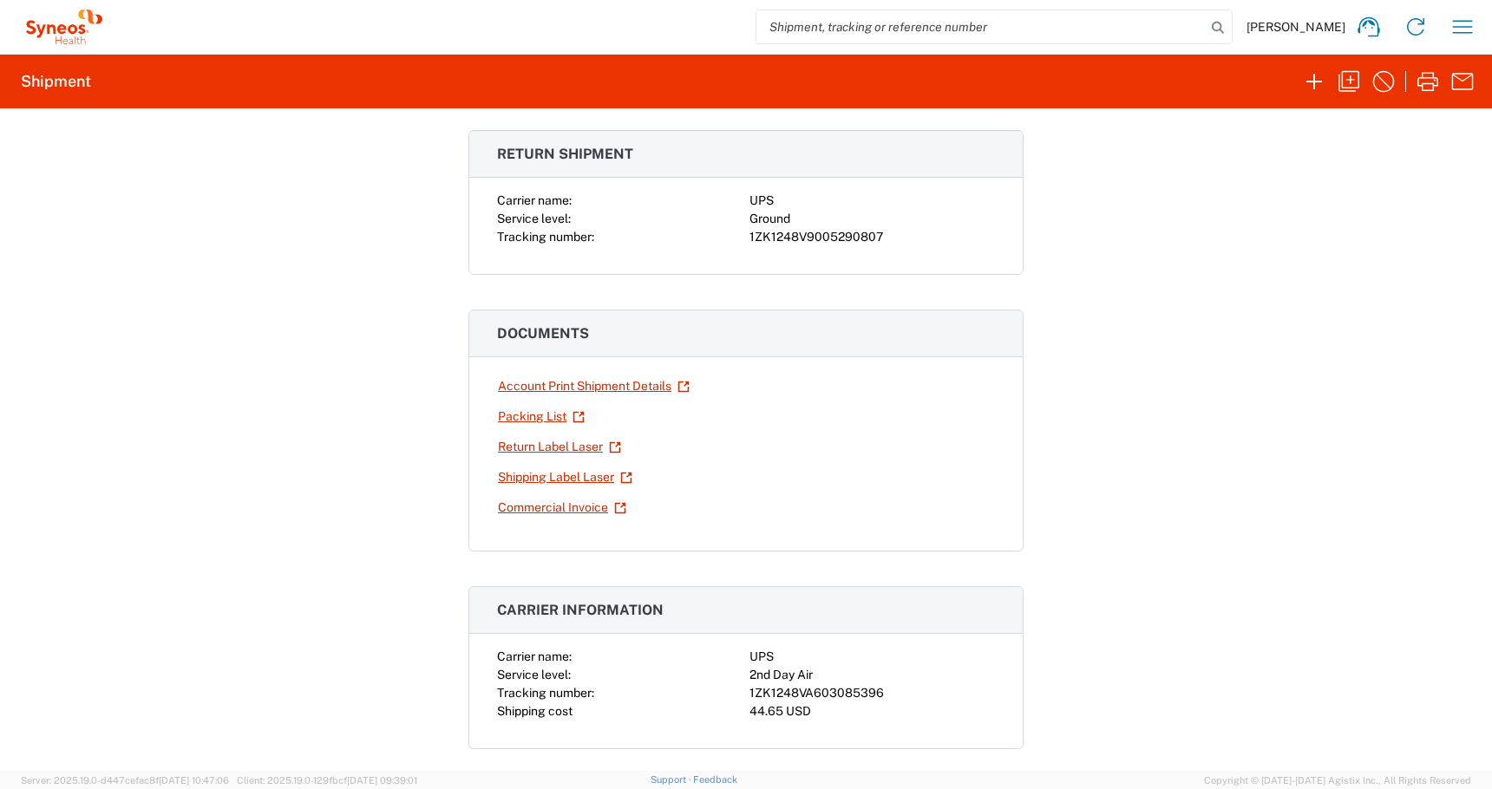
scroll to position [152, 0]
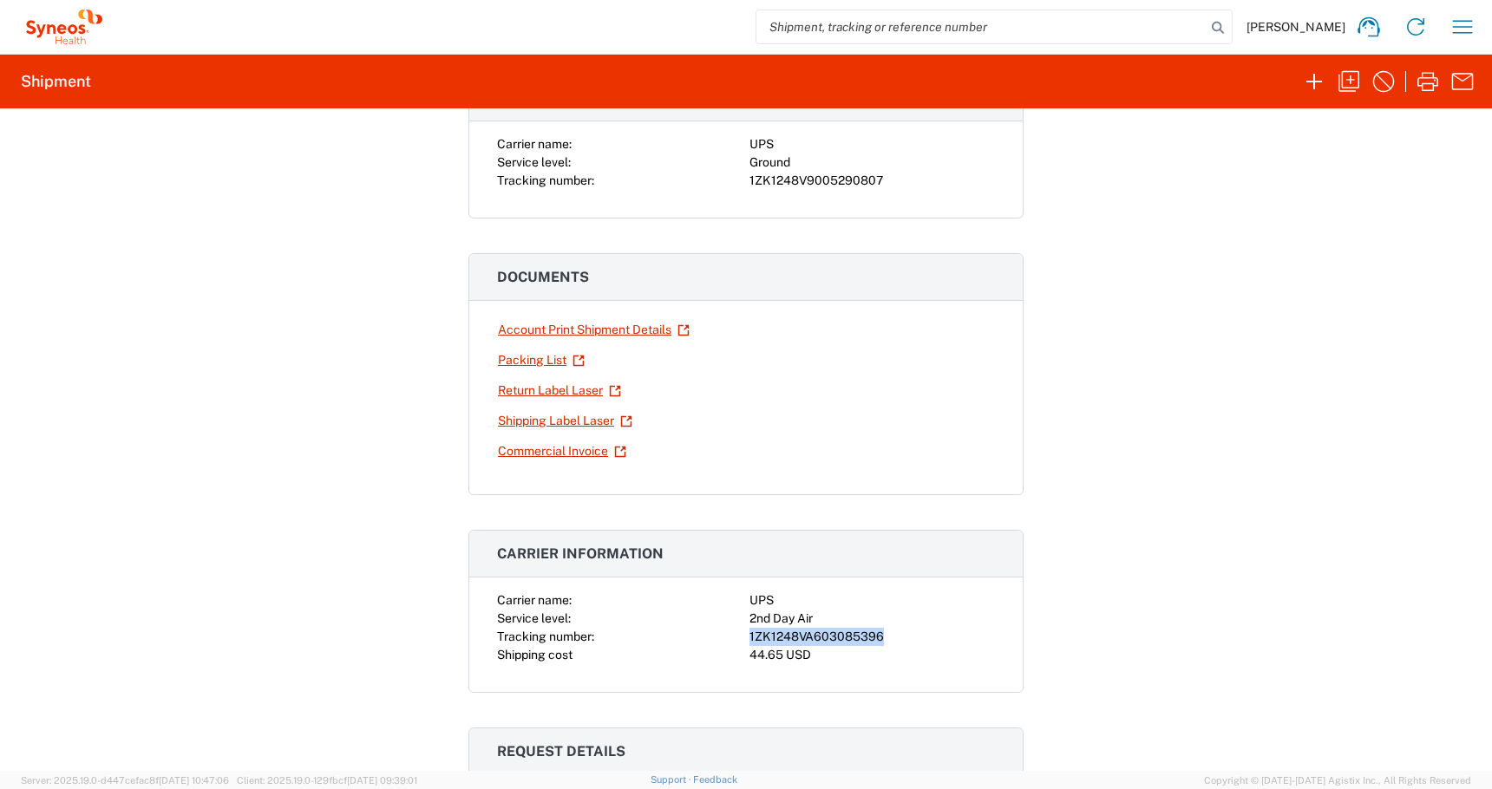
drag, startPoint x: 891, startPoint y: 640, endPoint x: 740, endPoint y: 640, distance: 150.9
click at [740, 640] on div "Carrier name: UPS Service level: 2nd Day Air Tracking number: 1ZK1248VA60308539…" at bounding box center [746, 628] width 498 height 73
copy div "1ZK1248VA603085396"
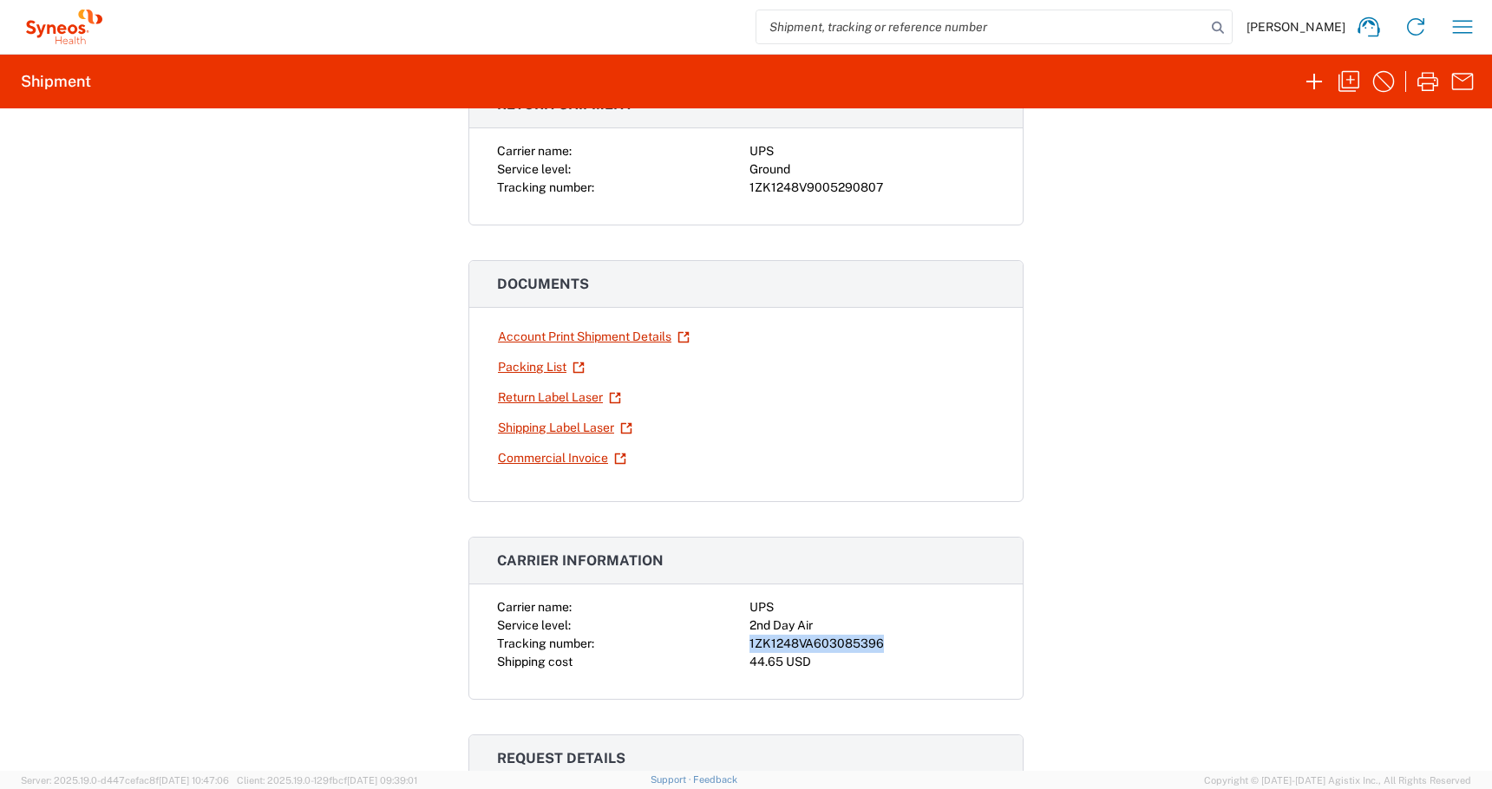
scroll to position [0, 0]
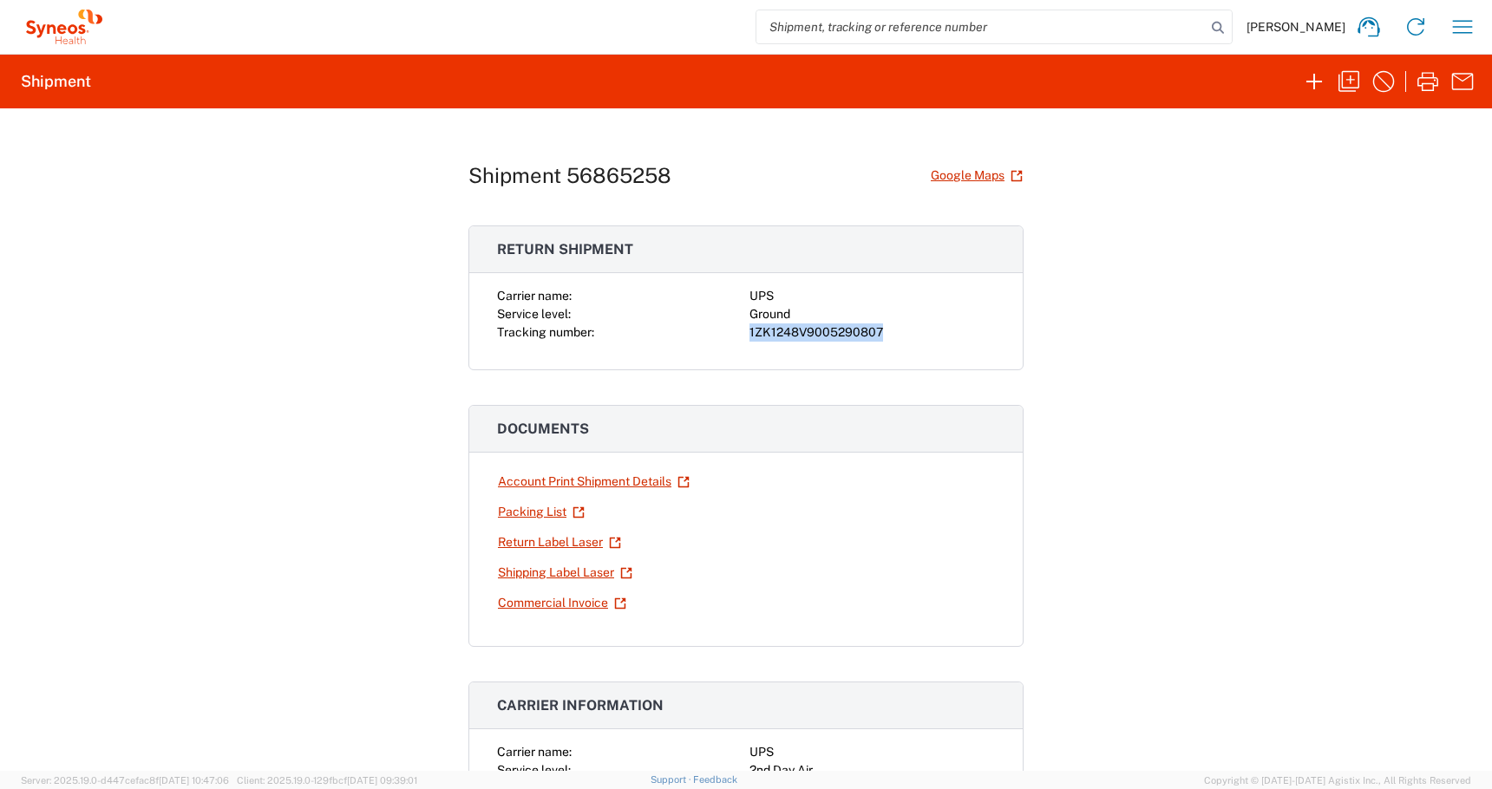
drag, startPoint x: 887, startPoint y: 331, endPoint x: 745, endPoint y: 337, distance: 142.3
click at [745, 337] on div "Carrier name: UPS Service level: Ground Tracking number: 1ZK1248V9005290807" at bounding box center [746, 314] width 498 height 55
copy div "1ZK1248V9005290807"
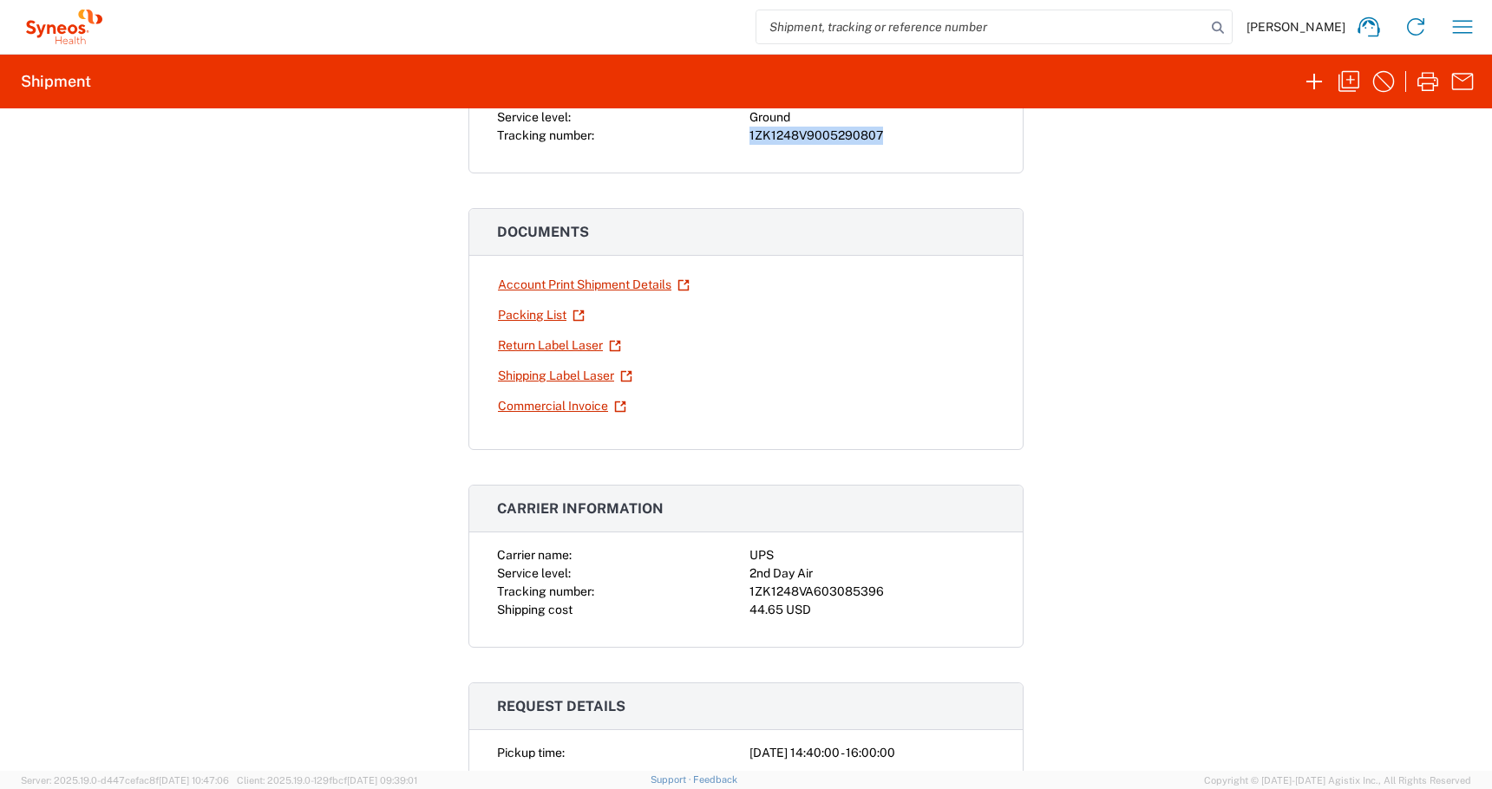
scroll to position [203, 0]
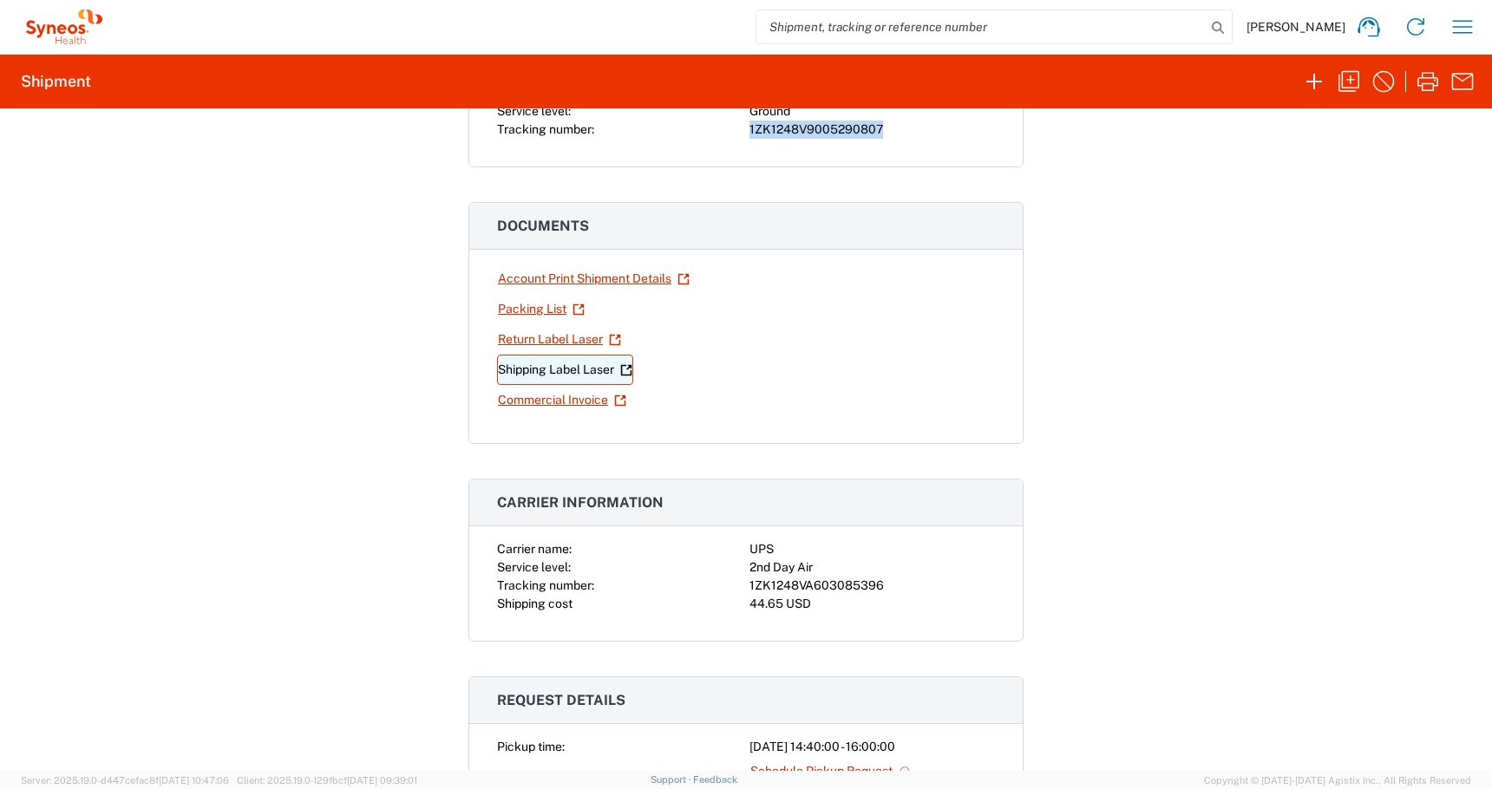
click at [521, 374] on link "Shipping Label Laser" at bounding box center [565, 370] width 136 height 30
click at [518, 343] on link "Return Label Laser" at bounding box center [559, 339] width 125 height 30
click at [1344, 76] on icon "button" at bounding box center [1349, 82] width 28 height 28
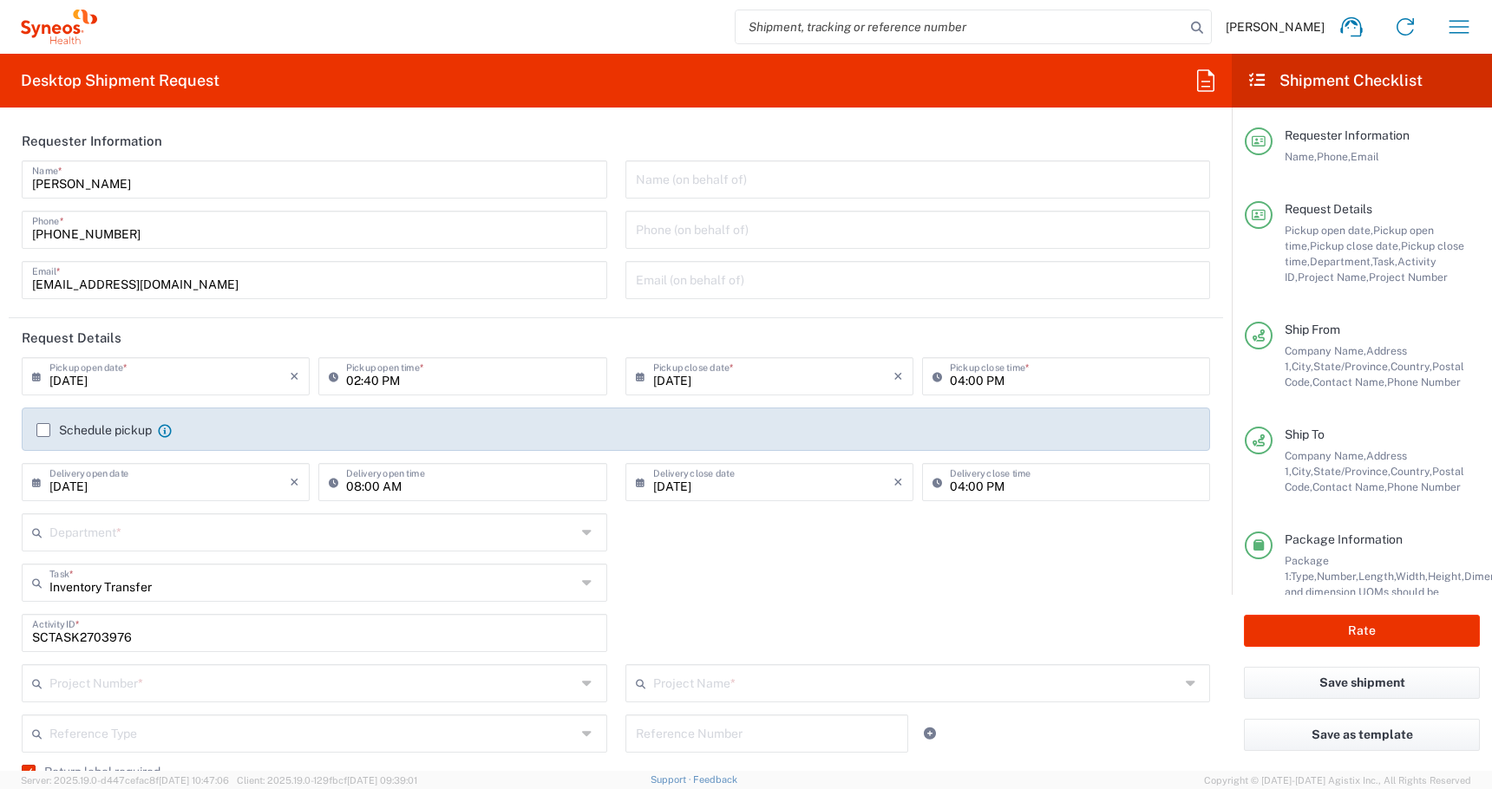
type input "[US_STATE]"
type input "4510 DEPARTMENTAL EXPENSE"
type input "Medium Box"
type input "Ground"
type input "4510 DEPARTMENTAL EXPENSE"
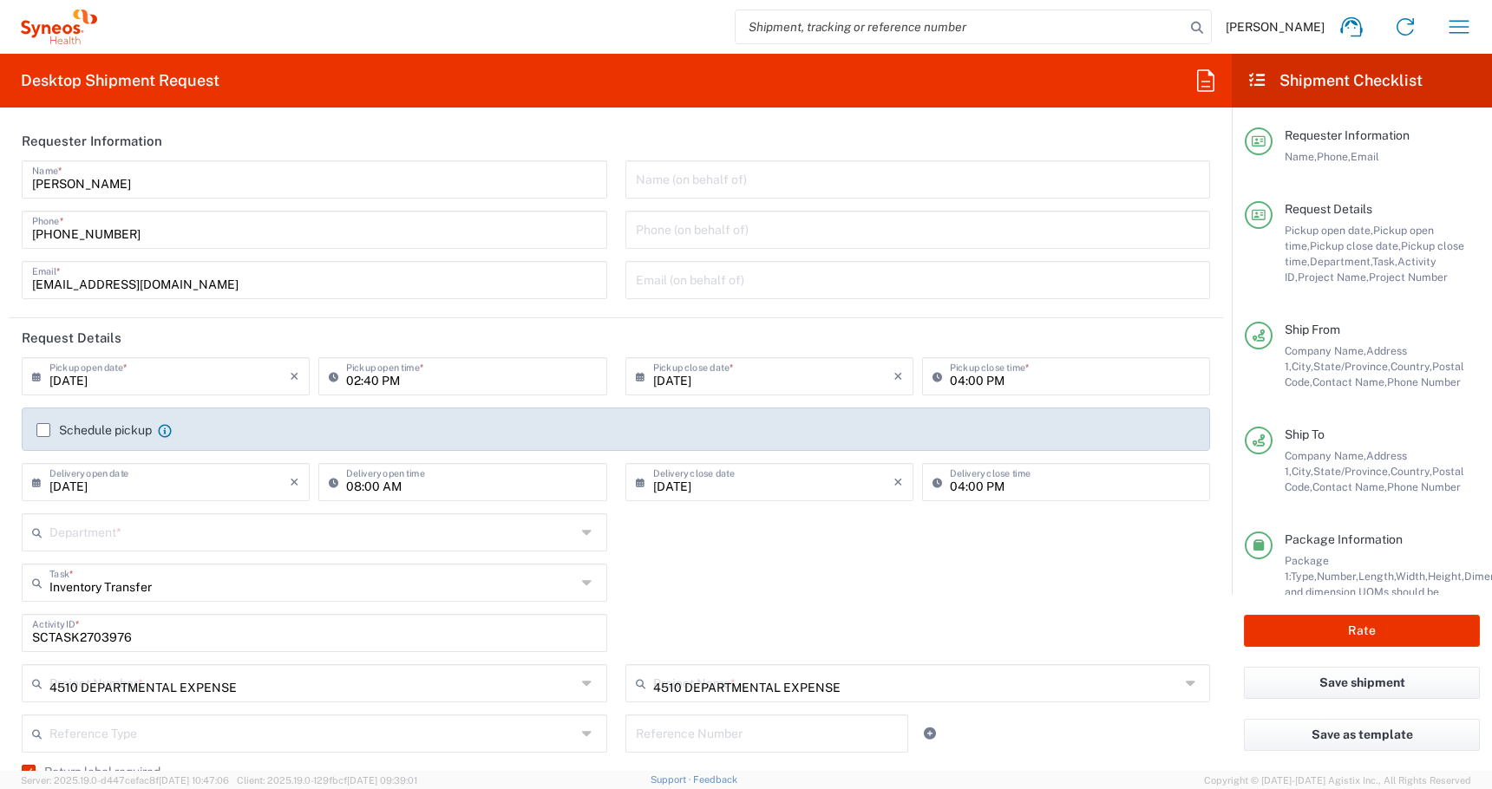
type input "4510"
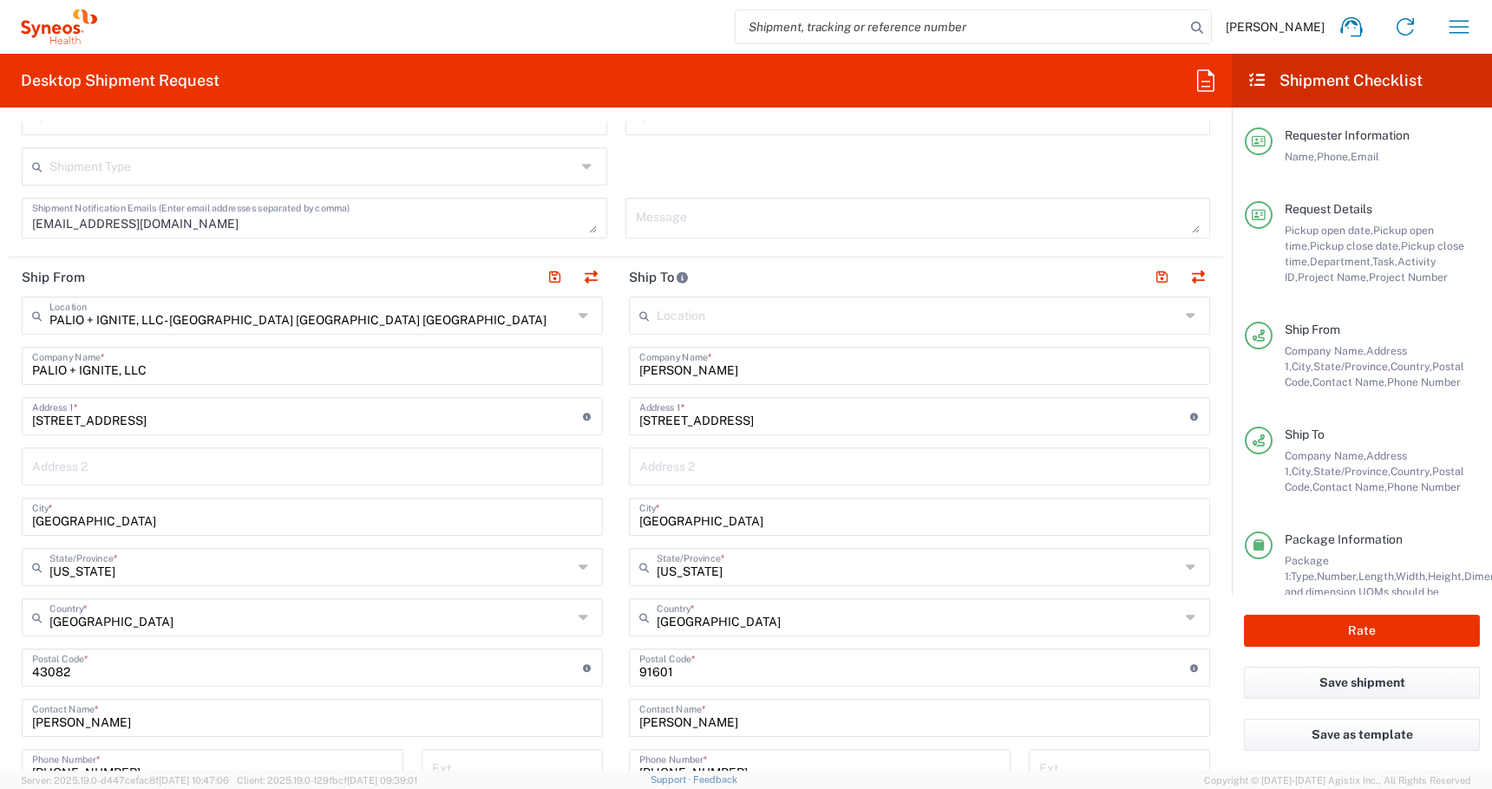
scroll to position [764, 0]
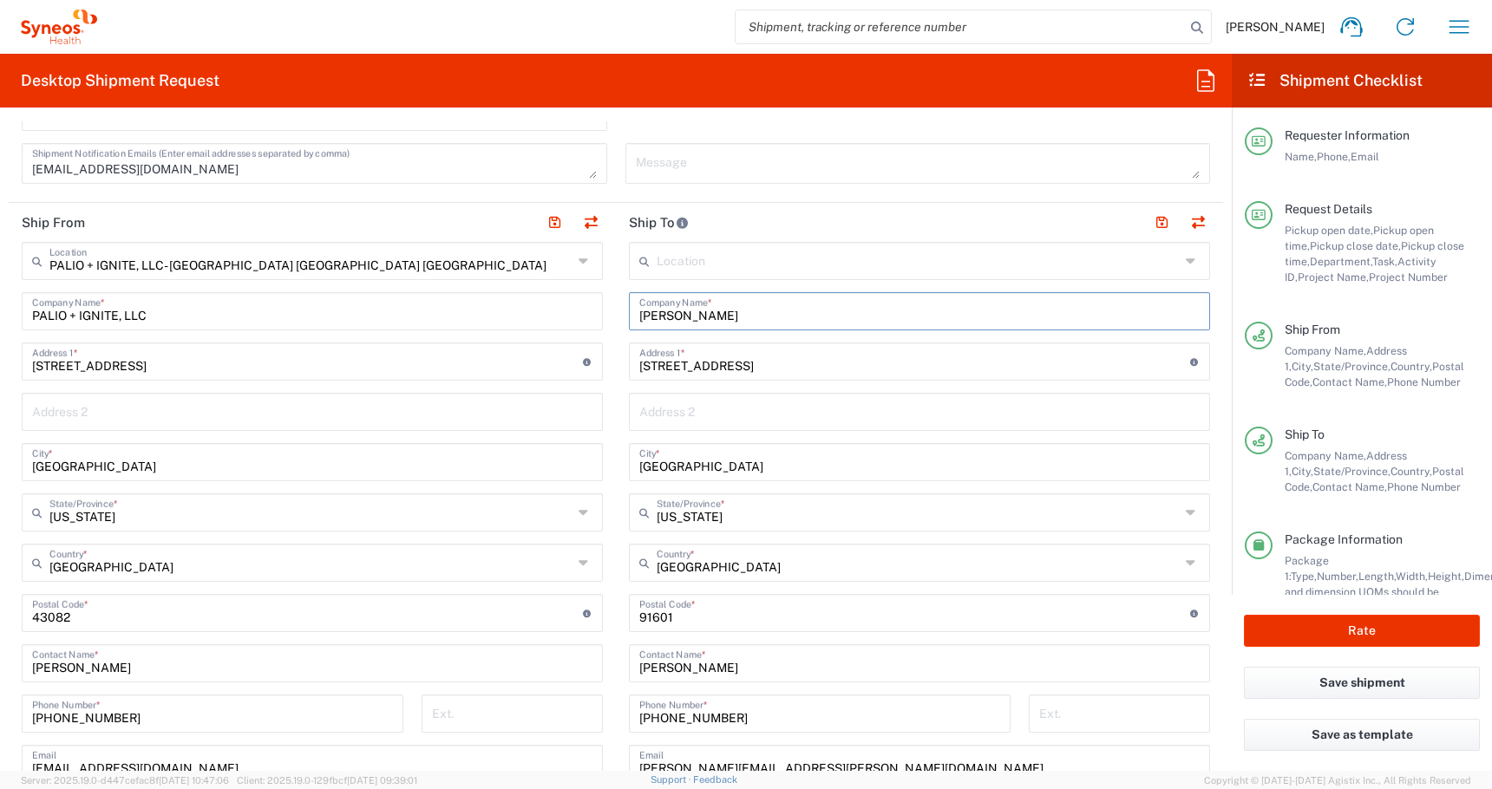
drag, startPoint x: 759, startPoint y: 324, endPoint x: 563, endPoint y: 302, distance: 197.2
click at [563, 302] on div "Ship From PALIO + IGNITE, LLC- [GEOGRAPHIC_DATA] [GEOGRAPHIC_DATA] [GEOGRAPHIC_…" at bounding box center [616, 590] width 1214 height 775
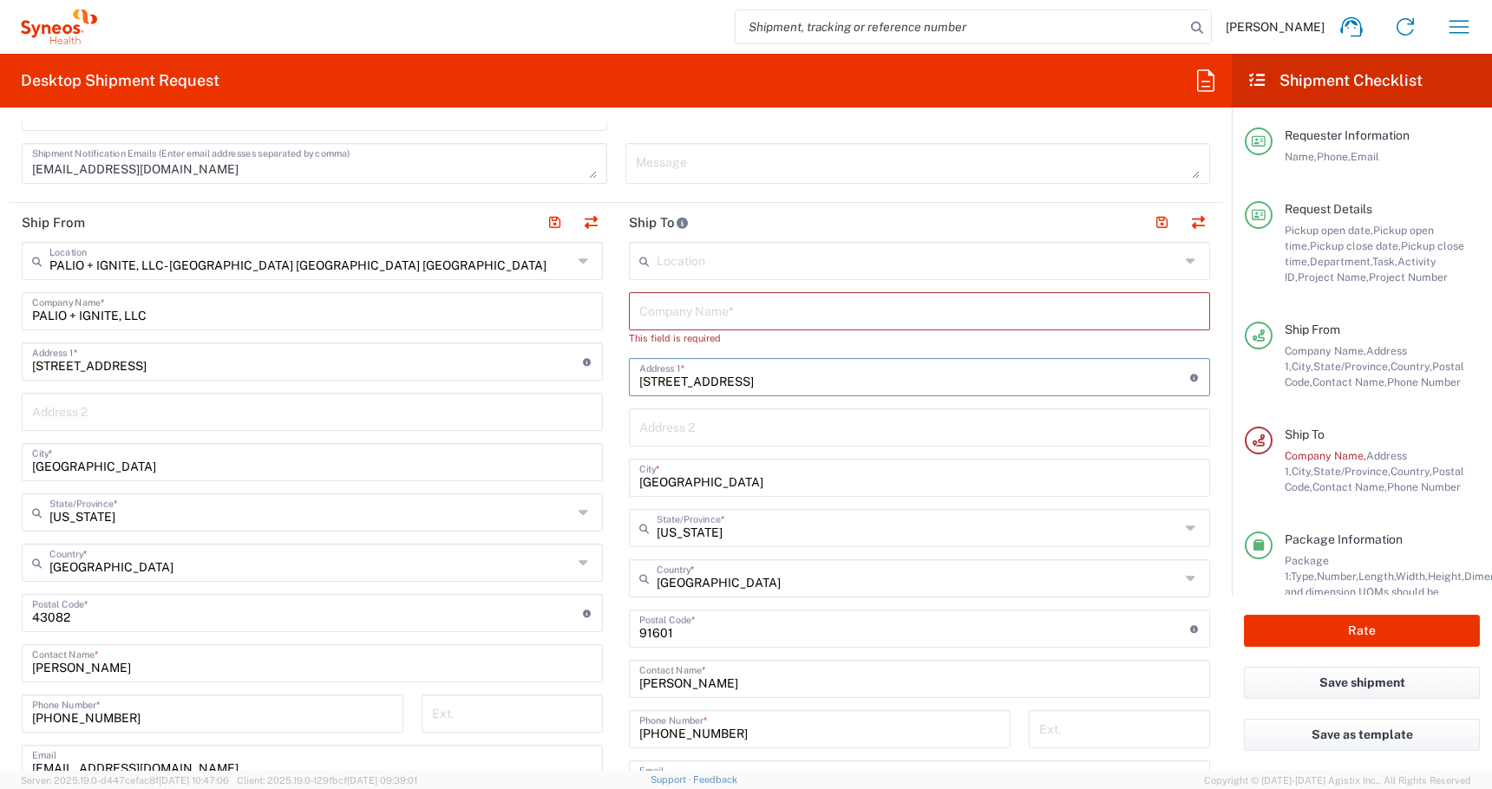
drag, startPoint x: 837, startPoint y: 379, endPoint x: 620, endPoint y: 355, distance: 218.2
click at [620, 355] on main "Location [PERSON_NAME] LLC-[GEOGRAPHIC_DATA] [GEOGRAPHIC_DATA] [GEOGRAPHIC_DATA…" at bounding box center [919, 614] width 607 height 744
type input "\"
click at [623, 429] on main "Location [PERSON_NAME] LLC-[GEOGRAPHIC_DATA] [GEOGRAPHIC_DATA] [GEOGRAPHIC_DATA…" at bounding box center [919, 614] width 607 height 744
drag, startPoint x: 653, startPoint y: 383, endPoint x: 611, endPoint y: 383, distance: 42.5
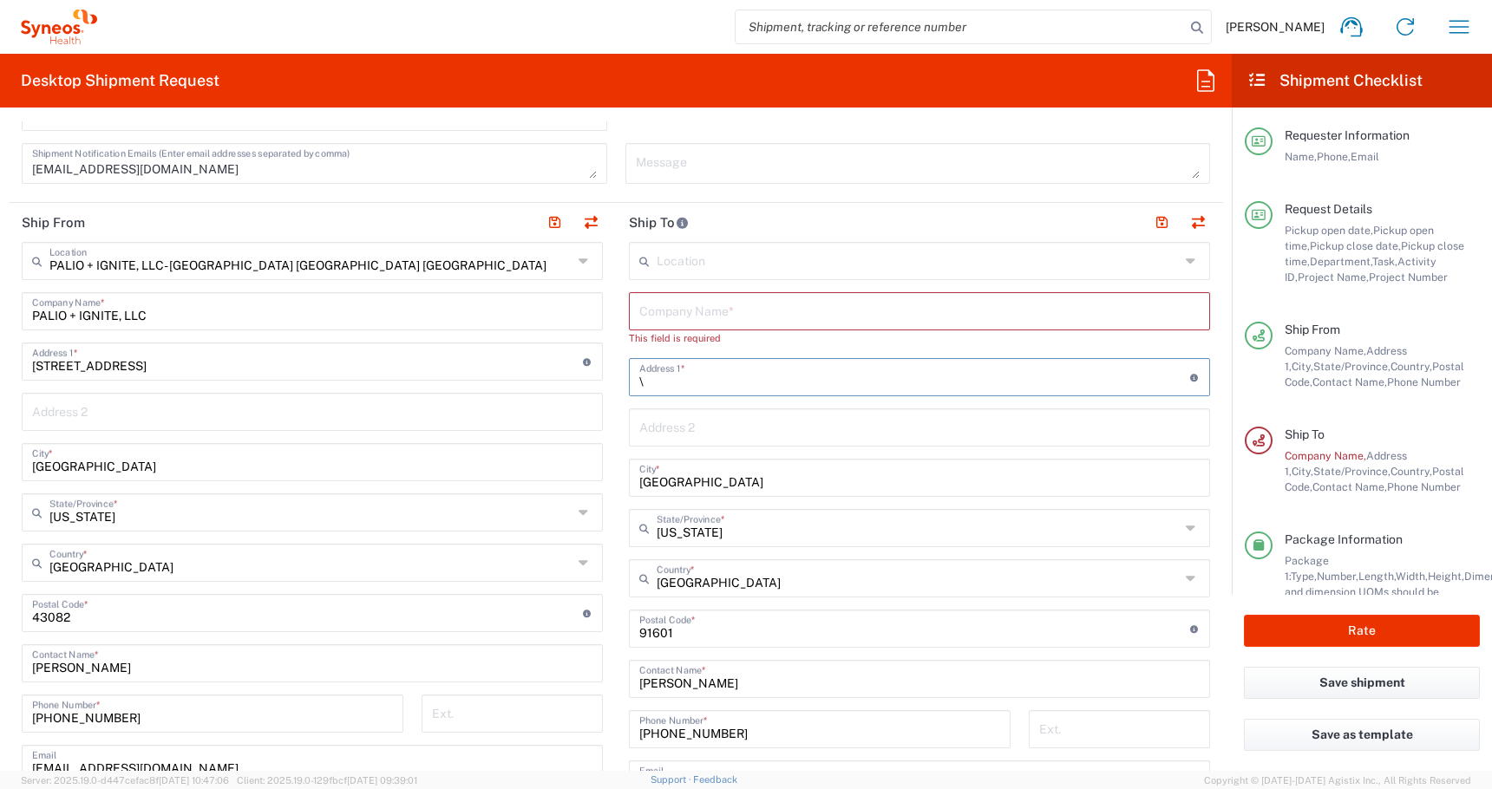
click at [640, 383] on input "\" at bounding box center [914, 376] width 551 height 30
type input "52"
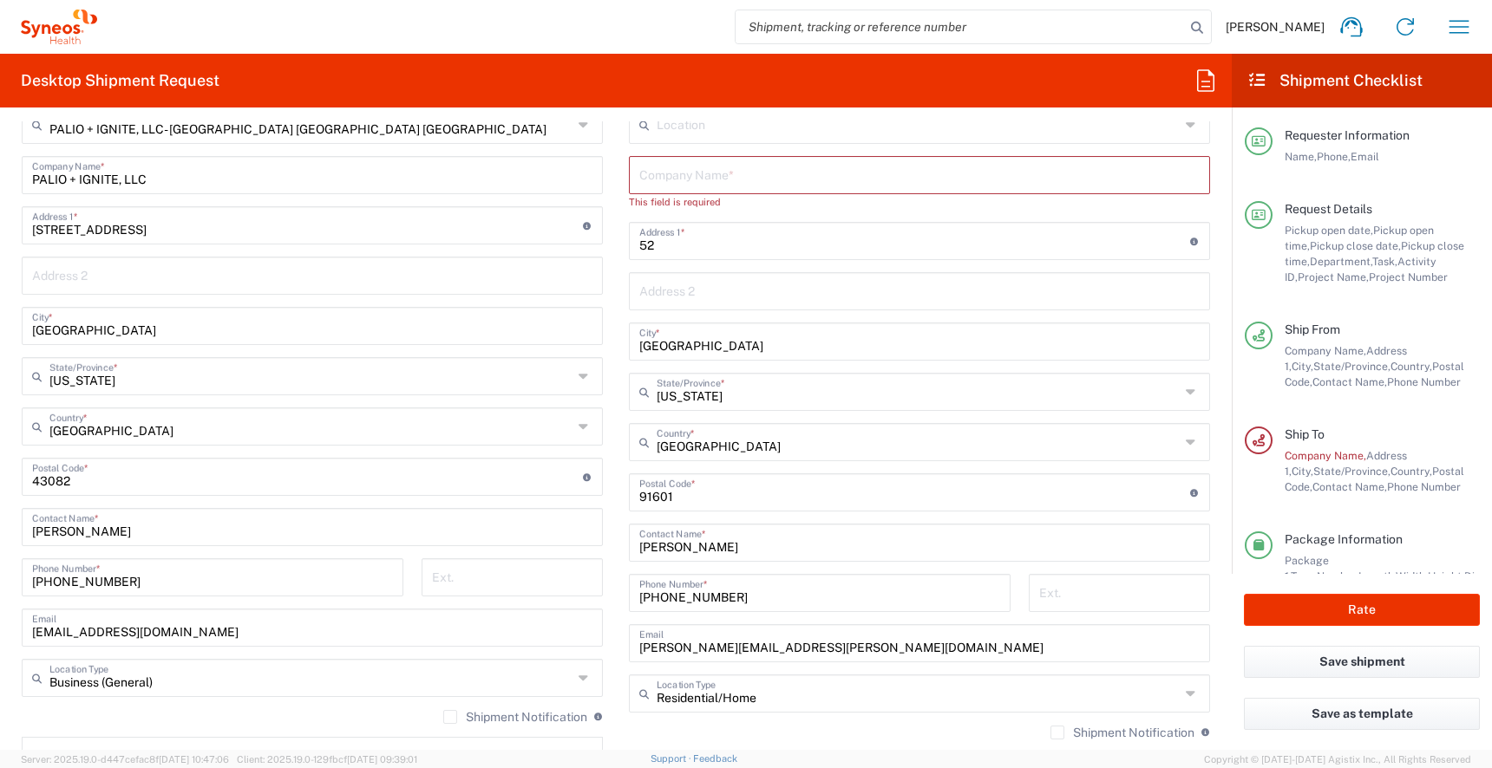
scroll to position [900, 0]
